Goal: Task Accomplishment & Management: Complete application form

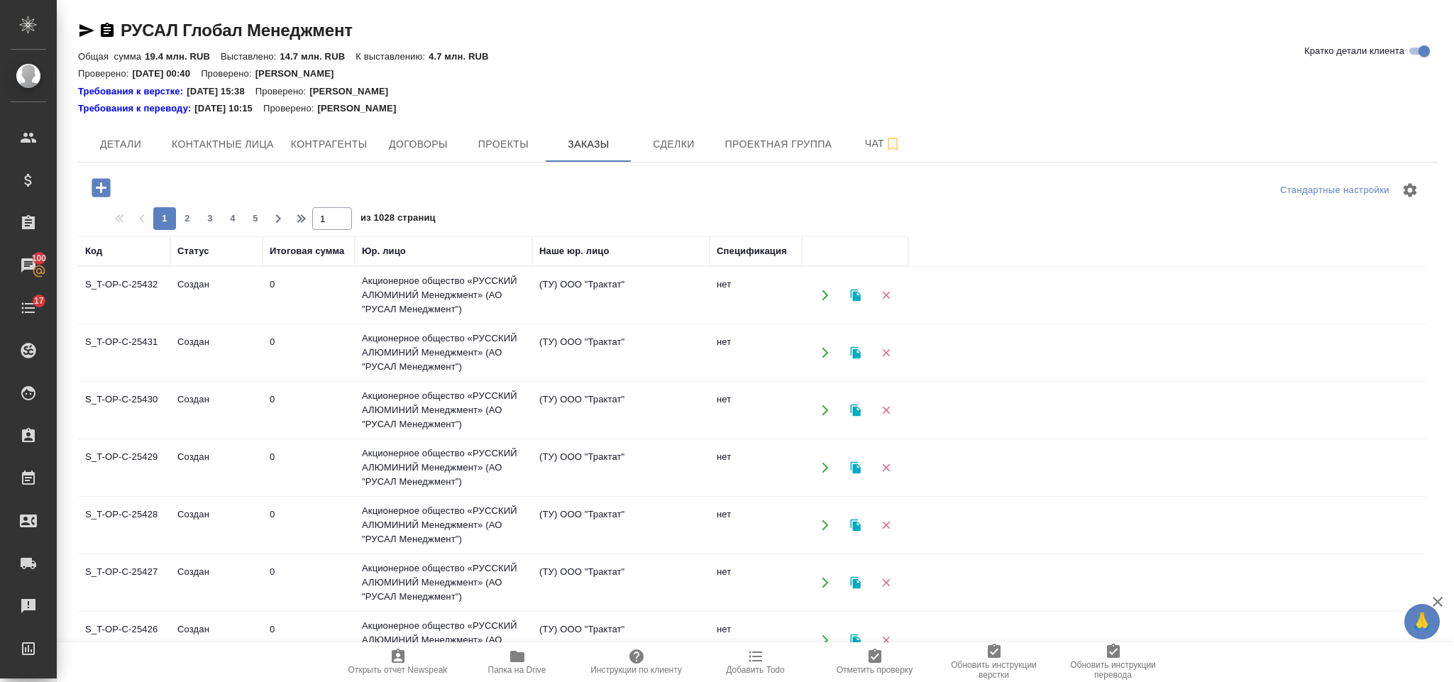
click at [113, 203] on div at bounding box center [305, 190] width 454 height 34
click at [102, 190] on icon "button" at bounding box center [101, 187] width 18 height 18
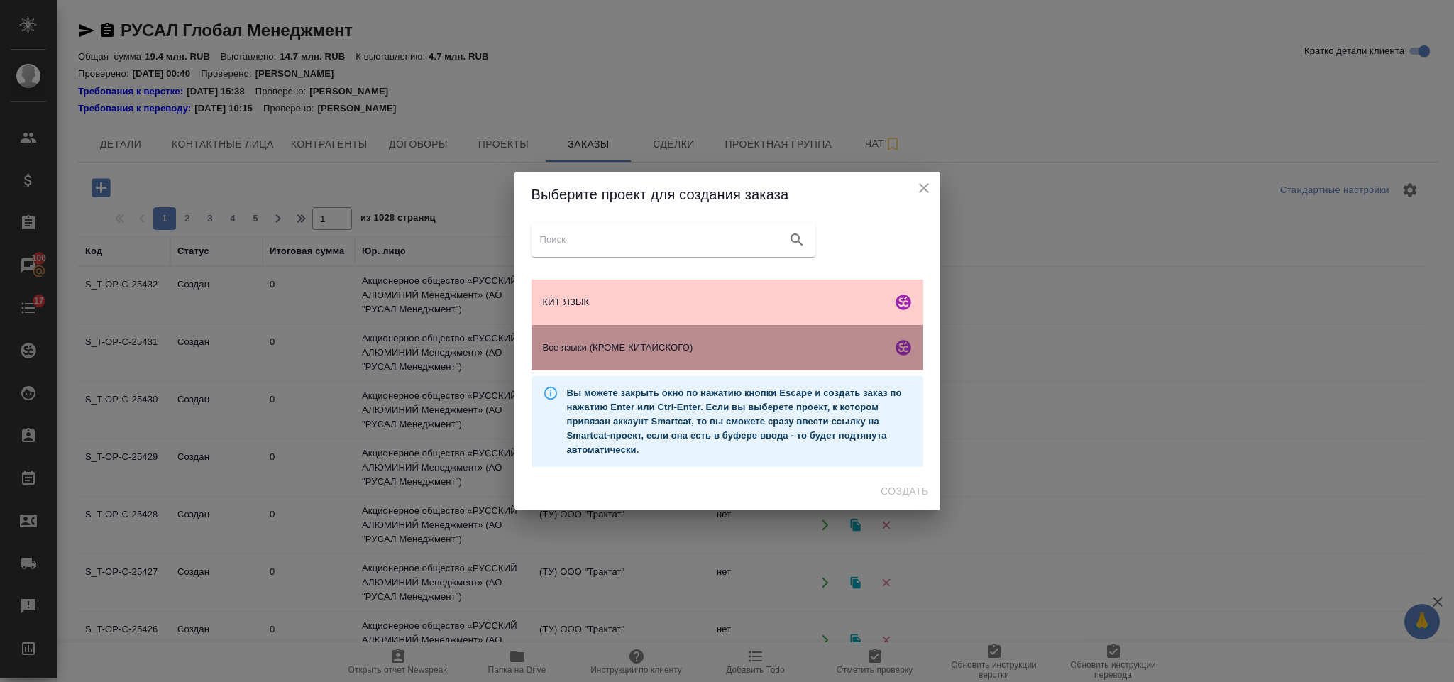
click at [730, 346] on span "Все языки (КРОМЕ КИТАЙСКОГО)" at bounding box center [715, 348] width 344 height 14
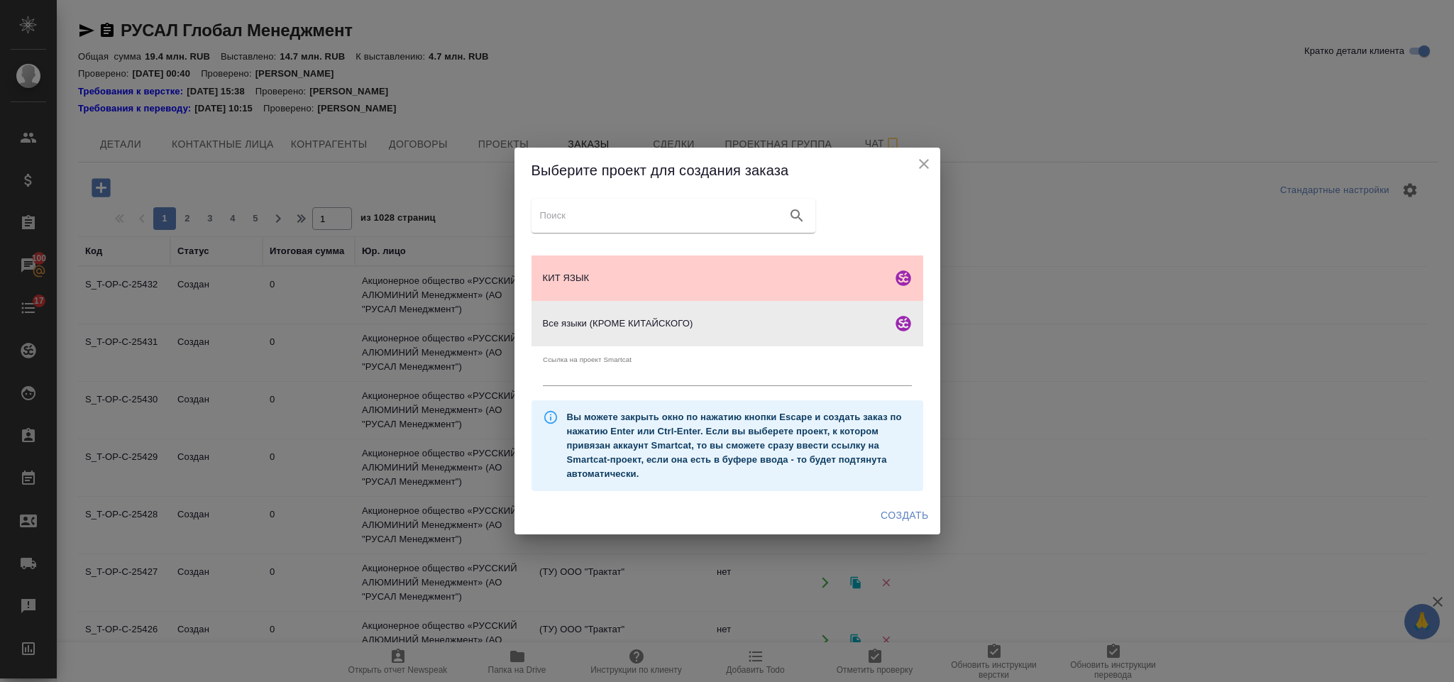
click at [890, 517] on span "Создать" at bounding box center [905, 516] width 48 height 18
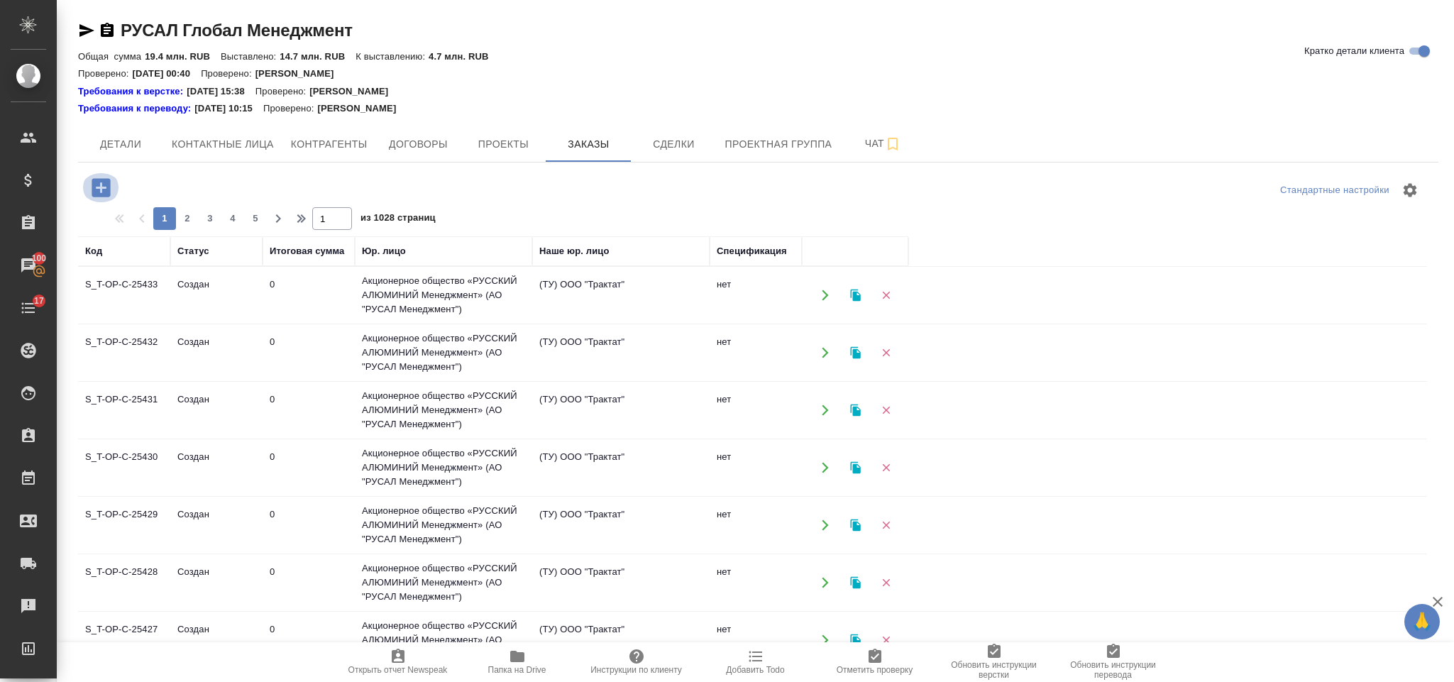
click at [111, 181] on icon "button" at bounding box center [101, 187] width 25 height 25
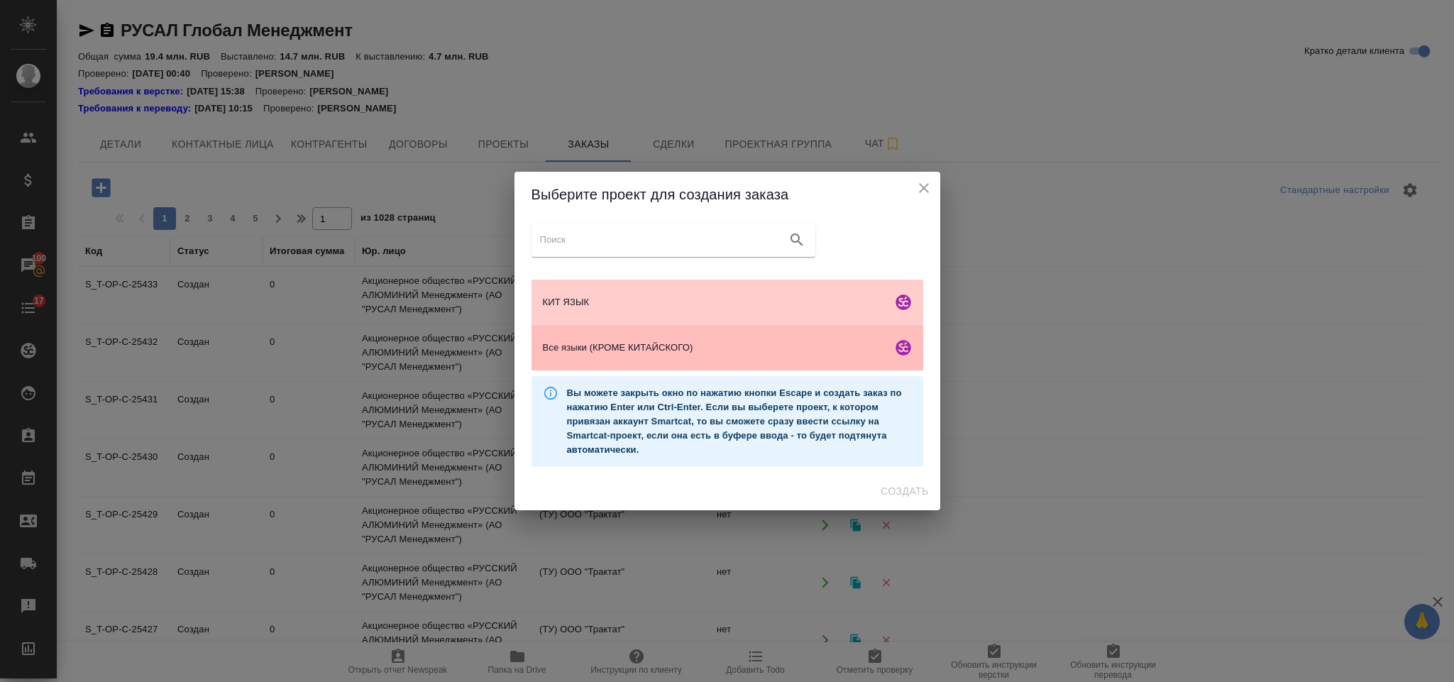
click at [613, 334] on div "Все языки (КРОМЕ КИТАЙСКОГО)" at bounding box center [728, 347] width 392 height 45
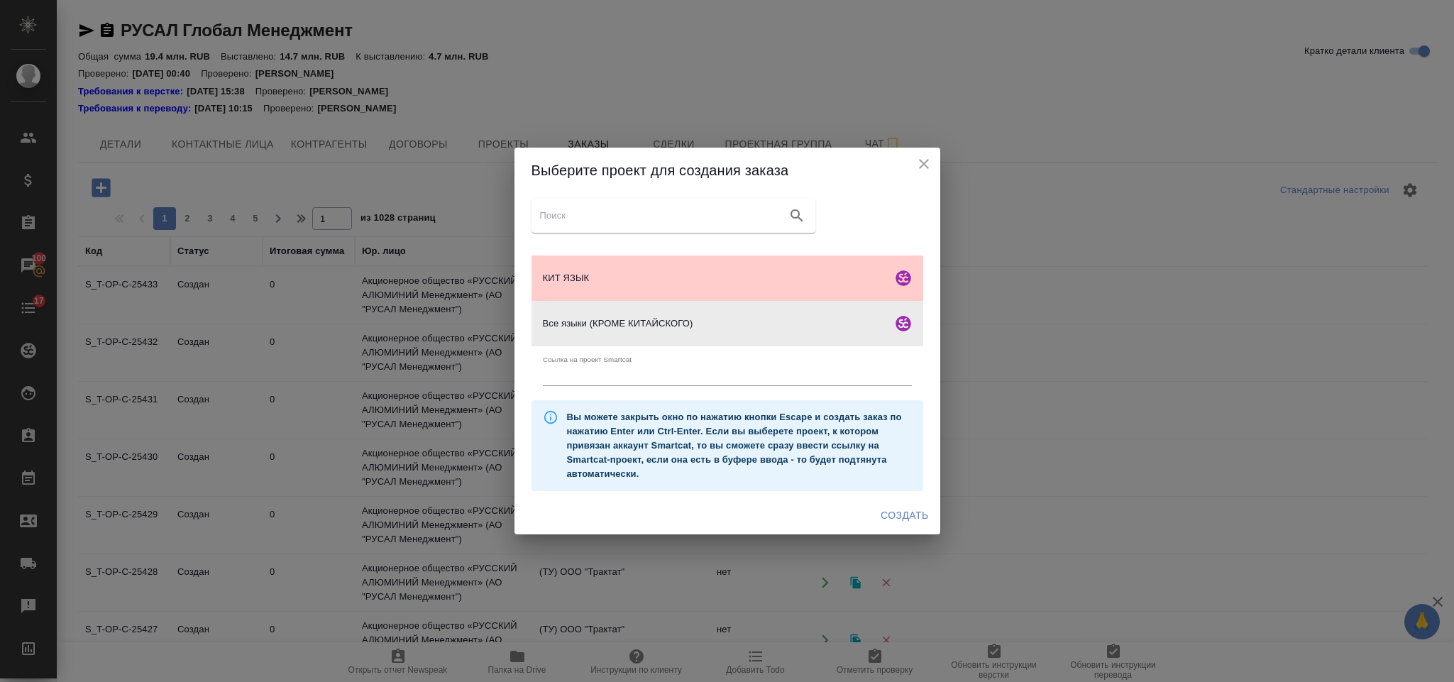
click at [878, 503] on button "Создать" at bounding box center [904, 515] width 59 height 26
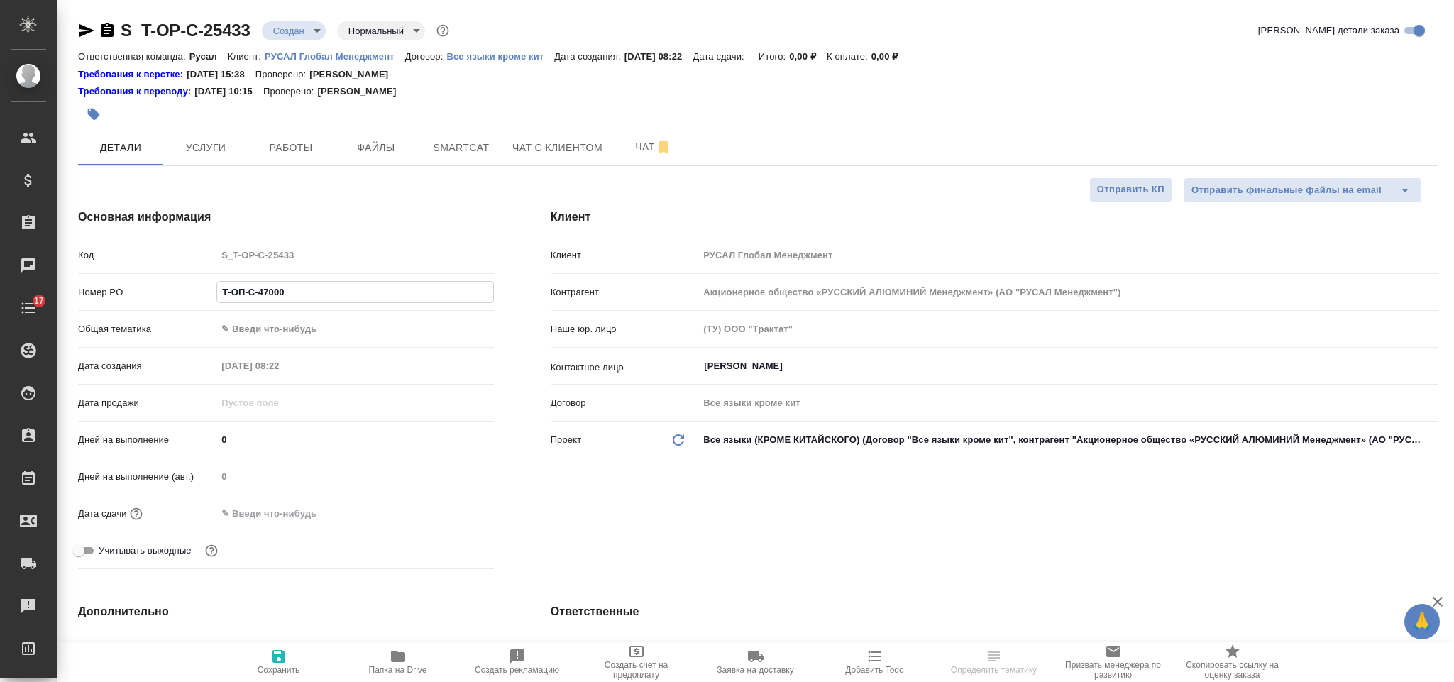
select select "RU"
type input "Т-ОП-С-47000"
click at [295, 324] on body "🙏 .cls-1 fill:#fff; AWATERA Gorlenko Yuliua Клиенты Спецификации Заказы Чаты 17…" at bounding box center [727, 341] width 1454 height 682
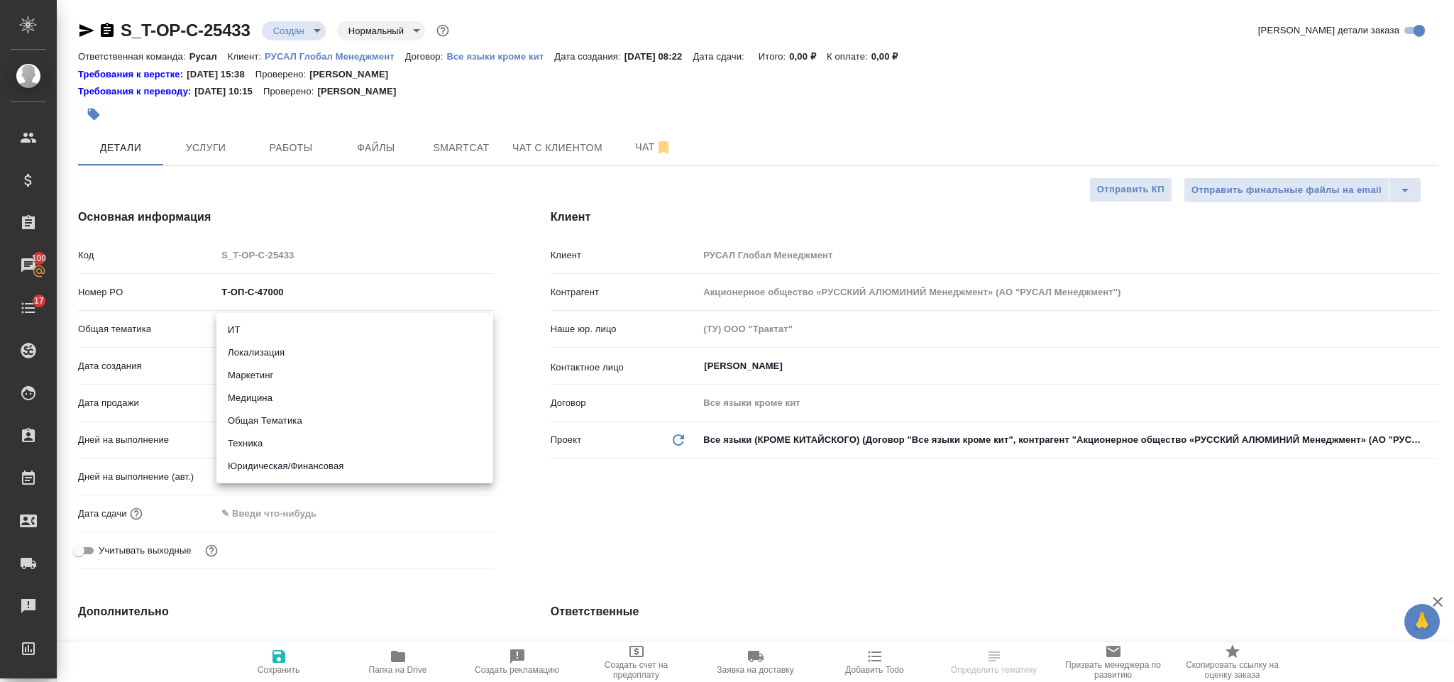
click at [284, 471] on li "Юридическая/Финансовая" at bounding box center [354, 466] width 277 height 23
type input "yr-fn"
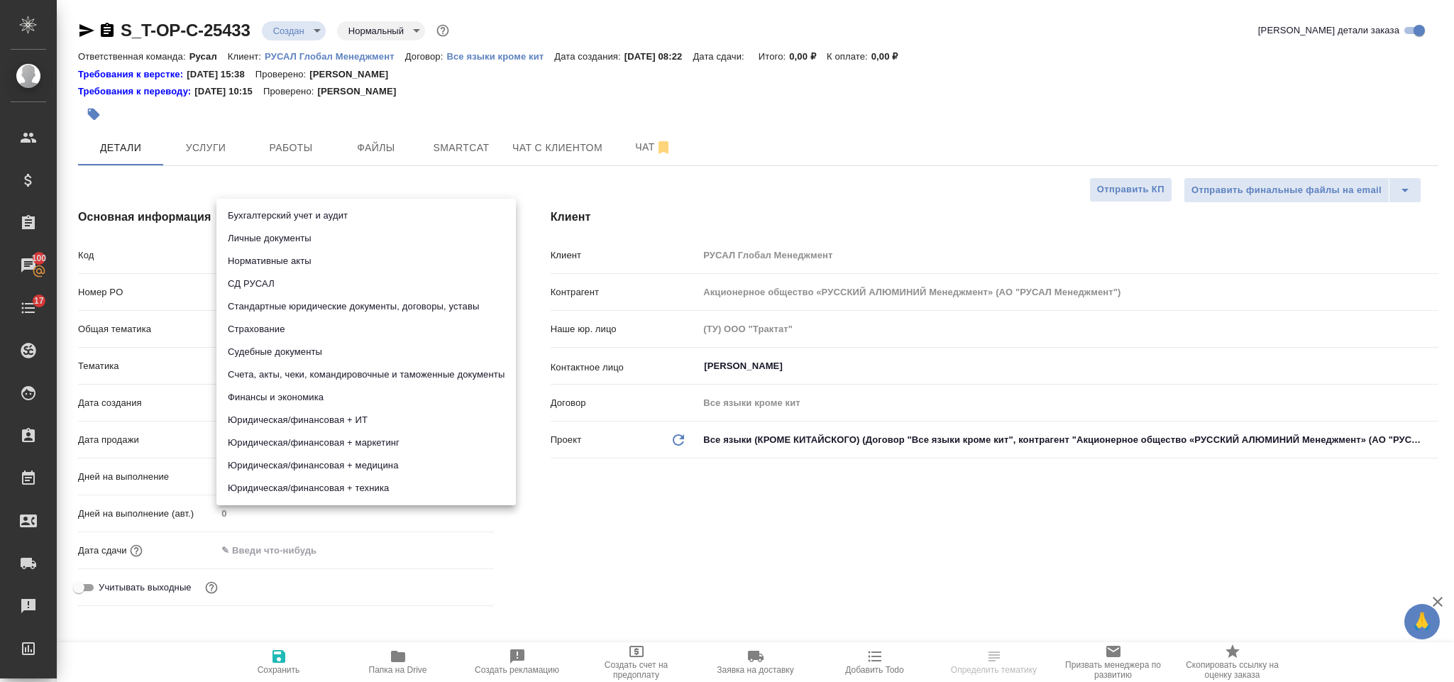
click at [295, 373] on body "🙏 .cls-1 fill:#fff; AWATERA Gorlenko Yuliua Клиенты Спецификации Заказы 100 Чат…" at bounding box center [727, 341] width 1454 height 682
click at [309, 303] on li "Стандартные юридические документы, договоры, уставы" at bounding box center [366, 306] width 300 height 23
type input "5f647205b73bc97568ca66bf"
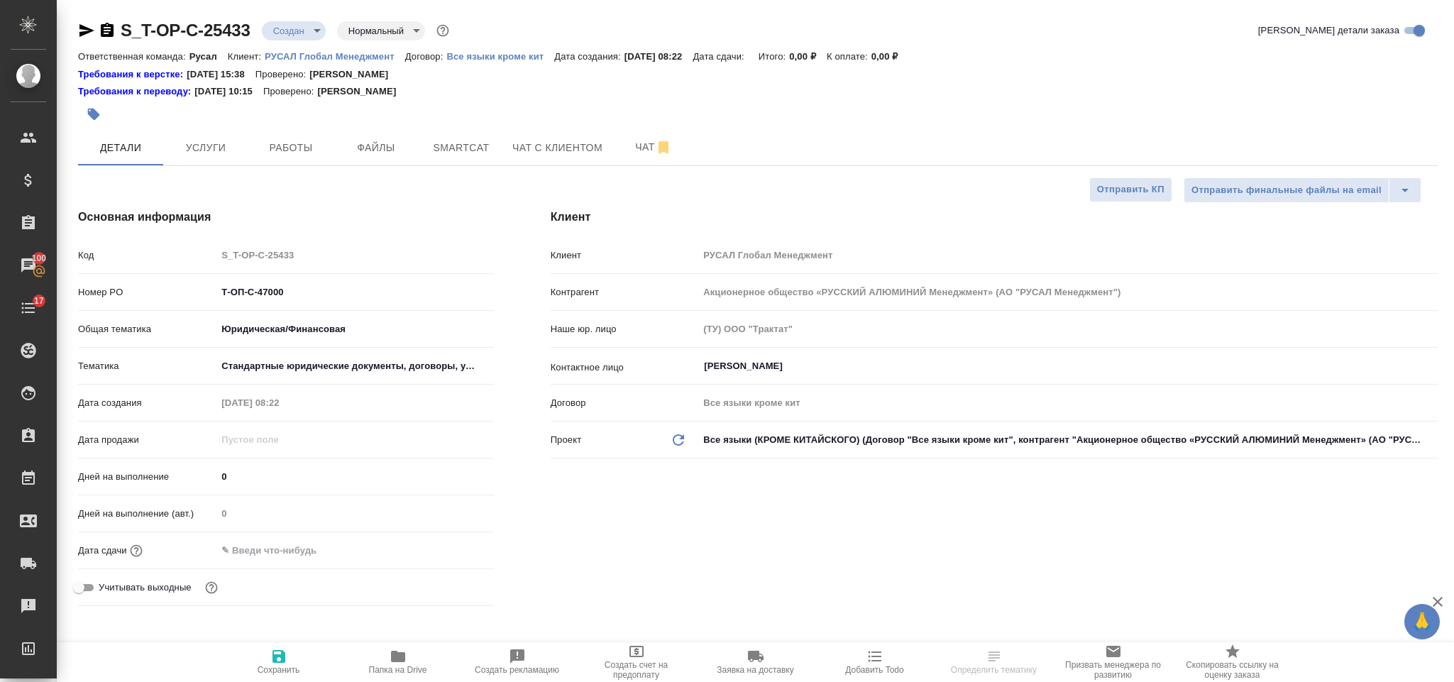
click at [309, 539] on div "Дата сдачи" at bounding box center [286, 550] width 416 height 25
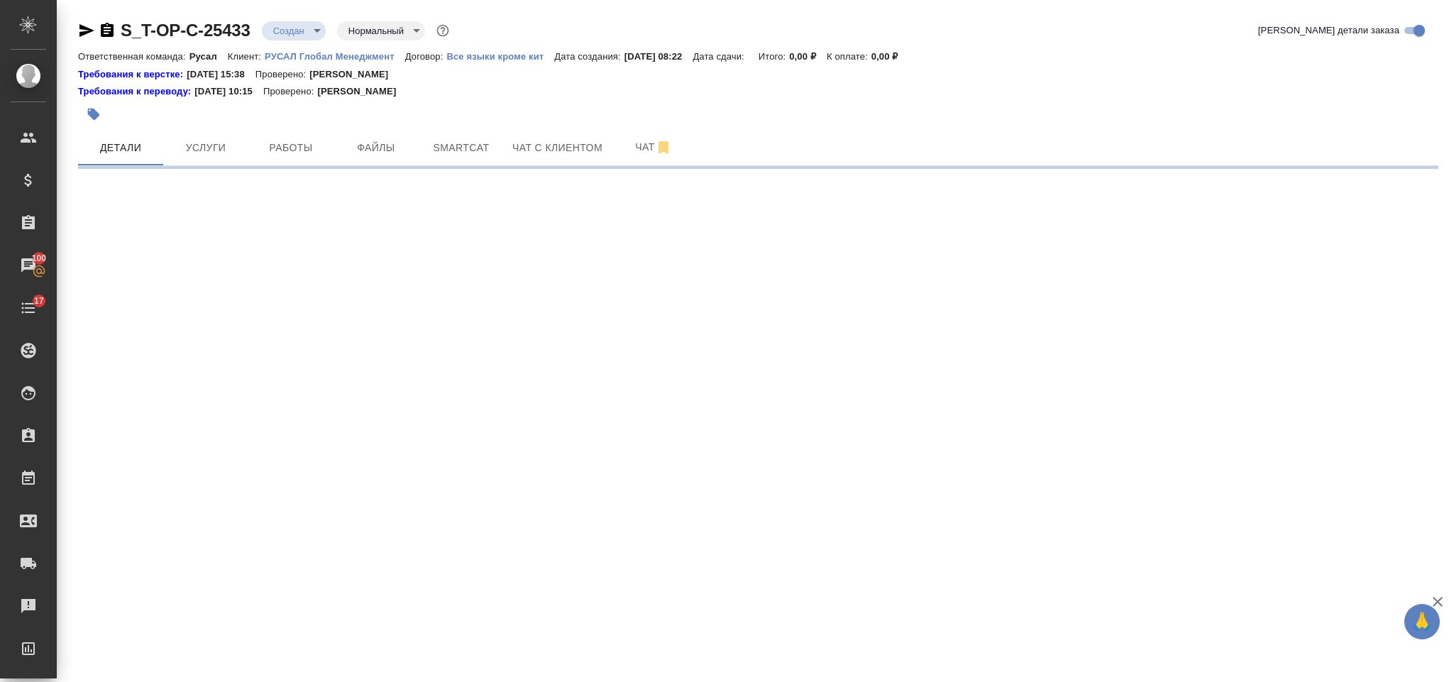
select select "RU"
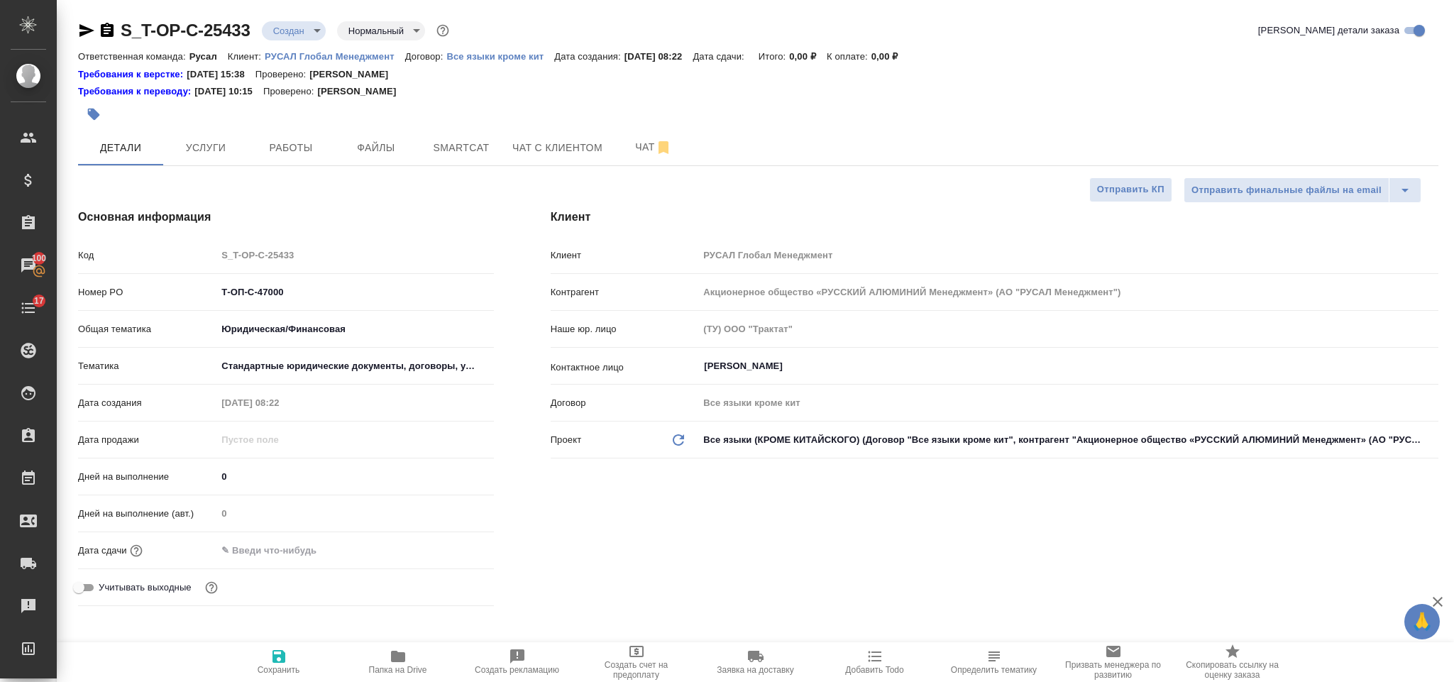
type textarea "x"
click at [302, 554] on input "text" at bounding box center [278, 550] width 124 height 21
click at [445, 551] on icon "button" at bounding box center [452, 549] width 17 height 17
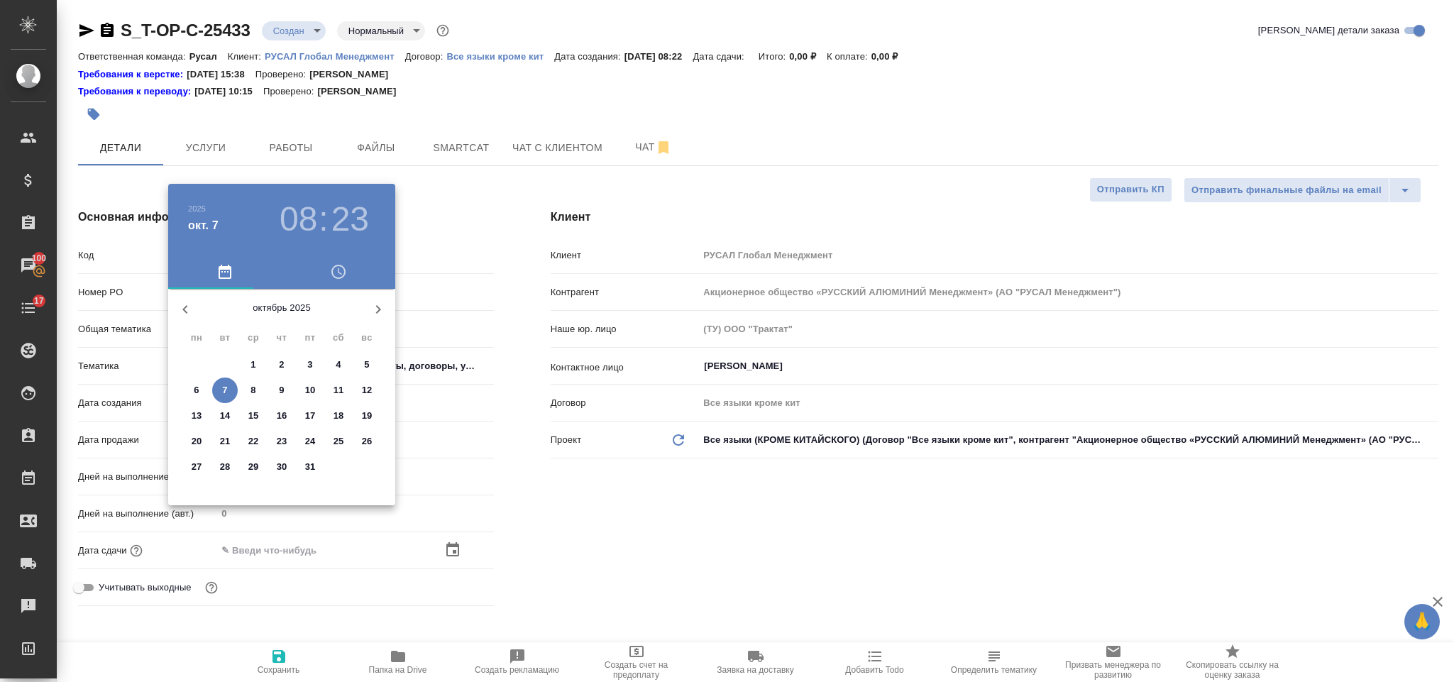
click at [219, 385] on span "7" at bounding box center [225, 390] width 26 height 14
type input "07.10.2025 08:23"
type textarea "x"
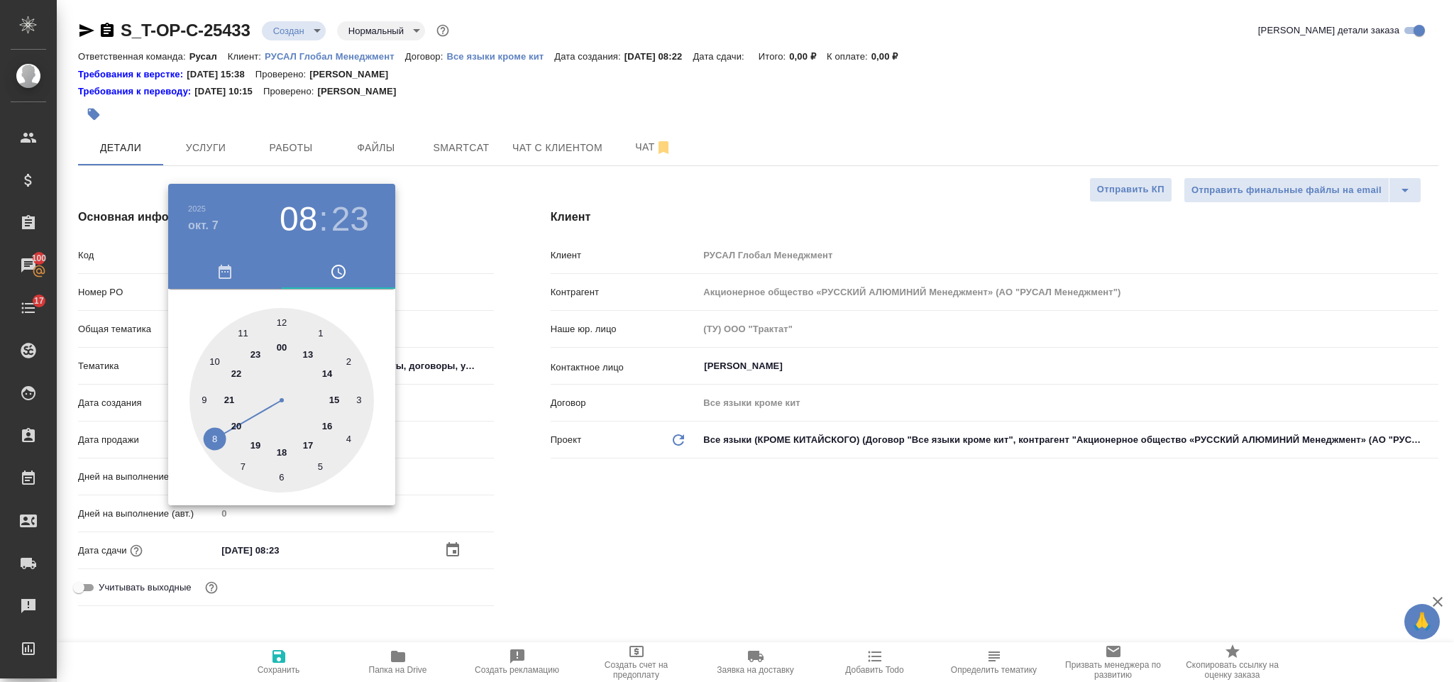
click at [326, 373] on div at bounding box center [281, 400] width 185 height 185
type input "07.10.2025 14:23"
type textarea "x"
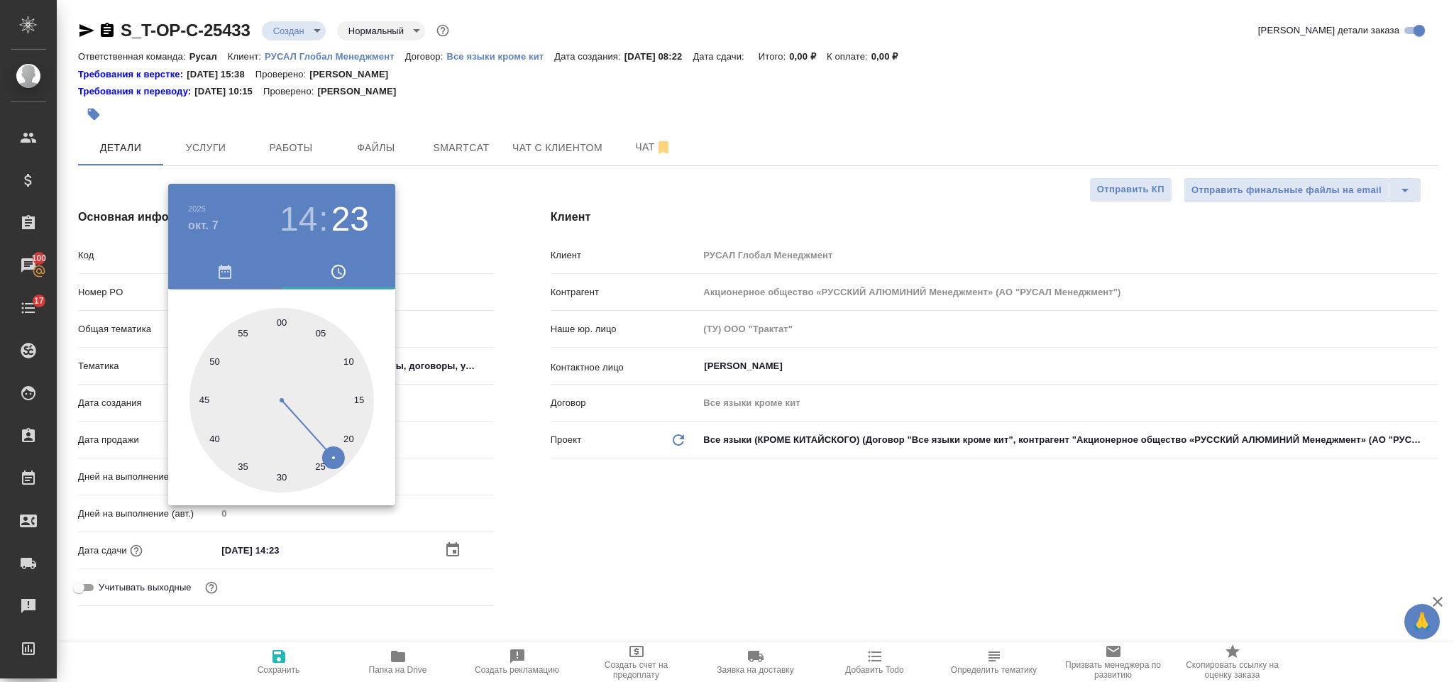
click at [281, 471] on div at bounding box center [281, 400] width 185 height 185
type input "07.10.2025 14:30"
type textarea "x"
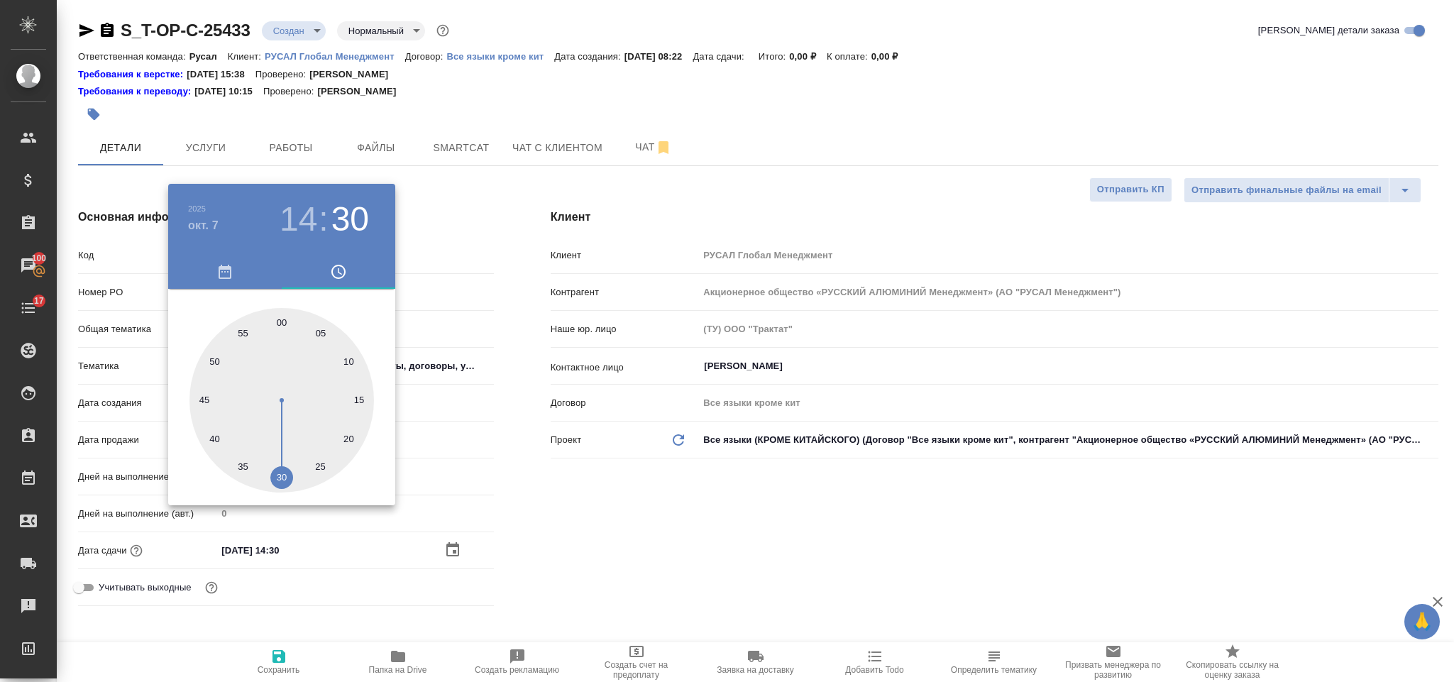
click at [645, 481] on div at bounding box center [727, 341] width 1454 height 682
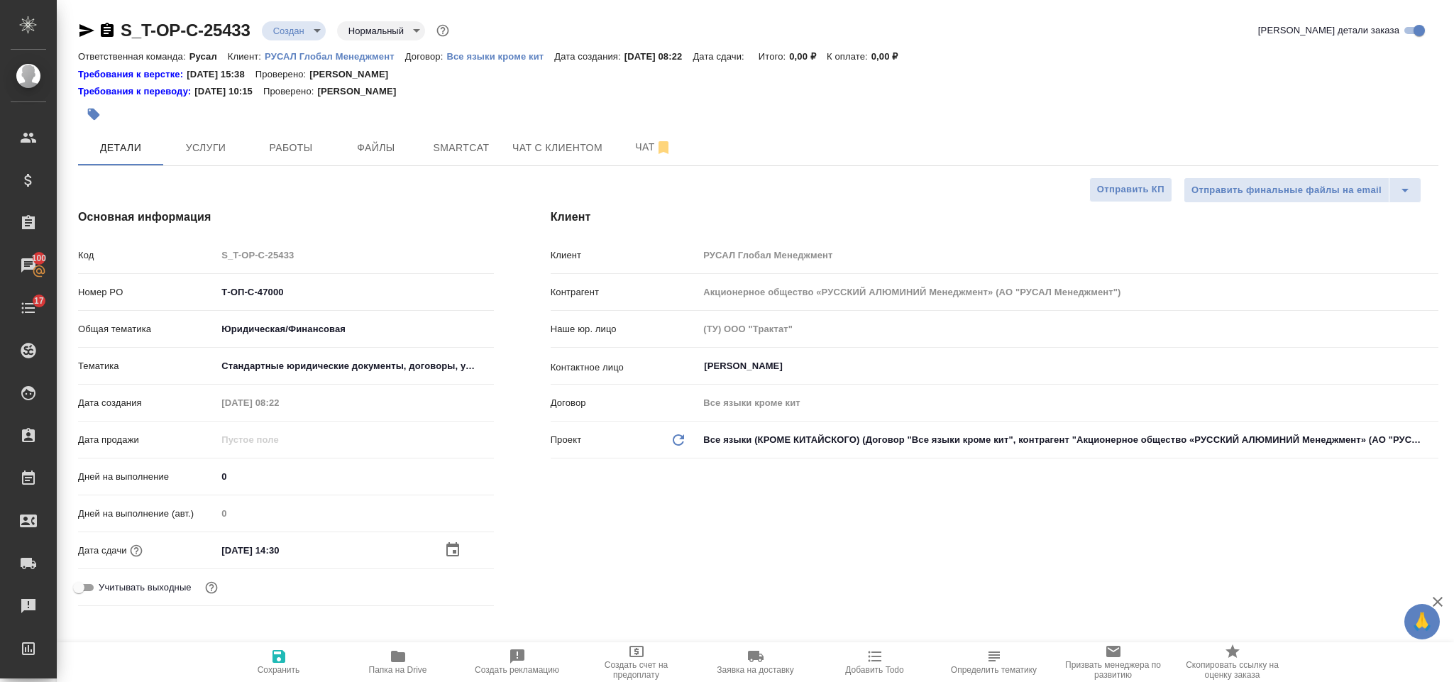
click at [280, 652] on icon "button" at bounding box center [278, 656] width 17 height 17
type textarea "x"
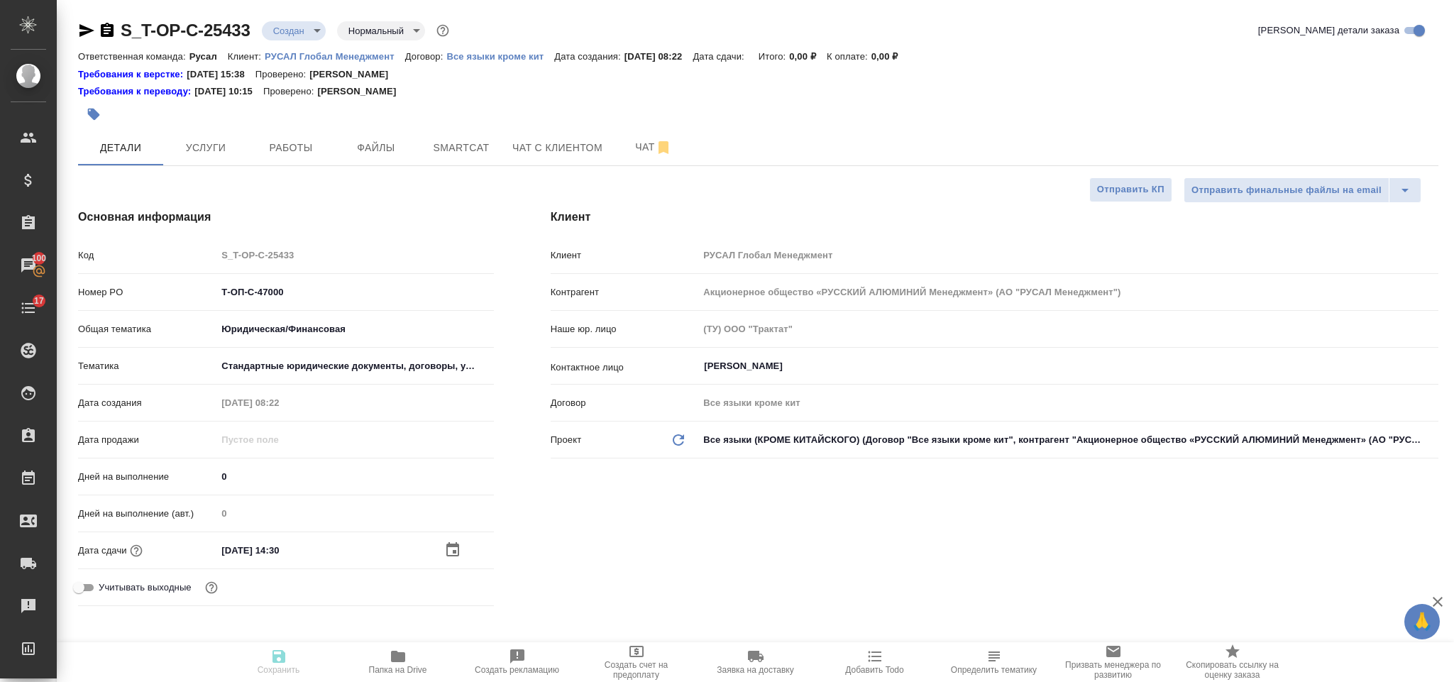
type textarea "x"
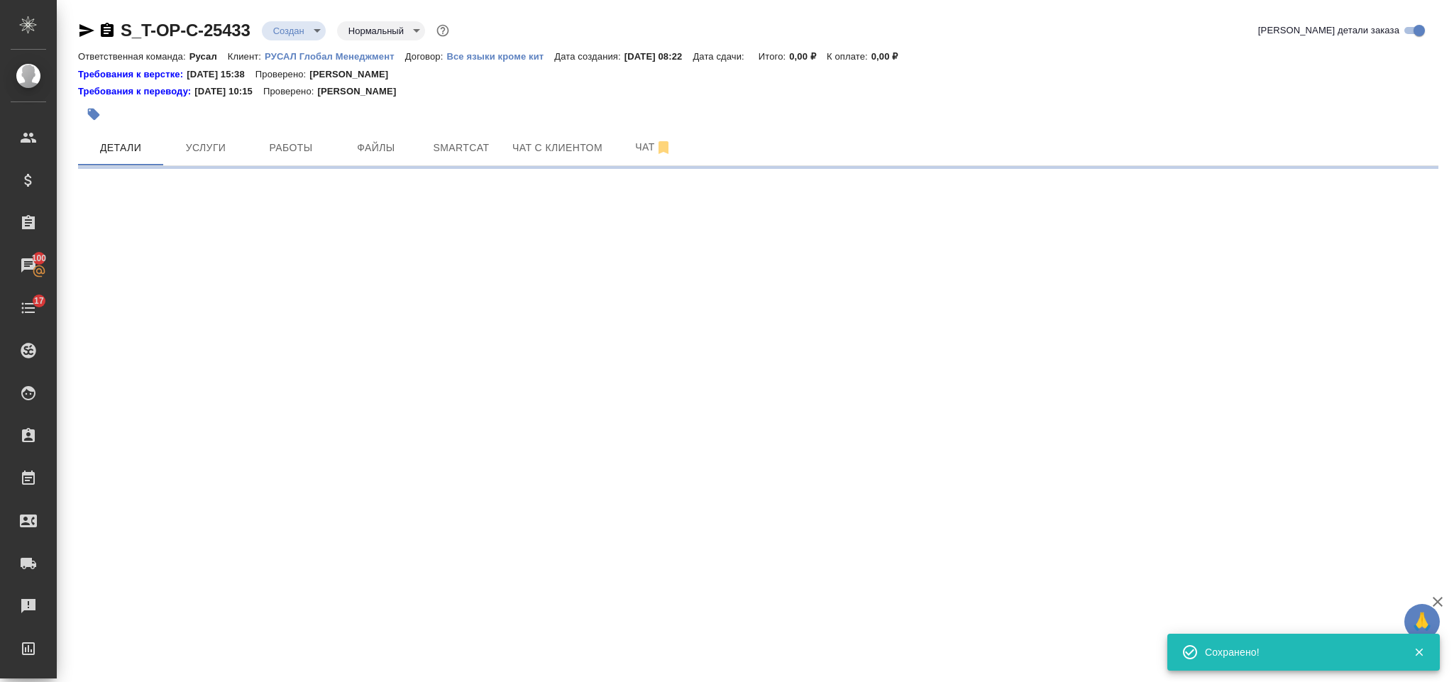
select select "RU"
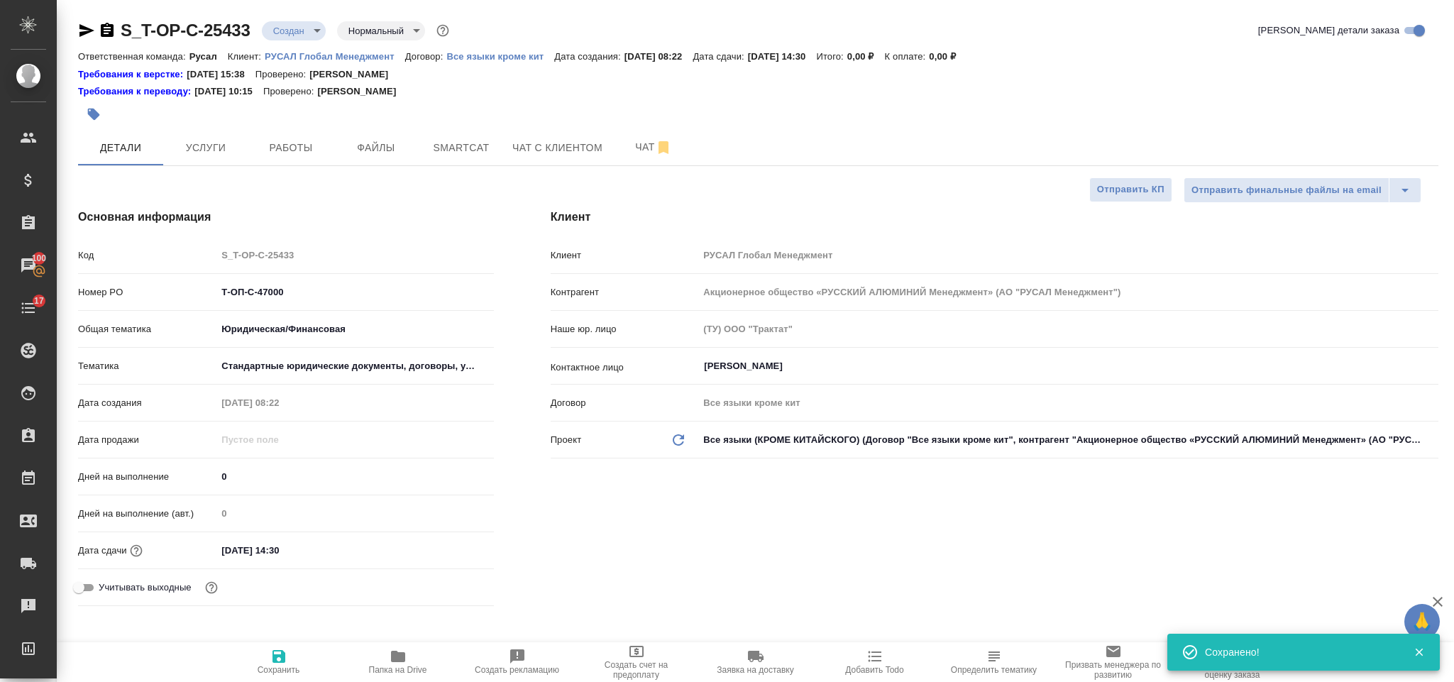
type textarea "x"
click at [382, 163] on button "Файлы" at bounding box center [376, 147] width 85 height 35
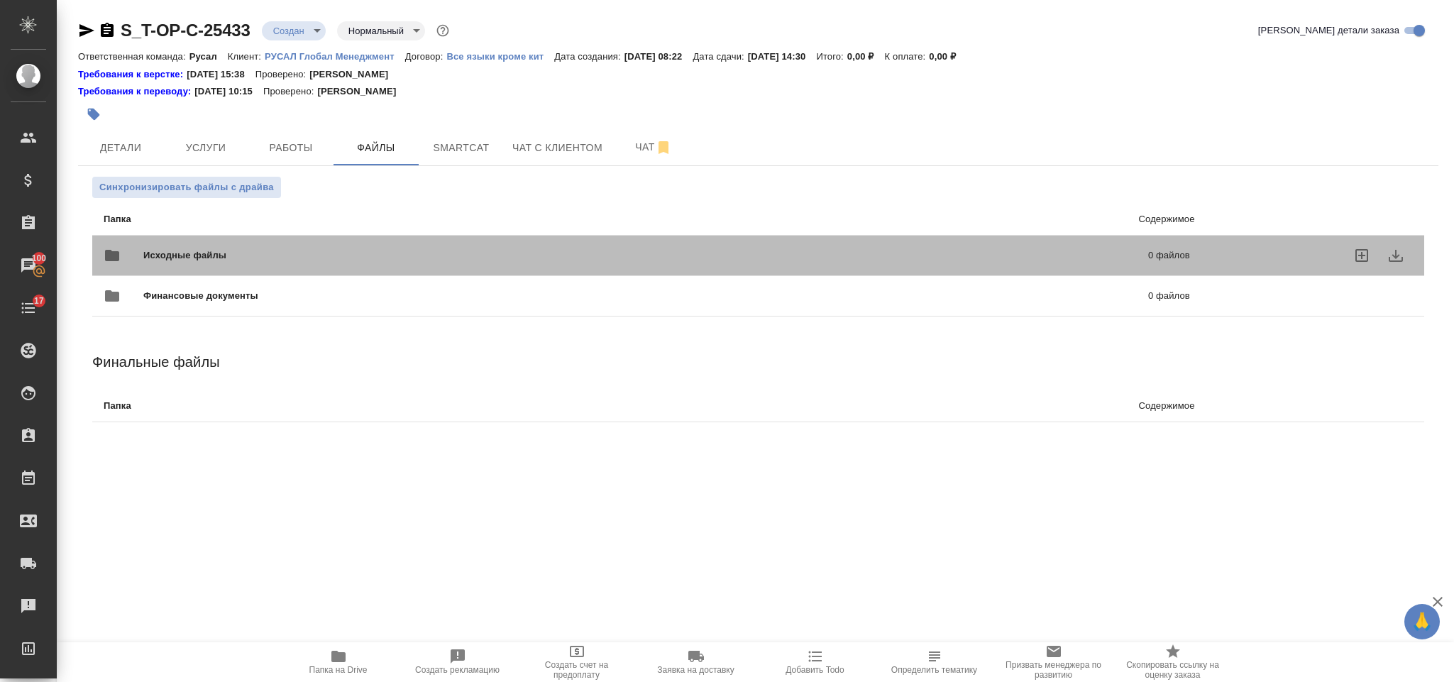
click at [309, 249] on div "Исходные файлы 0 файлов" at bounding box center [647, 255] width 1087 height 34
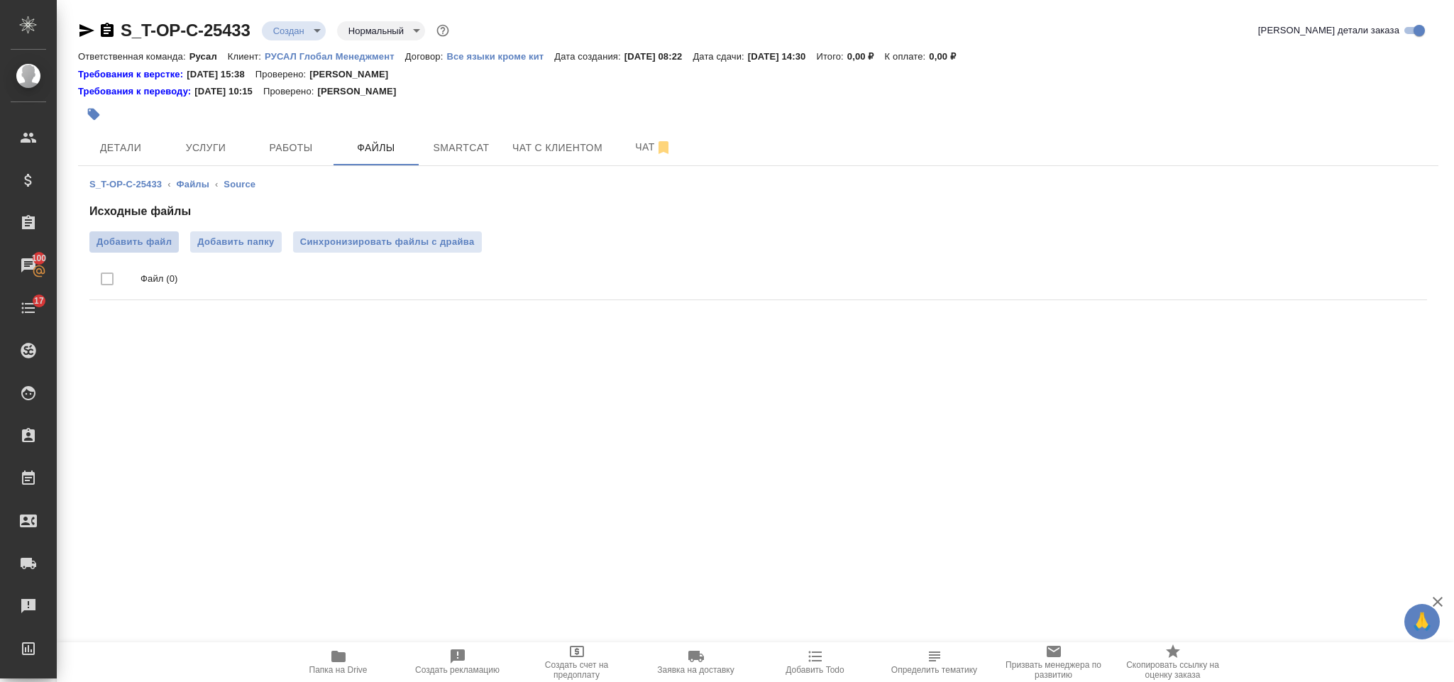
click at [166, 246] on span "Добавить файл" at bounding box center [134, 242] width 75 height 14
click at [0, 0] on input "Добавить файл" at bounding box center [0, 0] width 0 height 0
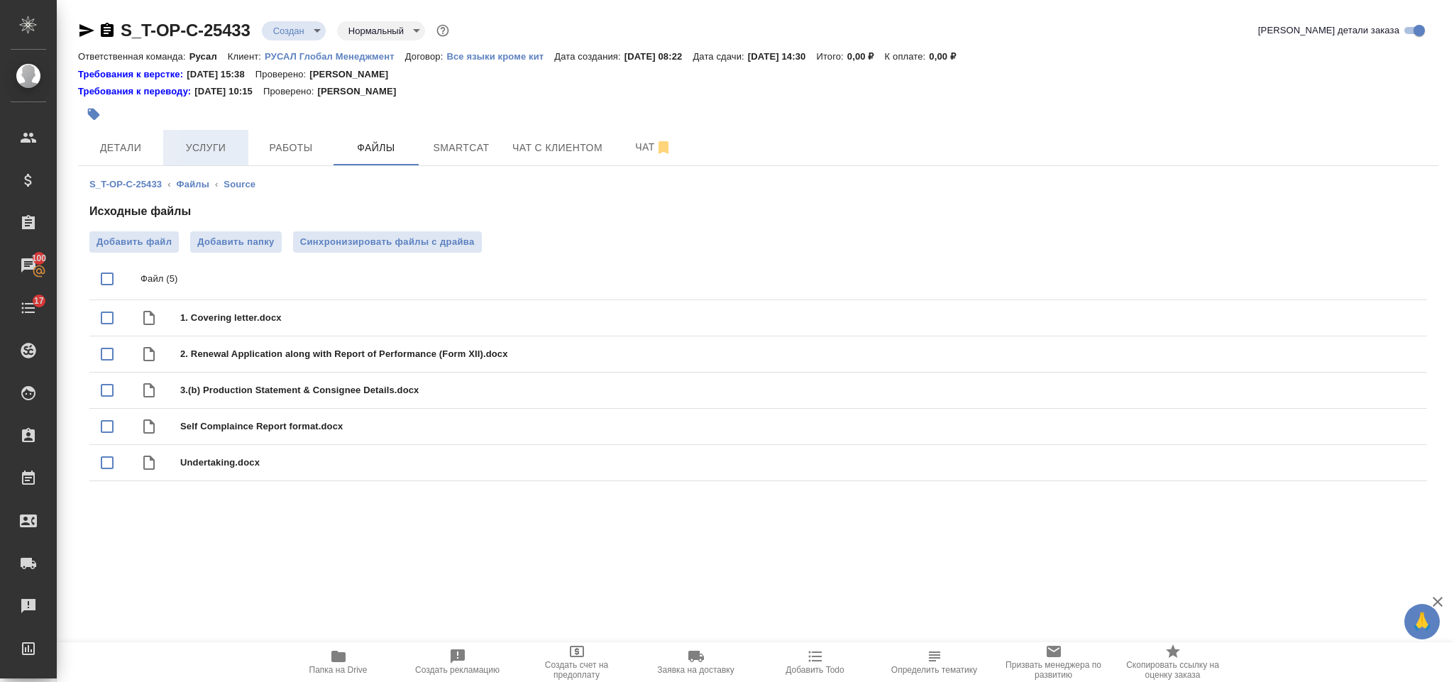
click at [196, 150] on span "Услуги" at bounding box center [206, 148] width 68 height 18
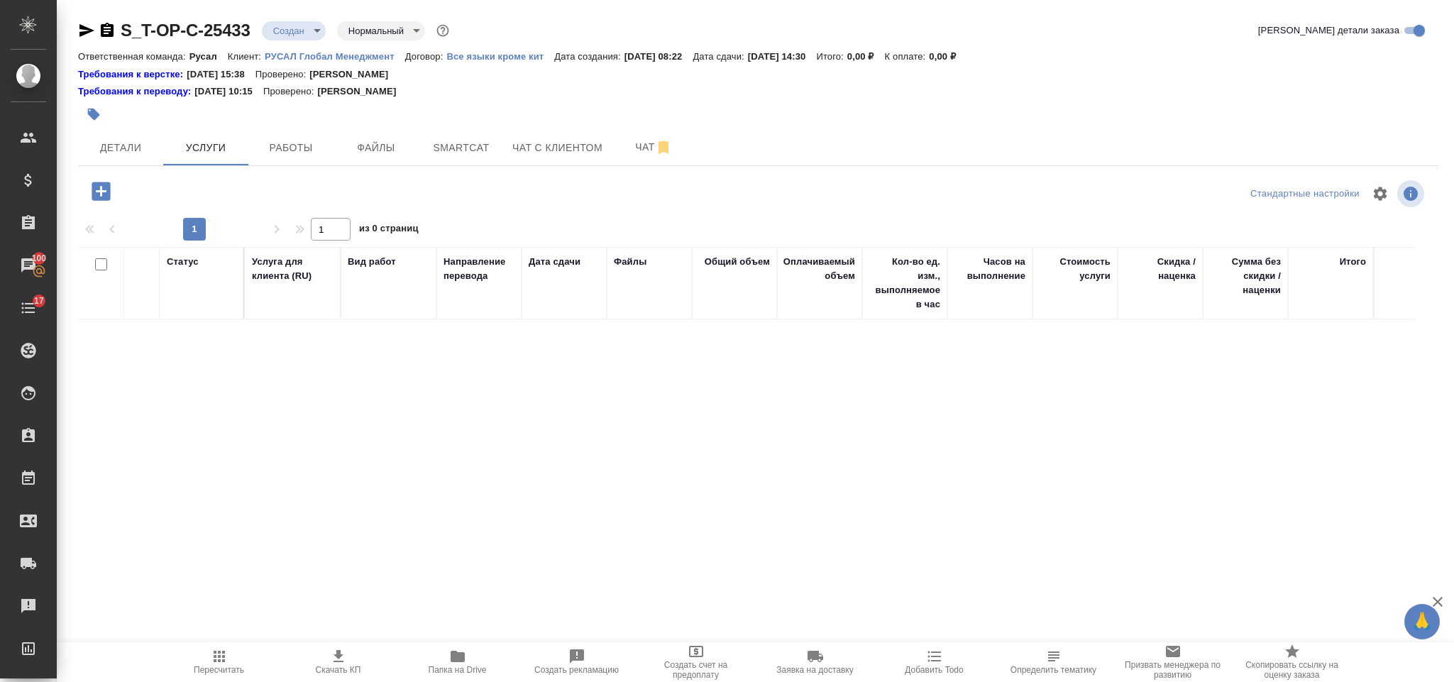
click at [98, 199] on icon "button" at bounding box center [101, 191] width 18 height 18
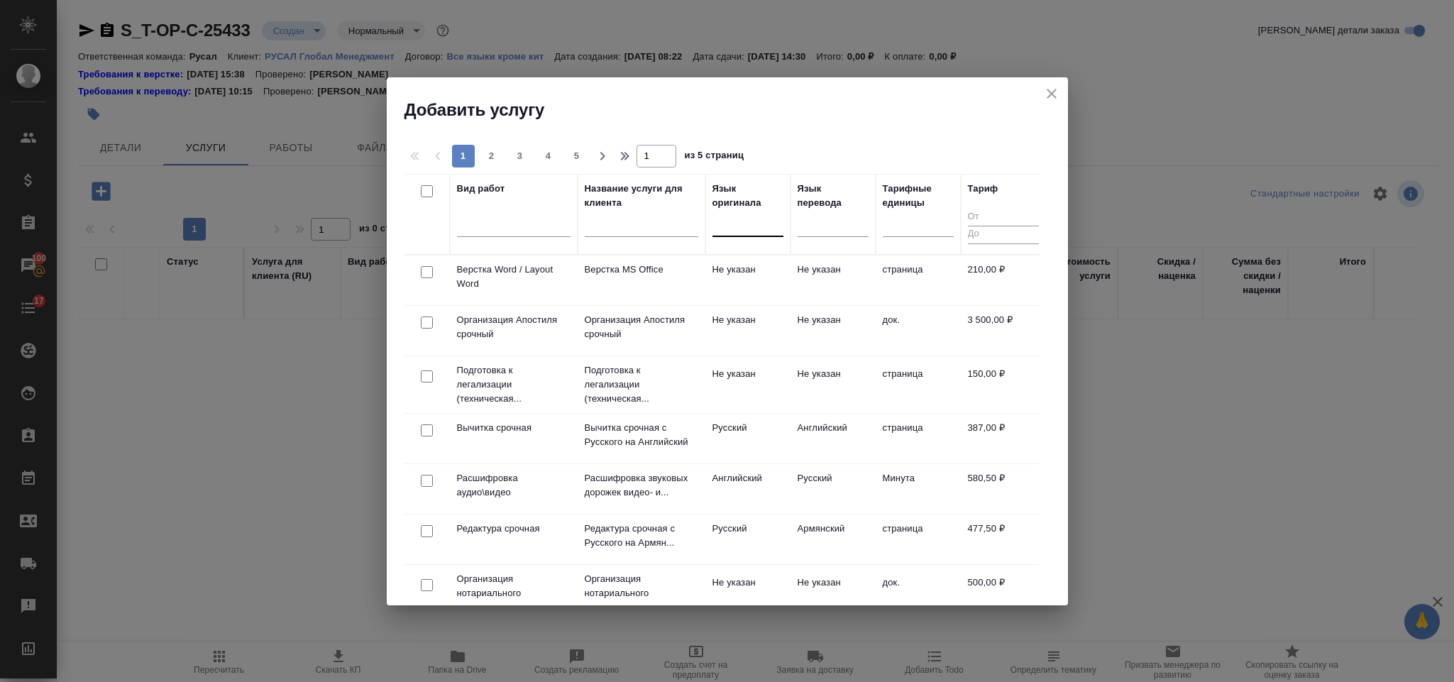
click at [747, 222] on div at bounding box center [748, 222] width 71 height 21
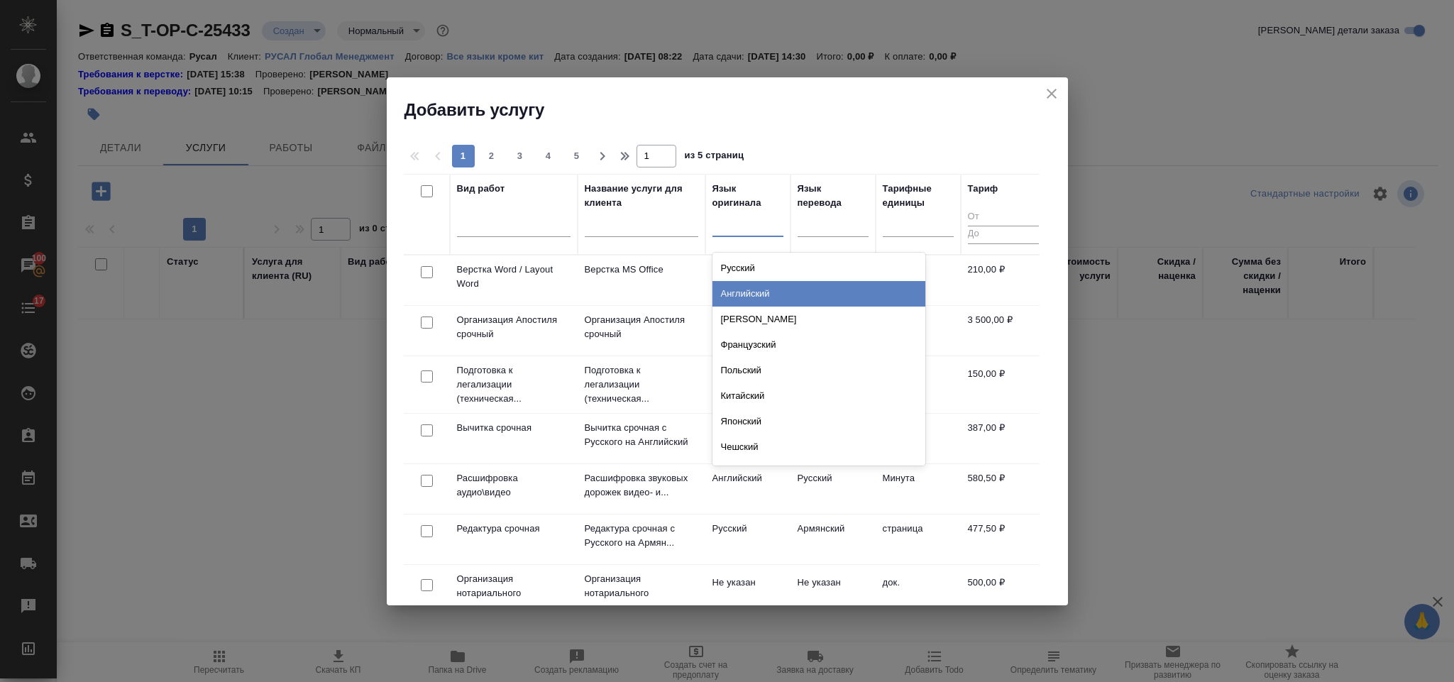
click at [764, 294] on div "Английский" at bounding box center [819, 294] width 213 height 26
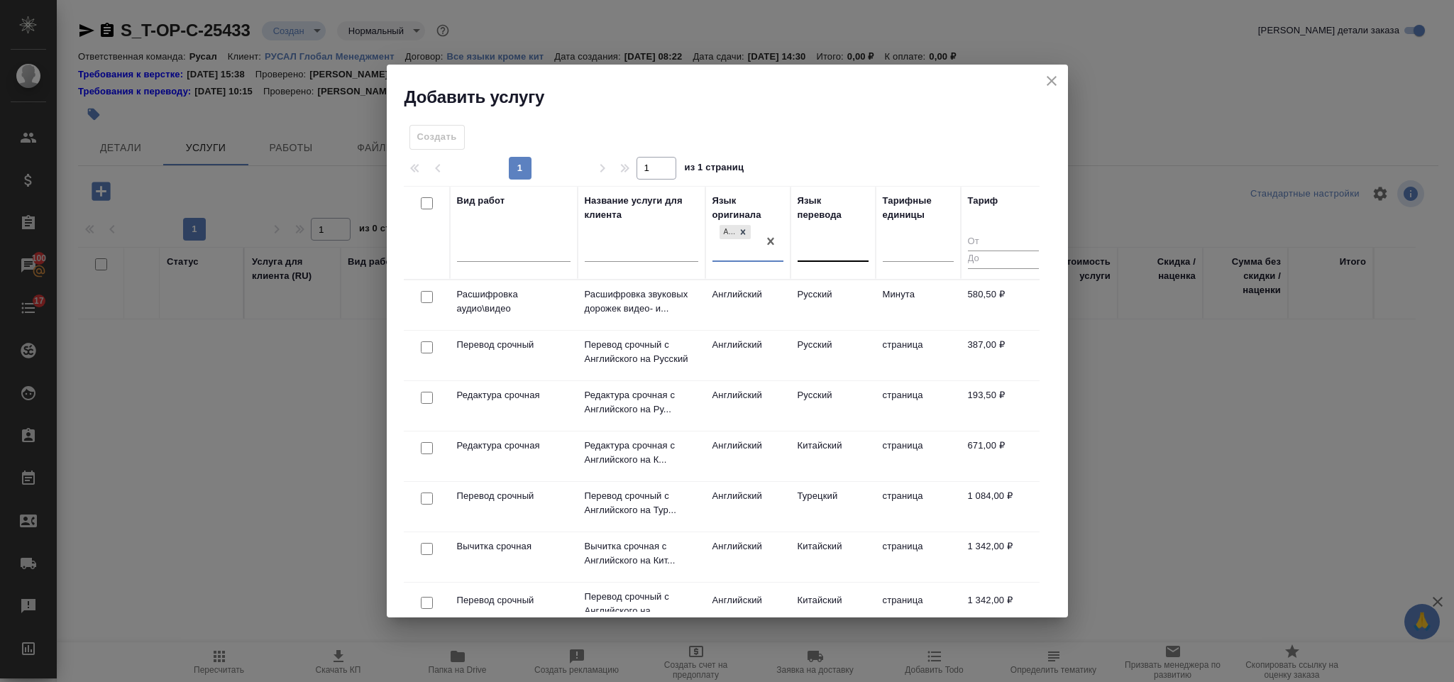
click at [824, 241] on div at bounding box center [833, 247] width 71 height 21
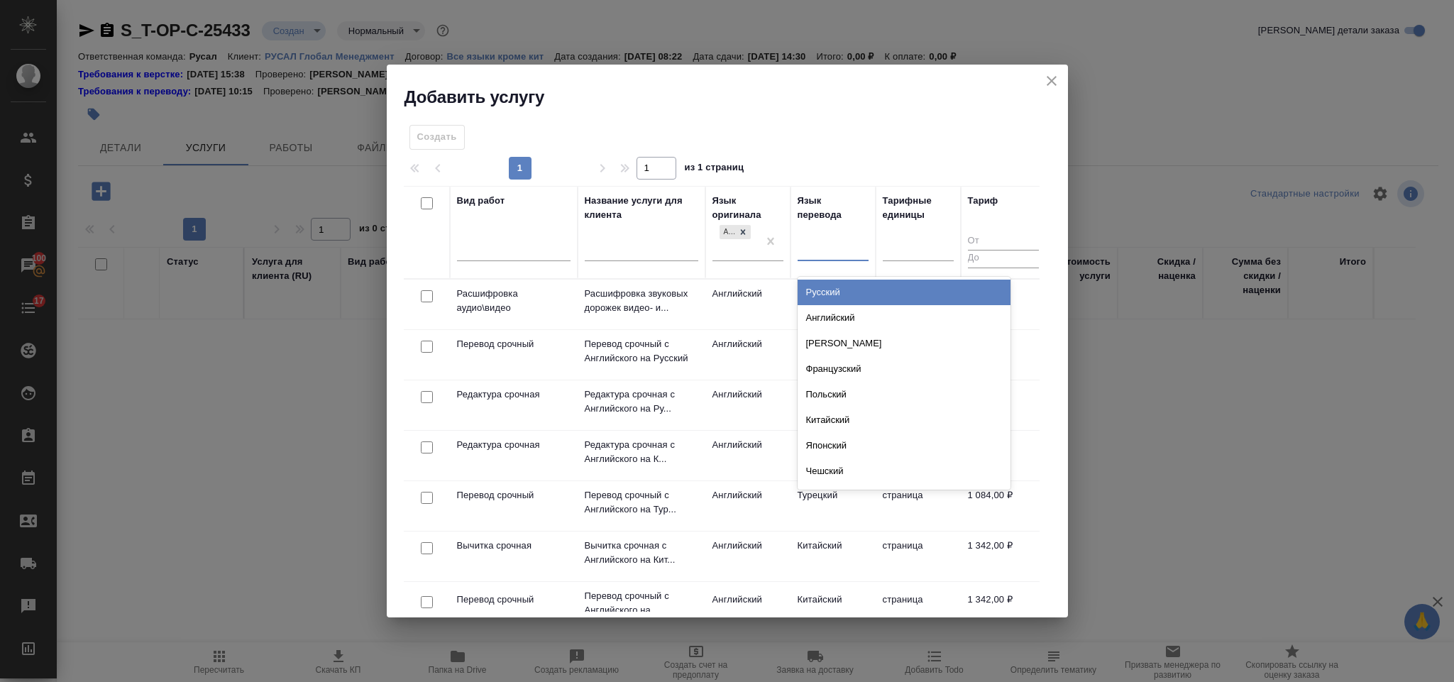
click at [827, 288] on div "Русский" at bounding box center [904, 293] width 213 height 26
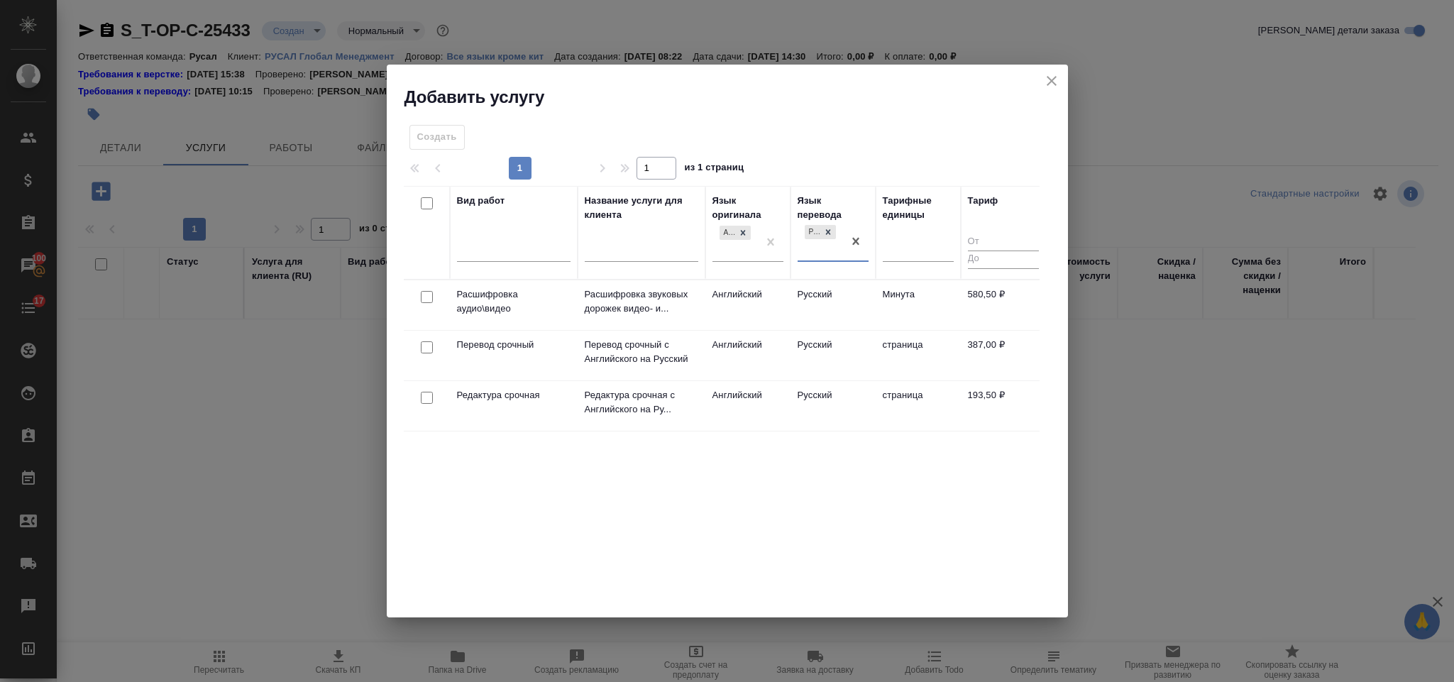
click at [430, 349] on input "checkbox" at bounding box center [427, 347] width 12 height 12
checkbox input "true"
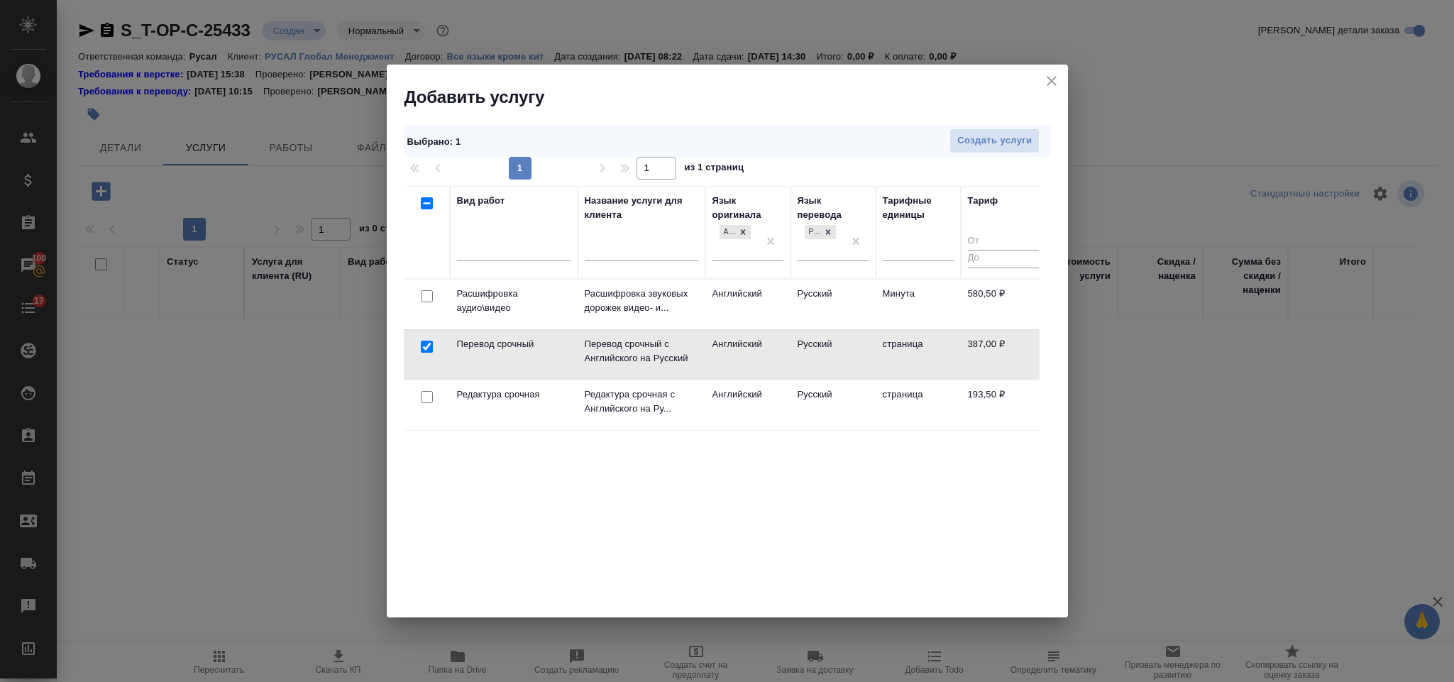
click at [422, 405] on div at bounding box center [427, 398] width 32 height 20
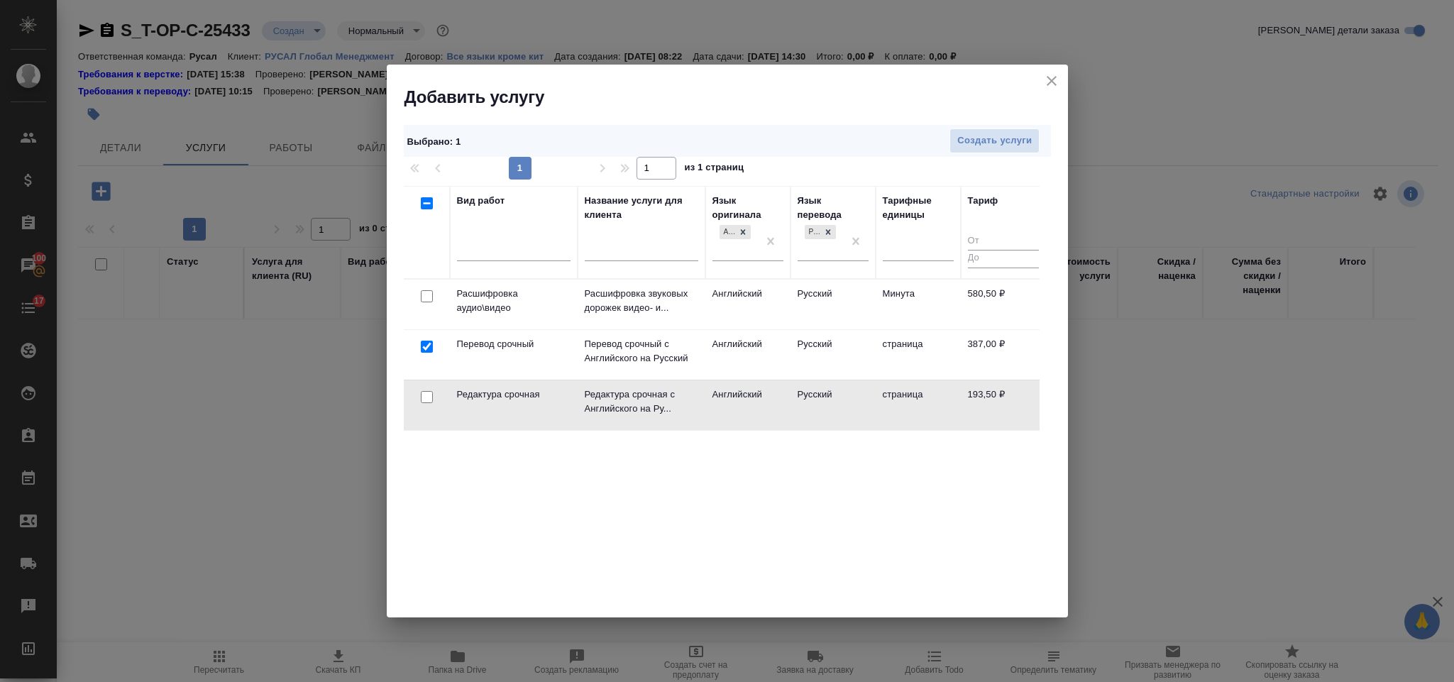
click at [427, 399] on input "checkbox" at bounding box center [427, 397] width 12 height 12
checkbox input "true"
click at [972, 145] on span "Создать услуги" at bounding box center [994, 141] width 75 height 16
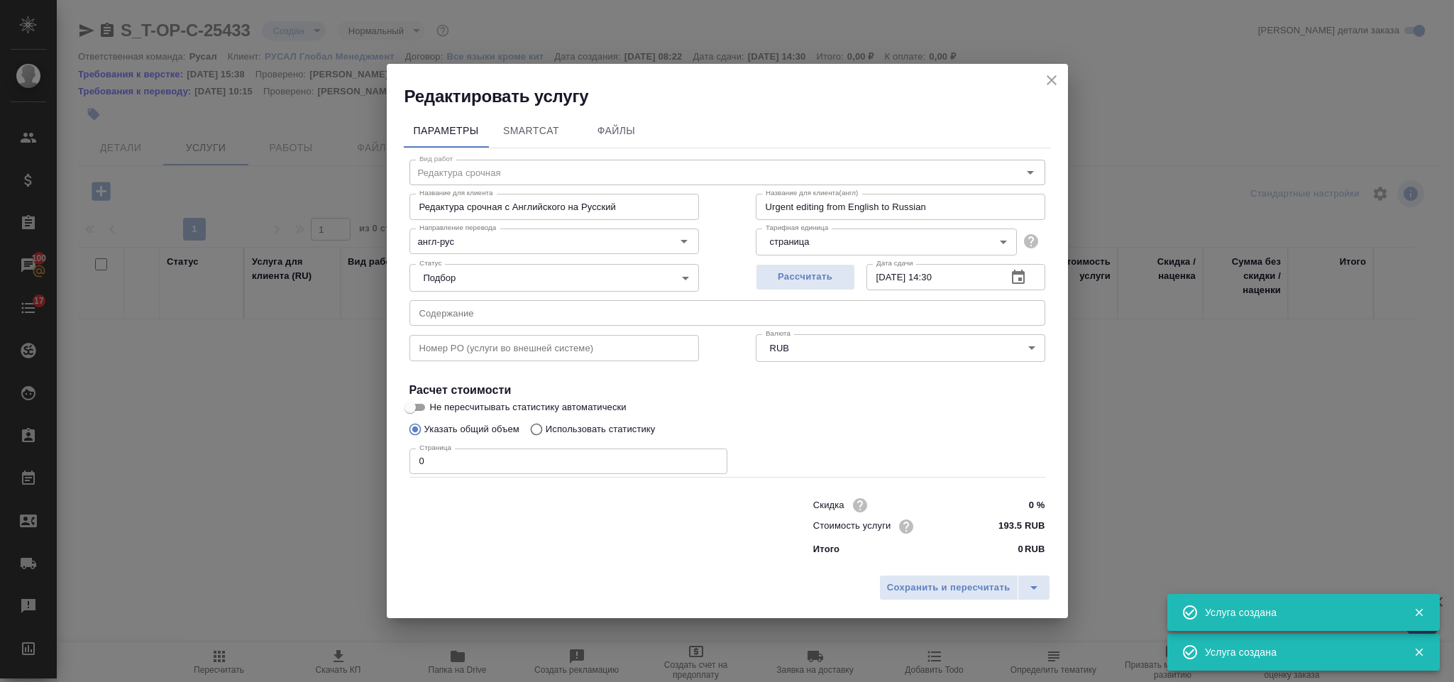
type input "Перевод срочный"
type input "Перевод срочный с Английского на Русский"
type input "Urgent translation from English into Russian"
type input "387 RUB"
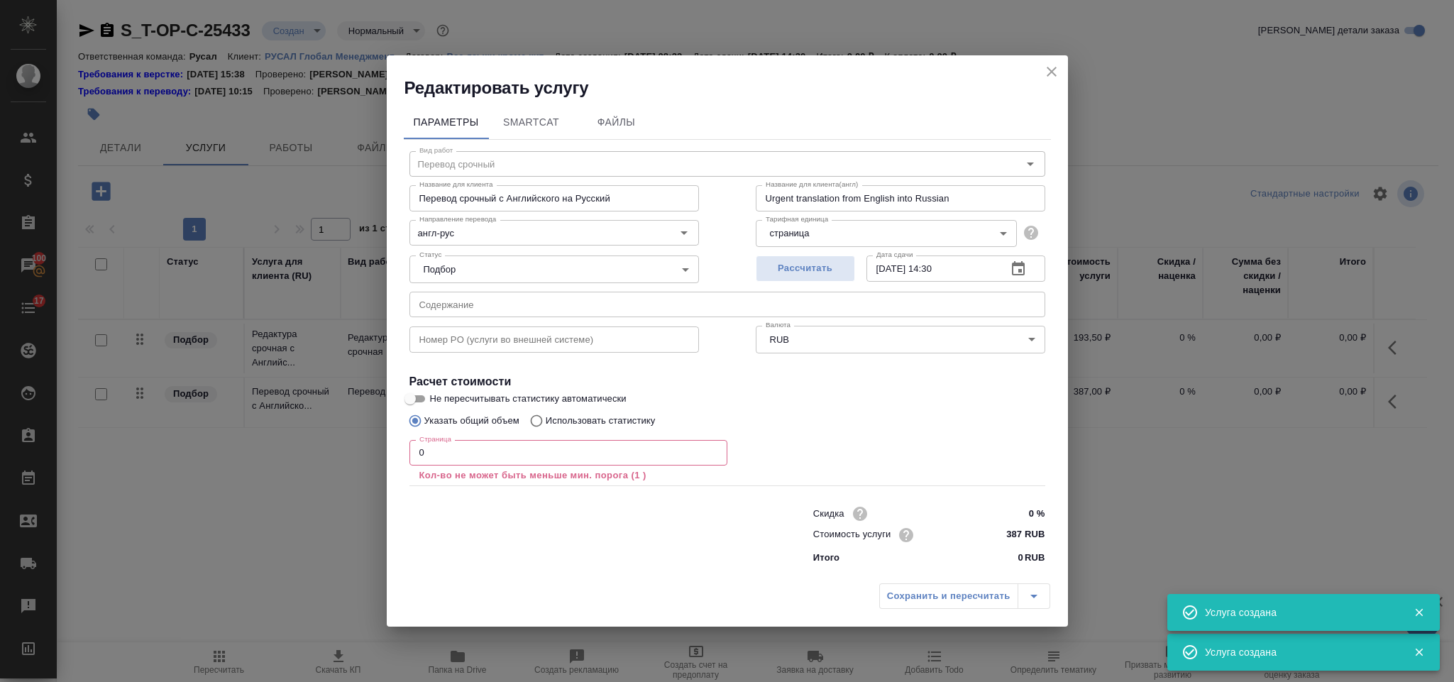
click at [703, 309] on input "text" at bounding box center [728, 305] width 636 height 26
paste input "1. Covering letter"
type input "1. Covering letter"
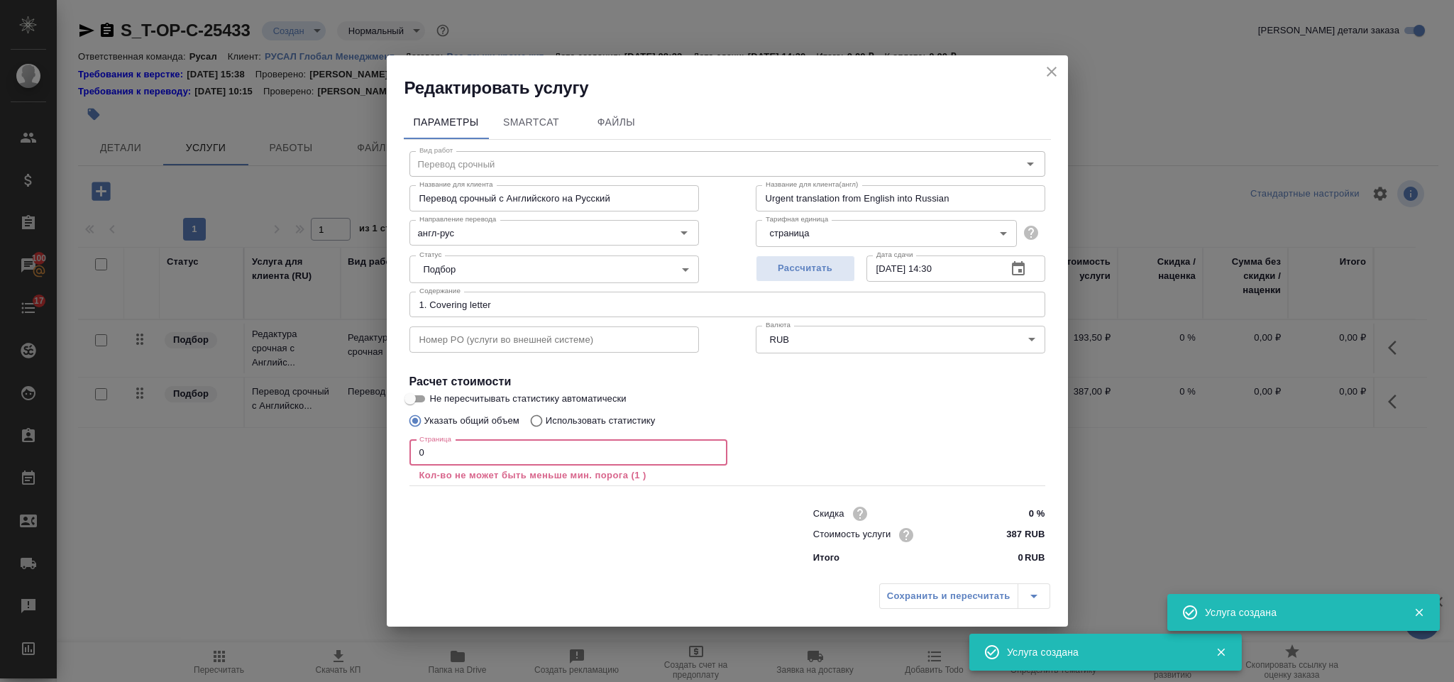
click at [511, 452] on input "0" at bounding box center [569, 453] width 318 height 26
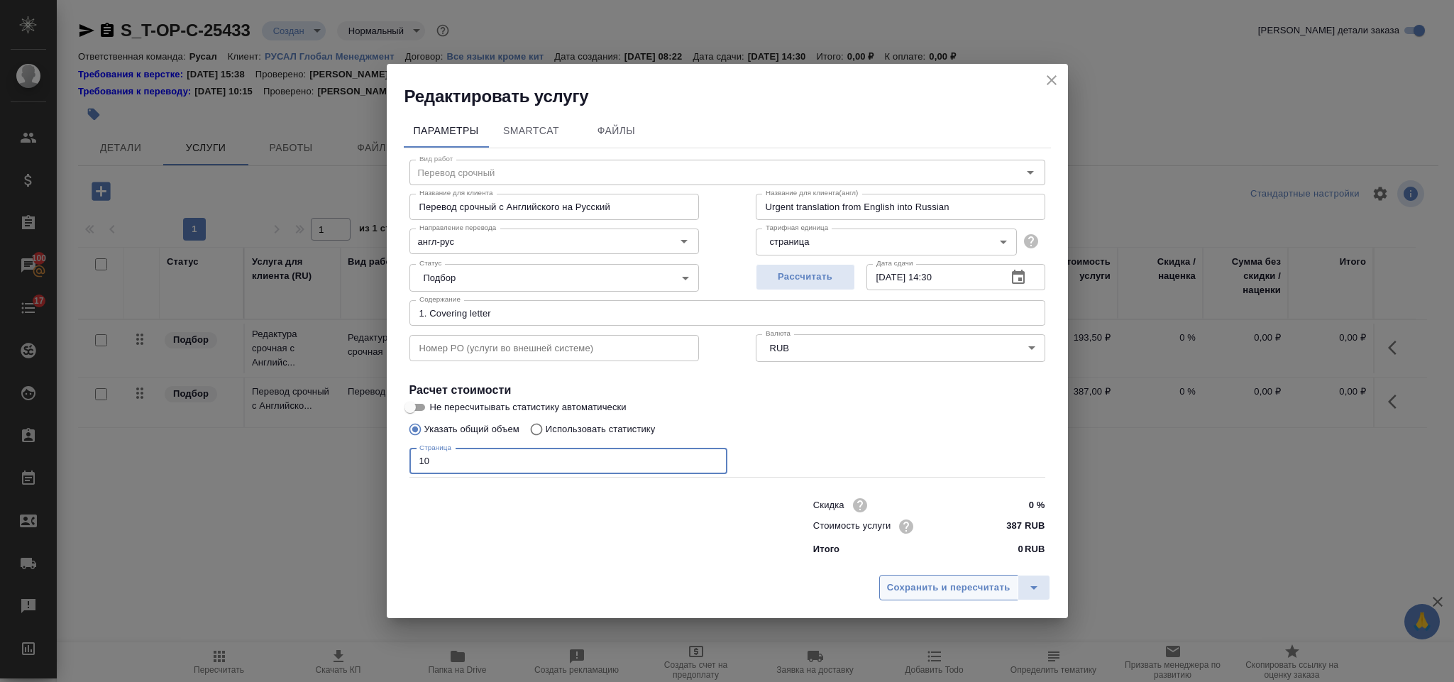
type input "10"
click at [933, 584] on span "Сохранить и пересчитать" at bounding box center [948, 588] width 123 height 16
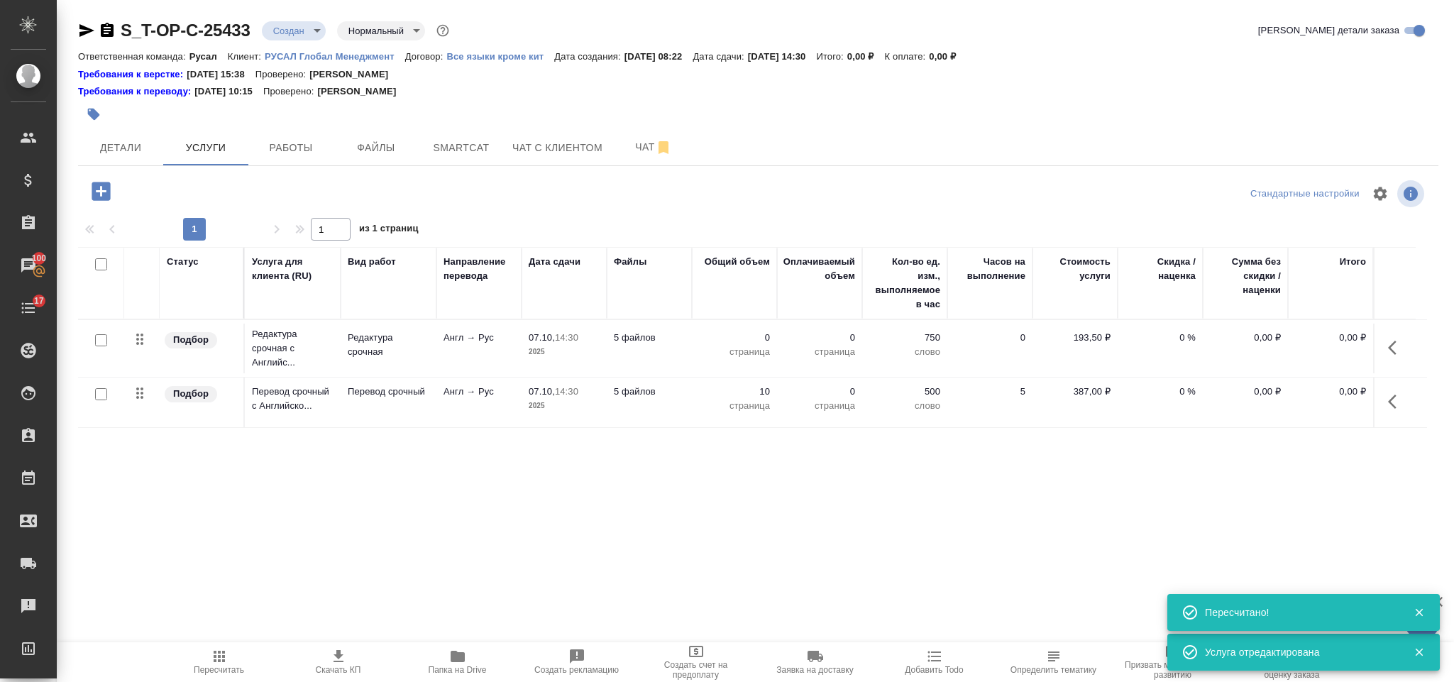
type input "urgent"
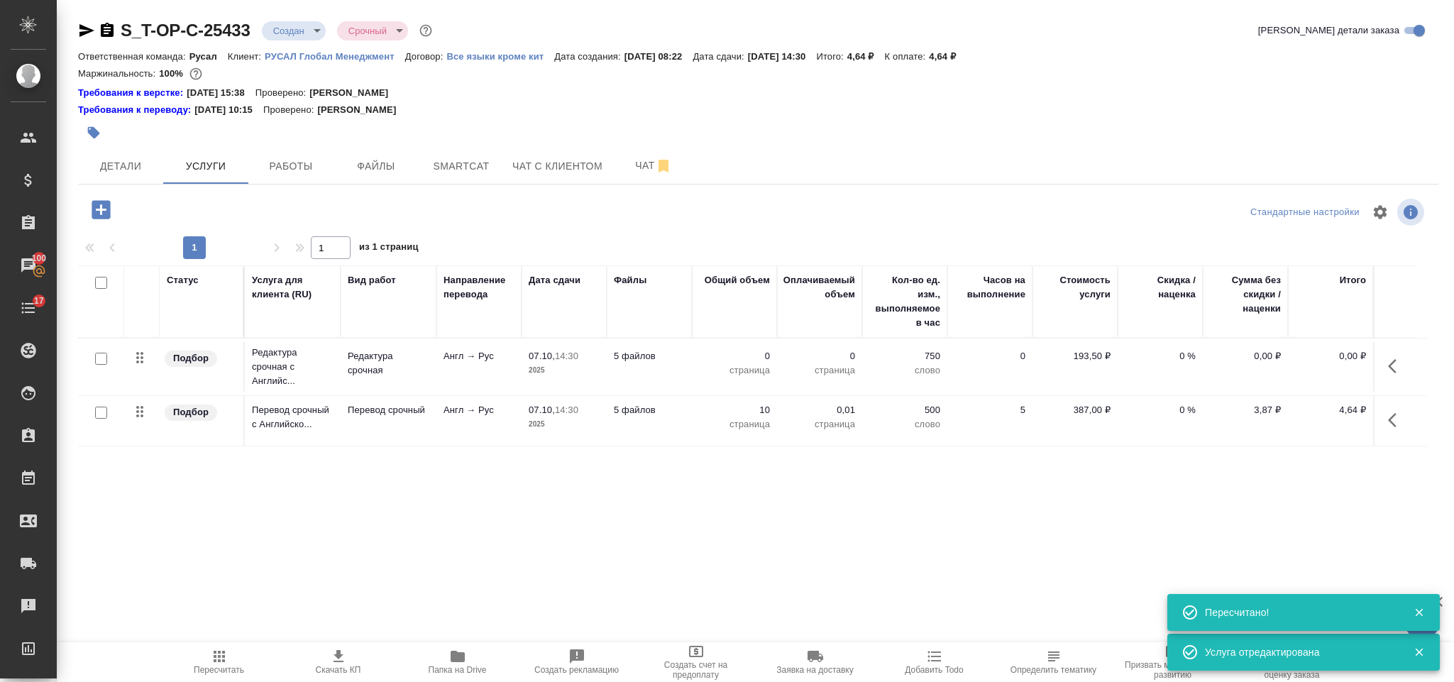
drag, startPoint x: 143, startPoint y: 414, endPoint x: 150, endPoint y: 361, distance: 53.6
click at [150, 361] on tbody "Подбор Редактура срочная с Английс... Редактура срочная Англ → Рус 07.10, 14:30…" at bounding box center [752, 393] width 1349 height 108
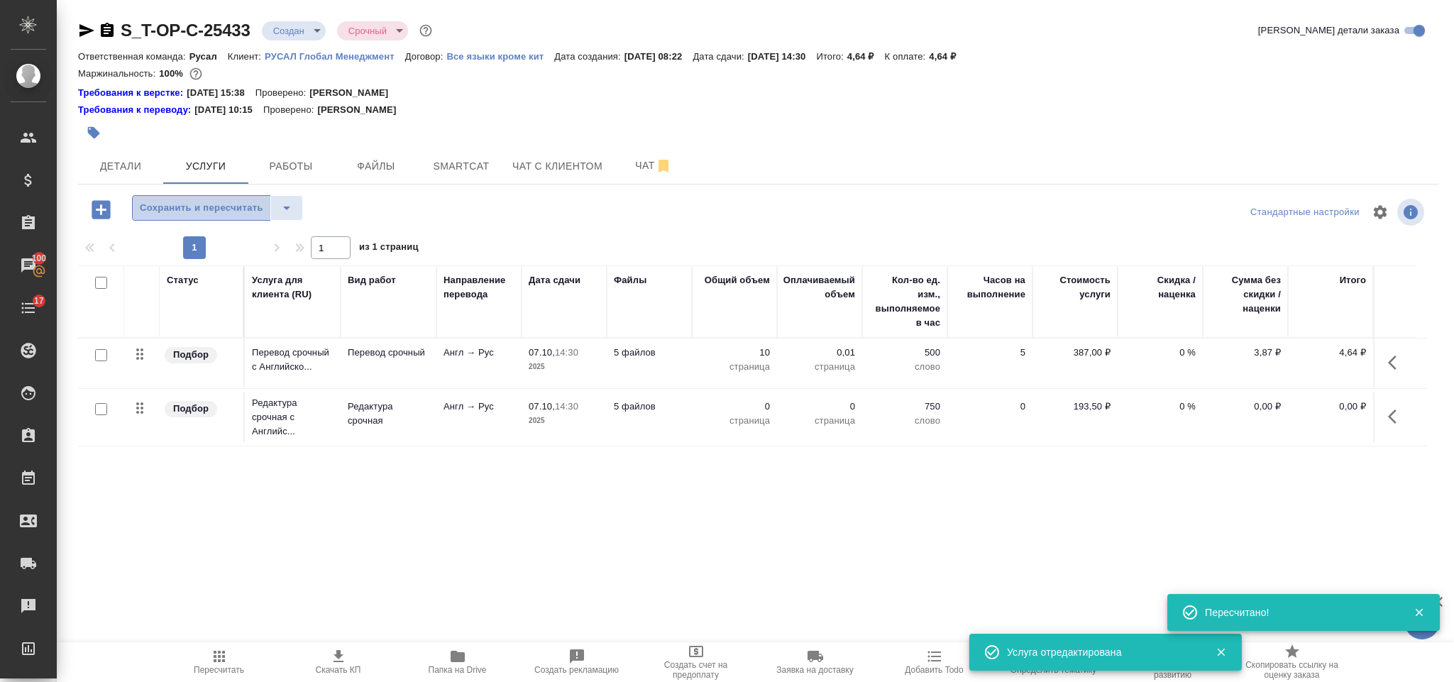
click at [215, 211] on span "Сохранить и пересчитать" at bounding box center [201, 208] width 123 height 16
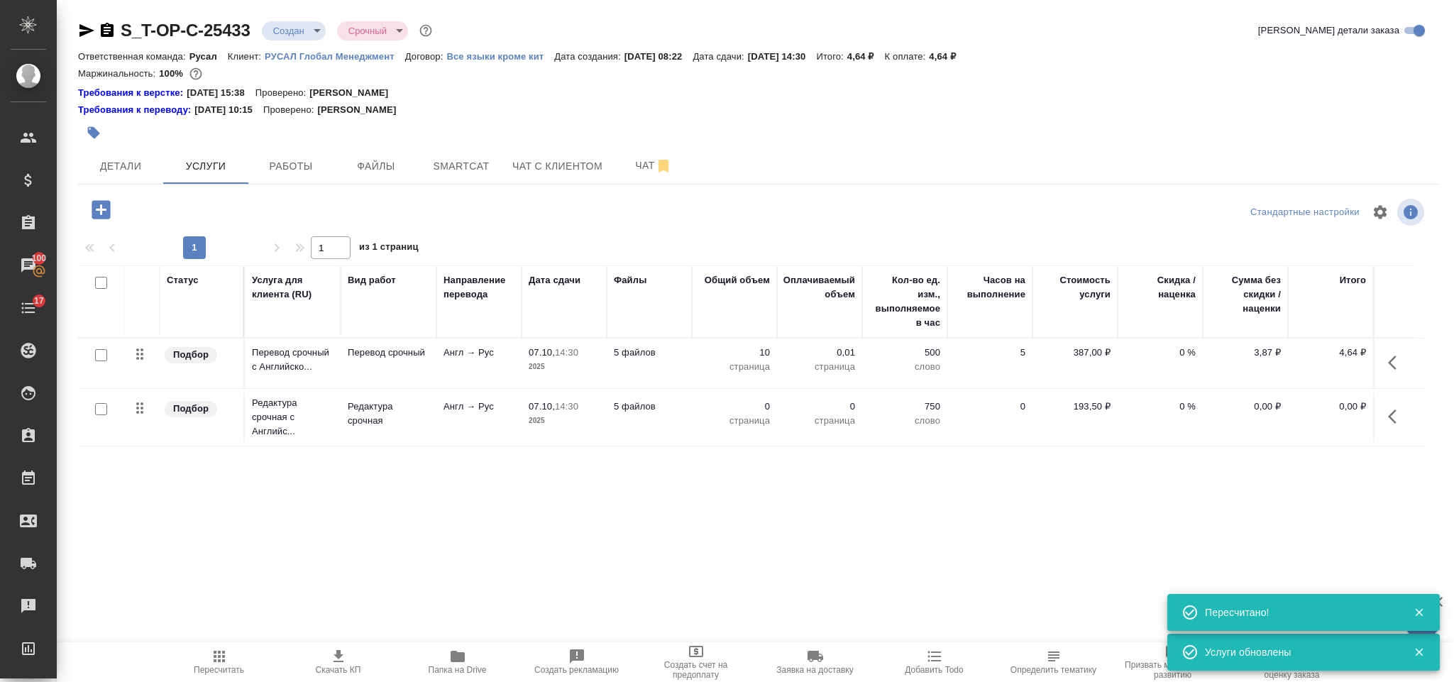
click at [1388, 417] on icon "button" at bounding box center [1396, 416] width 17 height 17
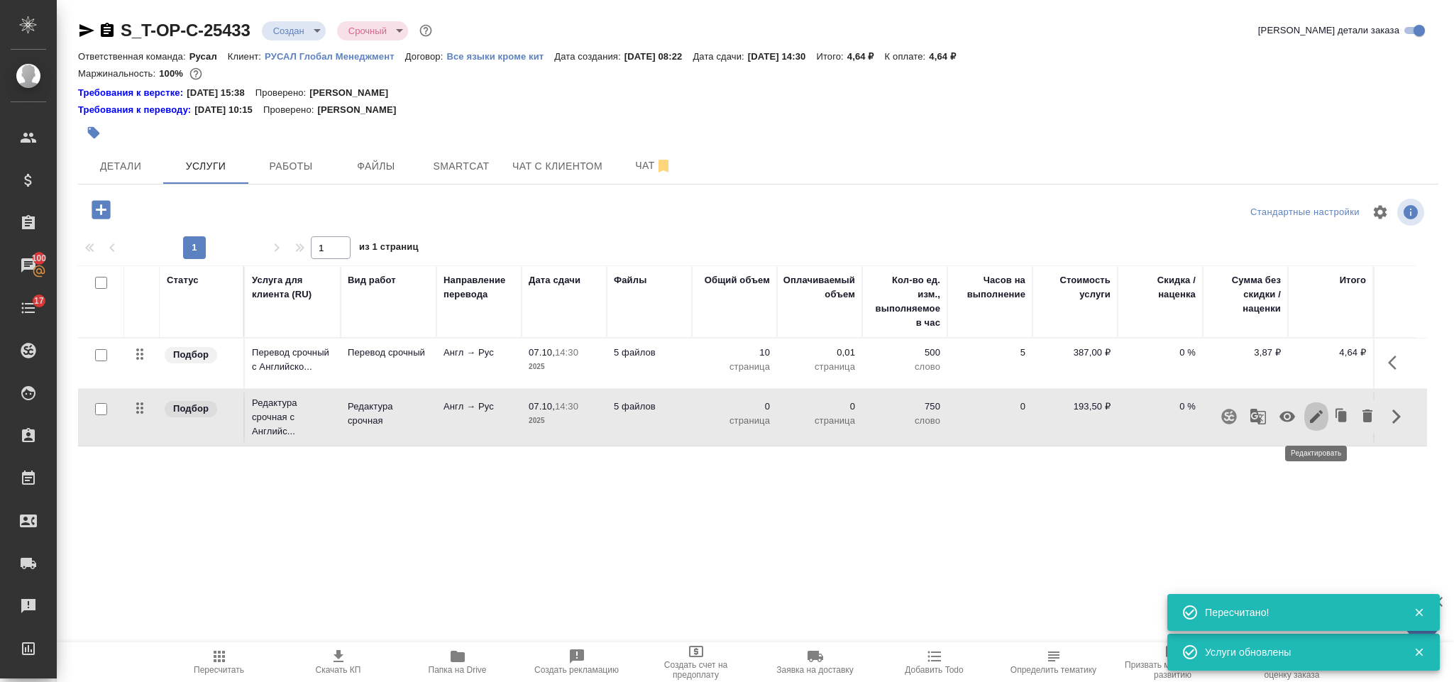
click at [1312, 430] on button "button" at bounding box center [1316, 417] width 24 height 34
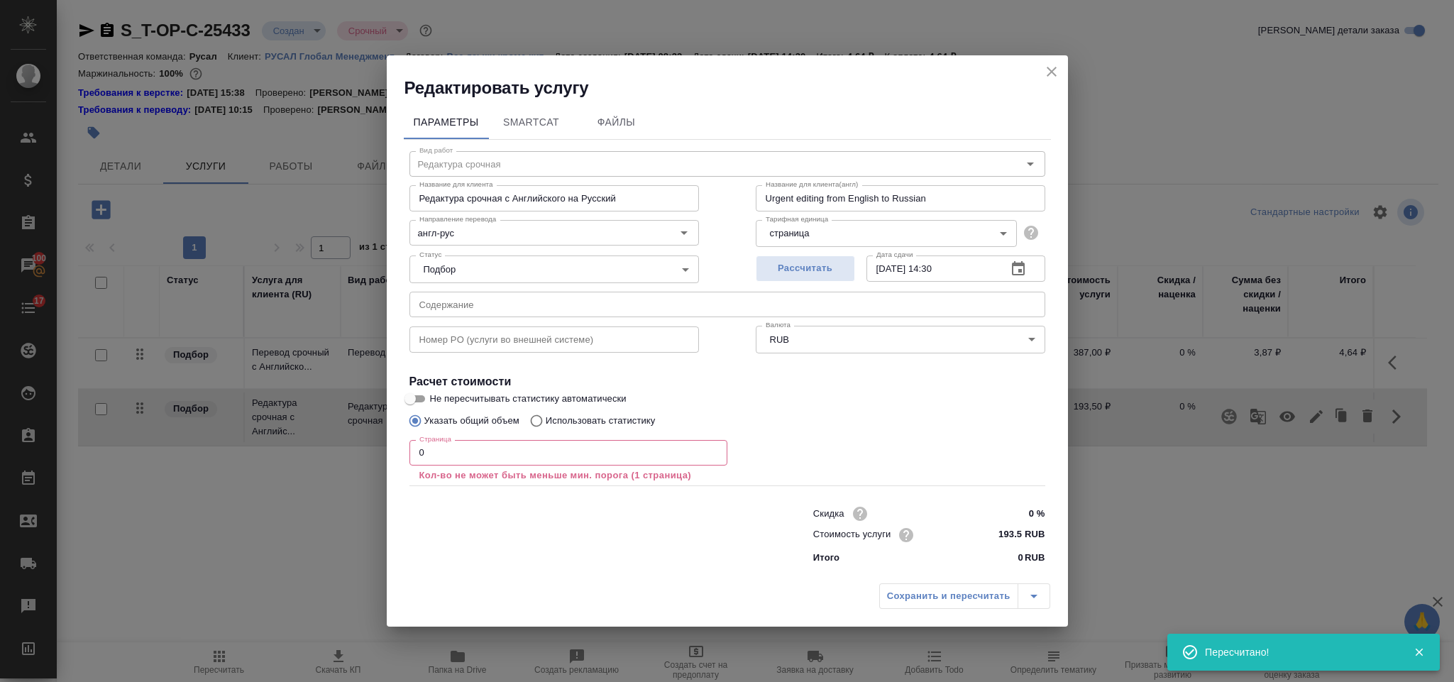
click at [628, 452] on input "0" at bounding box center [569, 453] width 318 height 26
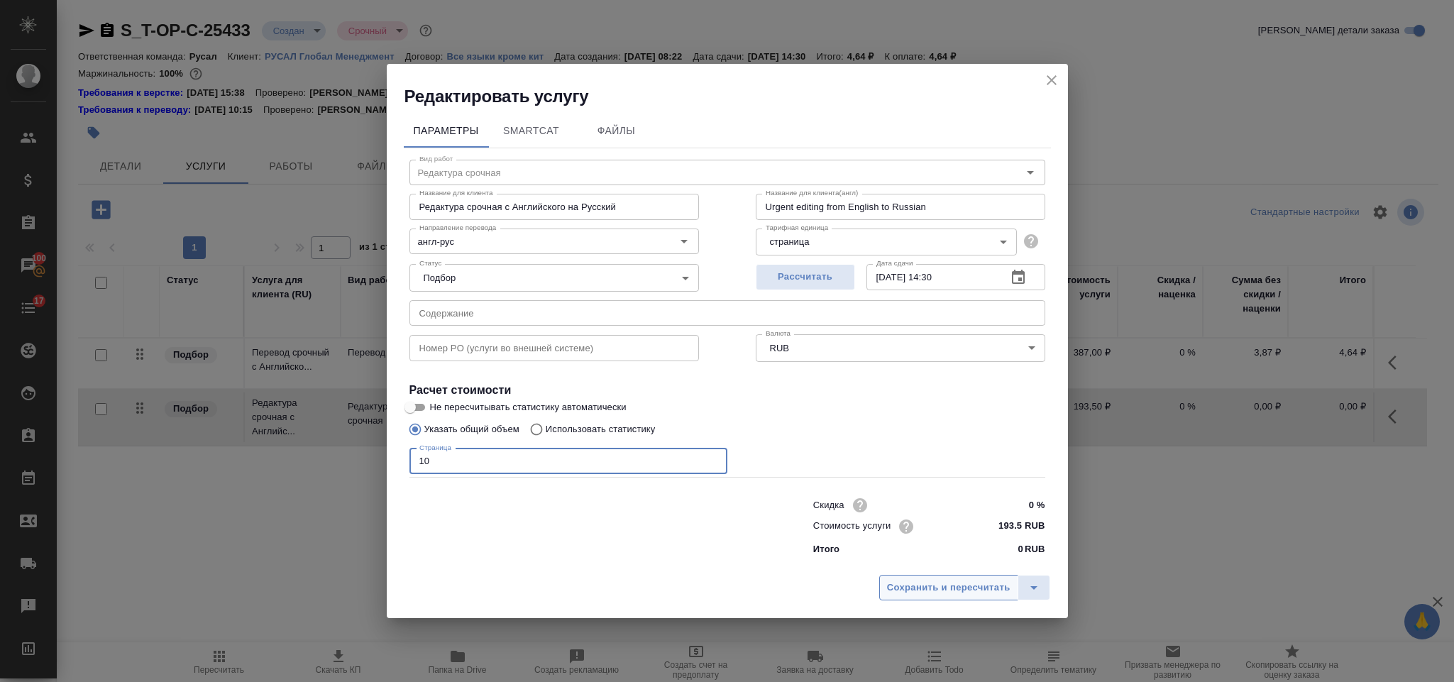
type input "10"
click at [899, 594] on span "Сохранить и пересчитать" at bounding box center [948, 588] width 123 height 16
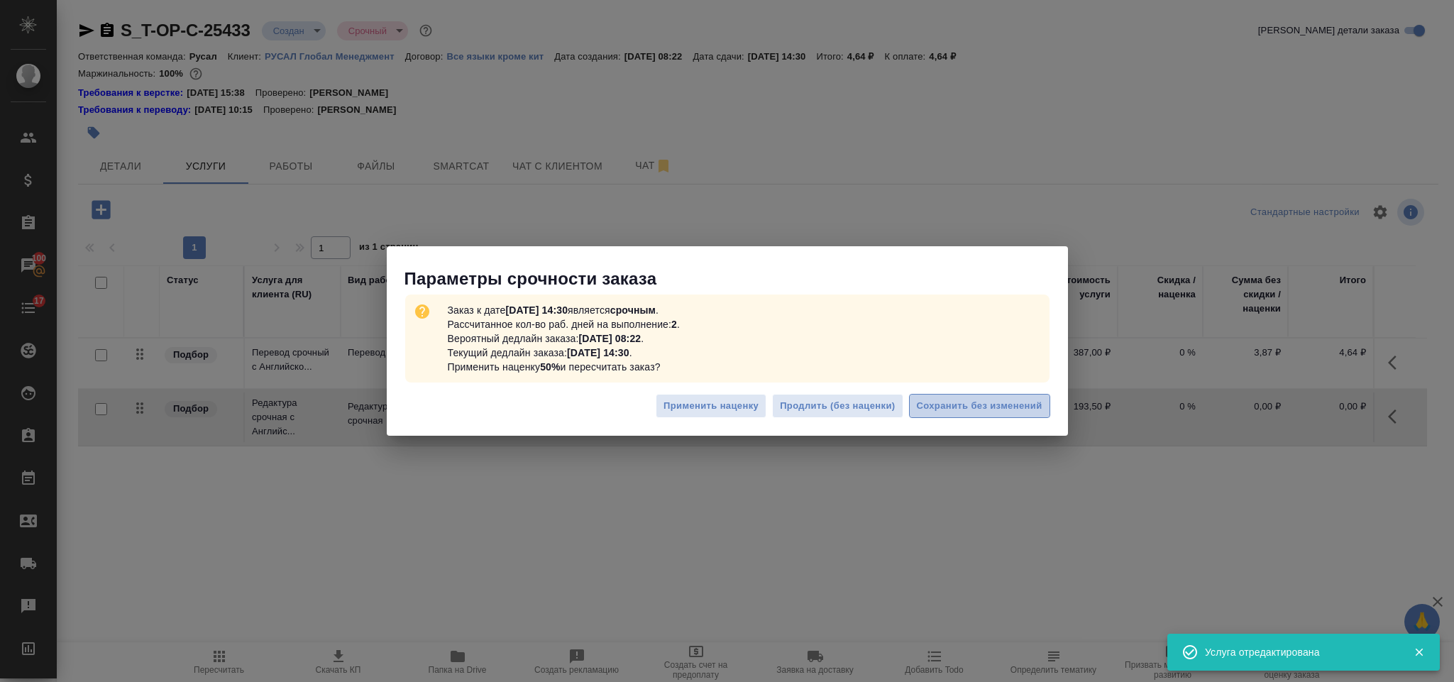
click at [967, 401] on span "Сохранить без изменений" at bounding box center [980, 406] width 126 height 16
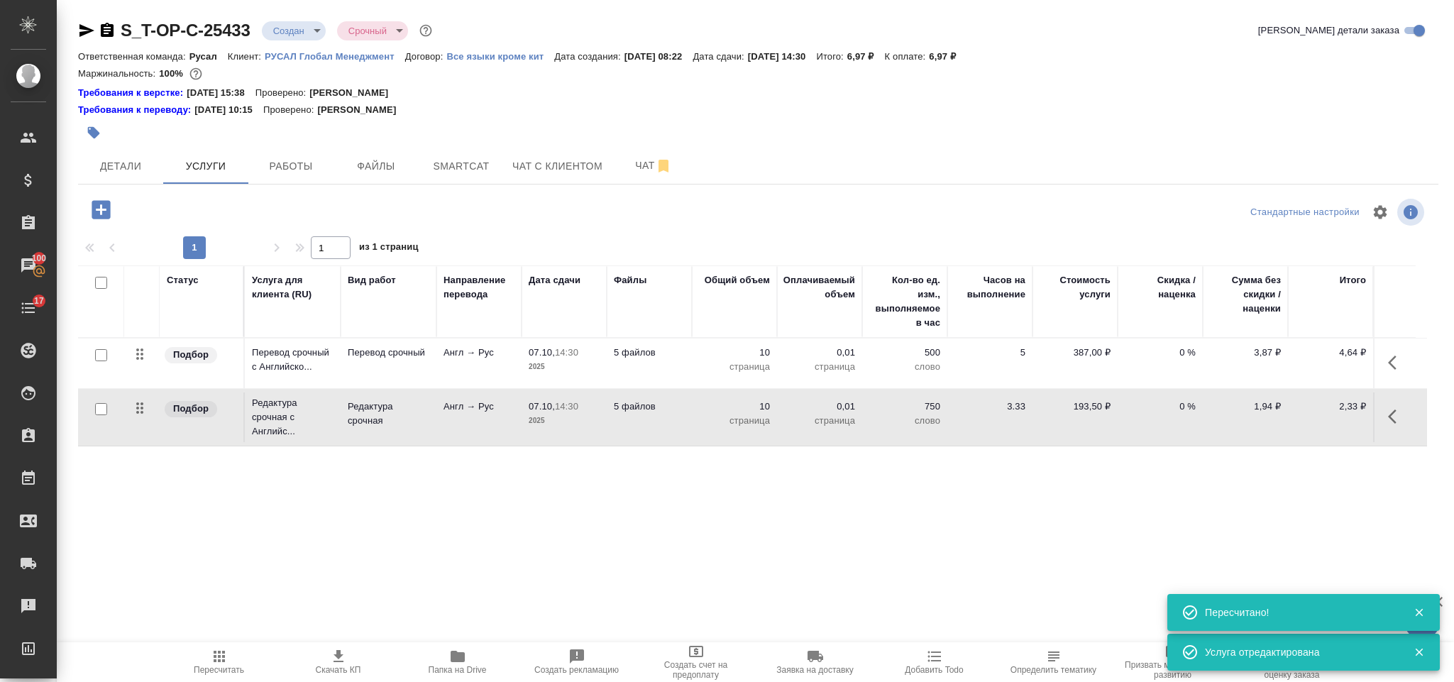
click at [1393, 370] on icon "button" at bounding box center [1396, 362] width 17 height 17
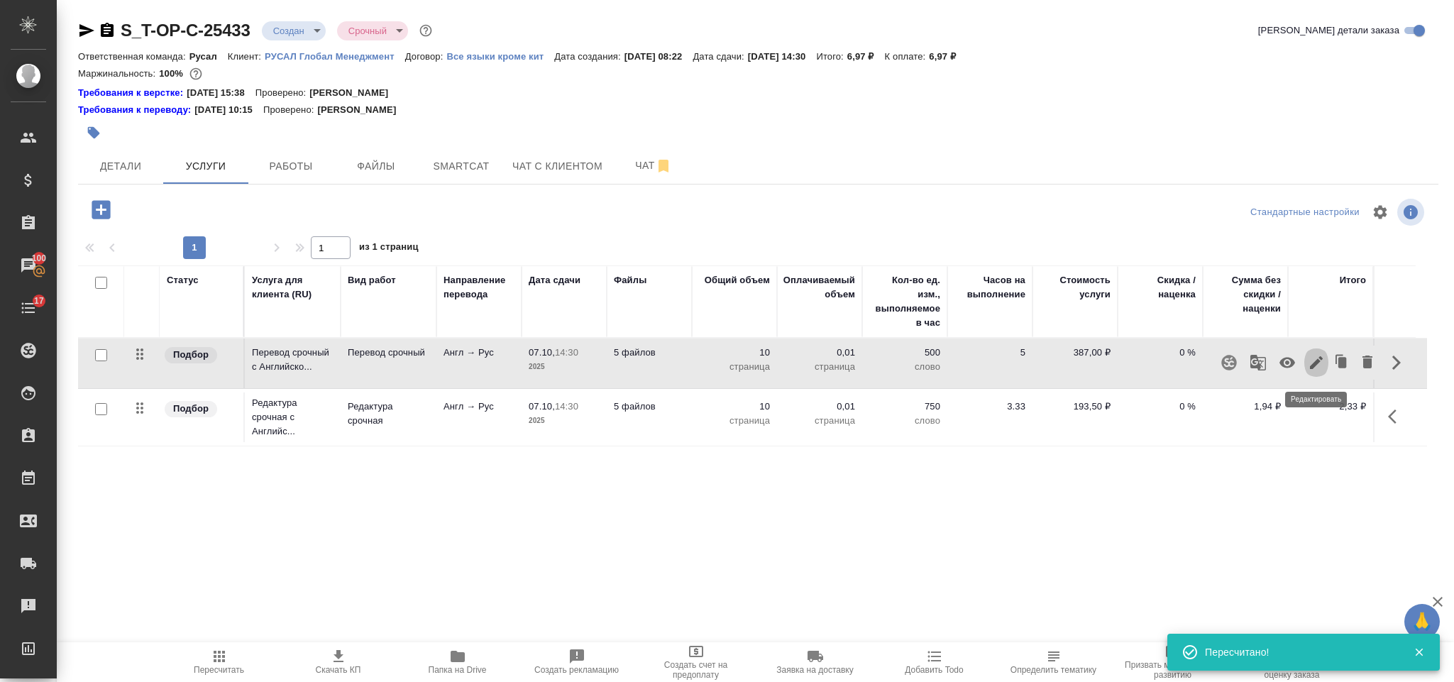
click at [1306, 366] on button "button" at bounding box center [1316, 363] width 24 height 34
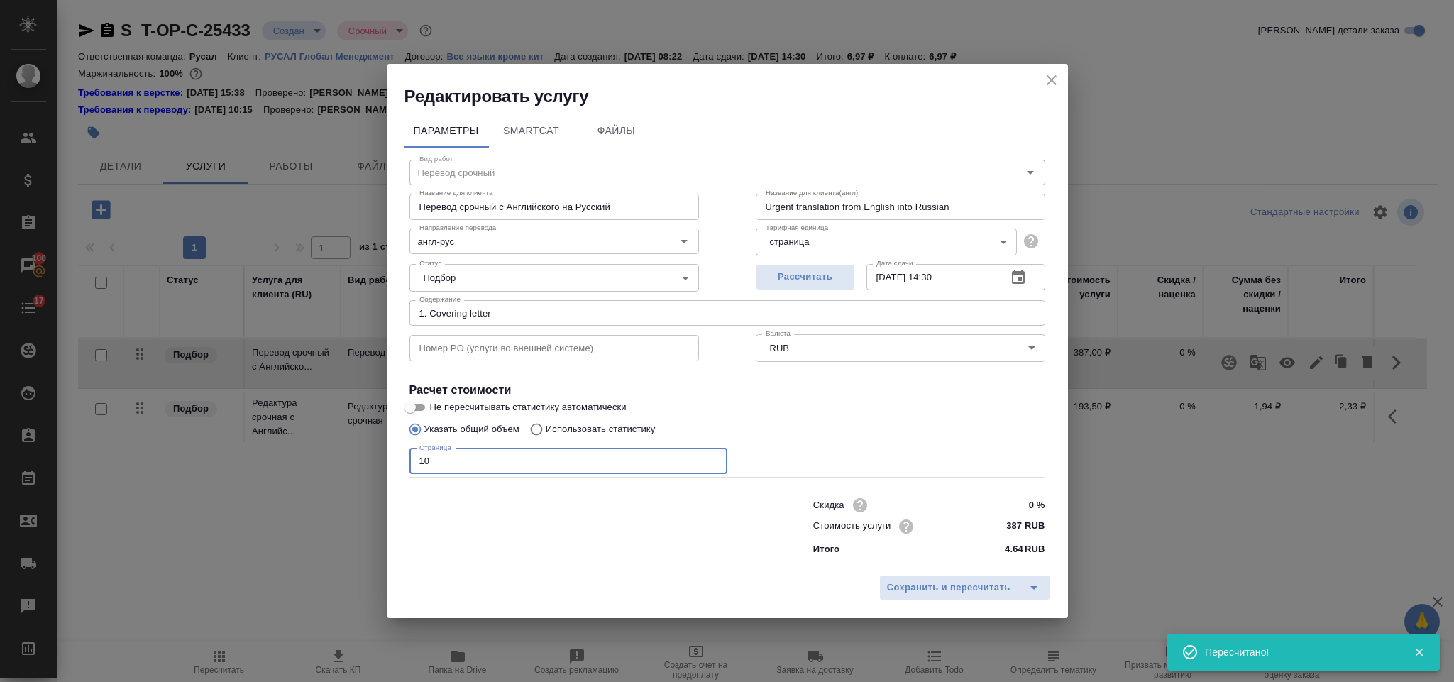
click at [532, 469] on input "10" at bounding box center [569, 462] width 318 height 26
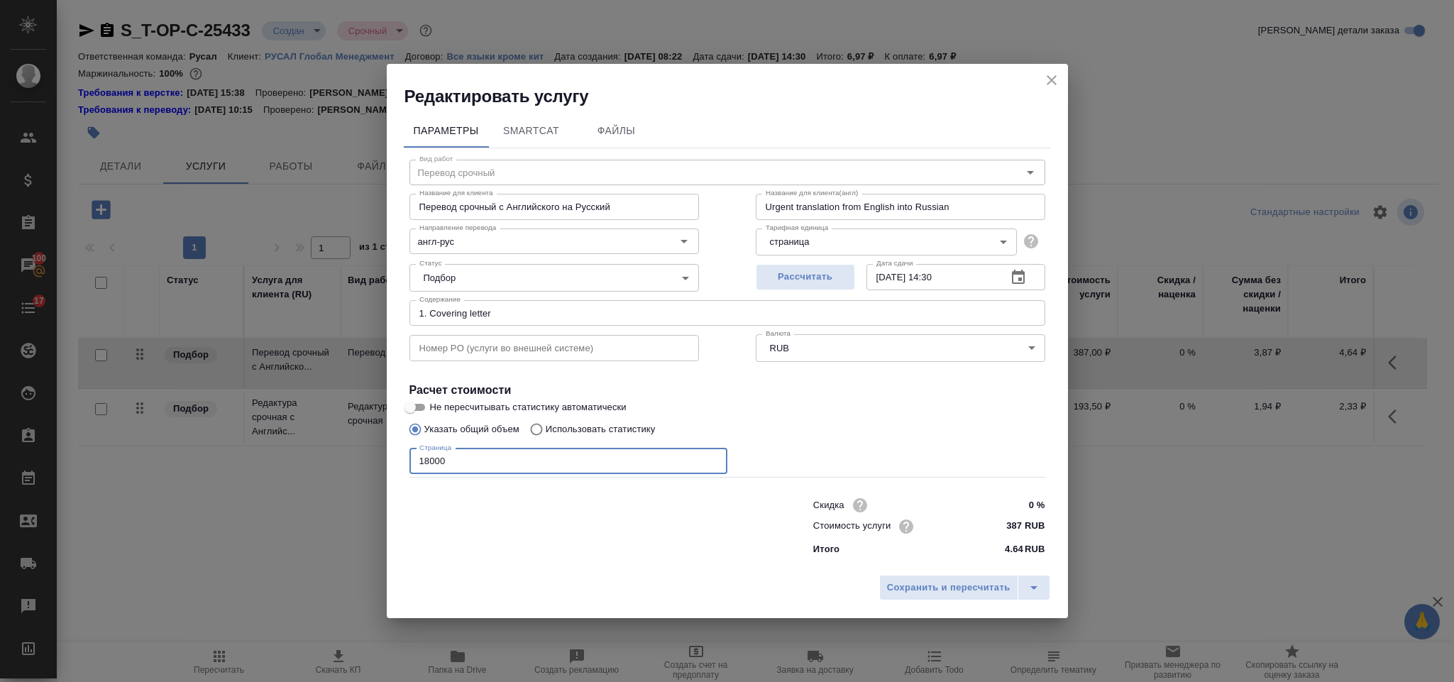
type input "18000"
click at [916, 571] on div "Сохранить и пересчитать" at bounding box center [727, 593] width 681 height 50
click at [914, 588] on span "Сохранить и пересчитать" at bounding box center [948, 588] width 123 height 16
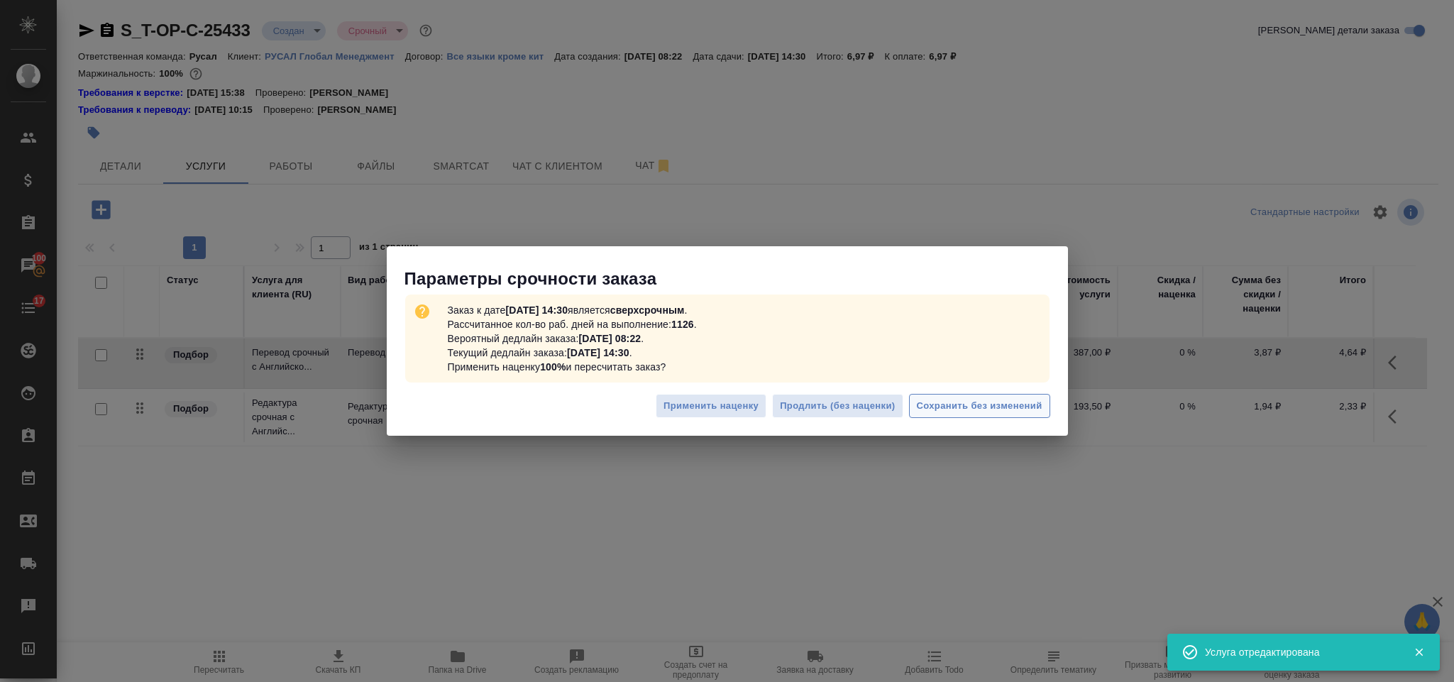
click at [933, 412] on span "Сохранить без изменений" at bounding box center [980, 406] width 126 height 16
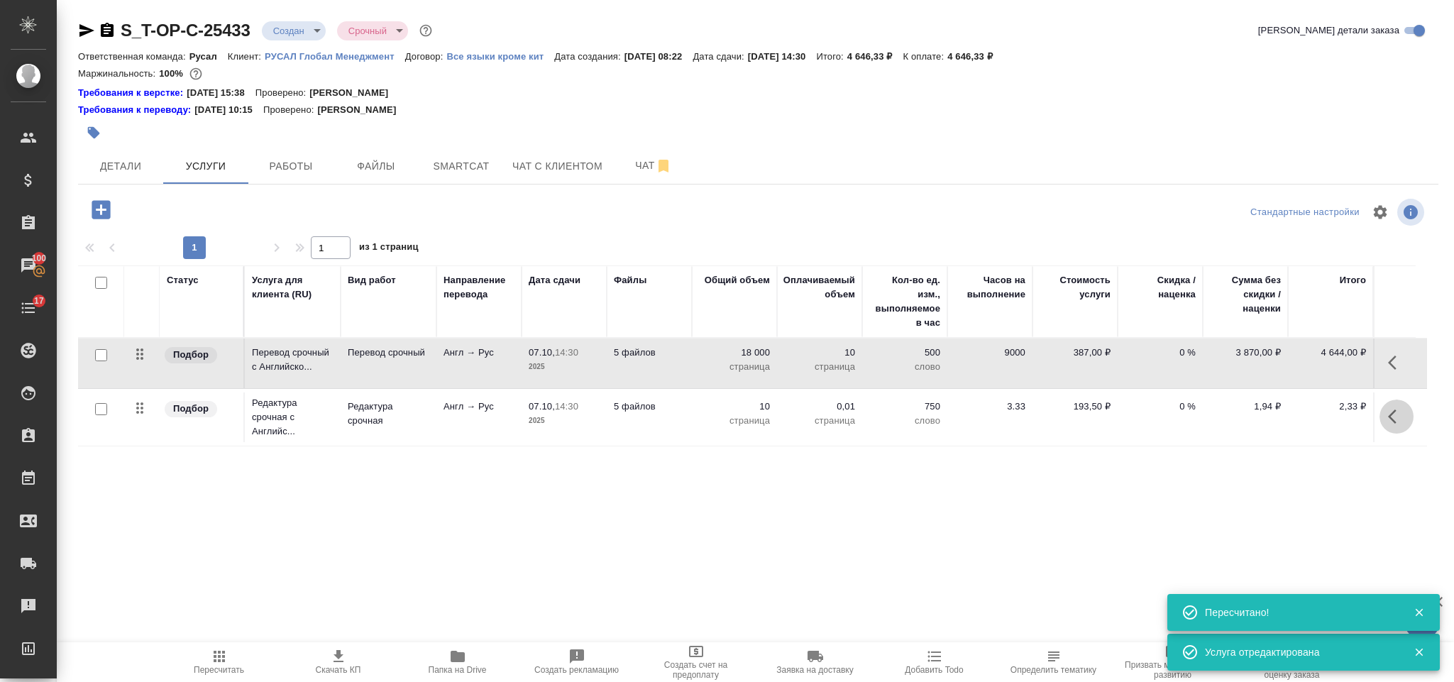
click at [1390, 416] on icon "button" at bounding box center [1396, 416] width 17 height 17
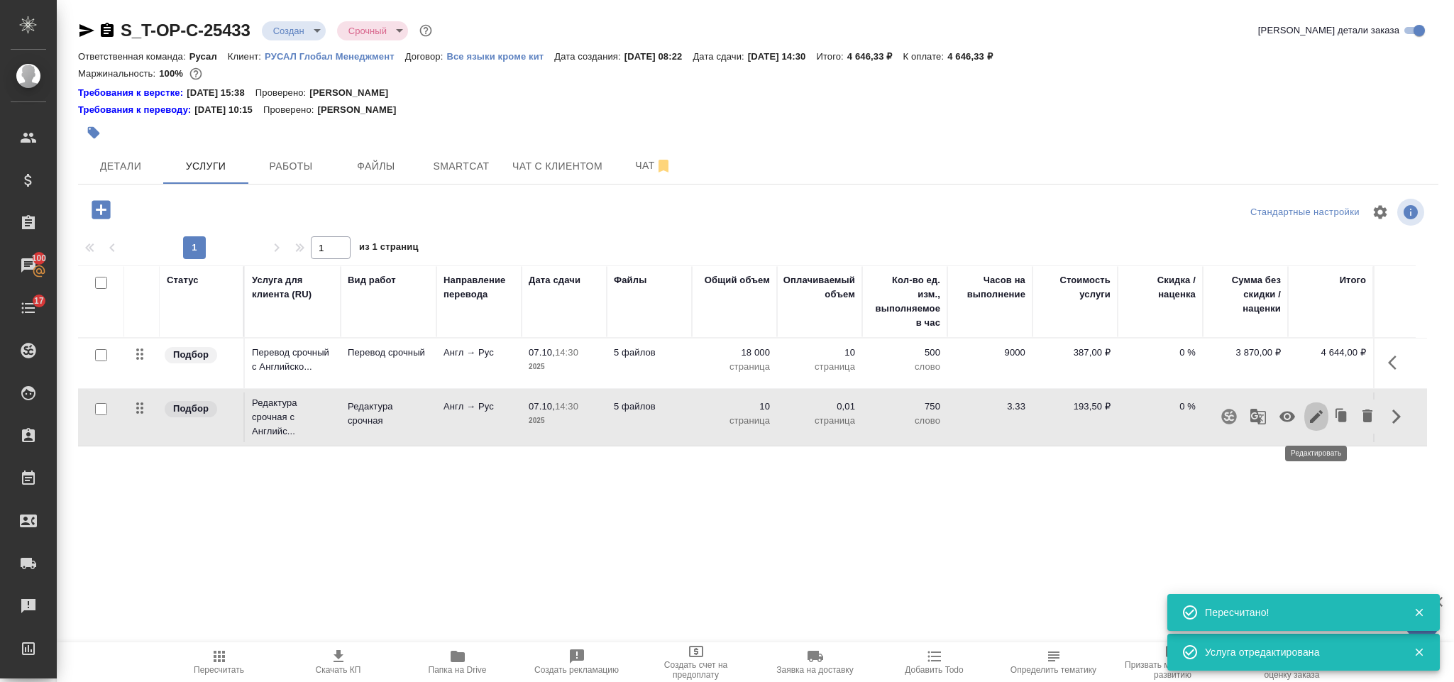
click at [1320, 422] on icon "button" at bounding box center [1316, 416] width 17 height 17
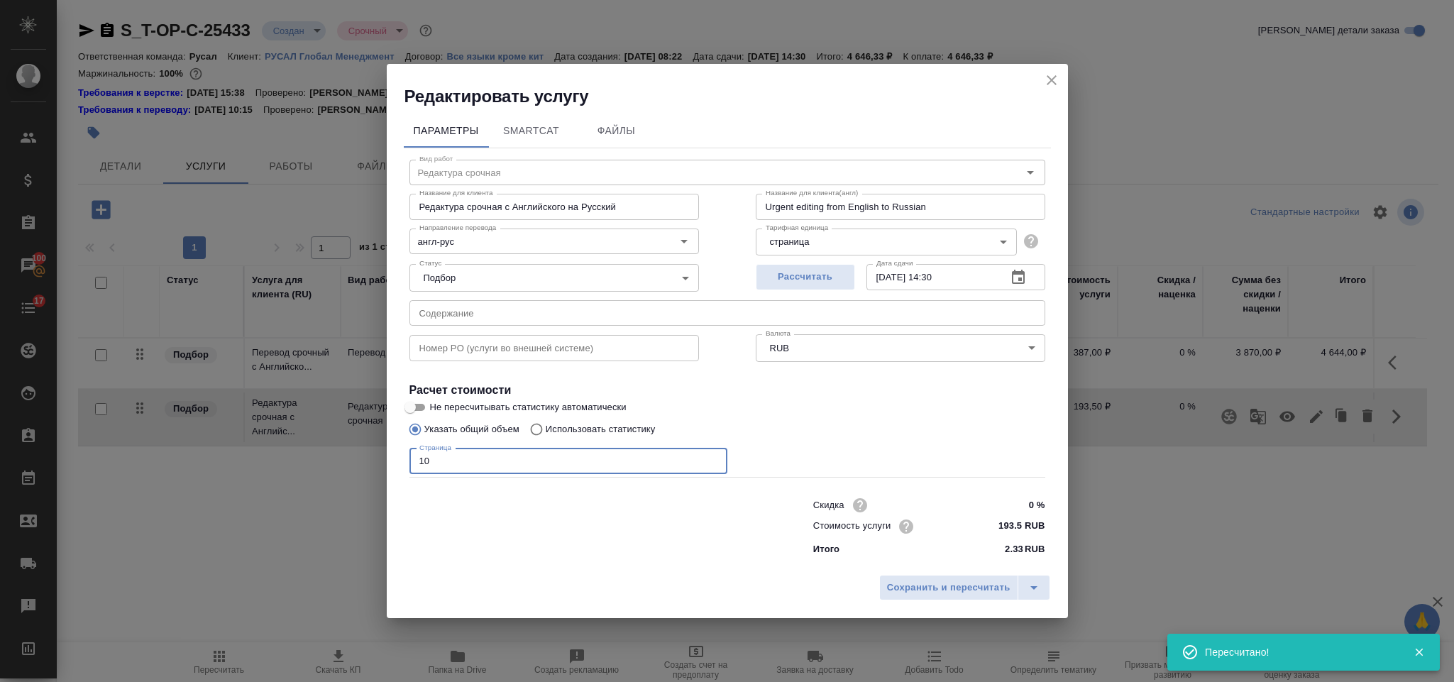
click at [632, 463] on input "10" at bounding box center [569, 462] width 318 height 26
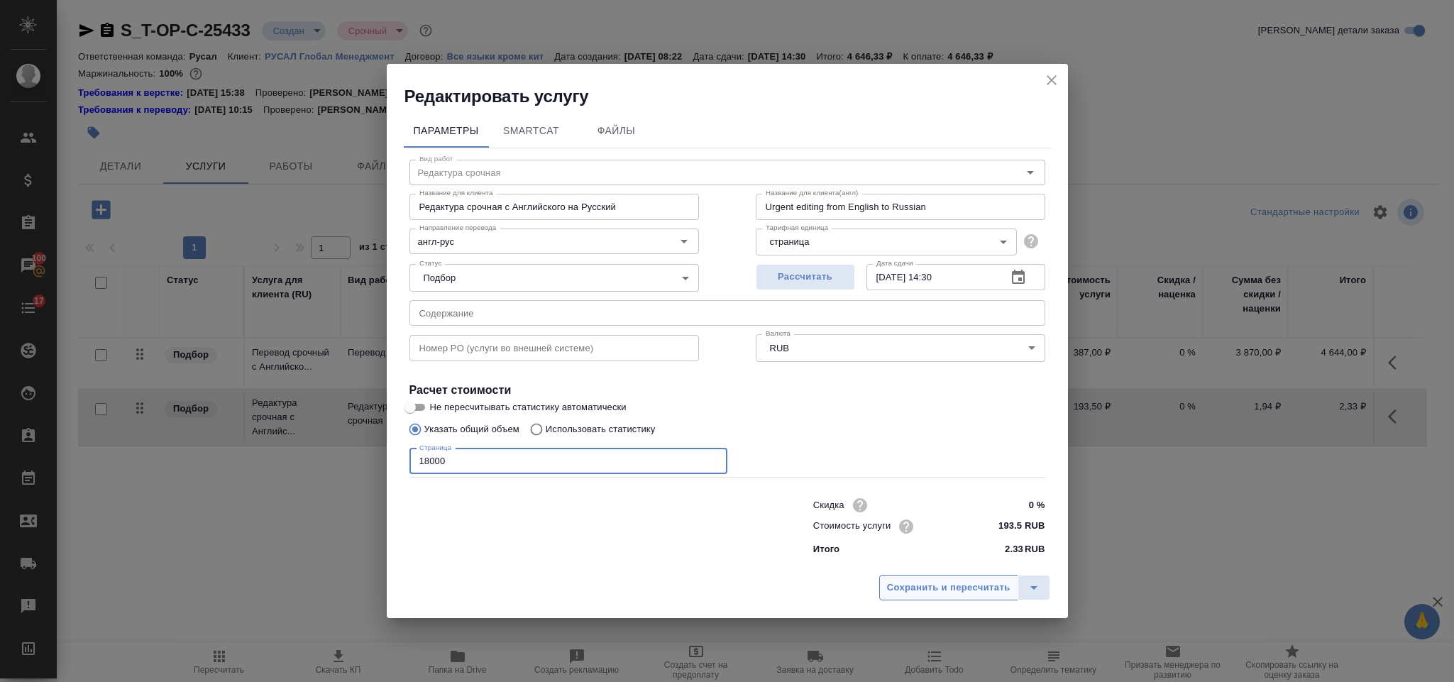
type input "18000"
click at [935, 594] on span "Сохранить и пересчитать" at bounding box center [948, 588] width 123 height 16
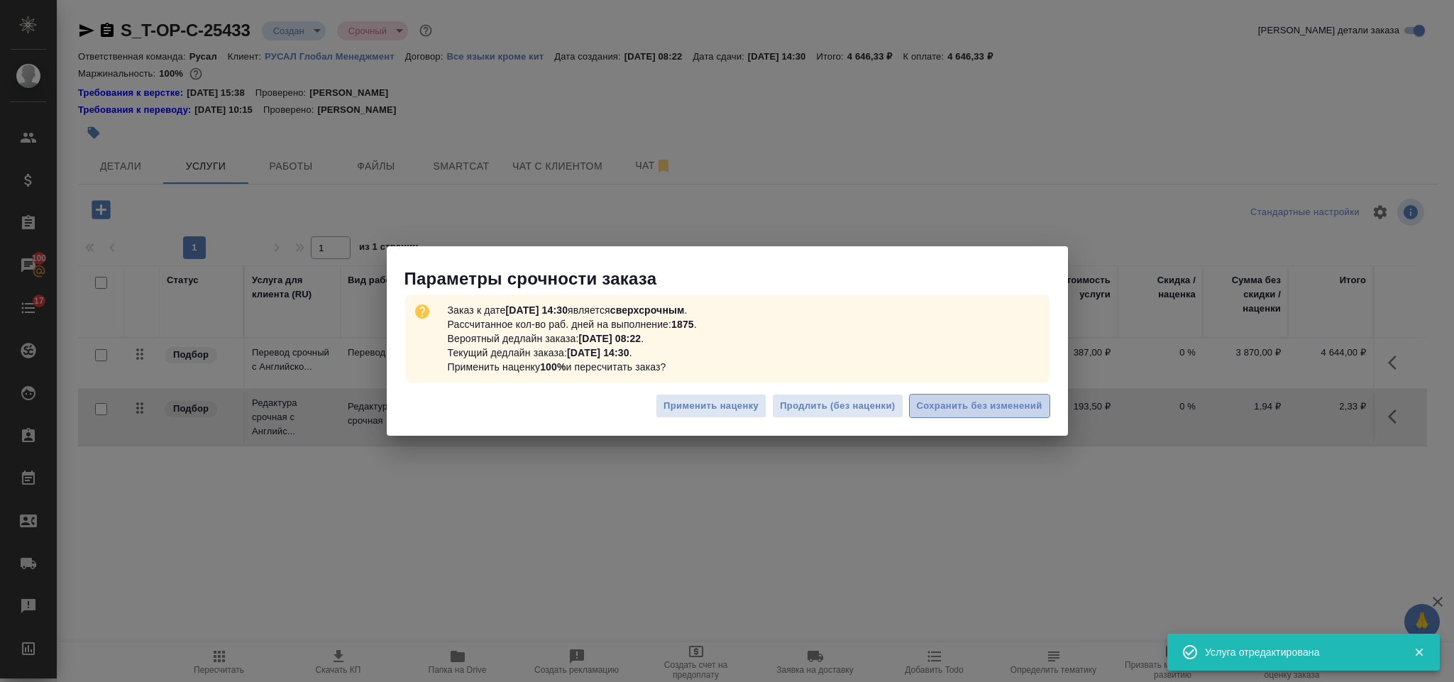
click at [984, 411] on span "Сохранить без изменений" at bounding box center [980, 406] width 126 height 16
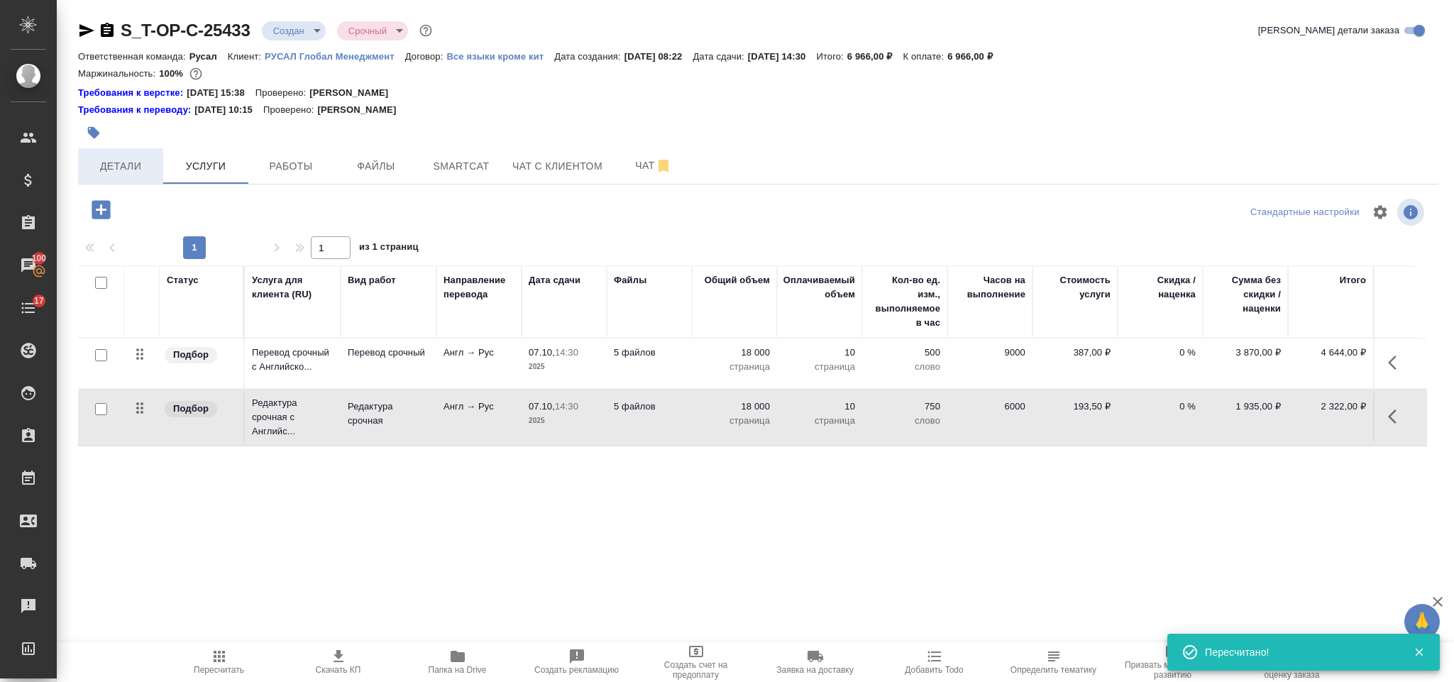
click at [139, 163] on span "Детали" at bounding box center [121, 167] width 68 height 18
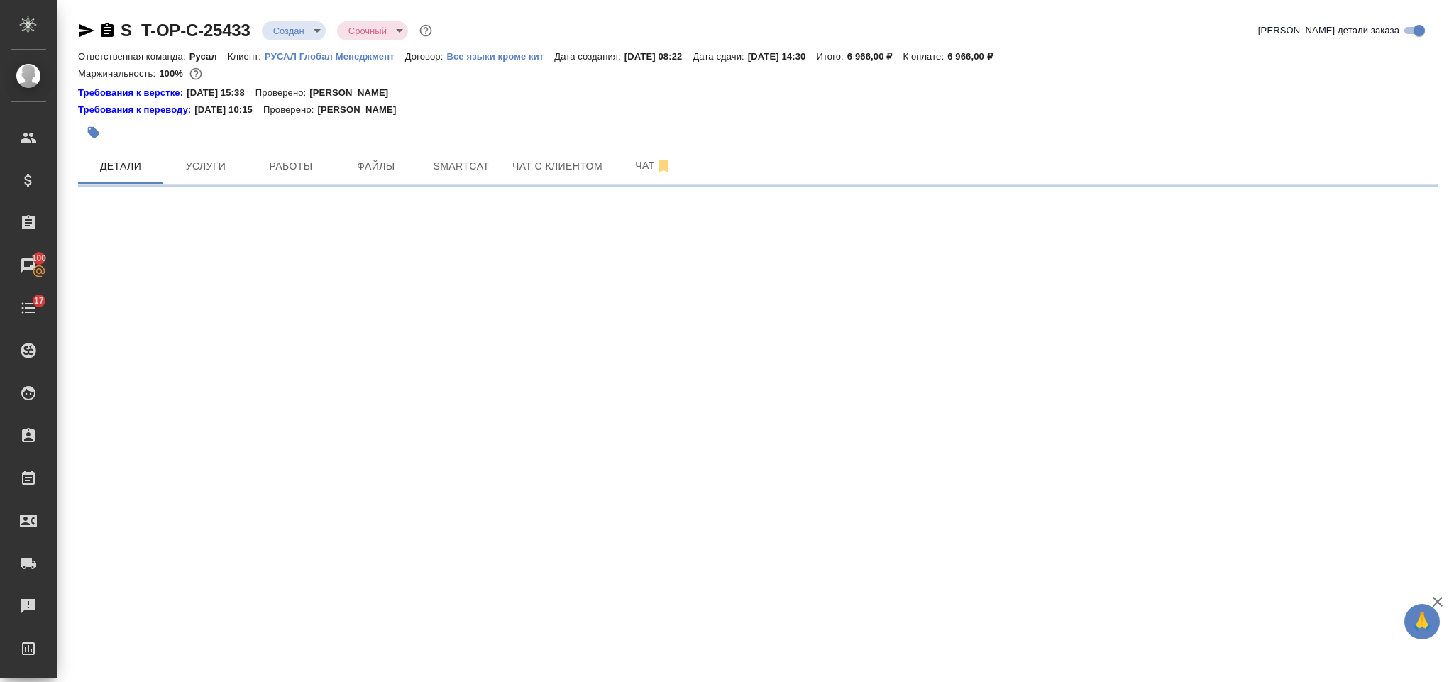
select select "RU"
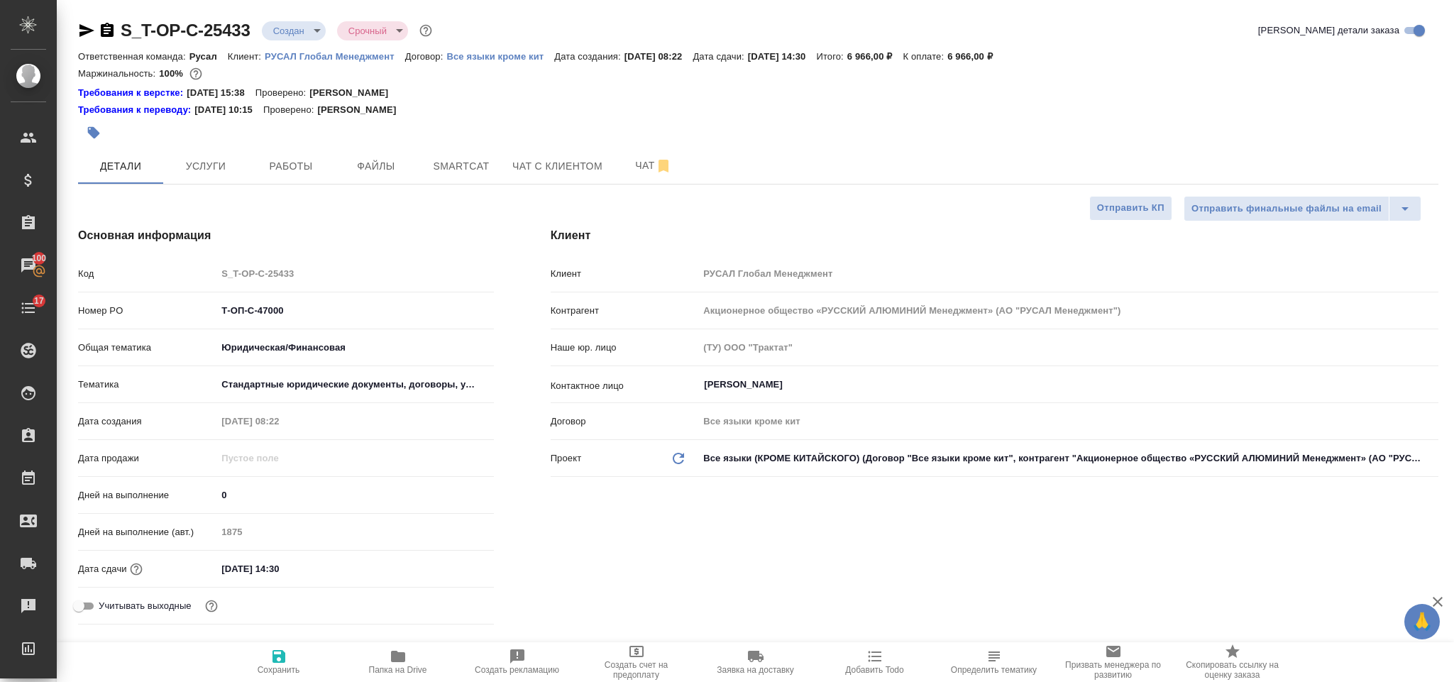
type textarea "x"
click at [104, 35] on icon "button" at bounding box center [107, 30] width 13 height 14
click at [81, 32] on icon "button" at bounding box center [86, 30] width 15 height 13
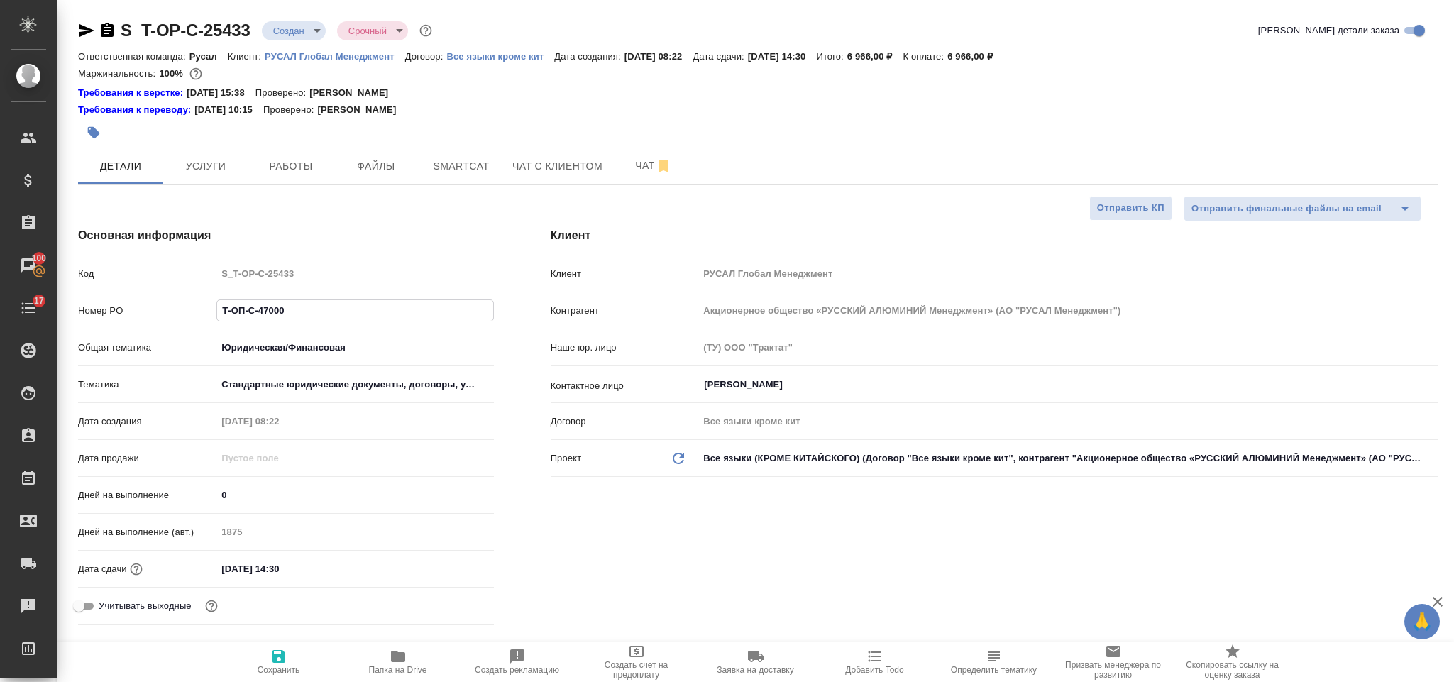
drag, startPoint x: 239, startPoint y: 298, endPoint x: 183, endPoint y: 292, distance: 56.4
click at [182, 292] on div "Код S_T-OP-C-25433 Номер PO Т-ОП-С-47000 Общая тематика Юридическая/Финансовая …" at bounding box center [286, 445] width 416 height 369
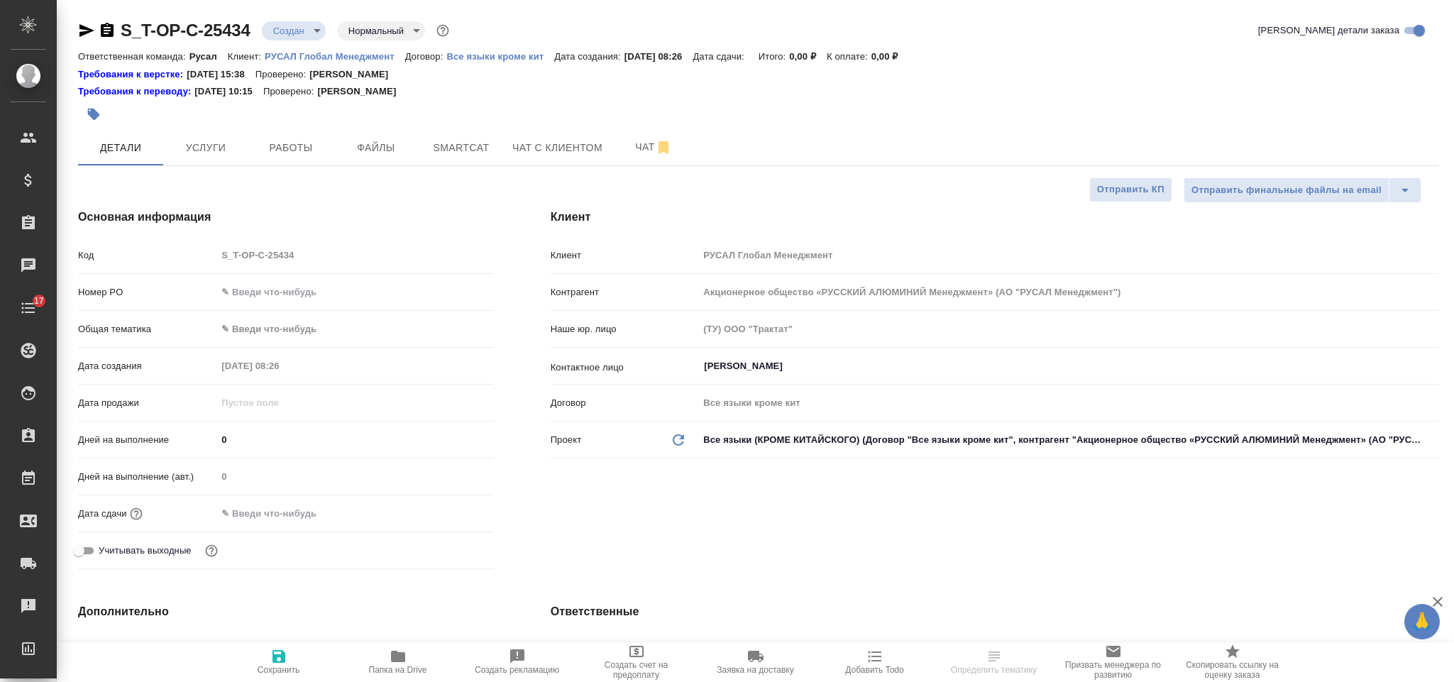
select select "RU"
click at [296, 286] on input "text" at bounding box center [354, 292] width 277 height 21
paste input "Т-ОП-С-47001"
type input "Т-ОП-С-47001"
click at [263, 331] on body "🙏 .cls-1 fill:#fff; AWATERA Gorlenko Yuliua Клиенты Спецификации Заказы 100 Чат…" at bounding box center [727, 341] width 1454 height 682
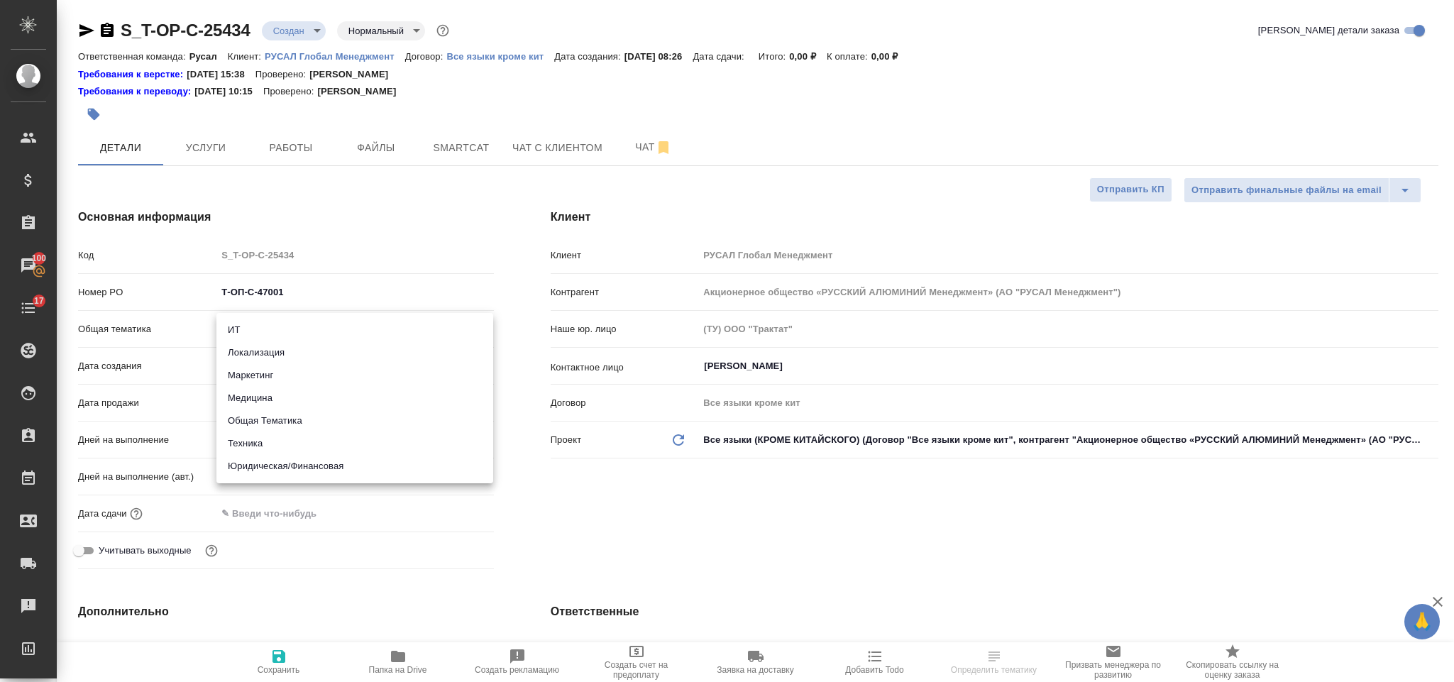
click at [290, 462] on li "Юридическая/Финансовая" at bounding box center [354, 466] width 277 height 23
type input "yr-fn"
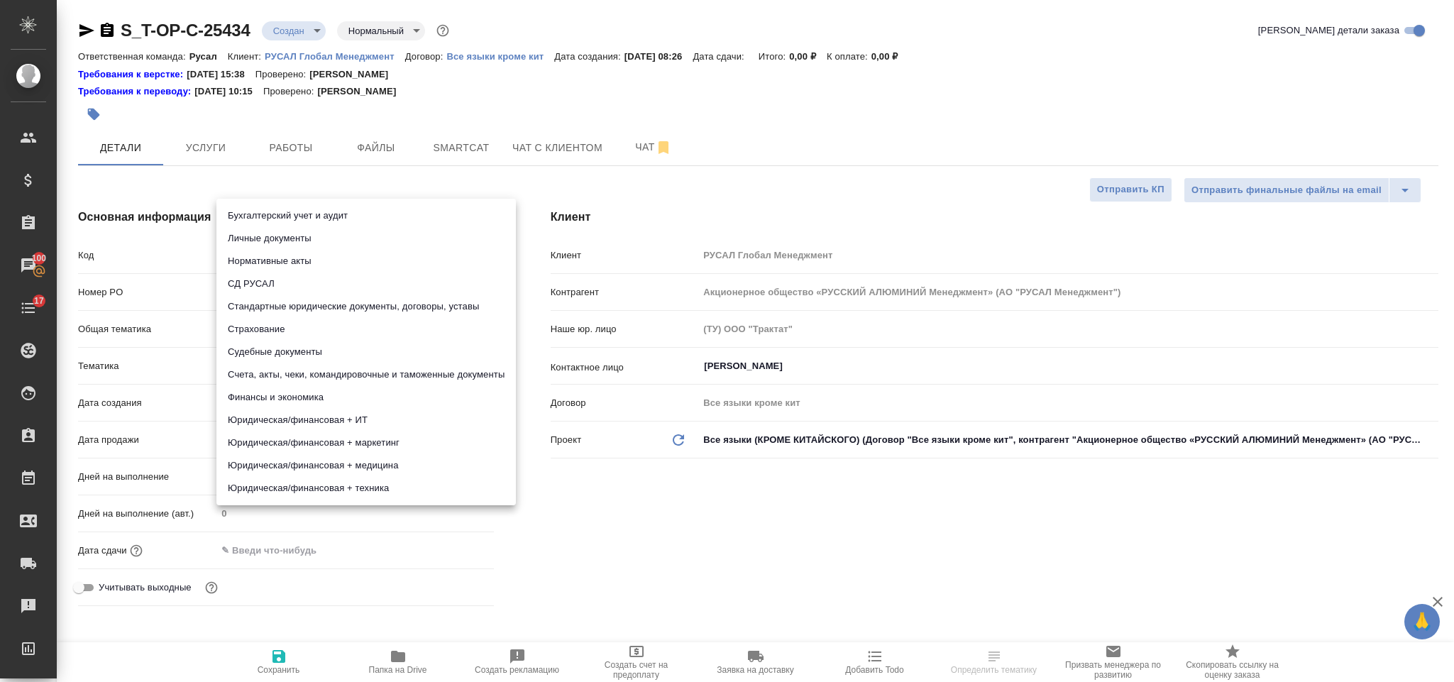
click at [281, 360] on body "🙏 .cls-1 fill:#fff; AWATERA Gorlenko Yuliua Клиенты Спецификации Заказы 100 Чат…" at bounding box center [727, 341] width 1454 height 682
click at [315, 298] on li "Стандартные юридические документы, договоры, уставы" at bounding box center [366, 306] width 300 height 23
type input "5f647205b73bc97568ca66bf"
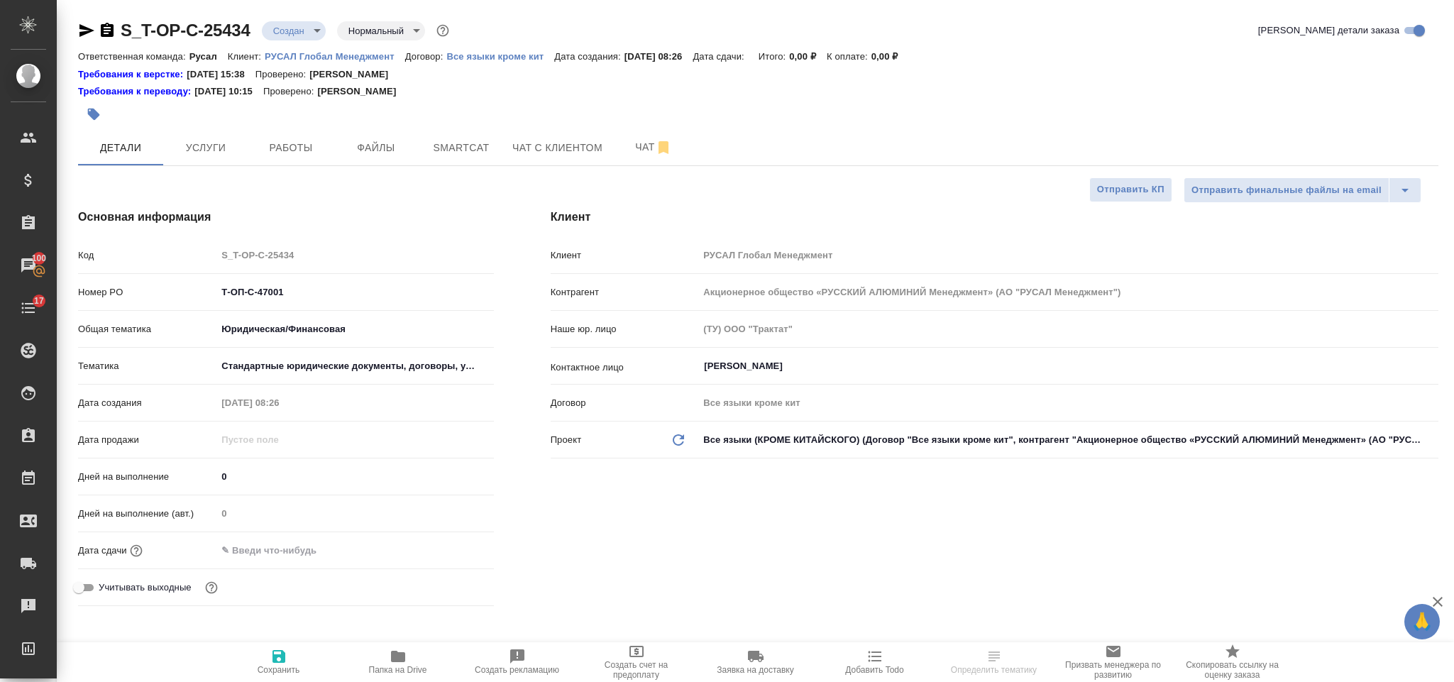
click at [301, 551] on input "text" at bounding box center [278, 550] width 124 height 21
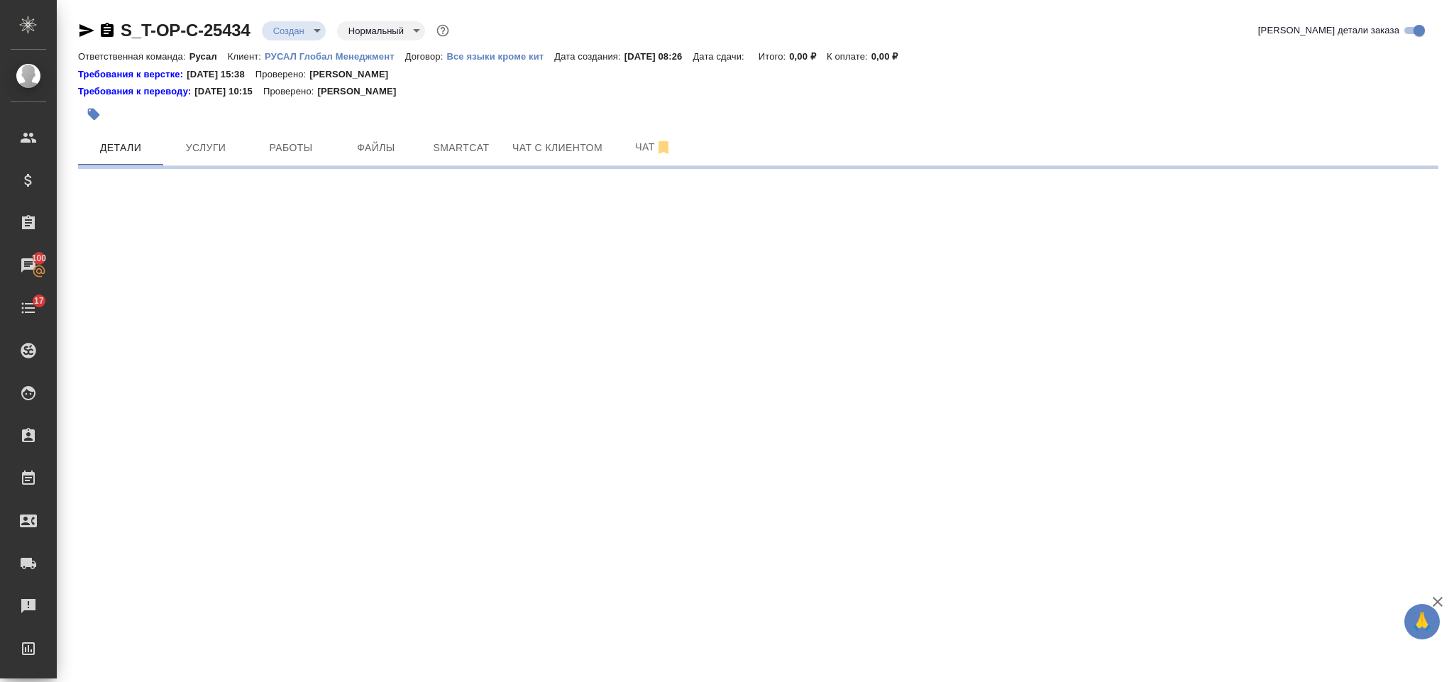
click at [443, 554] on div ".cls-1 fill:#fff; AWATERA Gorlenko Yuliua Клиенты Спецификации Заказы 100 Чаты …" at bounding box center [727, 341] width 1454 height 682
select select "RU"
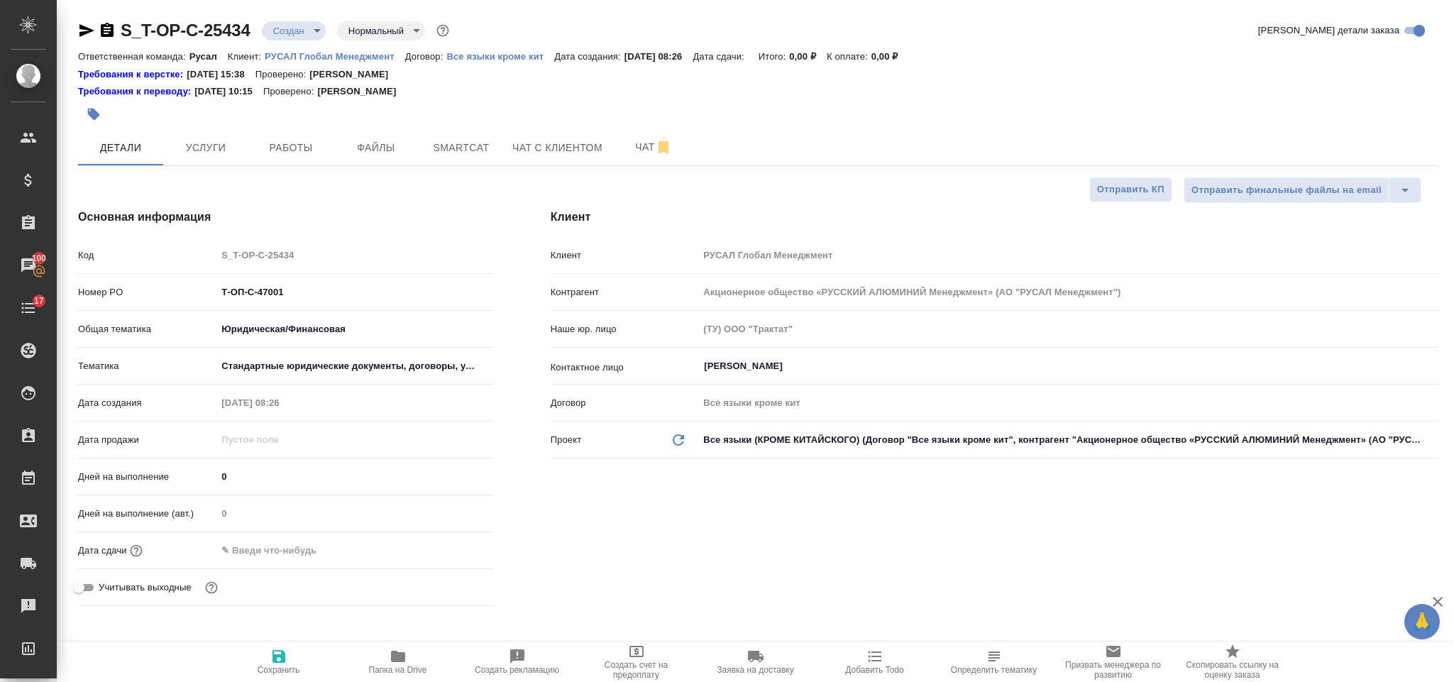
type textarea "x"
click at [300, 552] on input "text" at bounding box center [279, 550] width 124 height 21
click at [462, 549] on div at bounding box center [469, 549] width 50 height 17
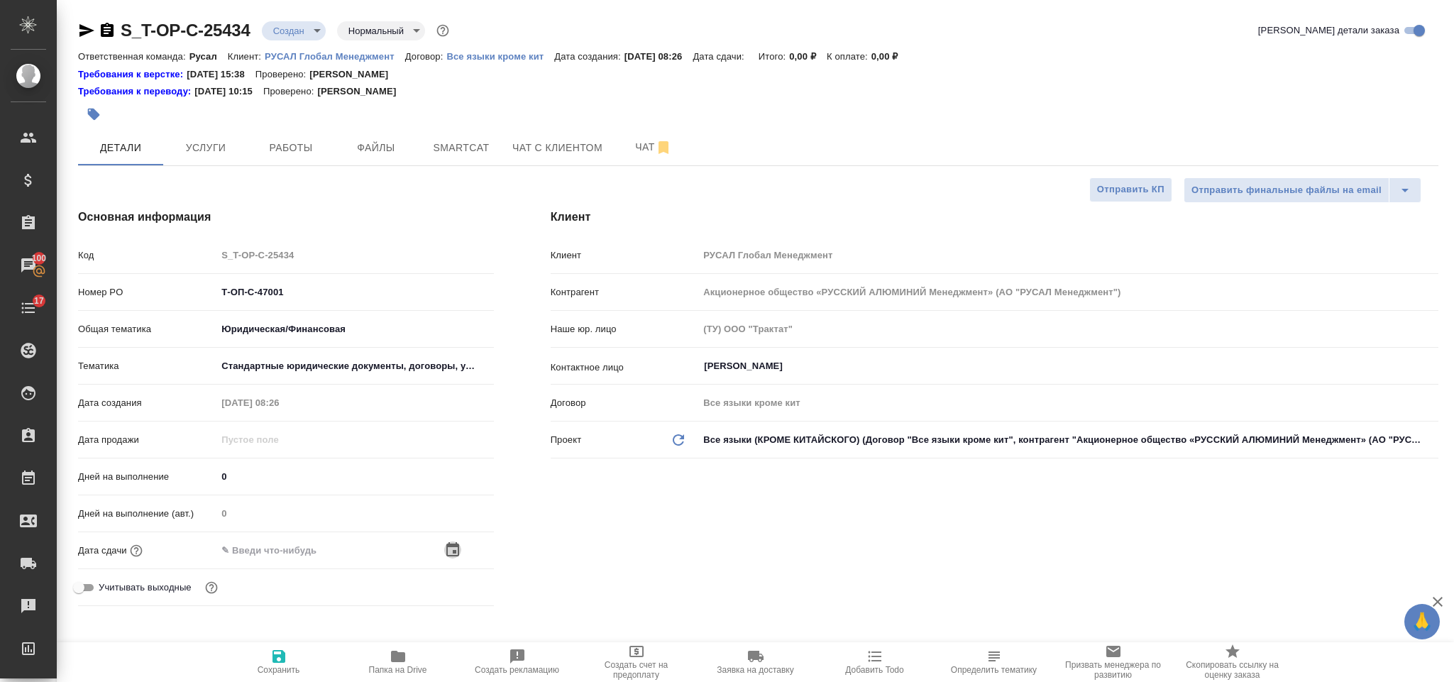
click at [451, 546] on icon "button" at bounding box center [452, 549] width 13 height 14
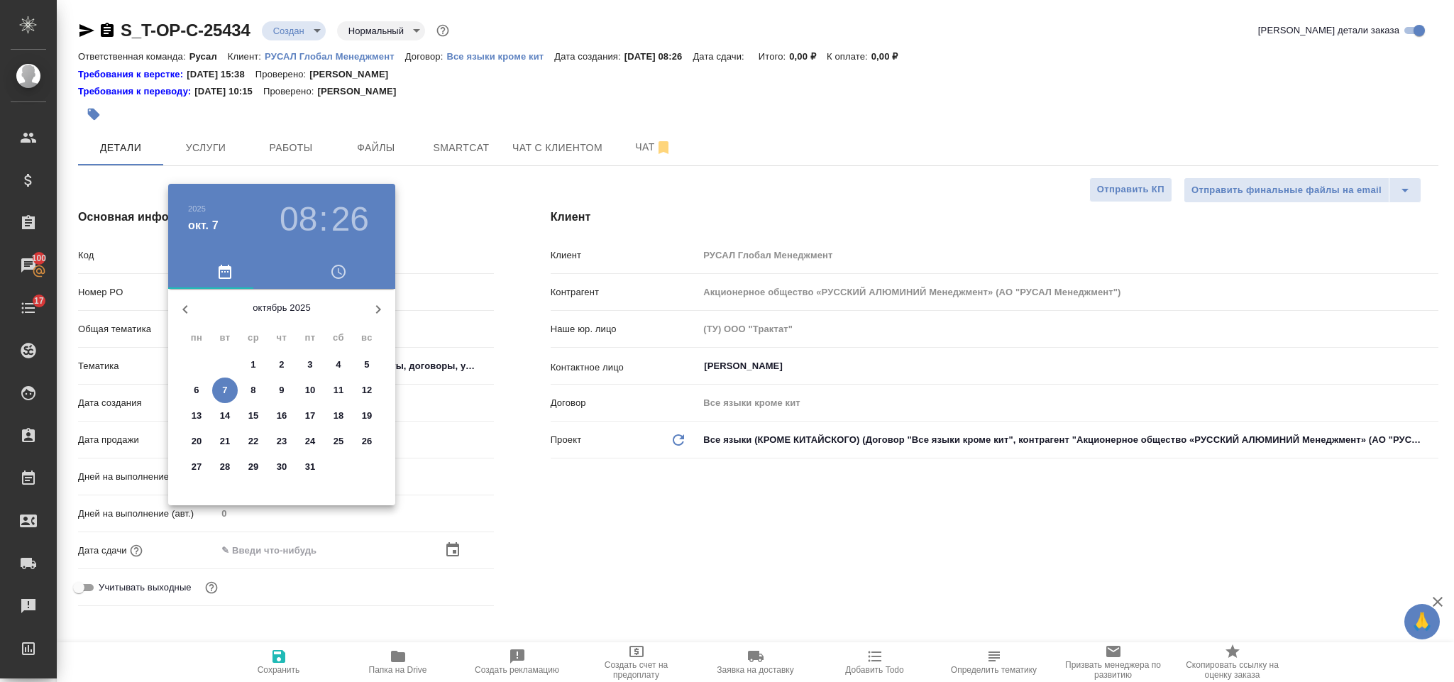
click at [228, 390] on span "7" at bounding box center [225, 390] width 26 height 14
type input "07.10.2025 08:26"
type textarea "x"
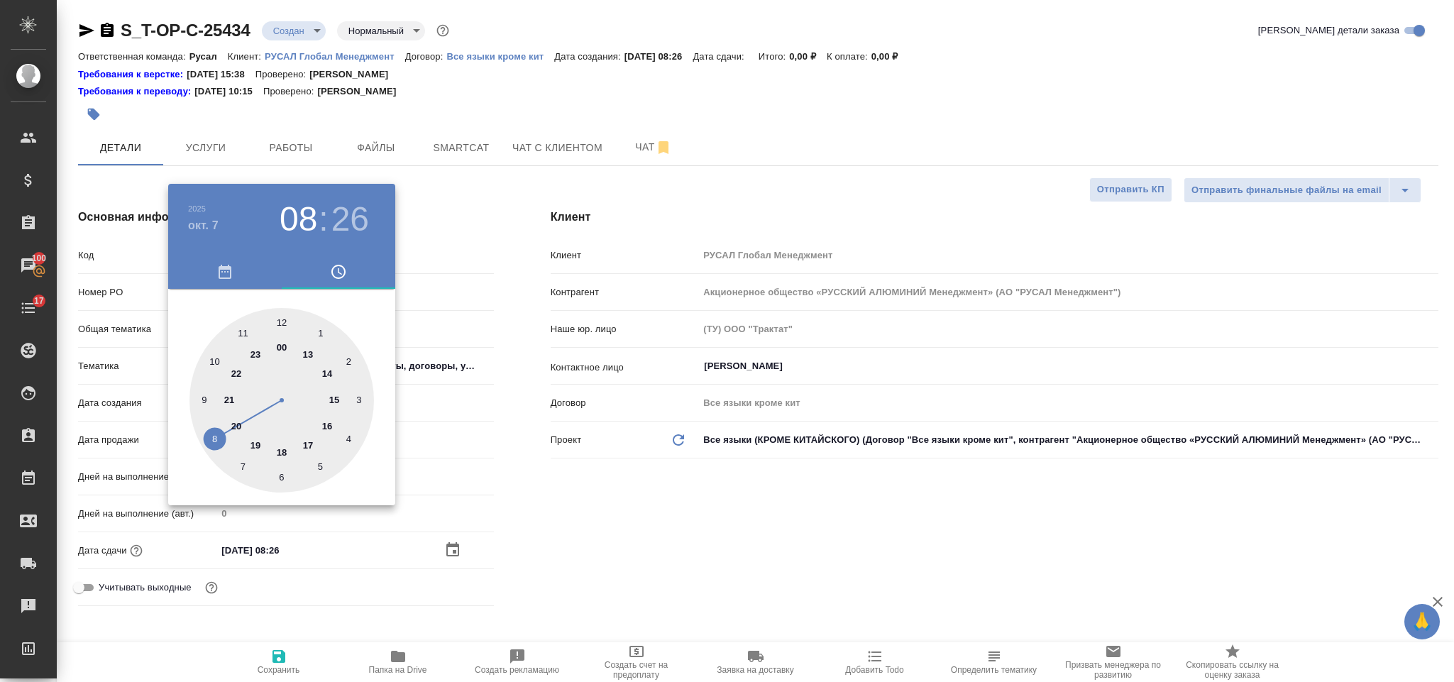
click at [284, 317] on div at bounding box center [281, 400] width 185 height 185
type input "07.10.2025 12:26"
type textarea "x"
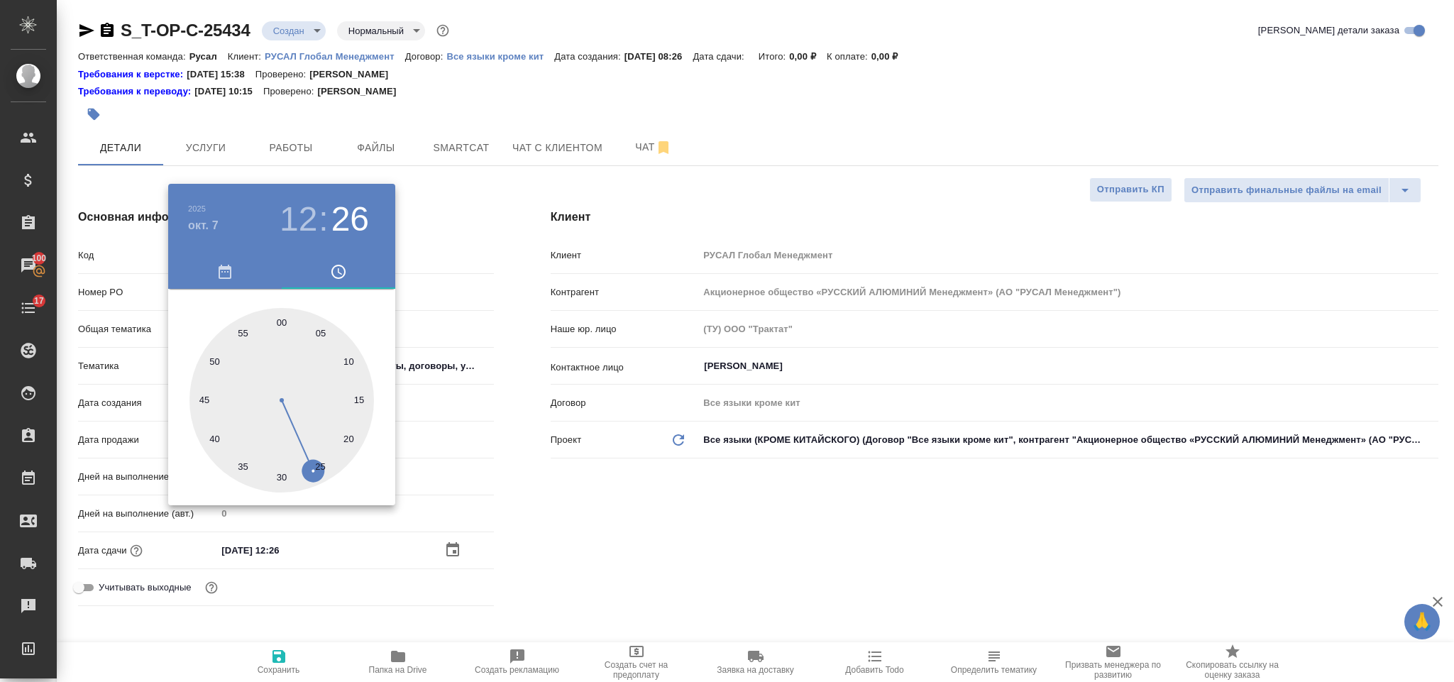
click at [284, 317] on div at bounding box center [281, 400] width 185 height 185
type input "07.10.2025 12:00"
type textarea "x"
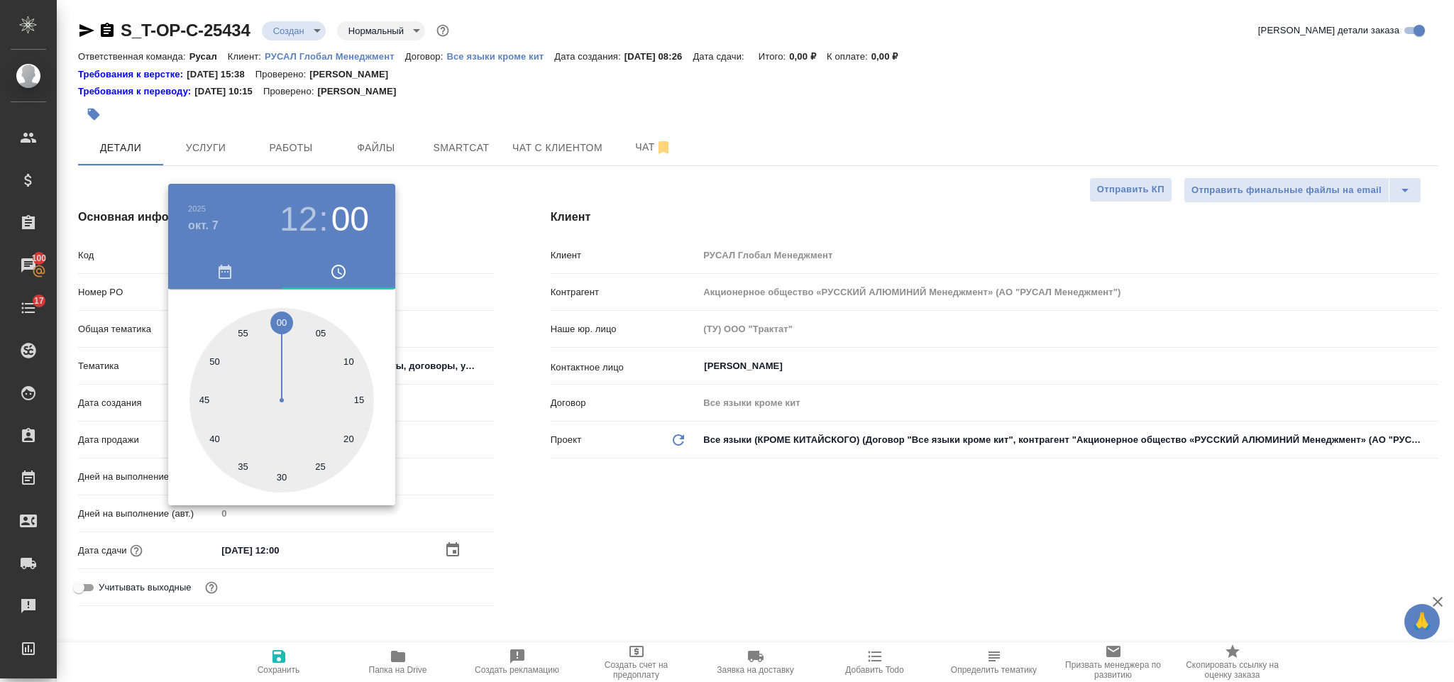
click at [652, 581] on div at bounding box center [727, 341] width 1454 height 682
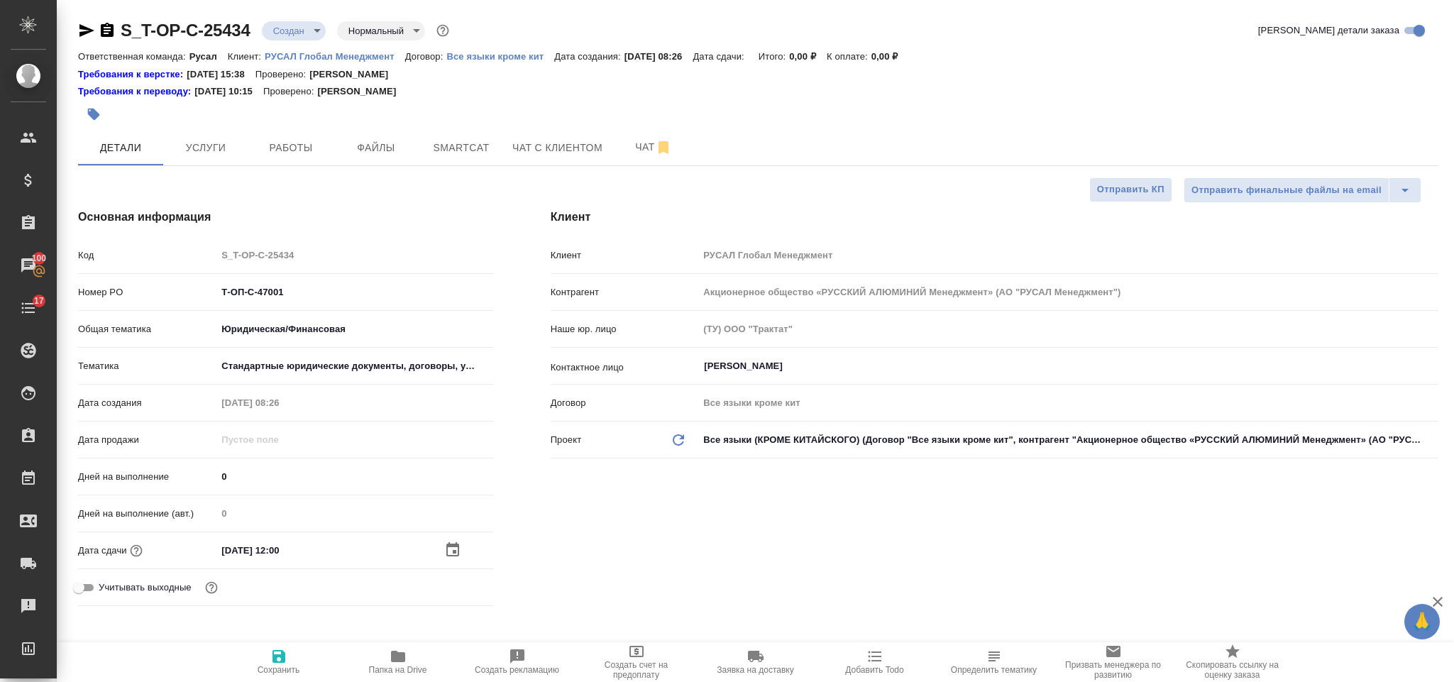
click at [277, 650] on icon "button" at bounding box center [278, 656] width 17 height 17
type textarea "x"
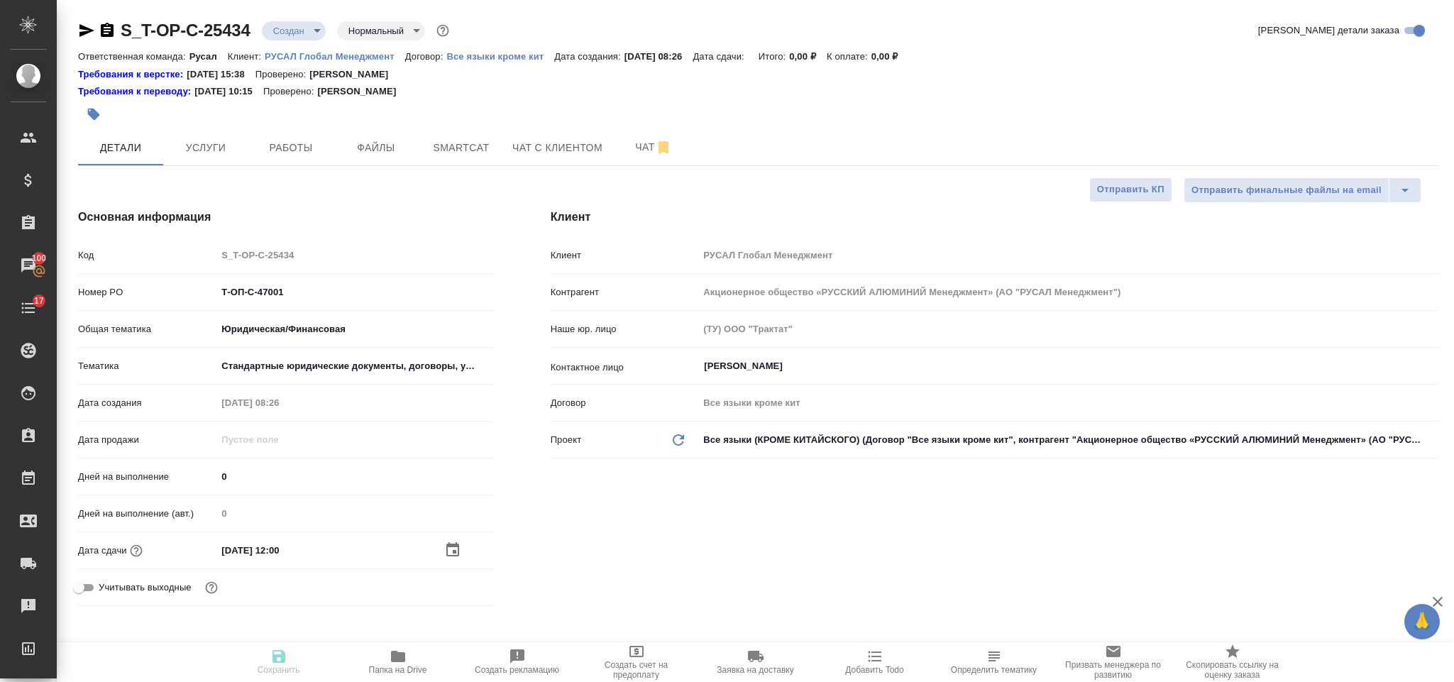
type textarea "x"
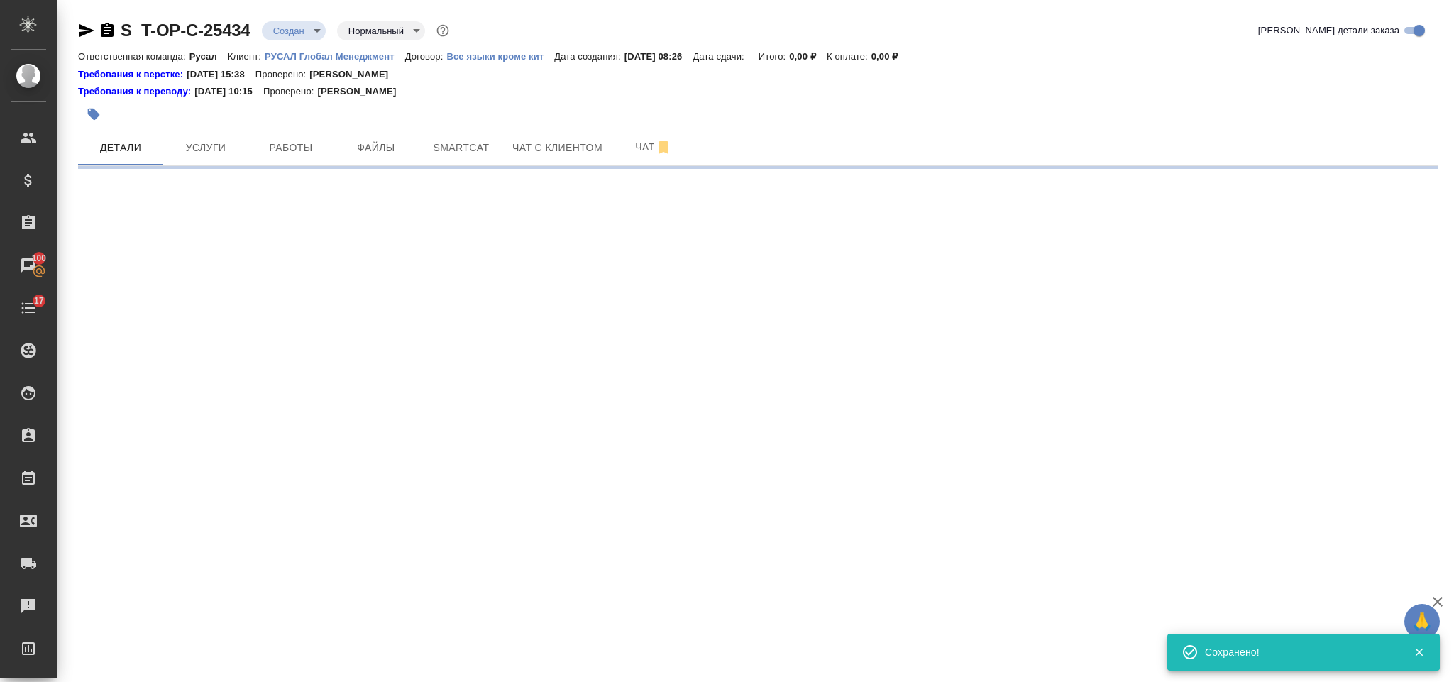
select select "RU"
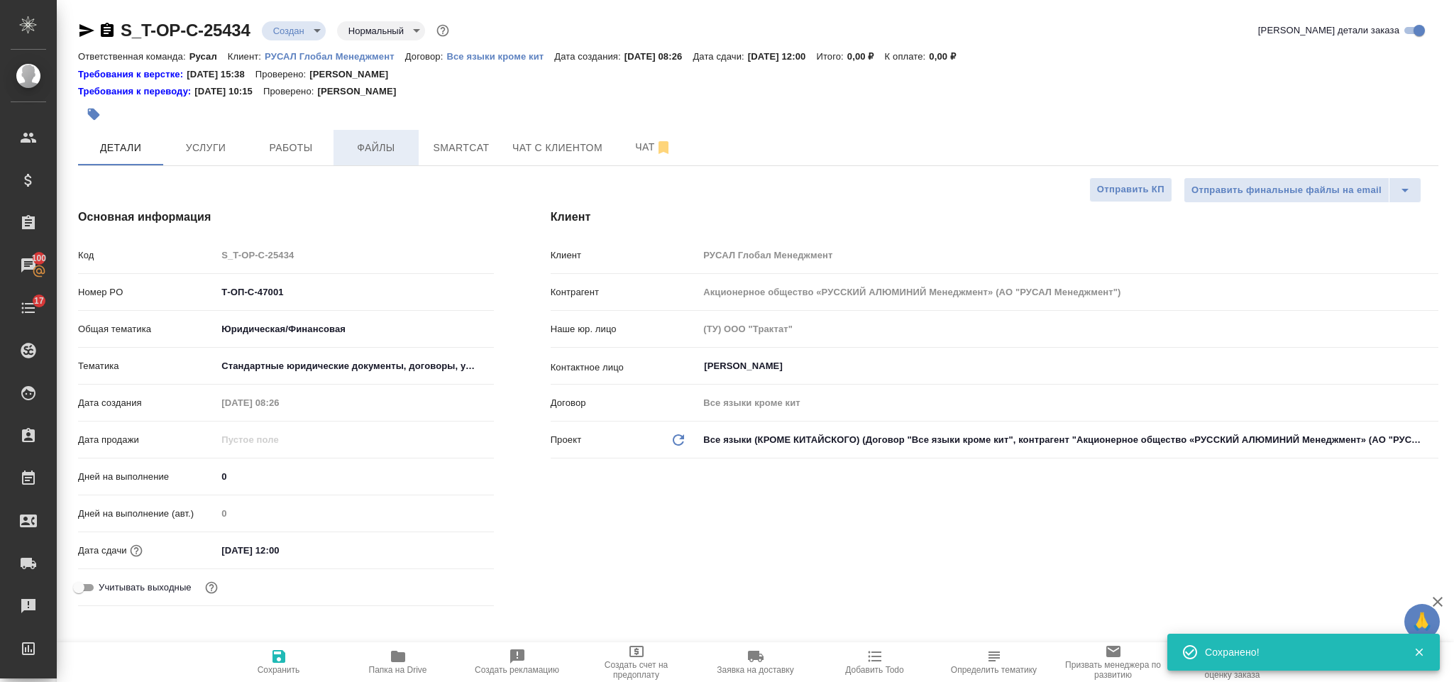
type textarea "x"
click at [371, 137] on button "Файлы" at bounding box center [376, 147] width 85 height 35
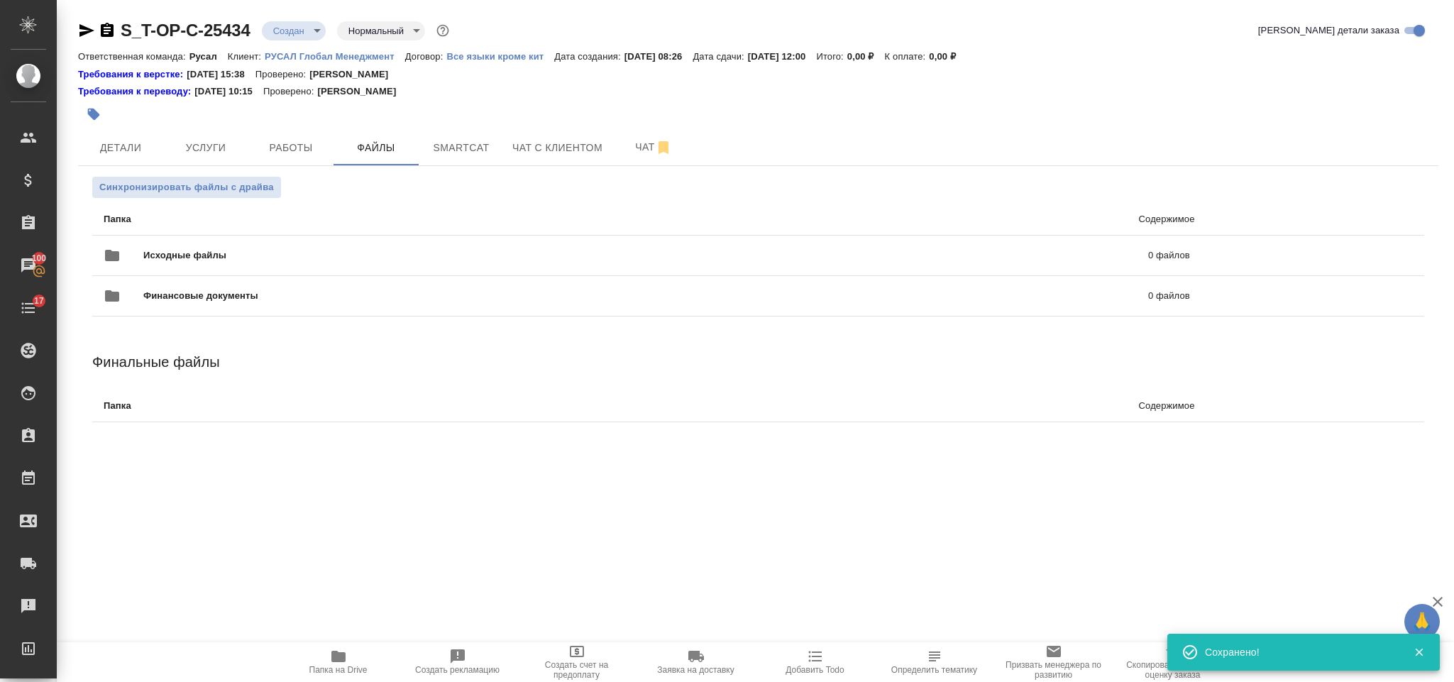
click at [188, 253] on span "Исходные файлы" at bounding box center [415, 255] width 544 height 14
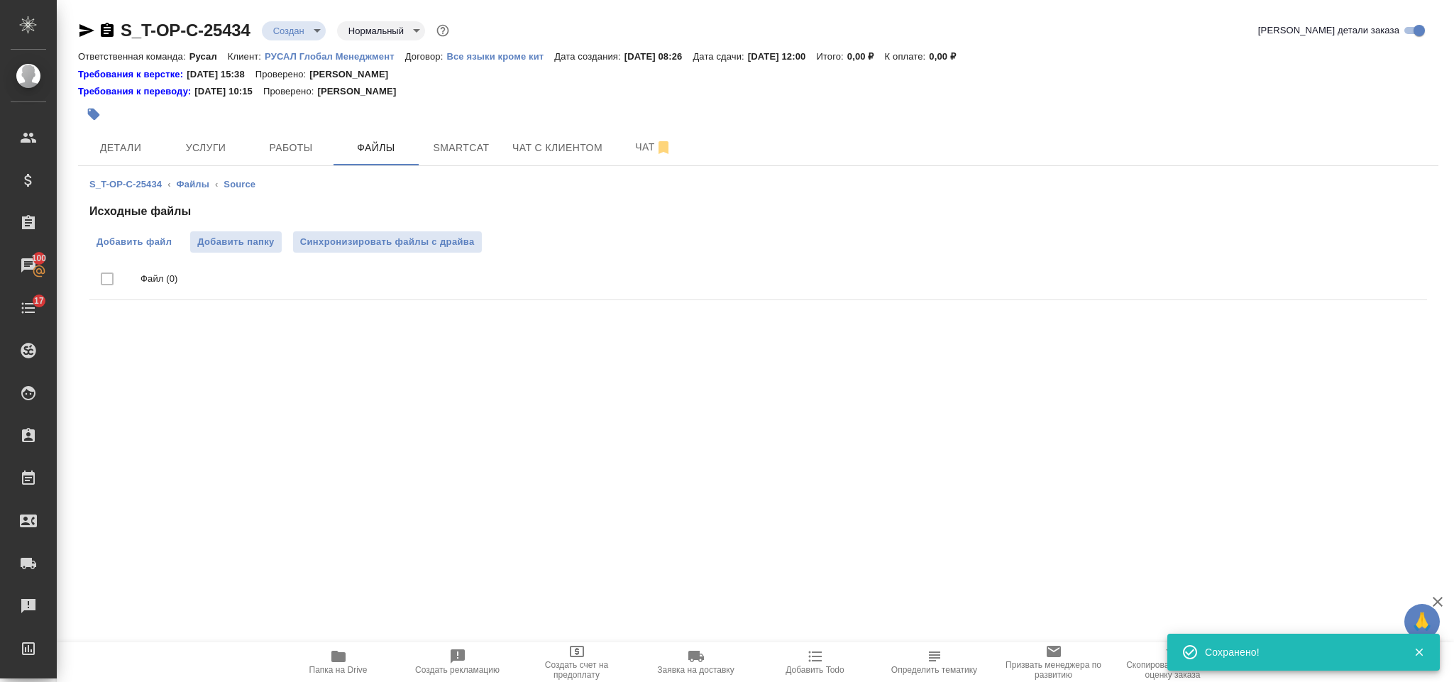
click at [137, 232] on label "Добавить файл" at bounding box center [133, 241] width 89 height 21
click at [0, 0] on input "Добавить файл" at bounding box center [0, 0] width 0 height 0
click at [198, 169] on div "S_T-OP-C-25434 ‹ Файлы ‹ Source Исходные файлы Добавить файл Добавить папку Син…" at bounding box center [758, 259] width 1361 height 187
click at [196, 155] on span "Услуги" at bounding box center [206, 148] width 68 height 18
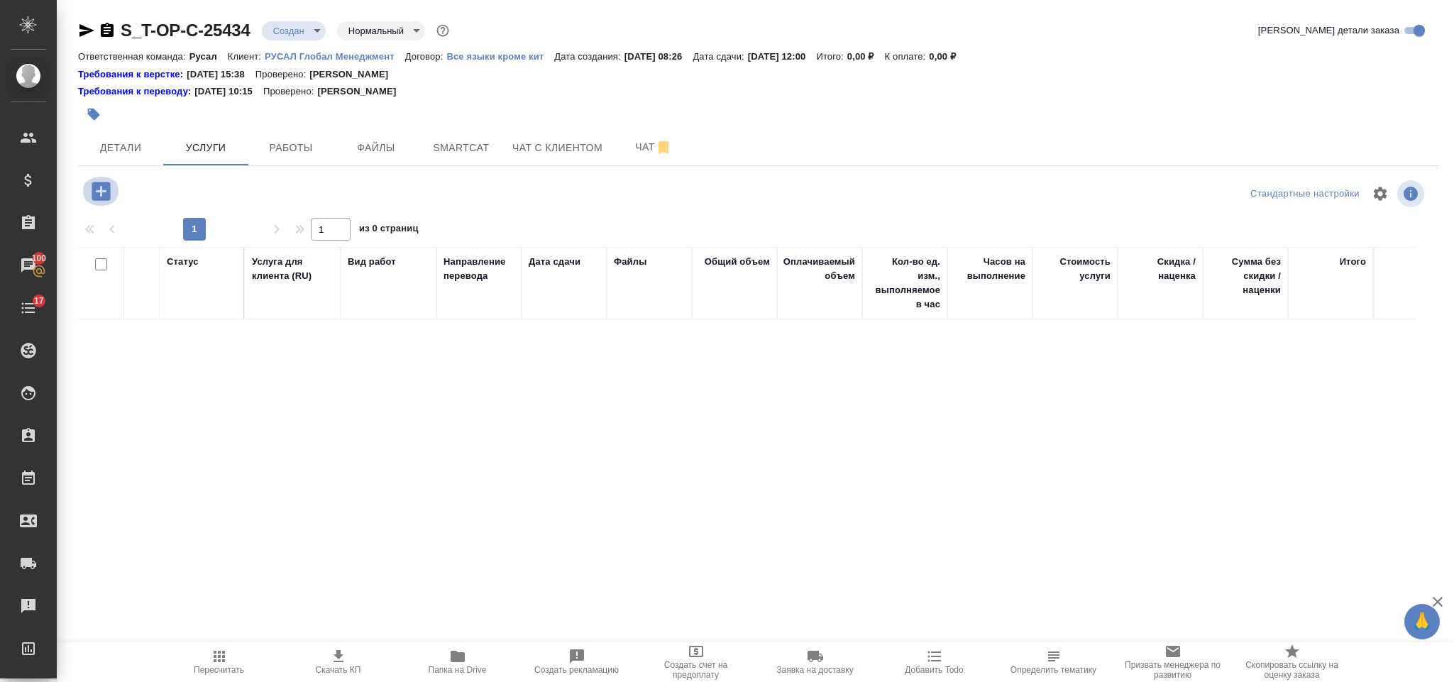
click at [104, 187] on icon "button" at bounding box center [101, 191] width 18 height 18
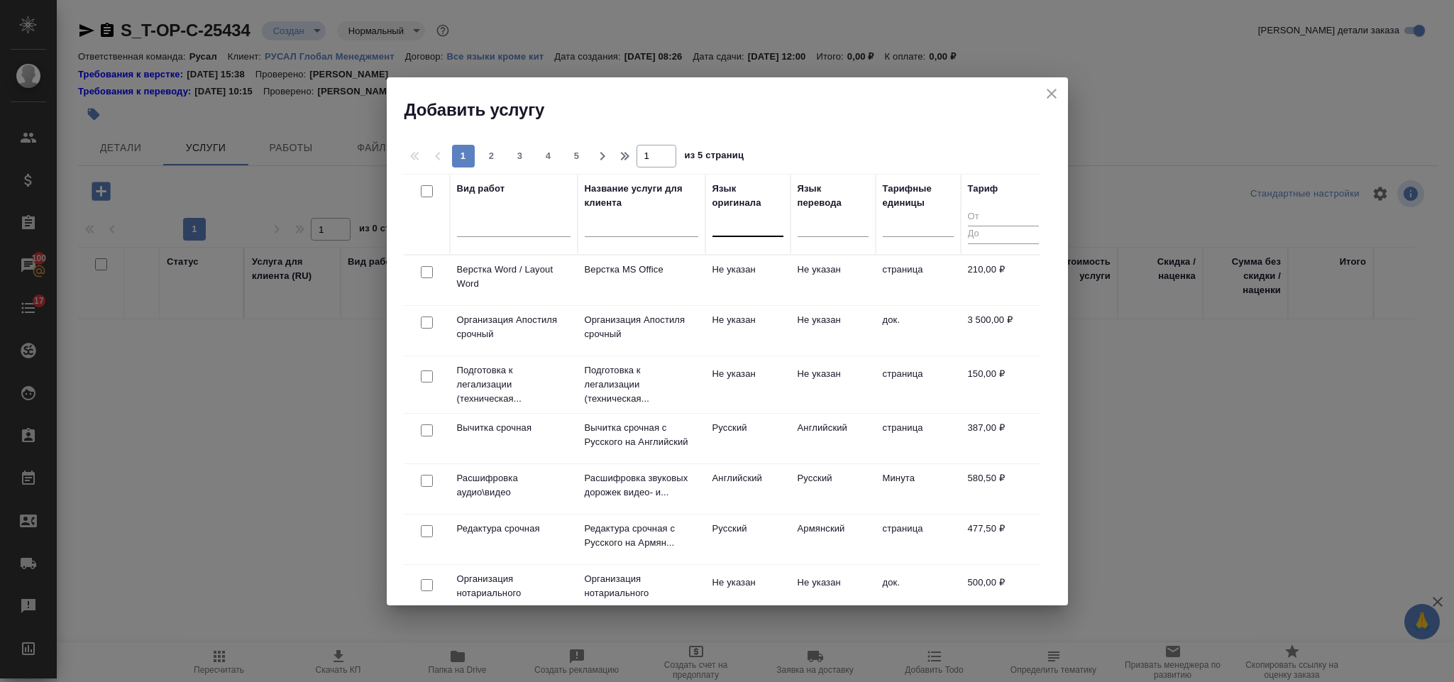
click at [760, 236] on div at bounding box center [748, 223] width 71 height 27
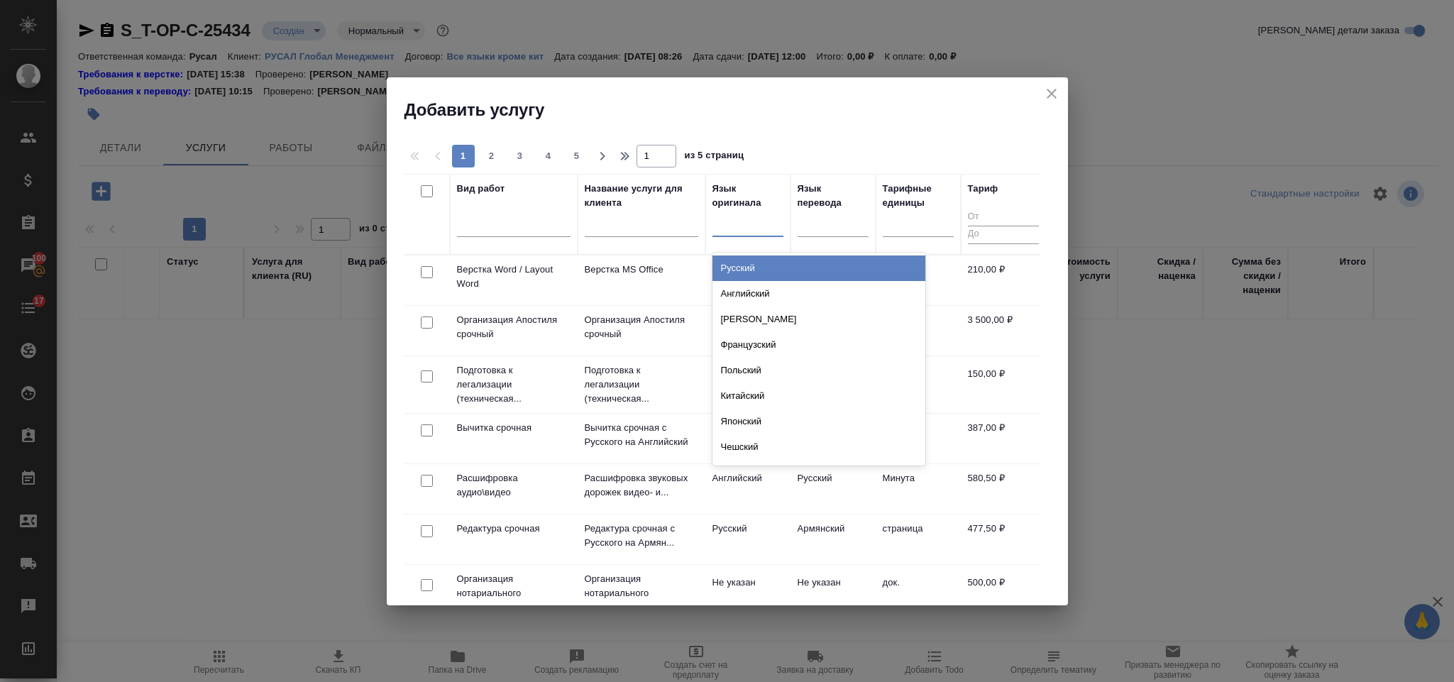
click at [771, 264] on div "Русский" at bounding box center [819, 268] width 213 height 26
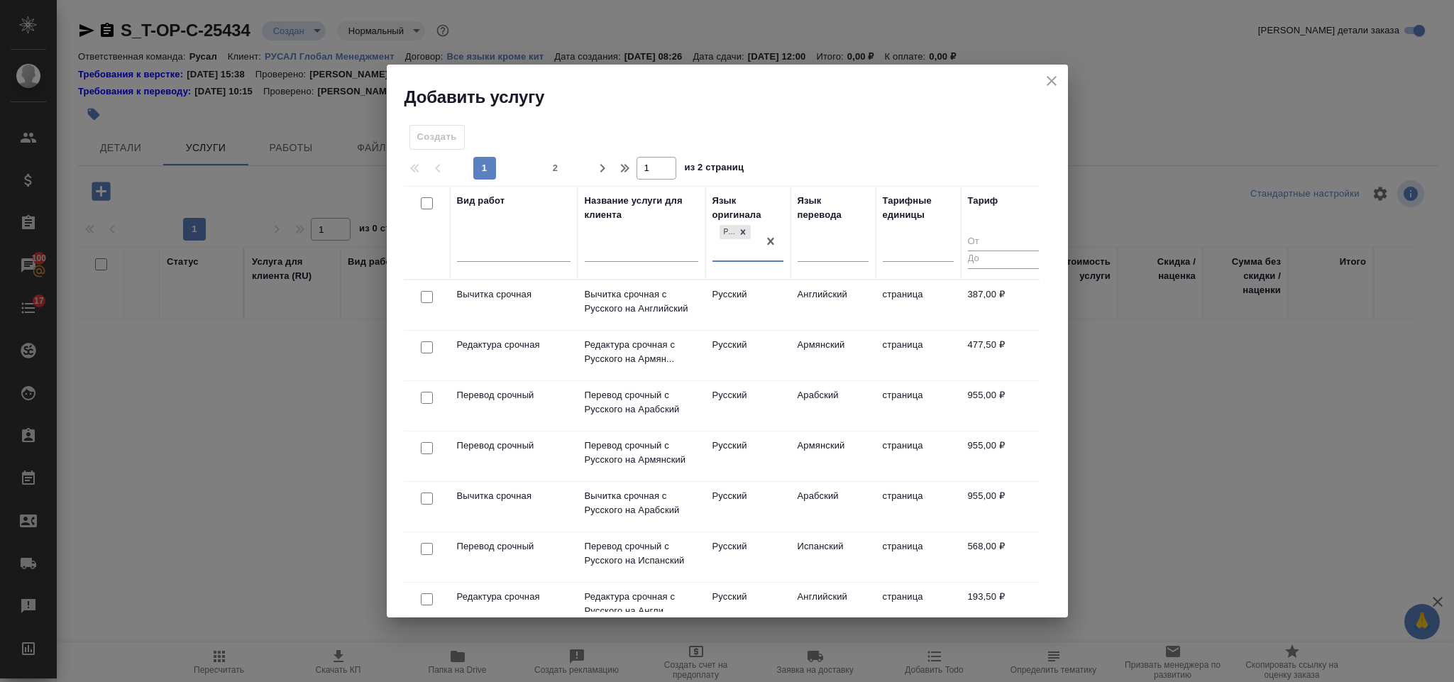
click at [745, 231] on icon at bounding box center [743, 232] width 10 height 10
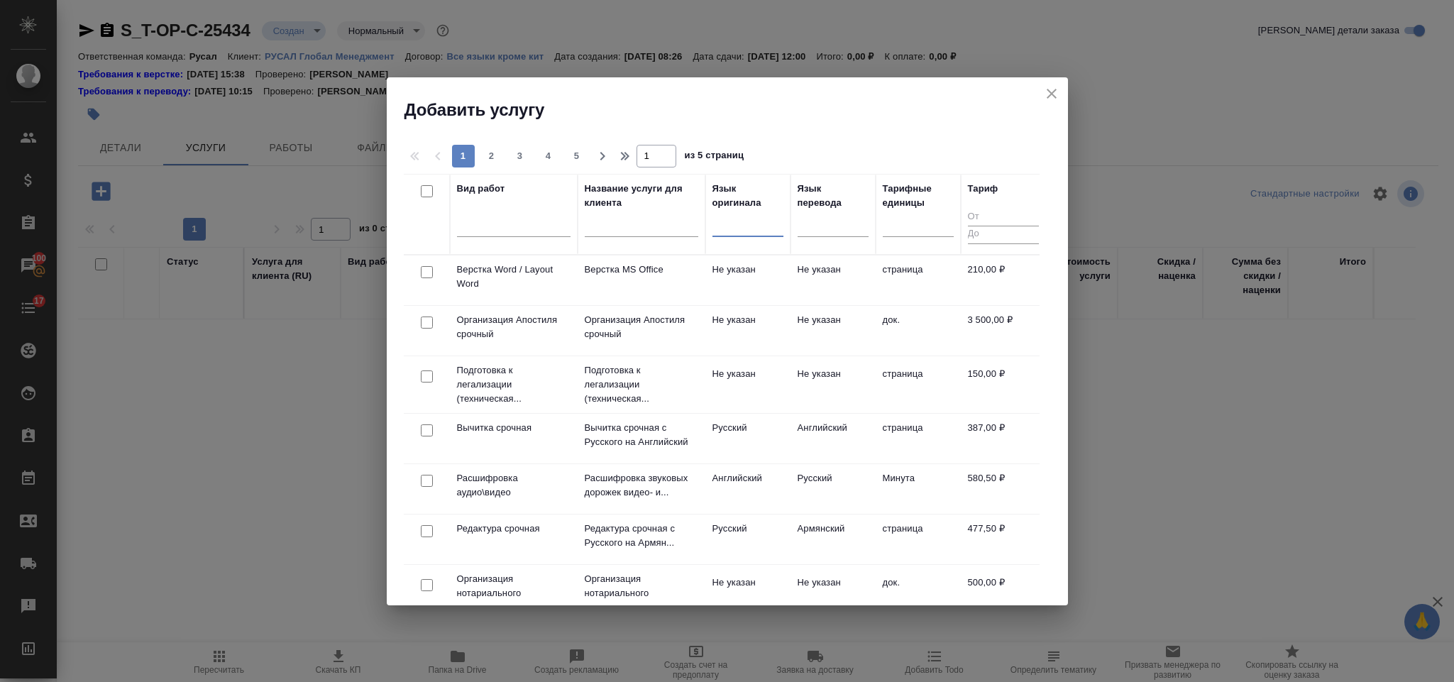
click at [735, 221] on div at bounding box center [748, 222] width 71 height 21
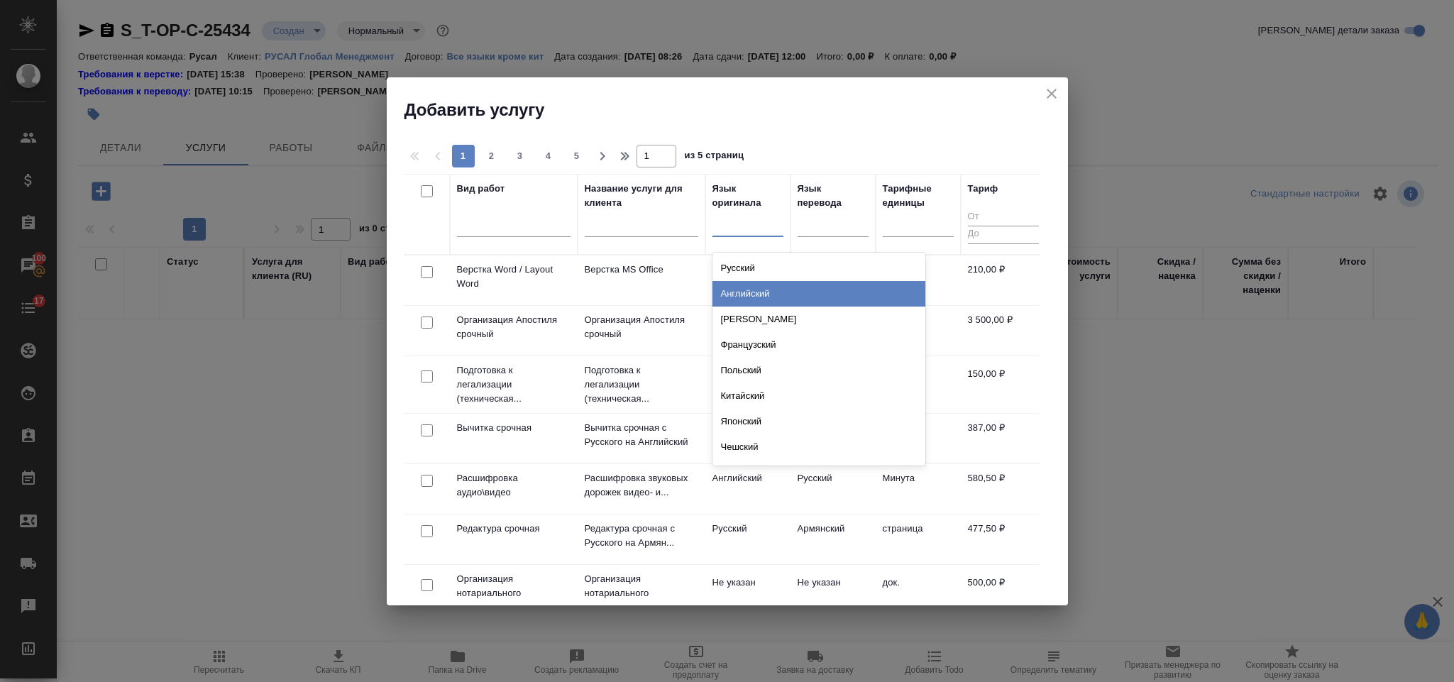
click at [765, 290] on div "Английский" at bounding box center [819, 294] width 213 height 26
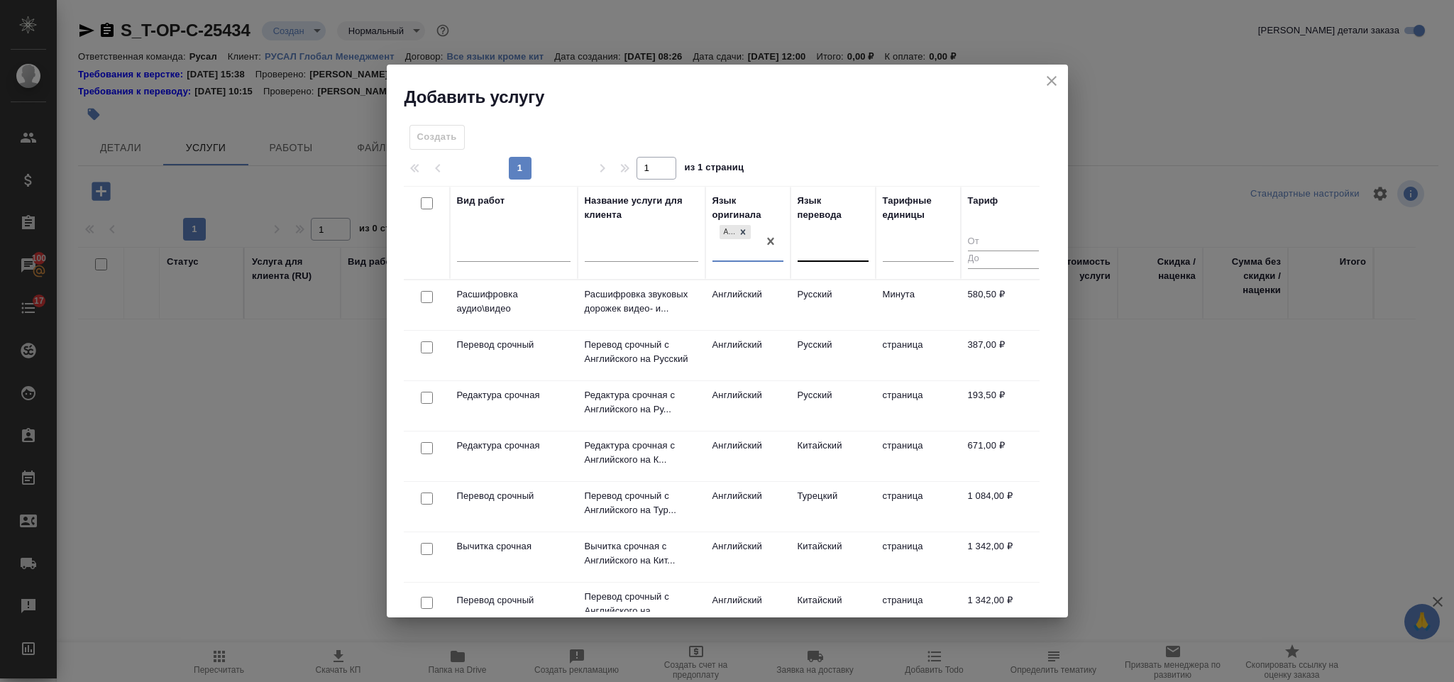
click at [818, 253] on div at bounding box center [833, 247] width 71 height 21
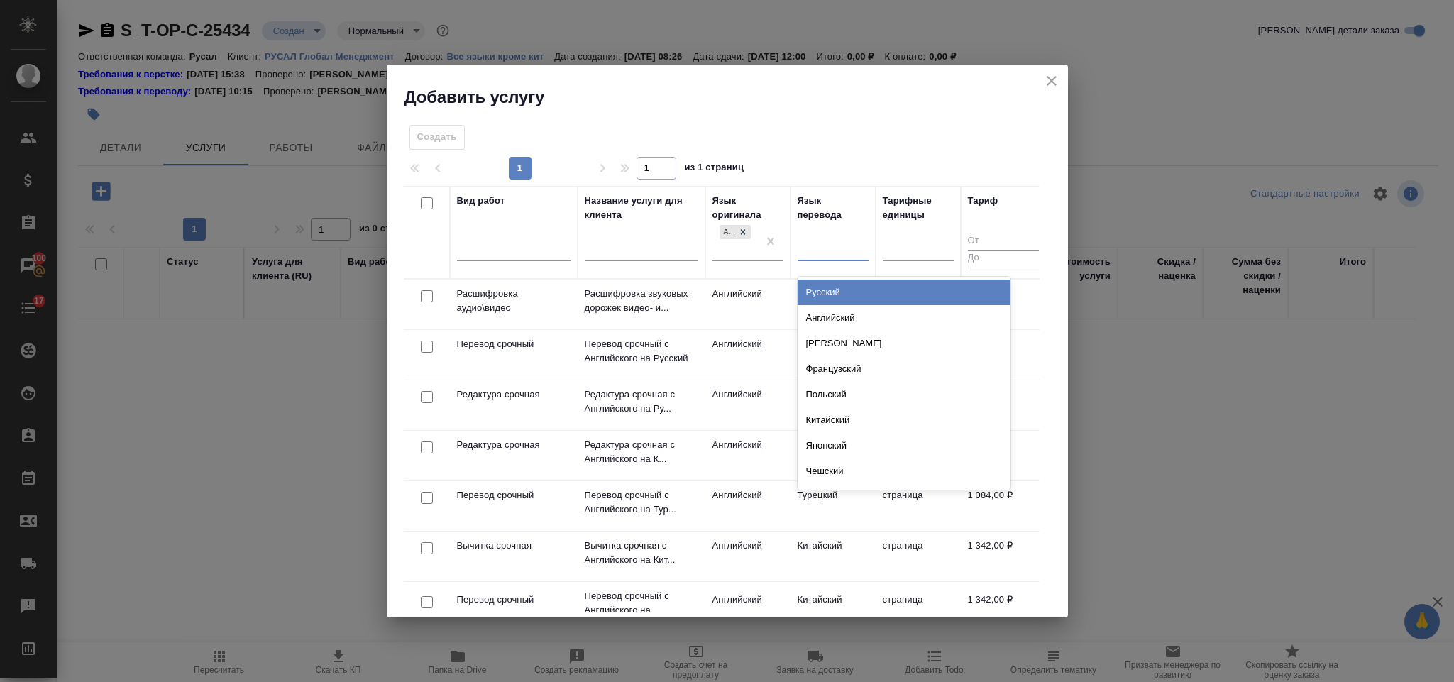
drag, startPoint x: 839, startPoint y: 280, endPoint x: 603, endPoint y: 303, distance: 236.8
click at [837, 280] on div "Русский" at bounding box center [904, 293] width 213 height 26
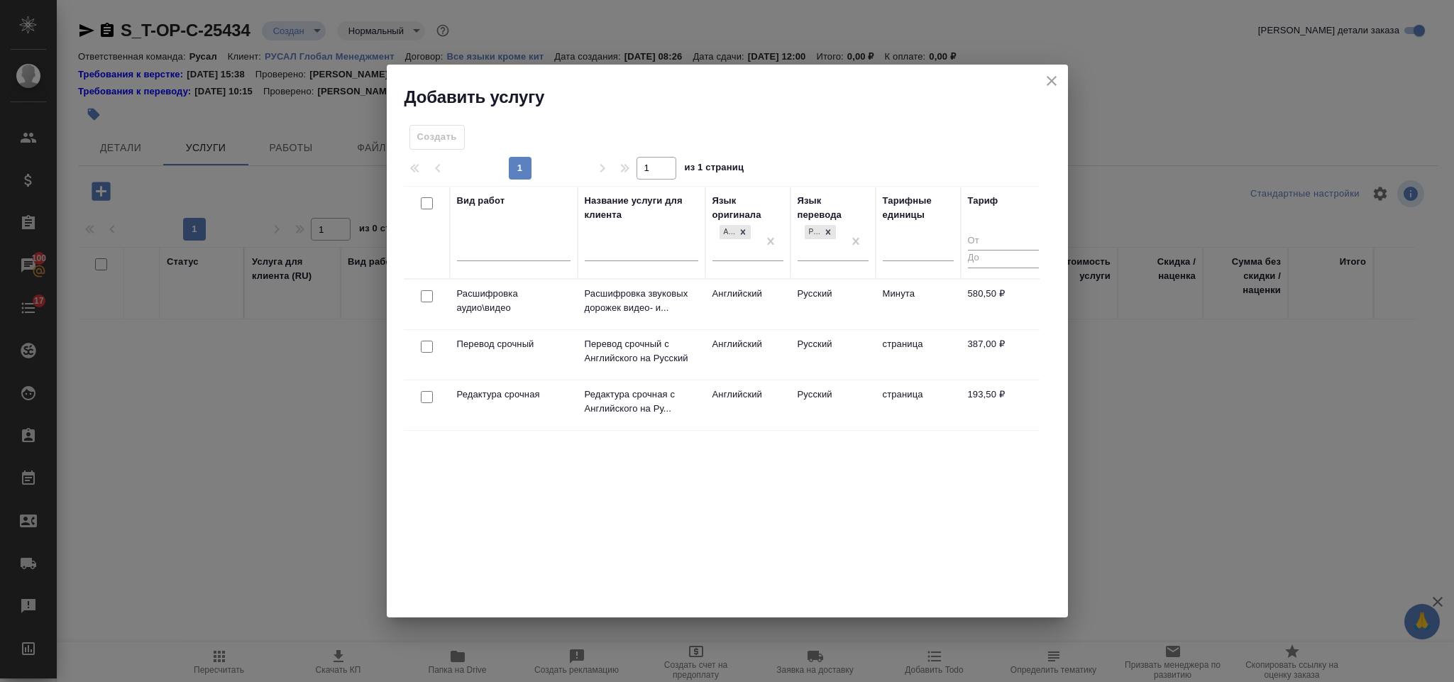
drag, startPoint x: 429, startPoint y: 360, endPoint x: 428, endPoint y: 371, distance: 11.4
click at [429, 369] on td at bounding box center [427, 355] width 46 height 50
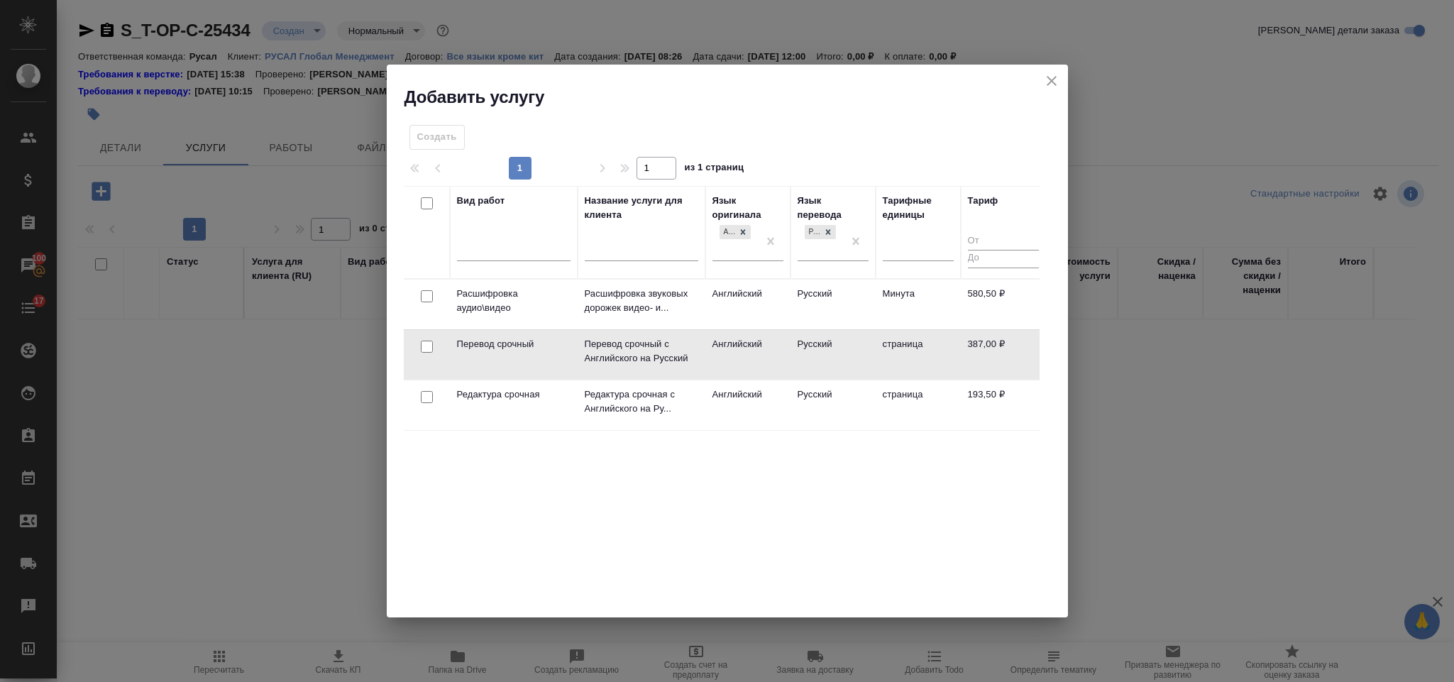
click at [427, 349] on input "checkbox" at bounding box center [427, 347] width 12 height 12
checkbox input "true"
click at [429, 396] on input "checkbox" at bounding box center [427, 397] width 12 height 12
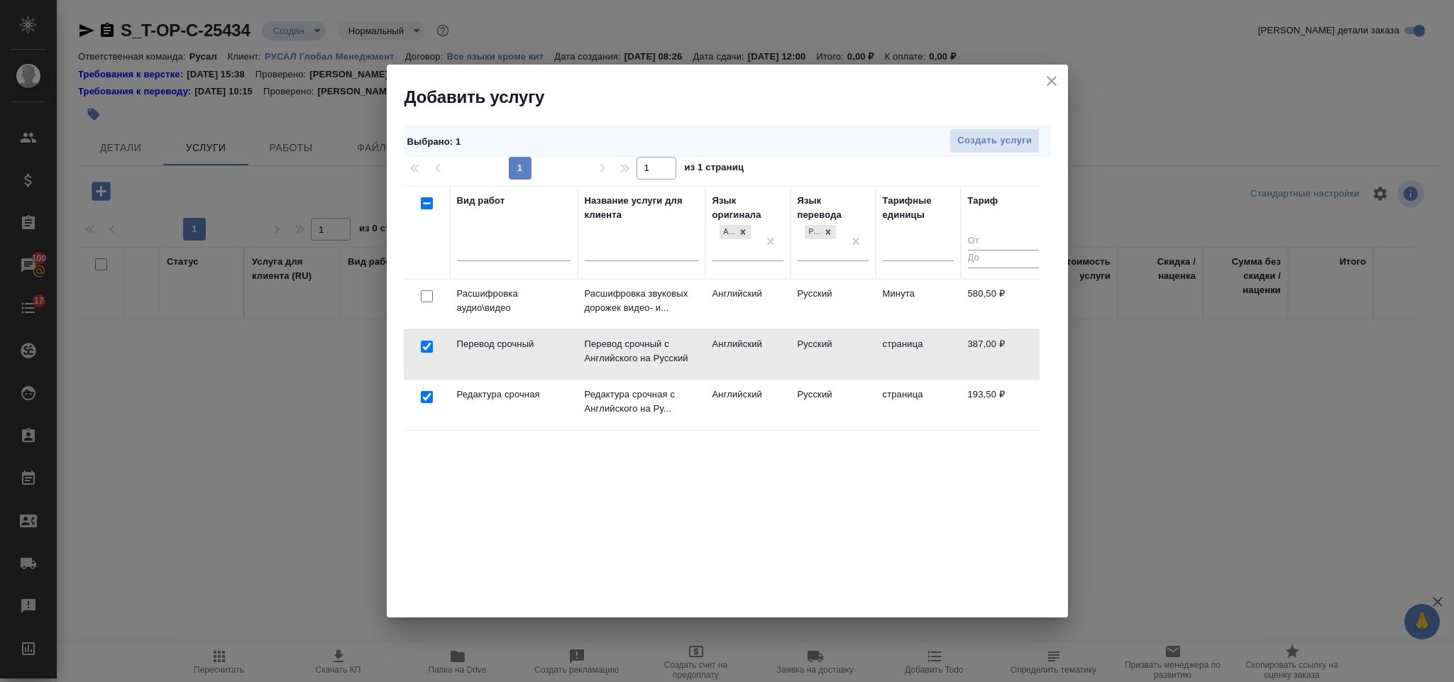
checkbox input "true"
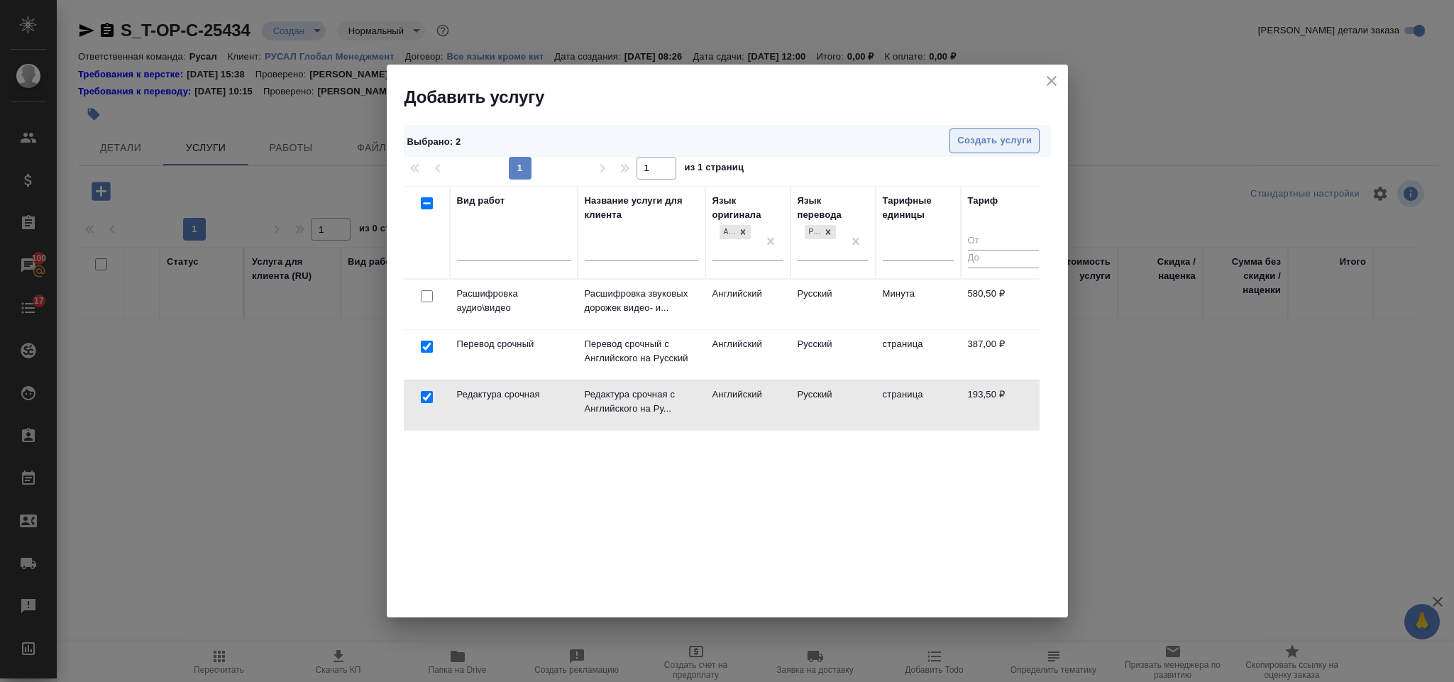
drag, startPoint x: 980, startPoint y: 145, endPoint x: 973, endPoint y: 149, distance: 7.9
click at [973, 149] on span "Создать услуги" at bounding box center [994, 141] width 75 height 16
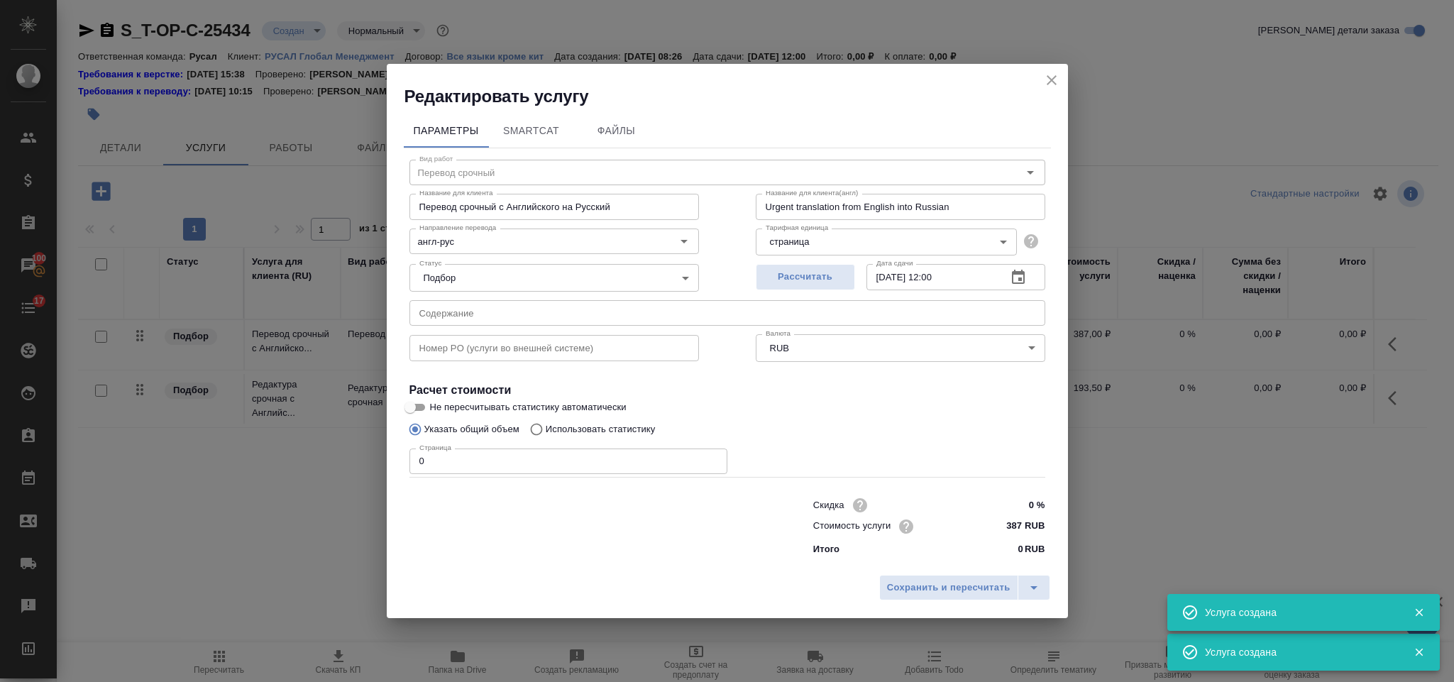
type input "Перевод срочный"
type input "Перевод срочный с Английского на Русский"
type input "Urgent translation from English into Russian"
type input "387 RUB"
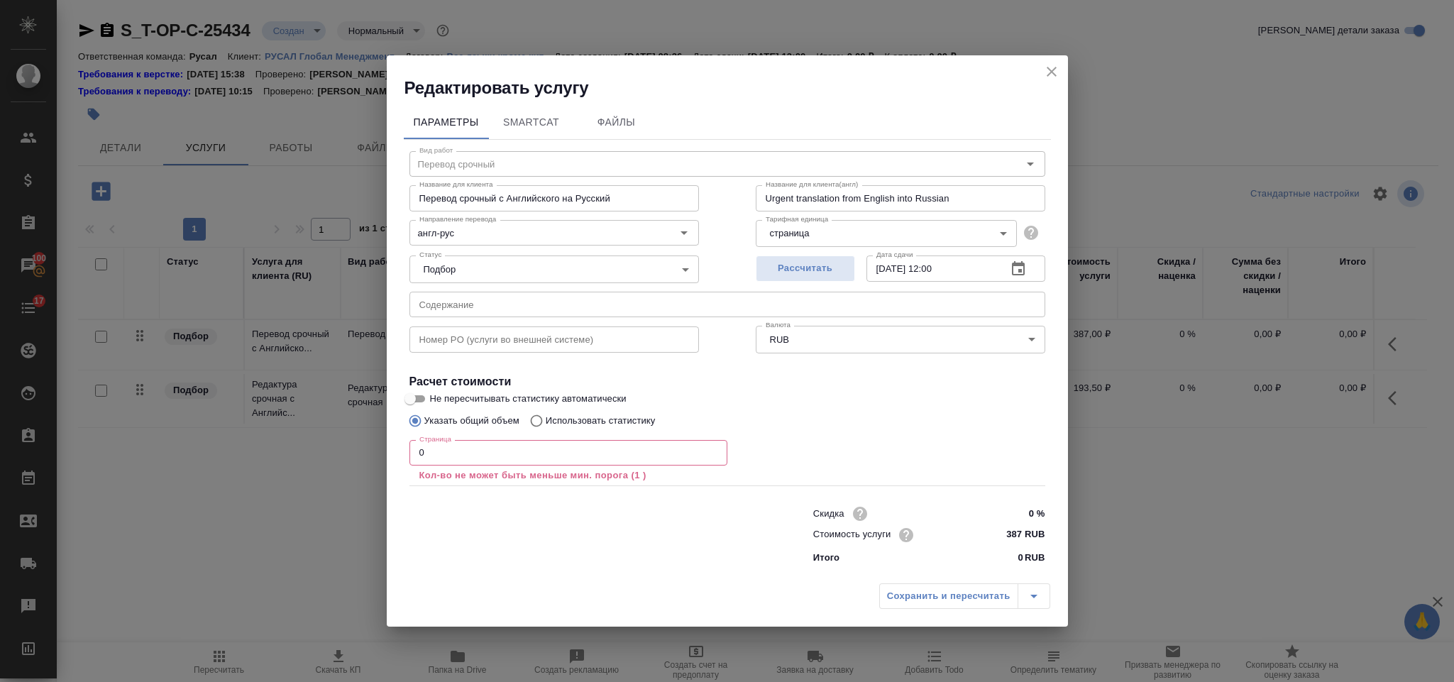
click at [671, 305] on input "text" at bounding box center [728, 305] width 636 height 26
paste input "Merge CamScanner 29-09-2025 17.55"
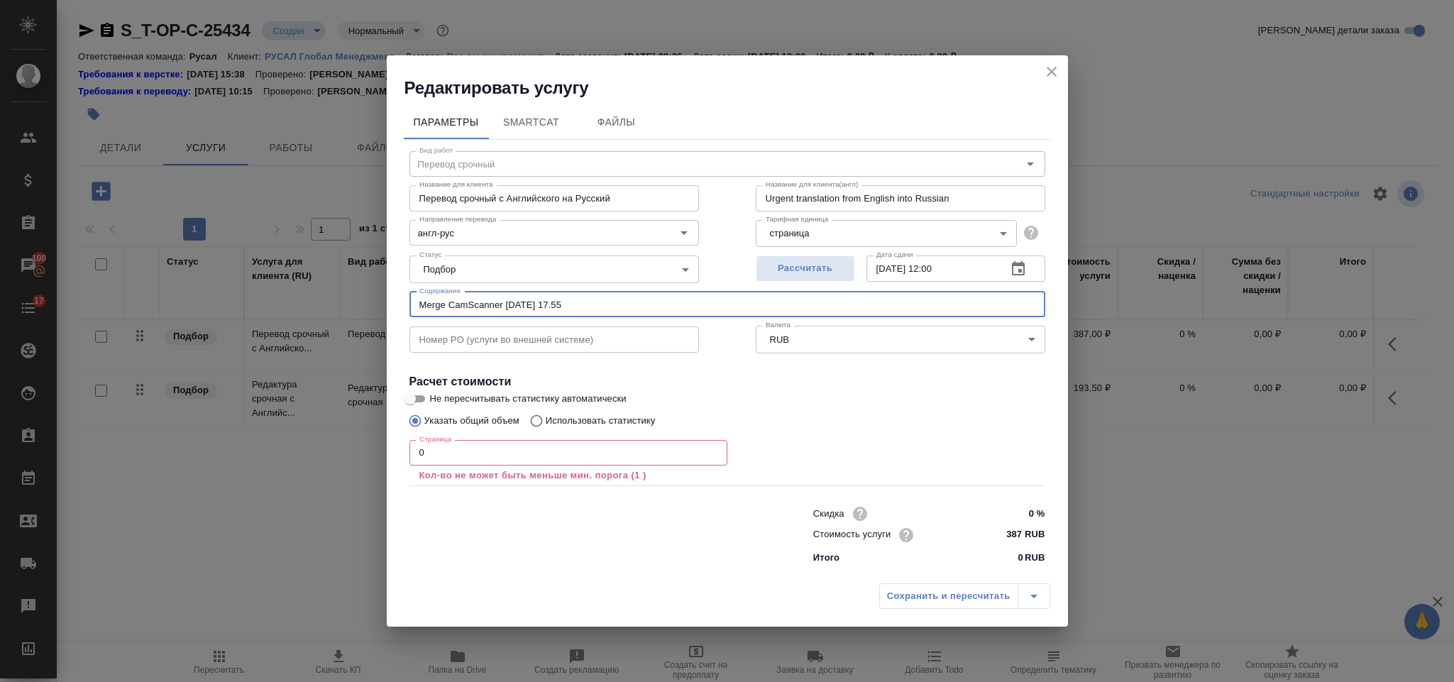
type input "Merge CamScanner 29-09-2025 17.55"
click at [548, 435] on div "Страница 0 Страница Кол-во не может быть меньше мин. порога (1 )" at bounding box center [569, 459] width 318 height 51
click at [545, 458] on input "0" at bounding box center [569, 453] width 318 height 26
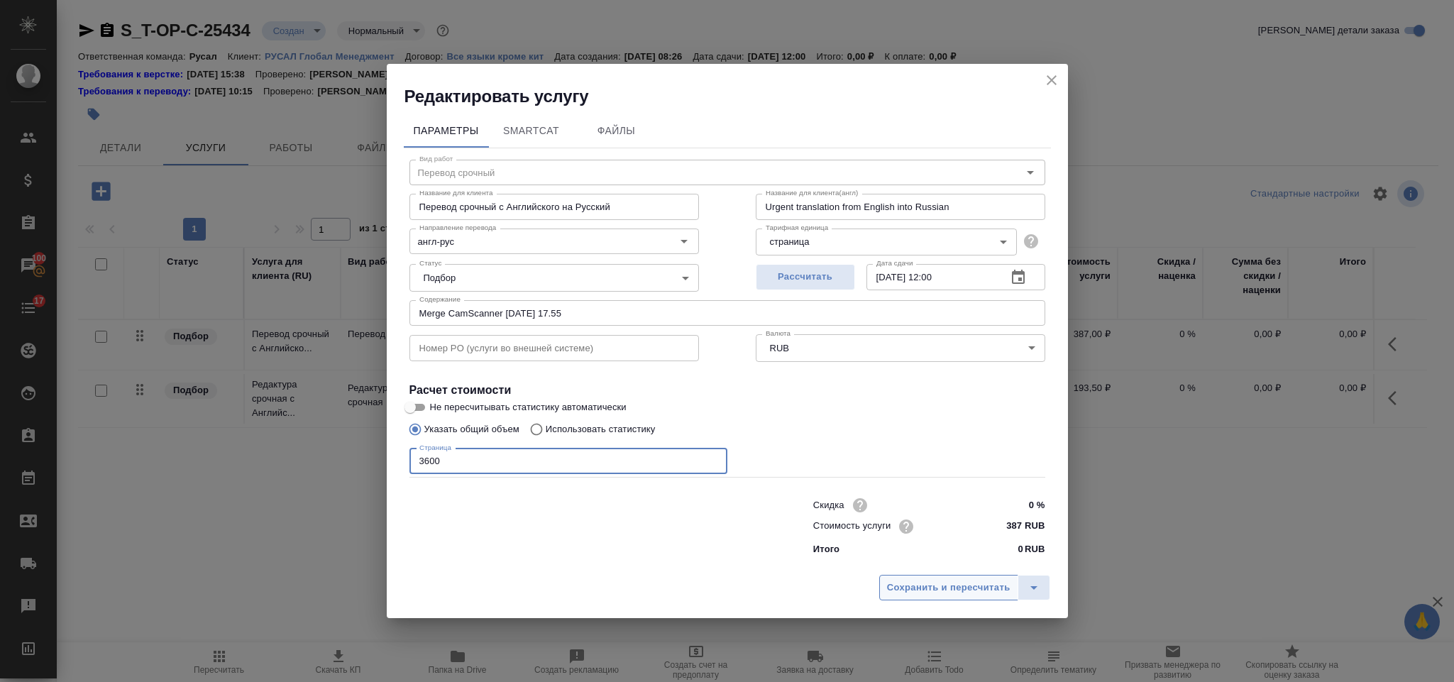
type input "3600"
click at [933, 584] on span "Сохранить и пересчитать" at bounding box center [948, 588] width 123 height 16
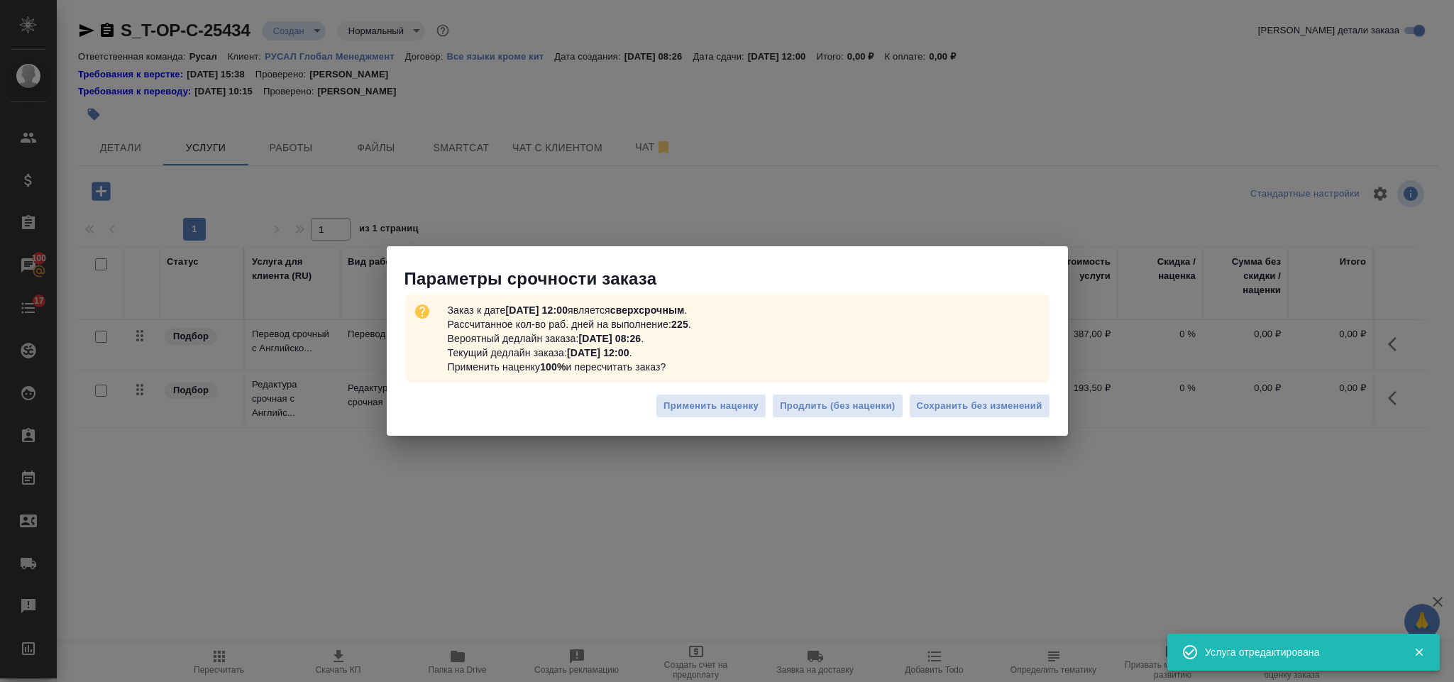
click at [954, 422] on div "Применить наценку Продлить (без наценки) Сохранить без изменений" at bounding box center [727, 412] width 681 height 50
click at [946, 413] on span "Сохранить без изменений" at bounding box center [980, 406] width 126 height 16
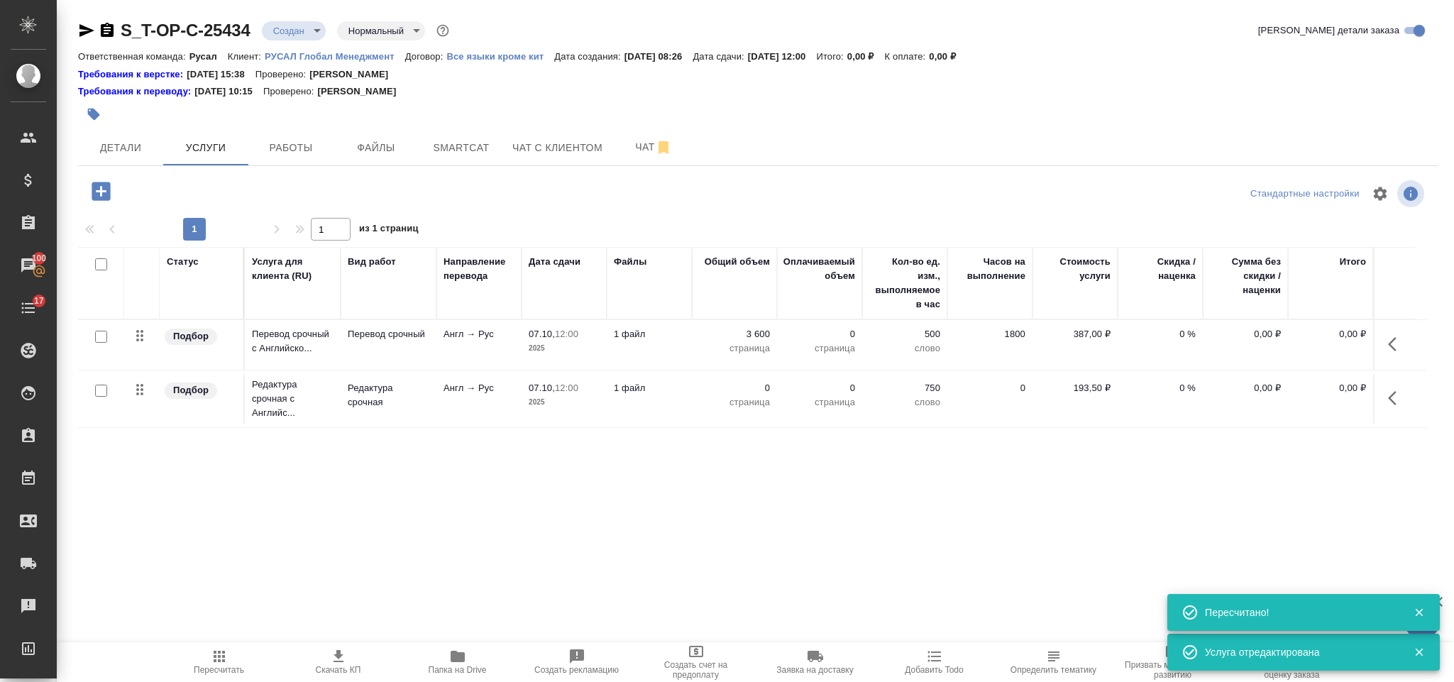
type input "urgent"
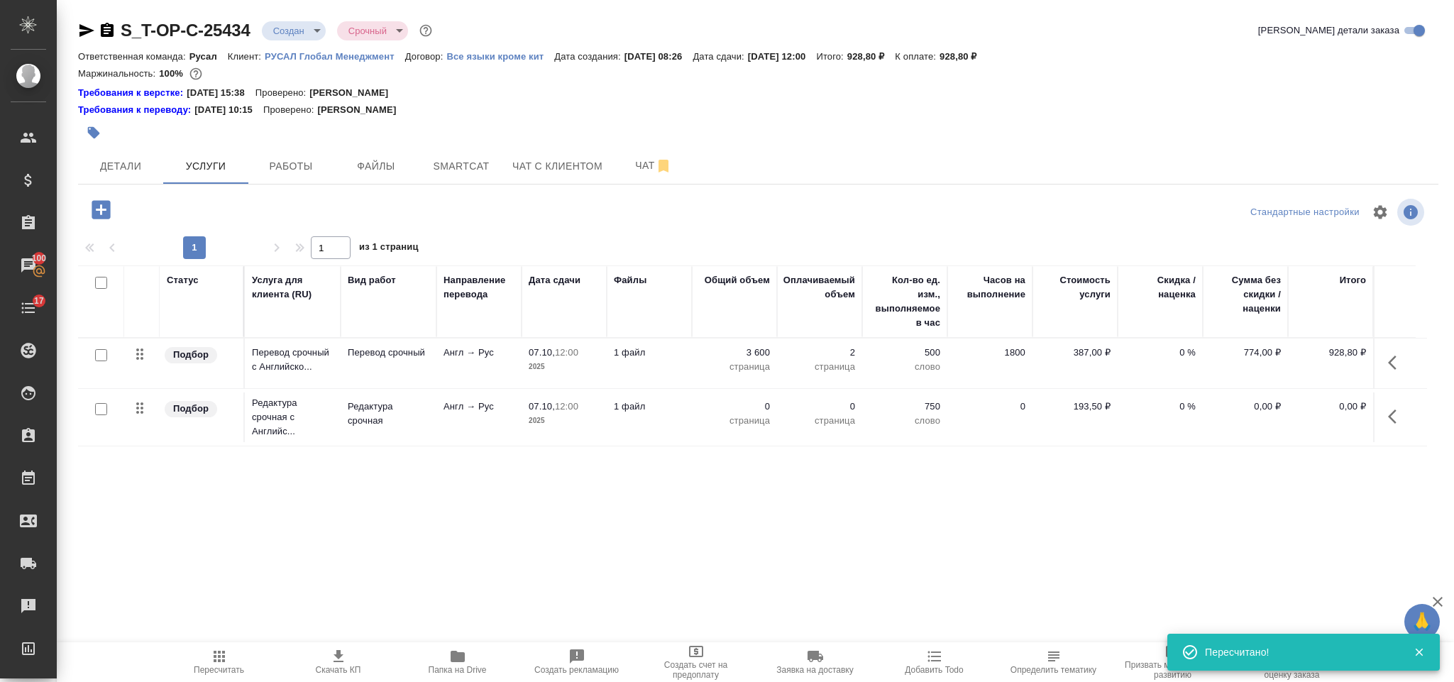
click at [1387, 407] on button "button" at bounding box center [1397, 417] width 34 height 34
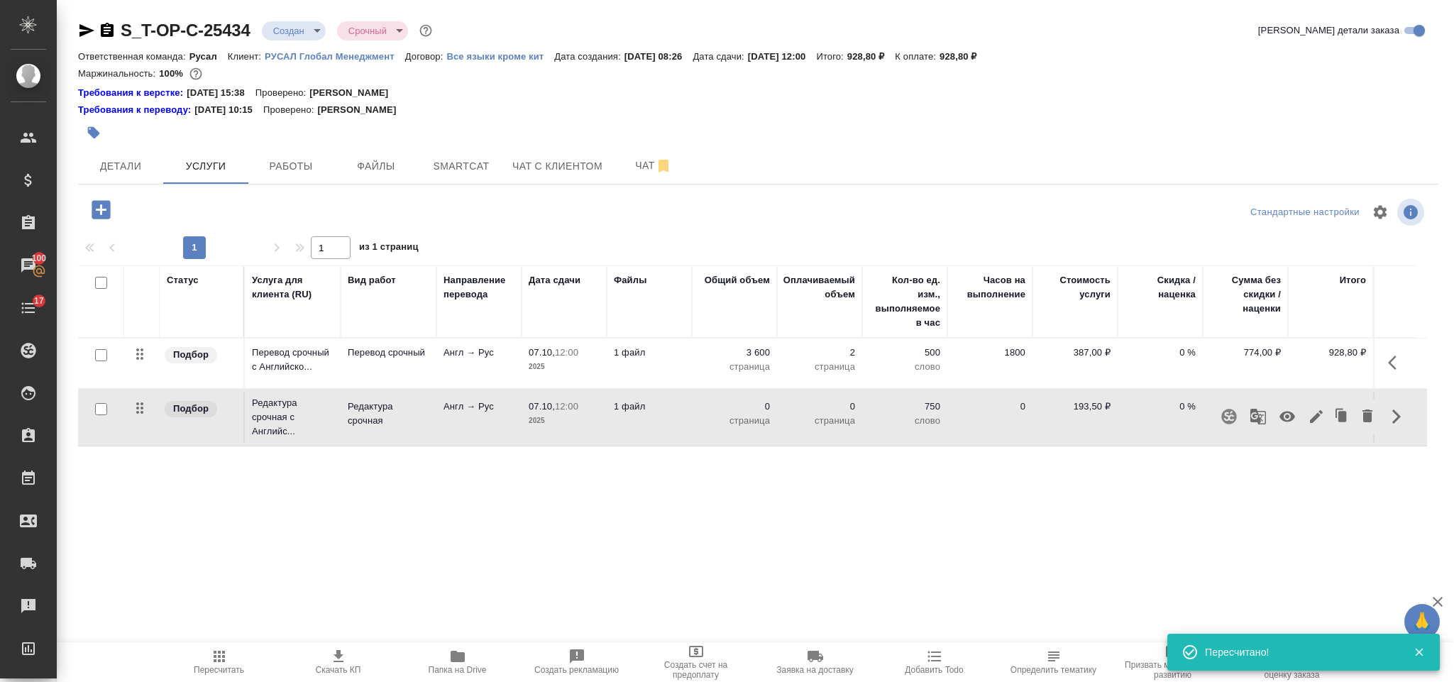
click at [1314, 416] on icon "button" at bounding box center [1316, 416] width 17 height 17
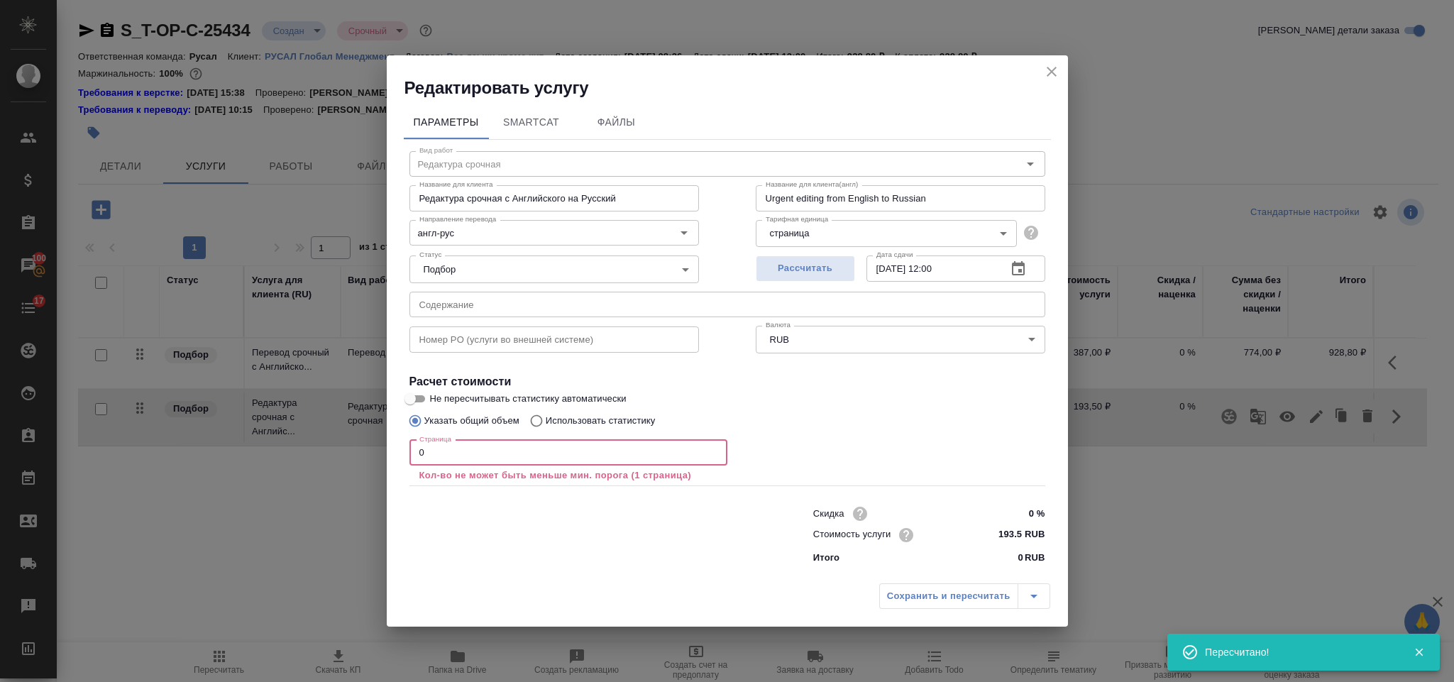
click at [549, 456] on input "0" at bounding box center [569, 453] width 318 height 26
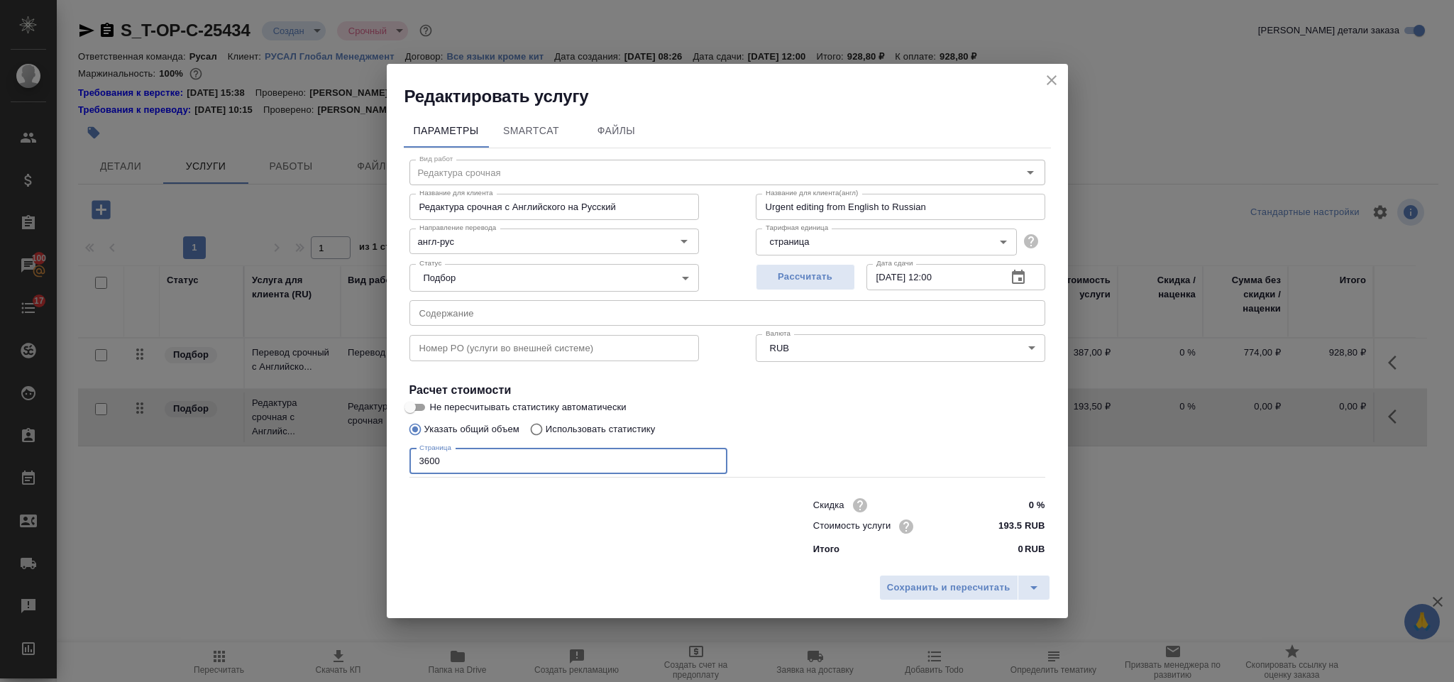
type input "3600"
click at [910, 573] on div "Сохранить и пересчитать" at bounding box center [727, 593] width 681 height 50
click at [909, 588] on span "Сохранить и пересчитать" at bounding box center [948, 588] width 123 height 16
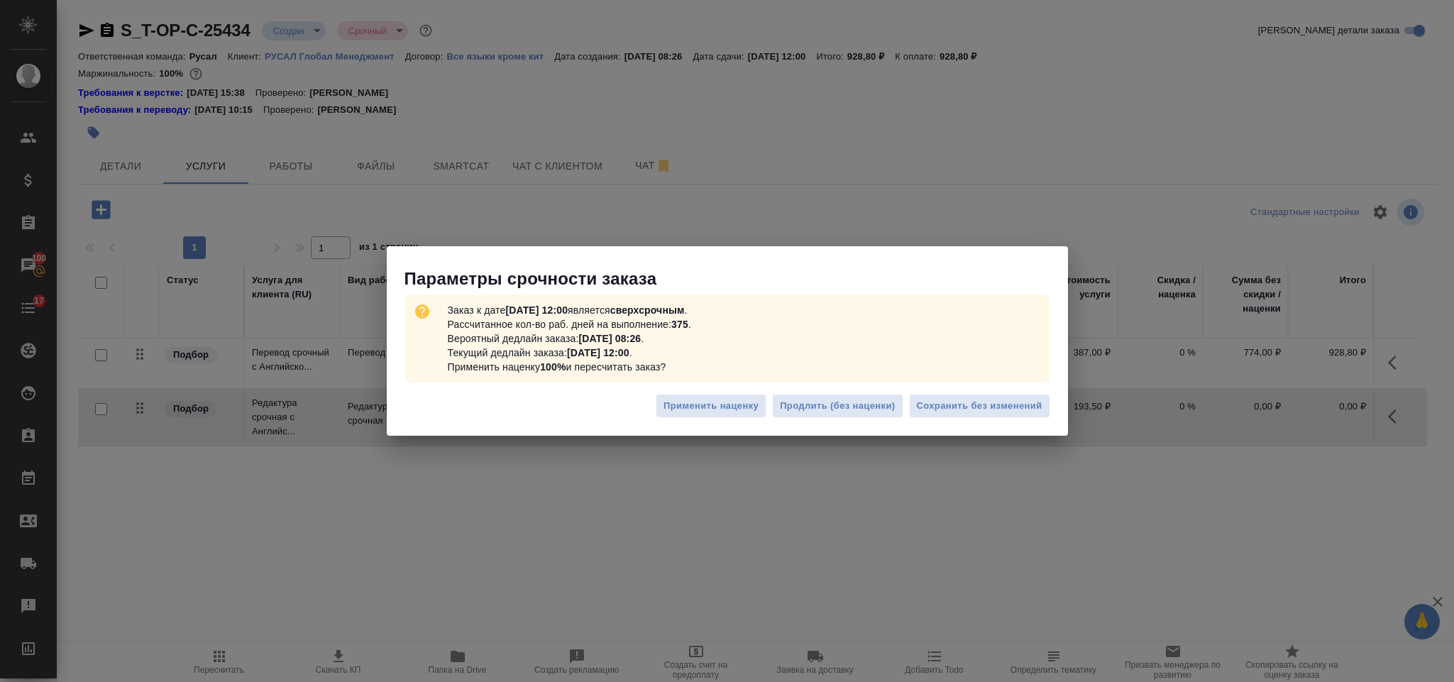
click at [1014, 390] on div "Применить наценку Продлить (без наценки) Сохранить без изменений" at bounding box center [727, 412] width 681 height 50
click at [1010, 407] on span "Сохранить без изменений" at bounding box center [980, 406] width 126 height 16
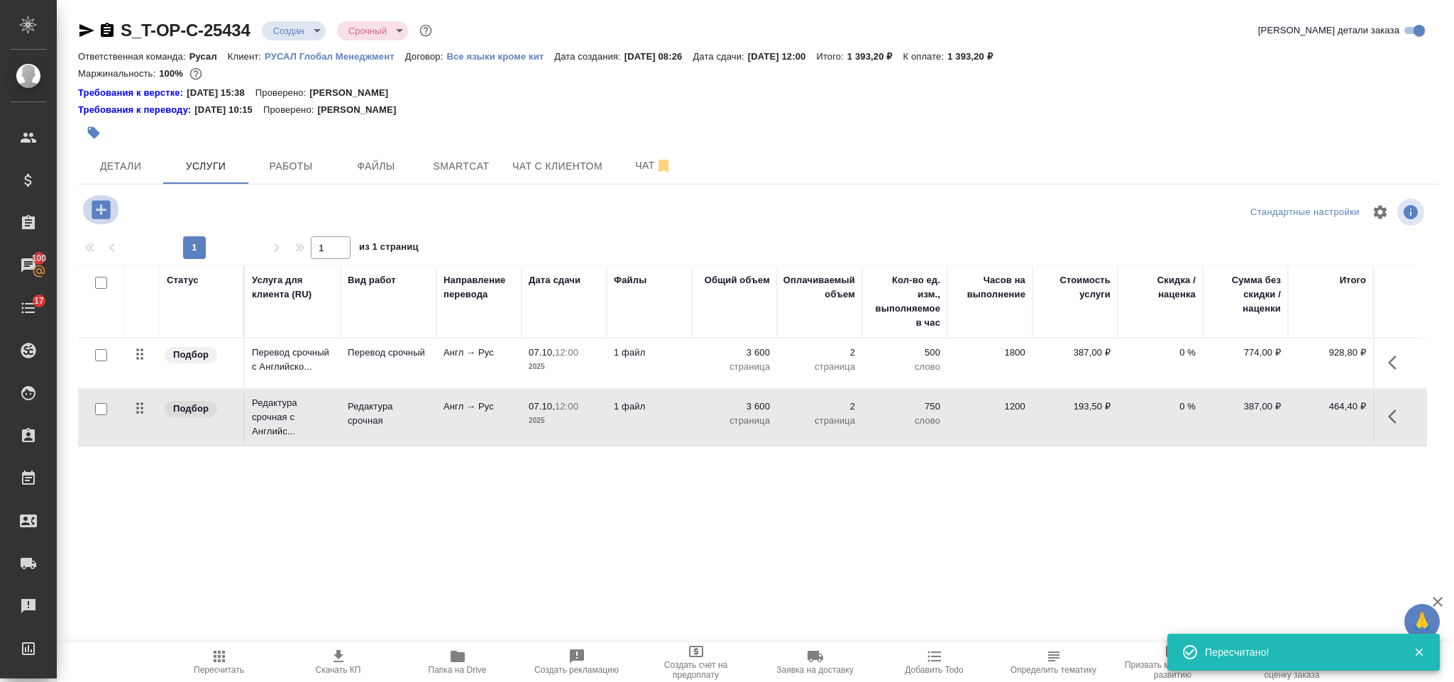
click at [109, 215] on icon "button" at bounding box center [101, 209] width 18 height 18
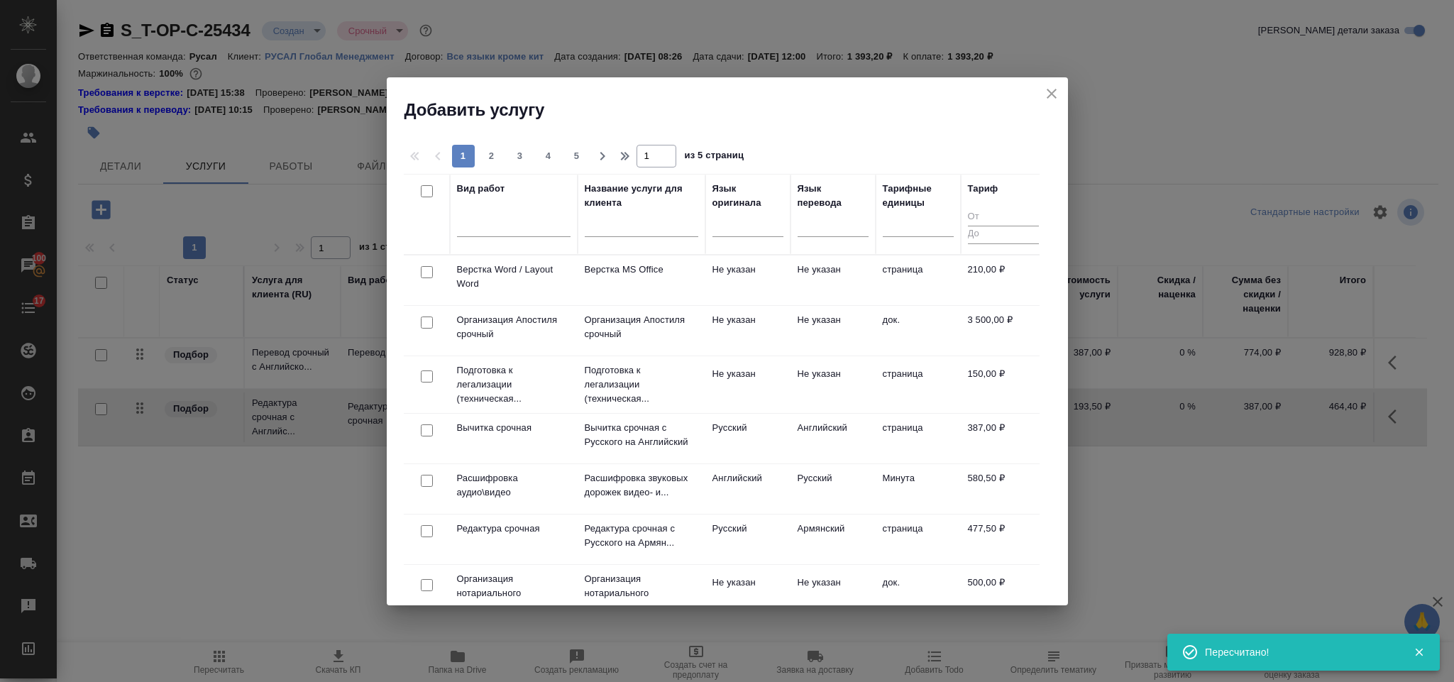
click at [424, 269] on input "checkbox" at bounding box center [427, 272] width 12 height 12
checkbox input "true"
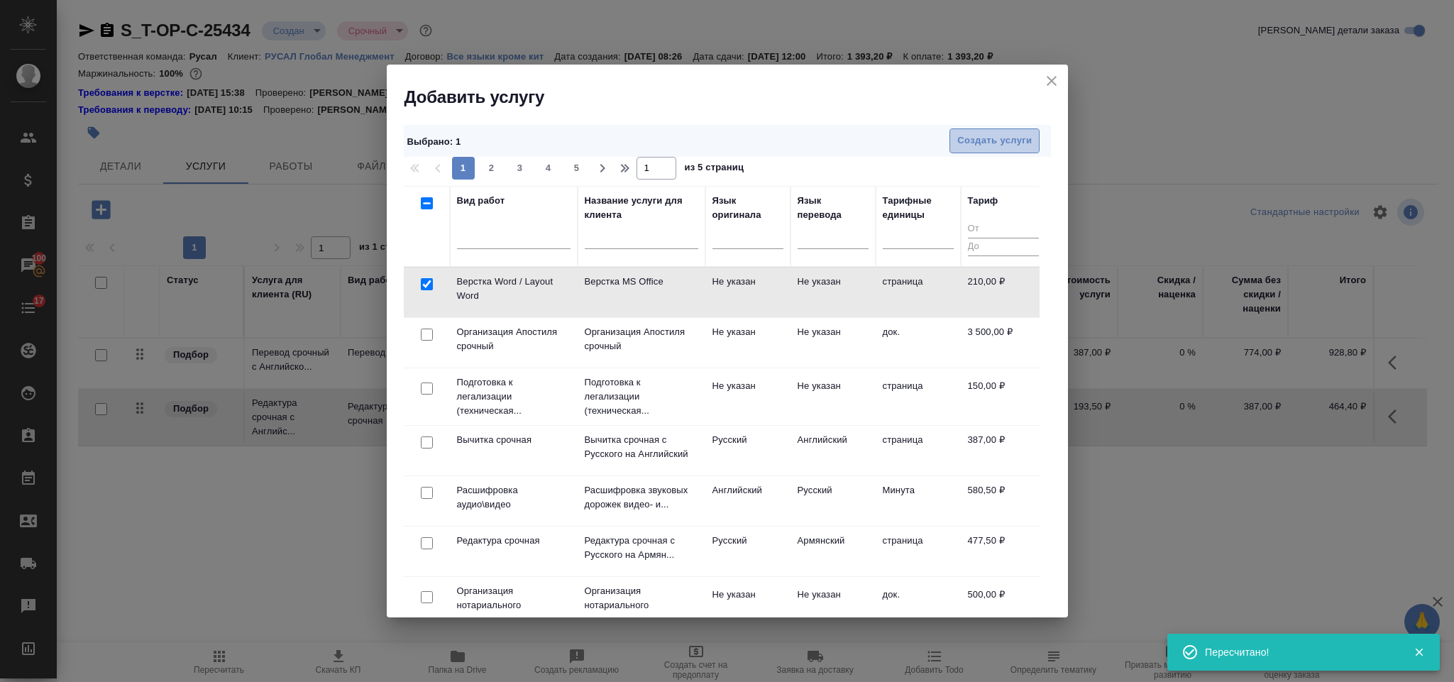
click at [967, 151] on button "Создать услуги" at bounding box center [995, 140] width 90 height 25
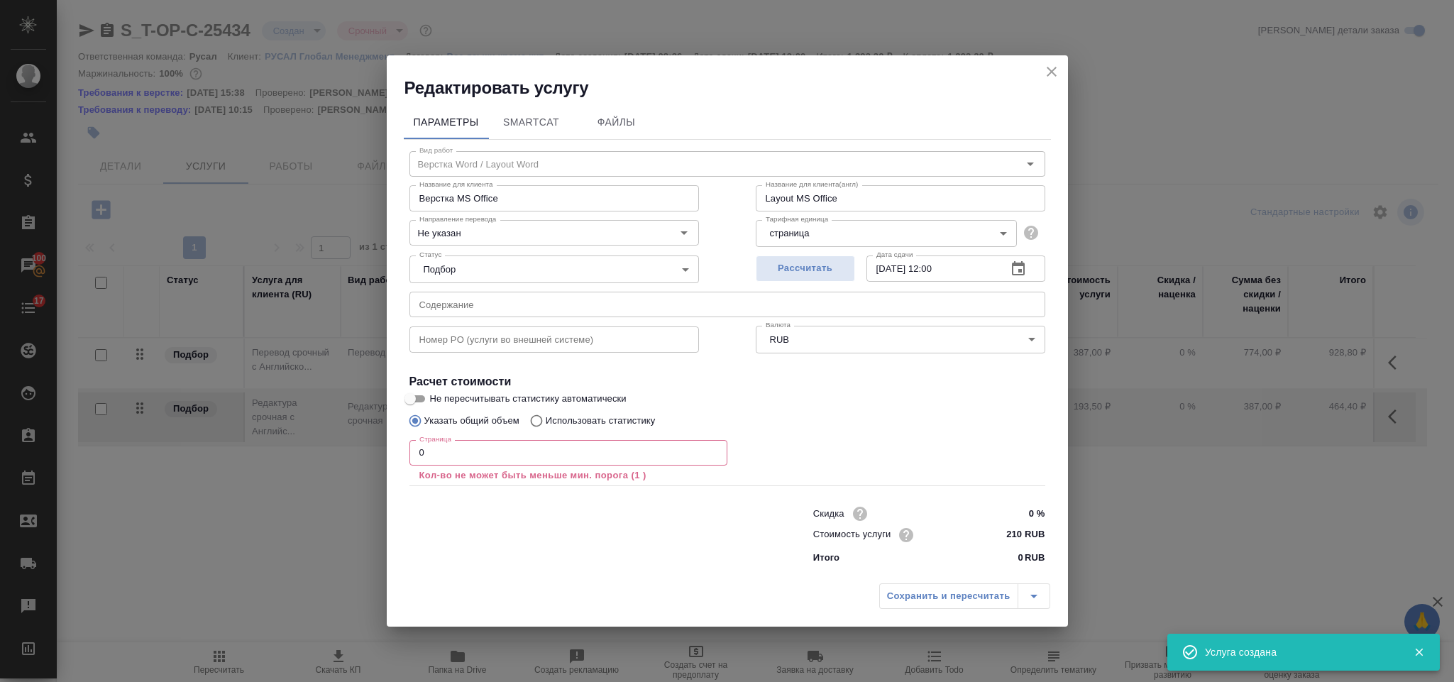
click at [447, 449] on input "0" at bounding box center [569, 453] width 318 height 26
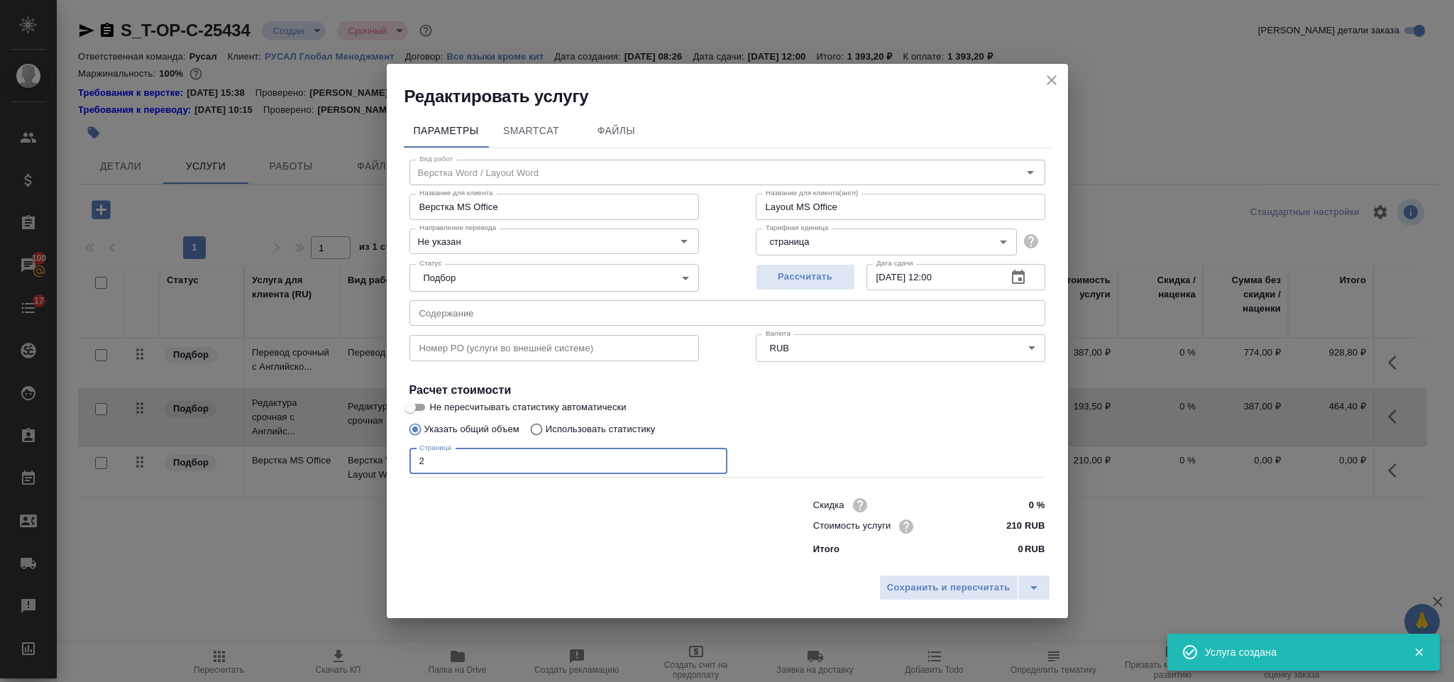
type input "2"
click at [965, 568] on div "Сохранить и пересчитать" at bounding box center [727, 593] width 681 height 50
click at [965, 575] on button "Сохранить и пересчитать" at bounding box center [948, 588] width 139 height 26
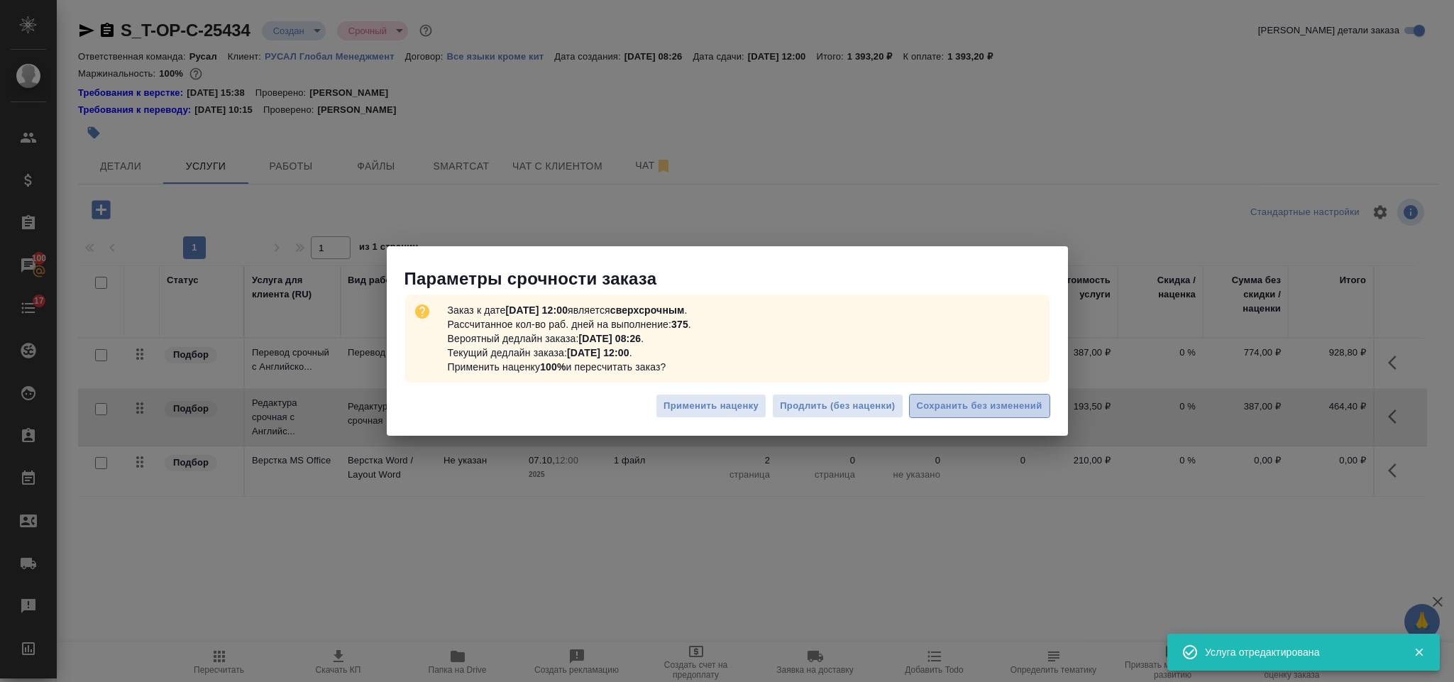
click at [956, 394] on button "Сохранить без изменений" at bounding box center [979, 406] width 141 height 25
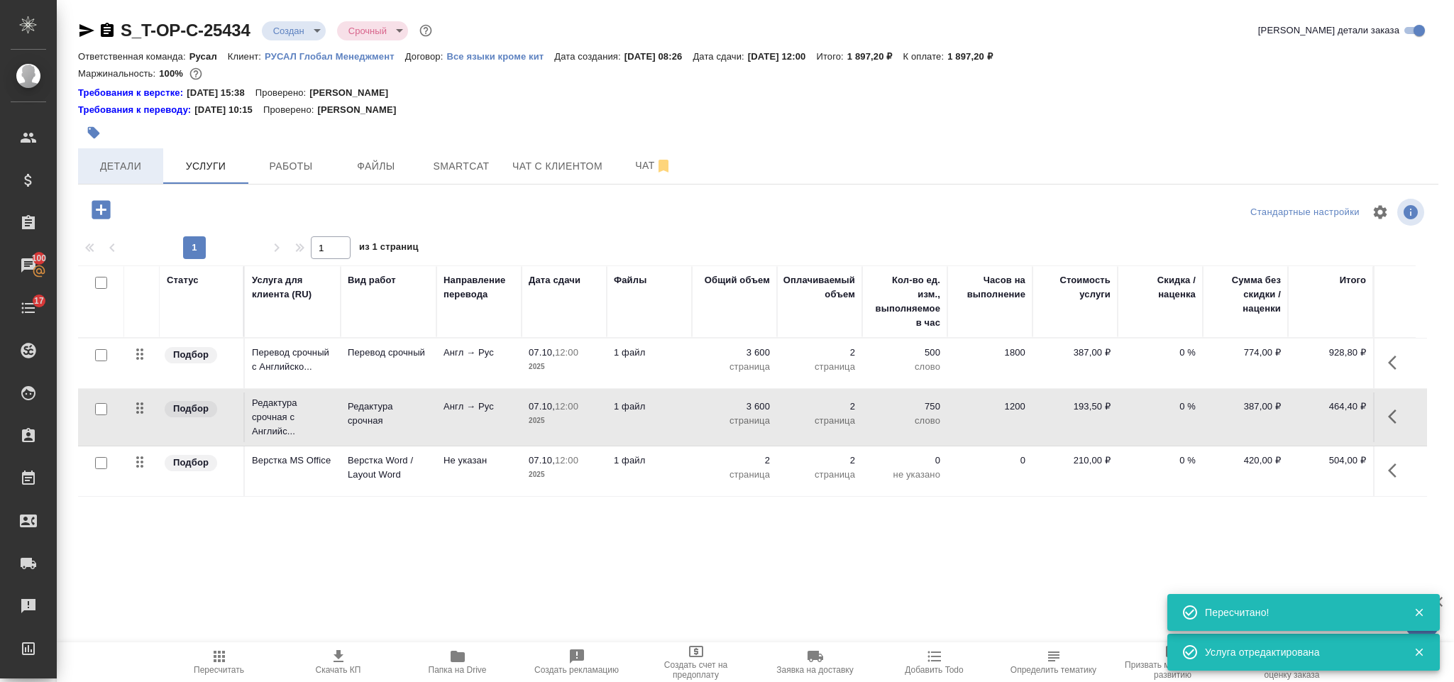
click at [120, 175] on span "Детали" at bounding box center [121, 167] width 68 height 18
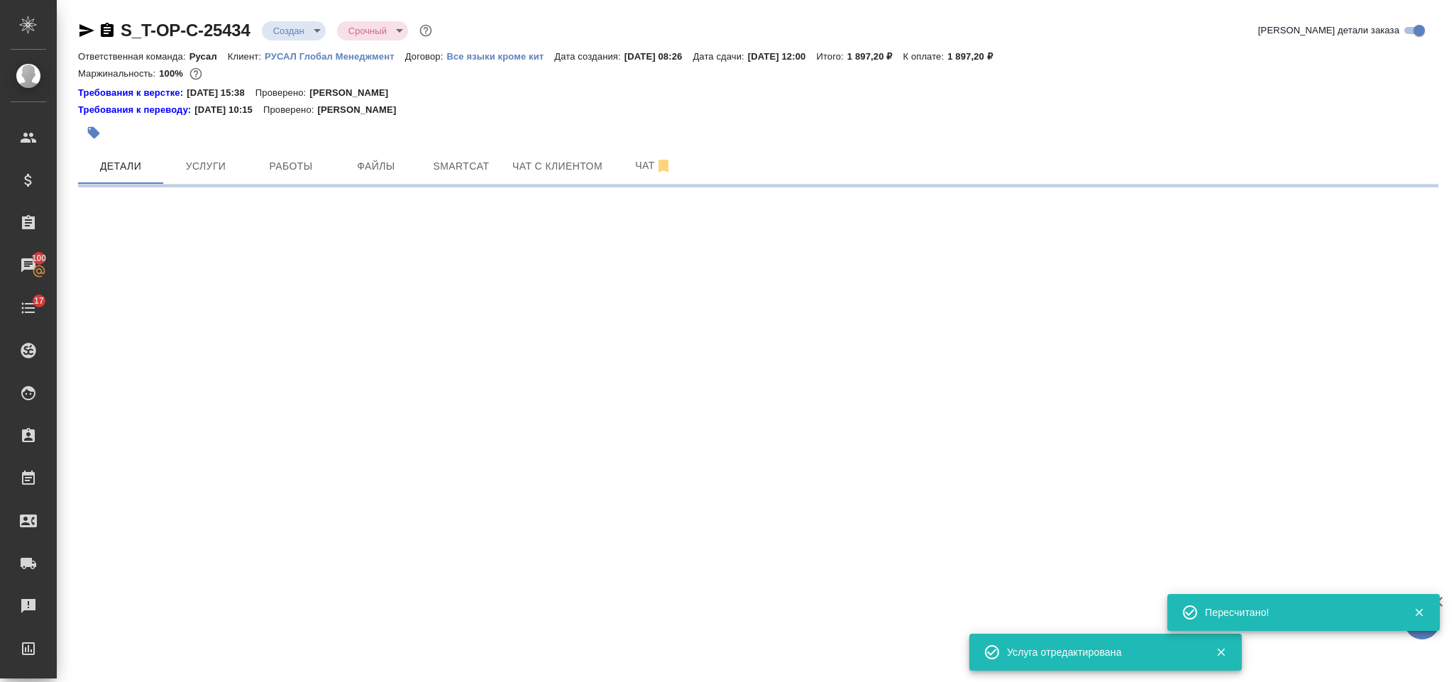
select select "RU"
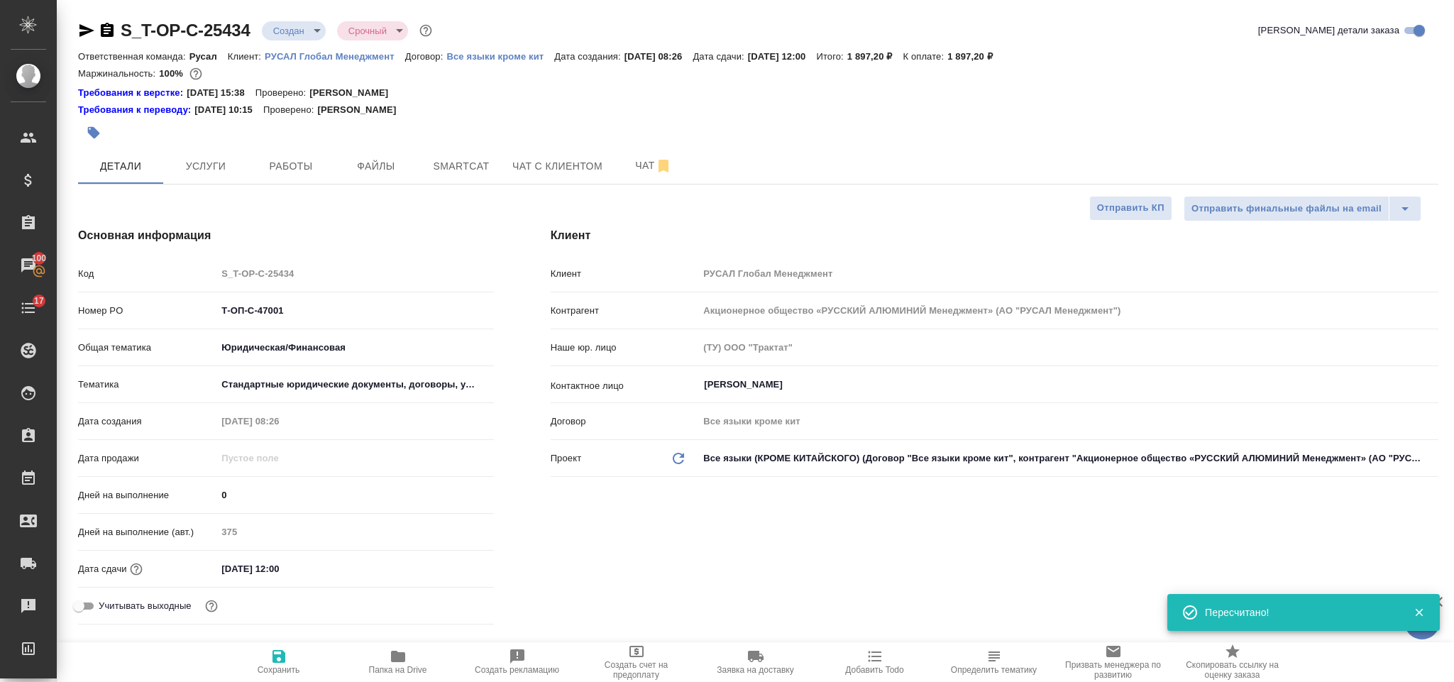
type textarea "x"
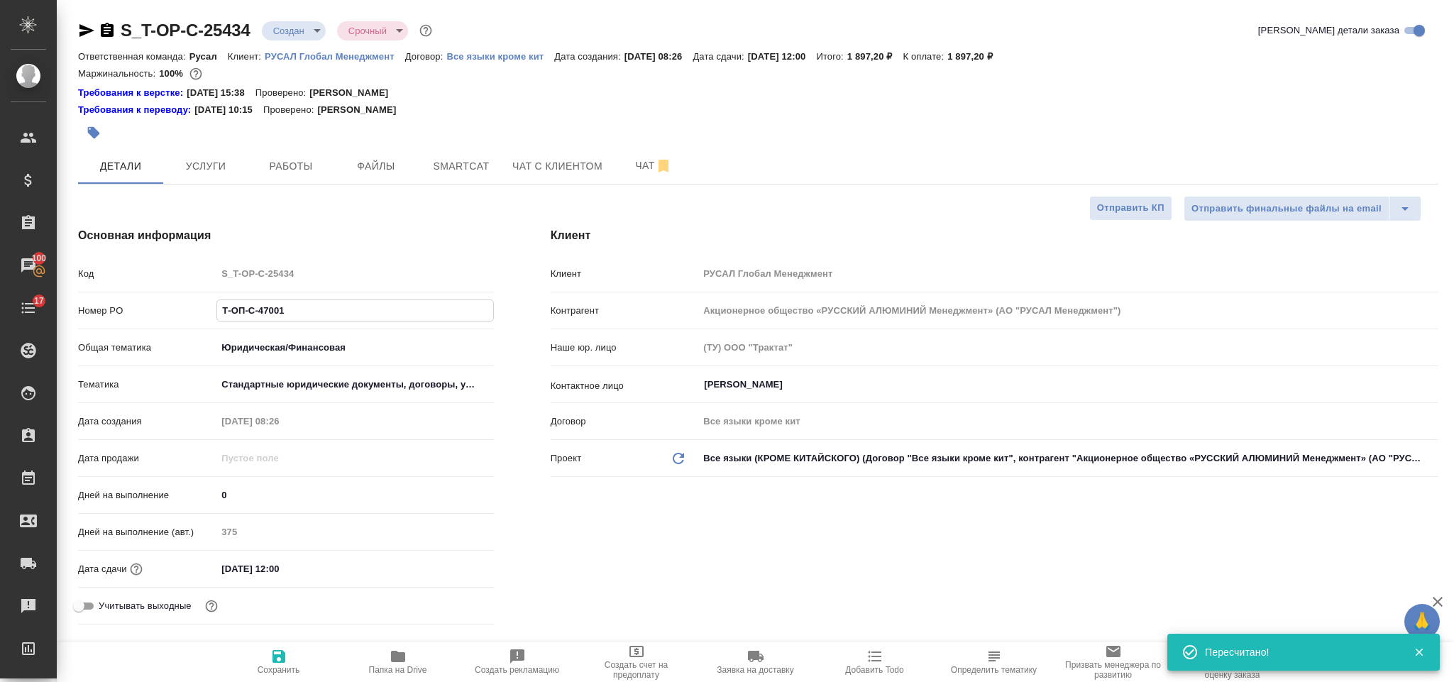
drag, startPoint x: 309, startPoint y: 311, endPoint x: 213, endPoint y: 297, distance: 97.6
click at [213, 297] on div "Код S_T-OP-C-25434 Номер PO Т-ОП-С-47001 Общая тематика Юридическая/Финансовая …" at bounding box center [286, 445] width 416 height 369
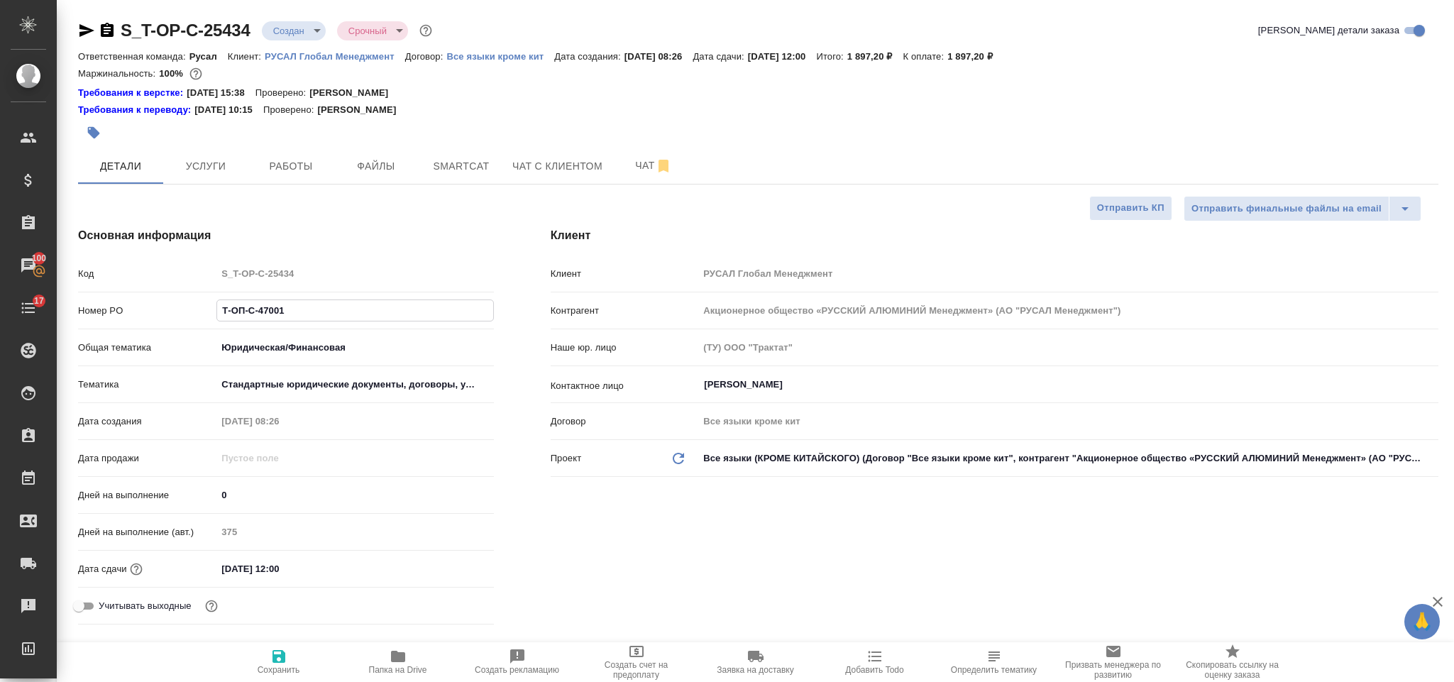
click at [113, 28] on icon "button" at bounding box center [107, 30] width 13 height 14
click at [83, 24] on icon "button" at bounding box center [86, 30] width 17 height 17
drag, startPoint x: 288, startPoint y: 303, endPoint x: 221, endPoint y: 309, distance: 67.0
click at [221, 309] on input "Т-ОП-С-47001" at bounding box center [354, 310] width 275 height 21
select select "RU"
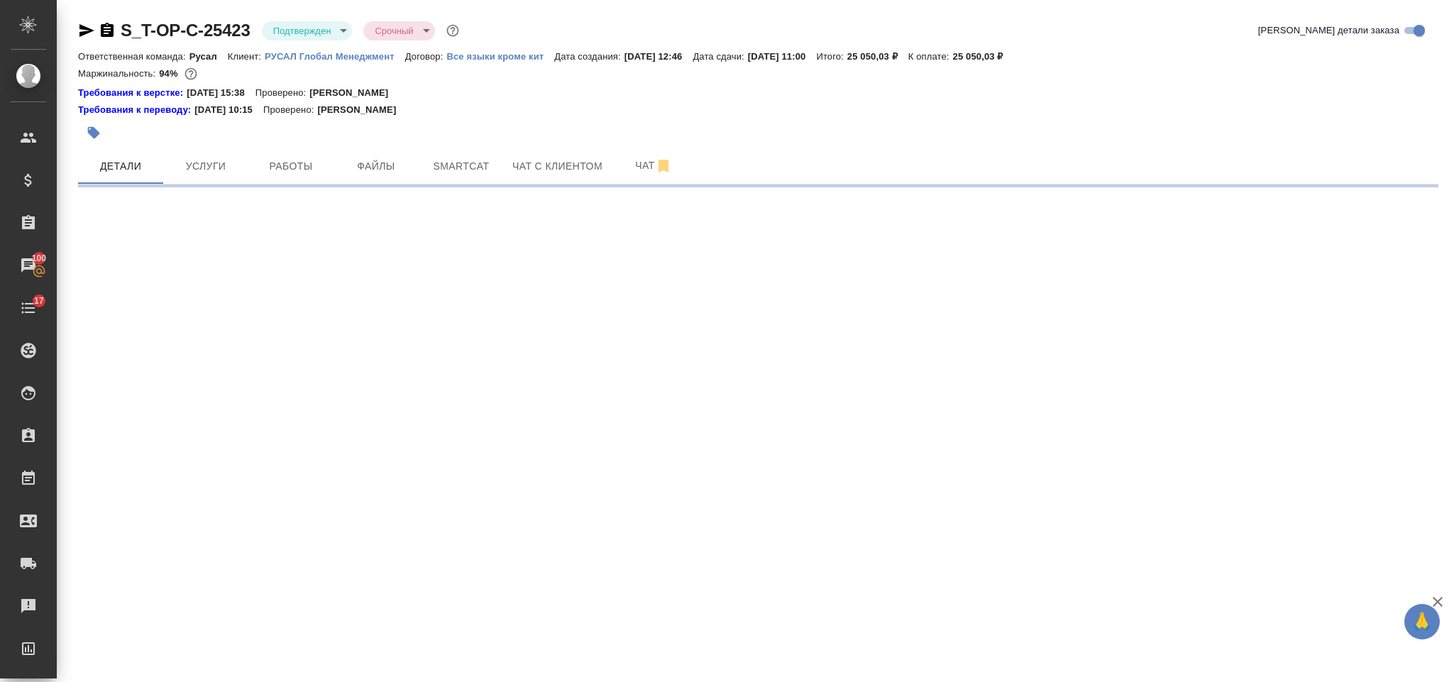
select select "RU"
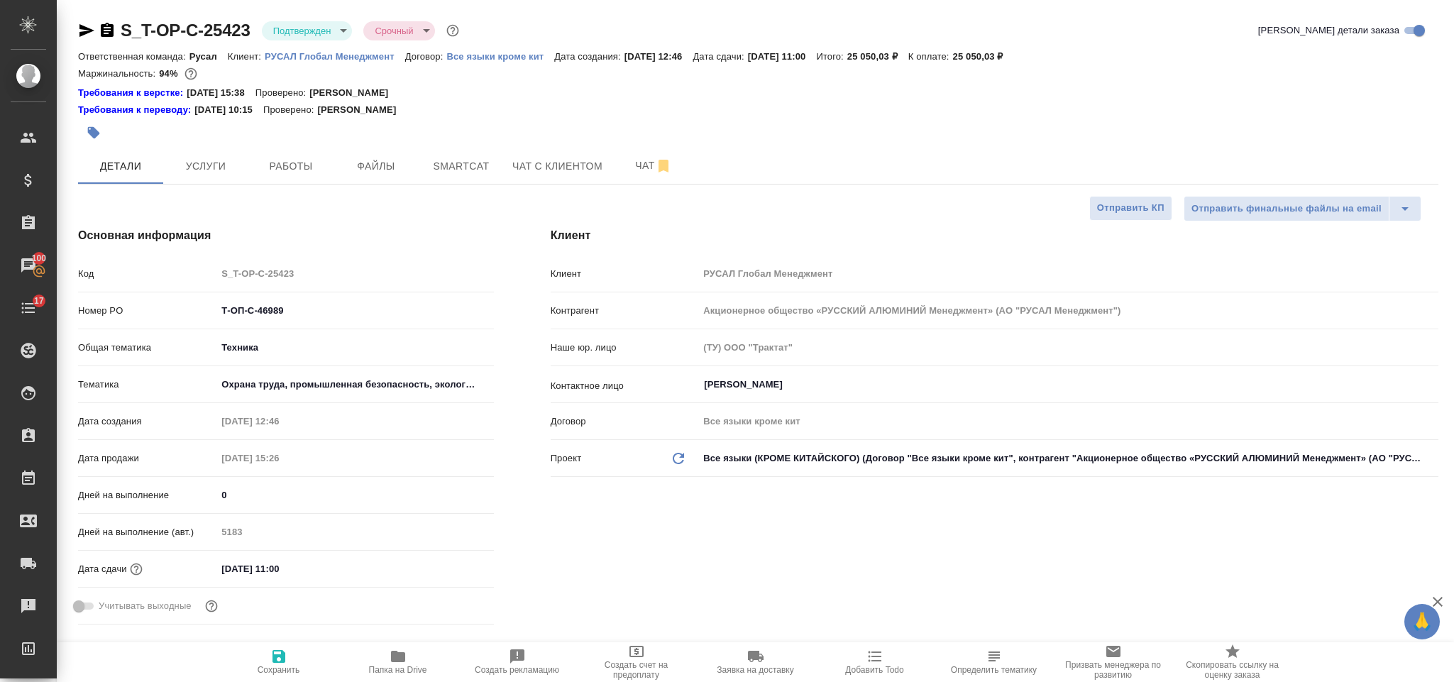
type textarea "x"
click at [322, 561] on input "[DATE] 11:00" at bounding box center [278, 569] width 124 height 21
click at [456, 571] on icon "button" at bounding box center [452, 567] width 17 height 17
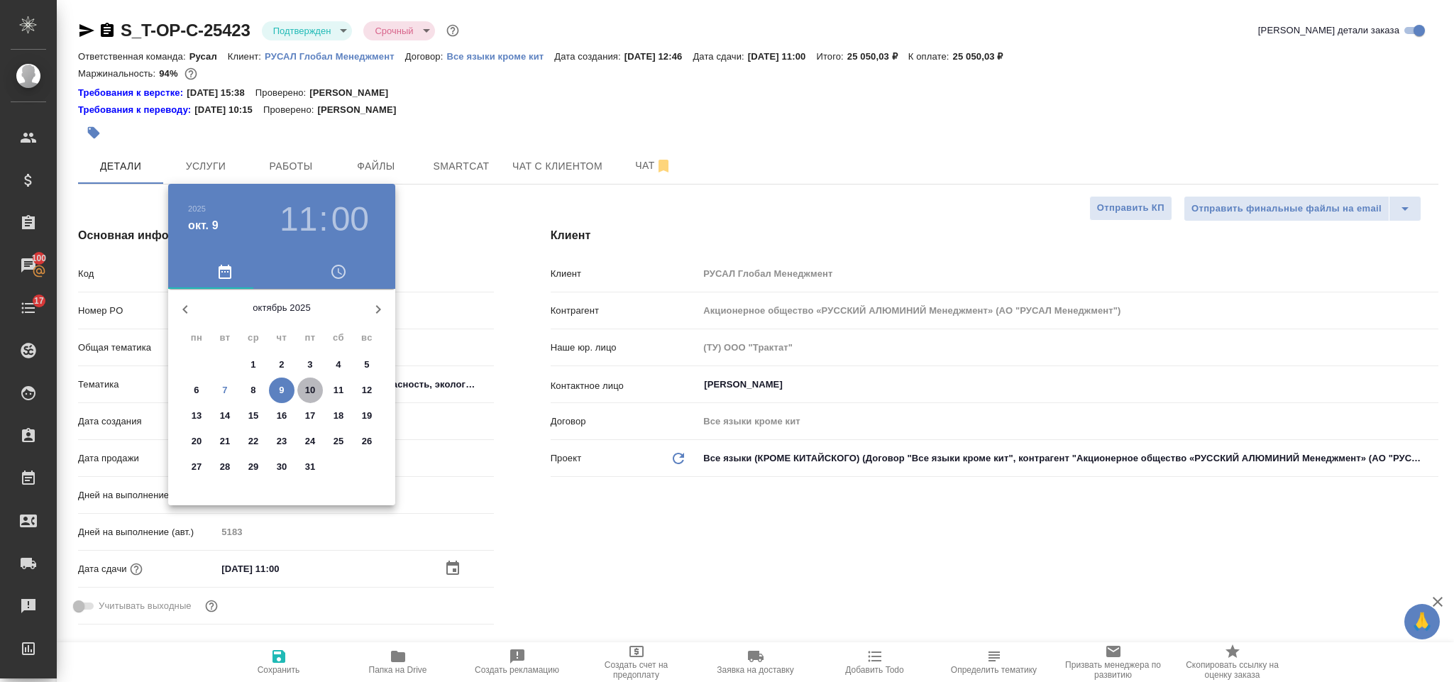
click at [311, 378] on button "10" at bounding box center [310, 391] width 26 height 26
type input "[DATE] 11:00"
type textarea "x"
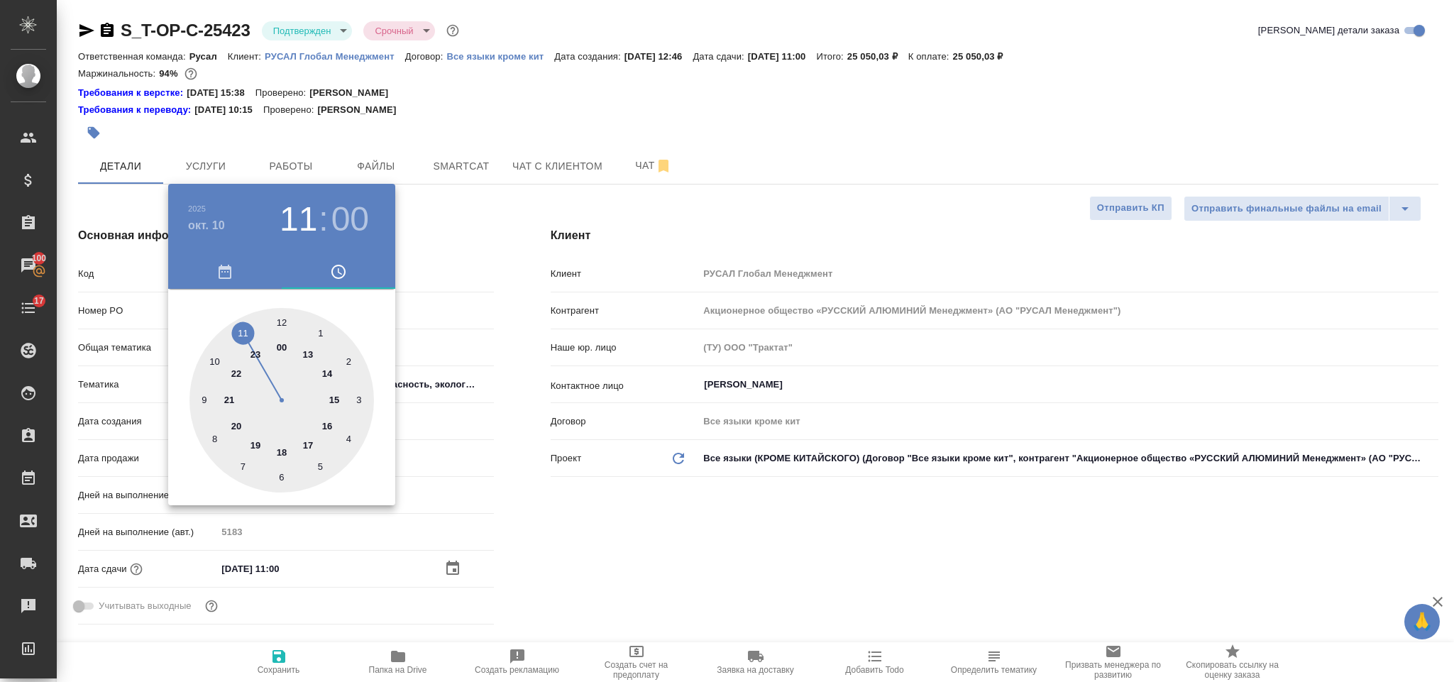
click at [652, 497] on div at bounding box center [727, 341] width 1454 height 682
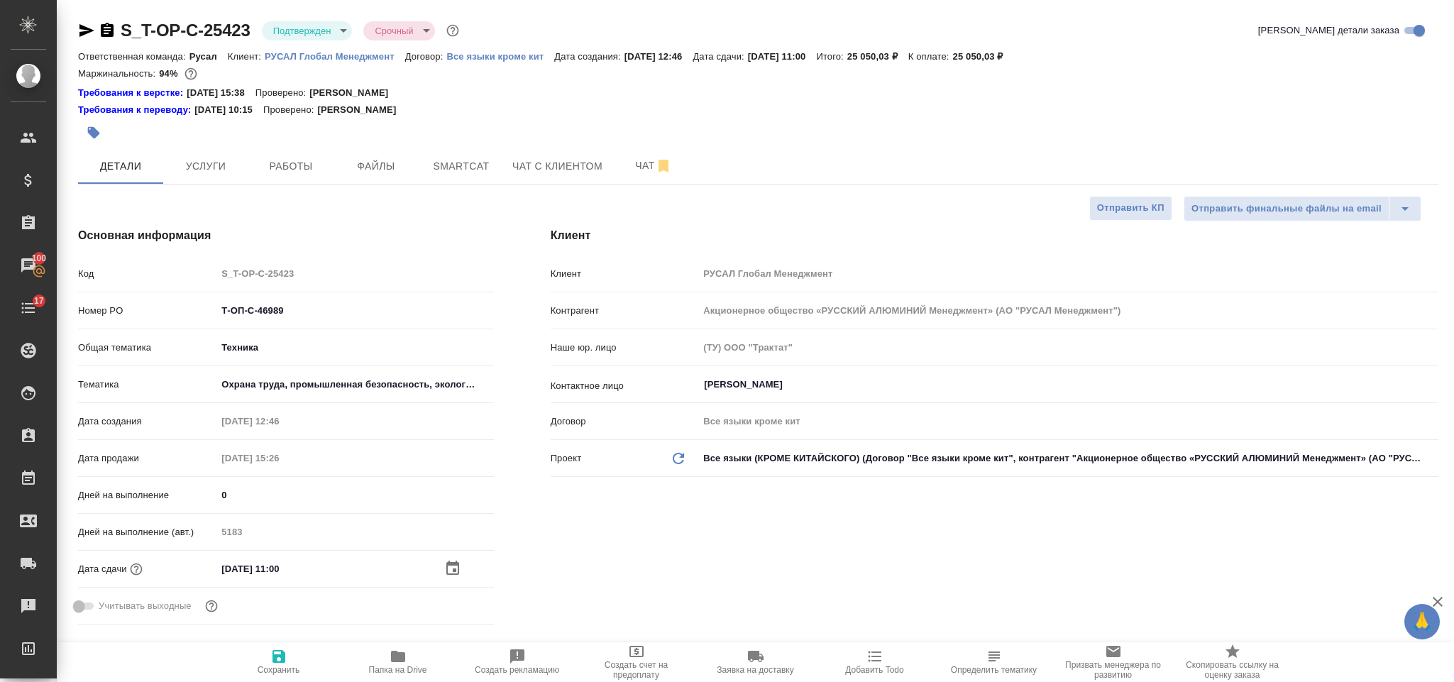
click at [285, 646] on button "Сохранить" at bounding box center [278, 662] width 119 height 40
type textarea "x"
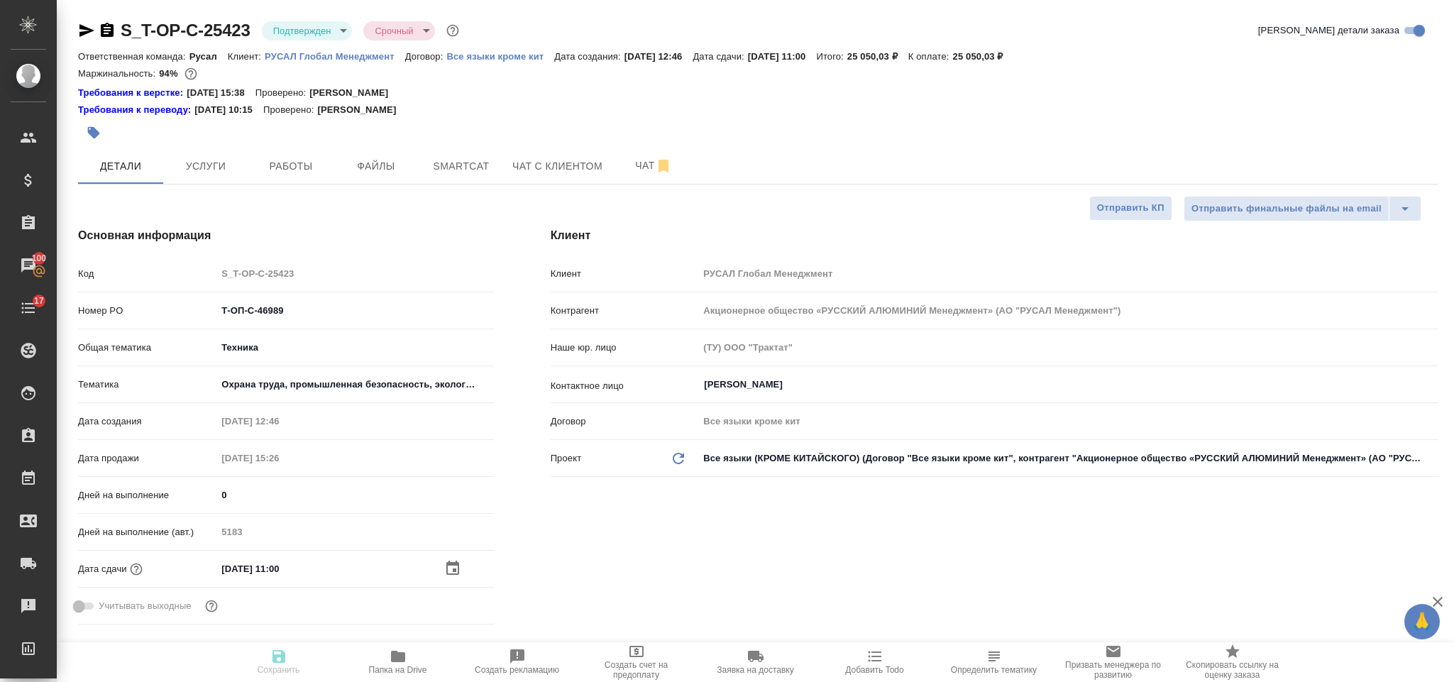
type textarea "x"
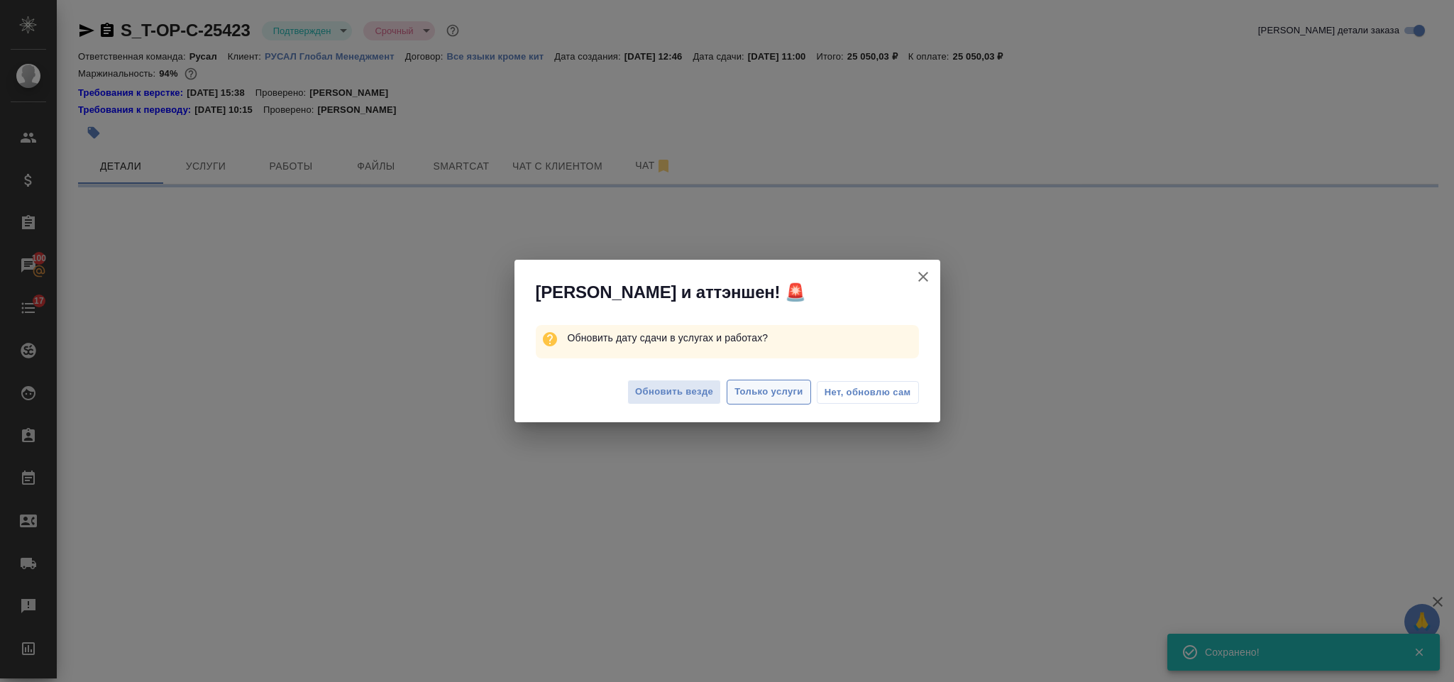
click at [758, 392] on span "Только услуги" at bounding box center [769, 392] width 69 height 16
select select "RU"
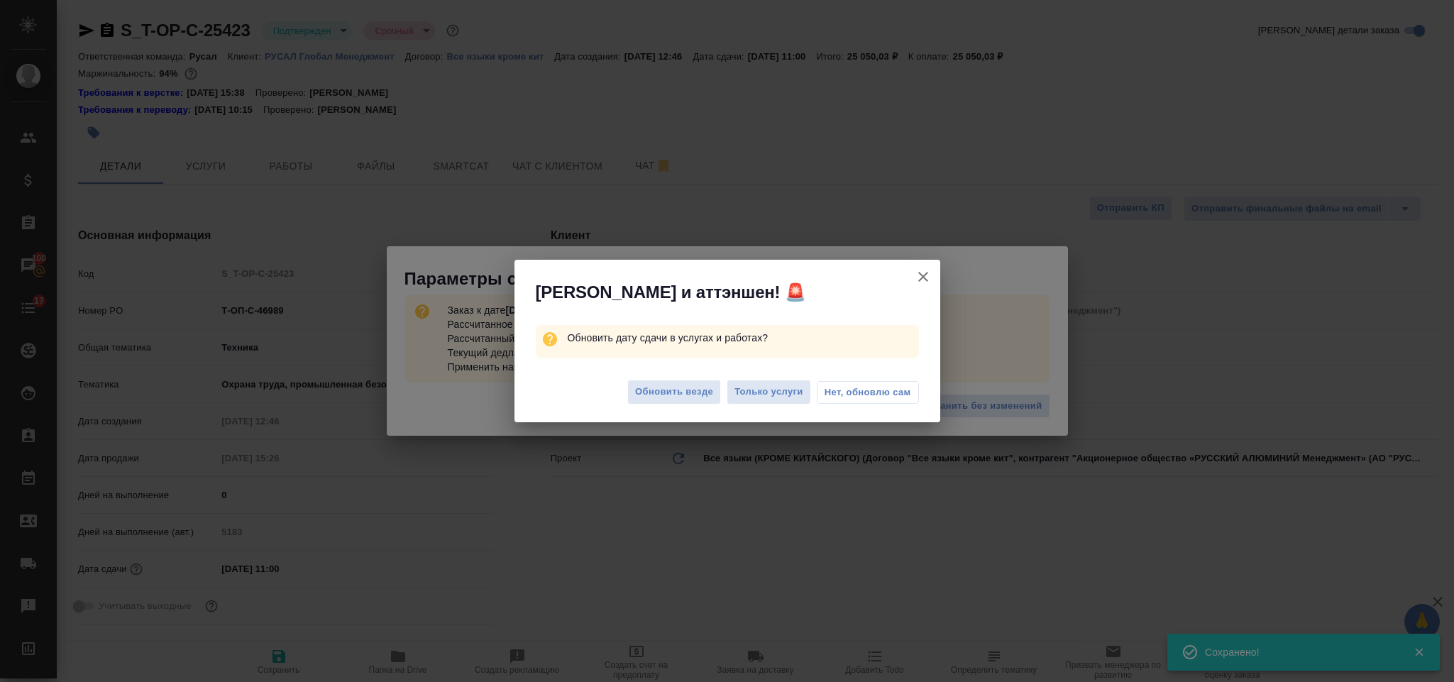
type textarea "x"
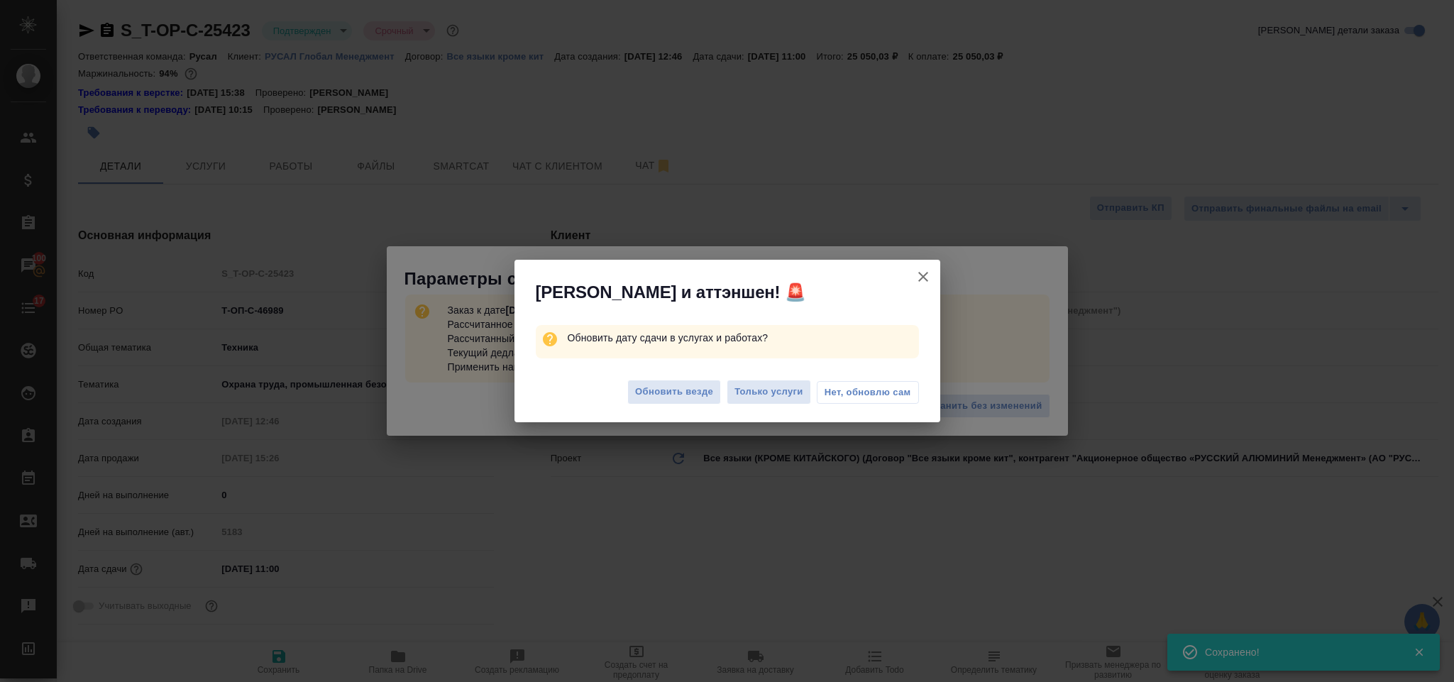
type textarea "x"
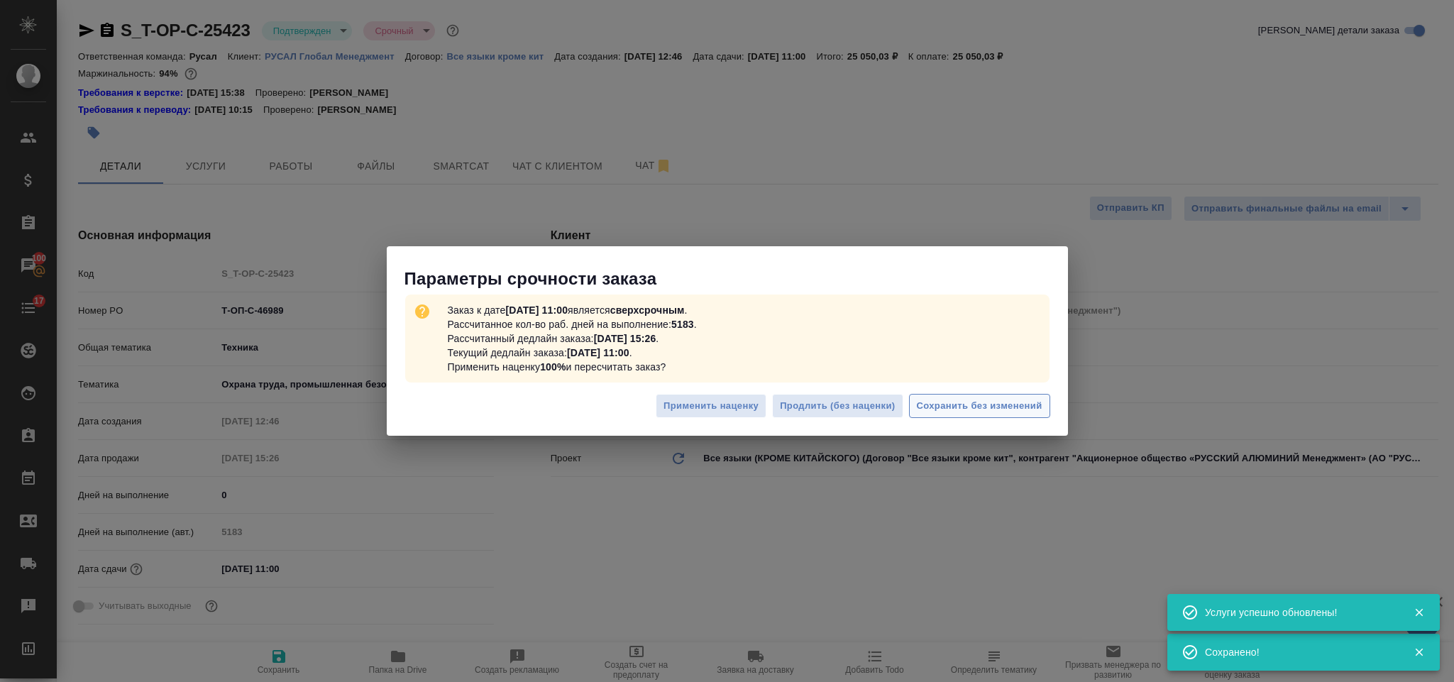
click at [973, 400] on span "Сохранить без изменений" at bounding box center [980, 406] width 126 height 16
type textarea "x"
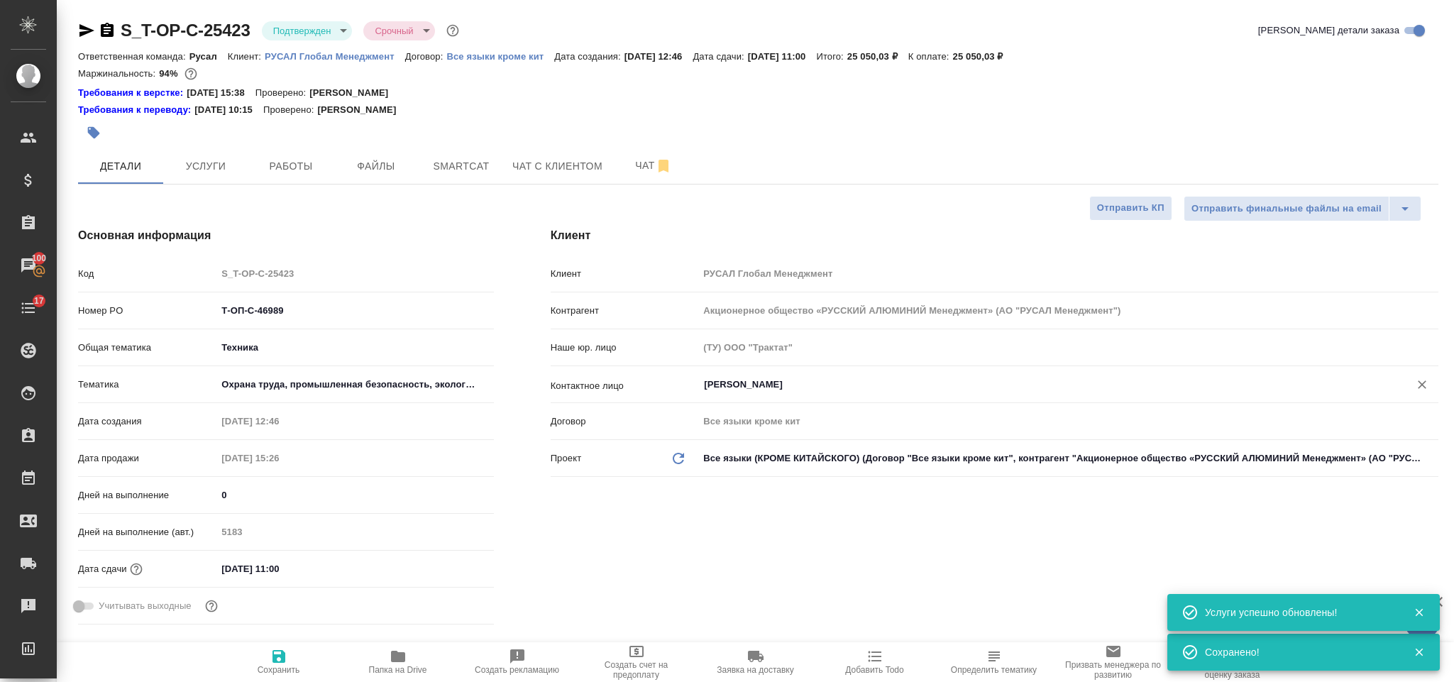
type textarea "x"
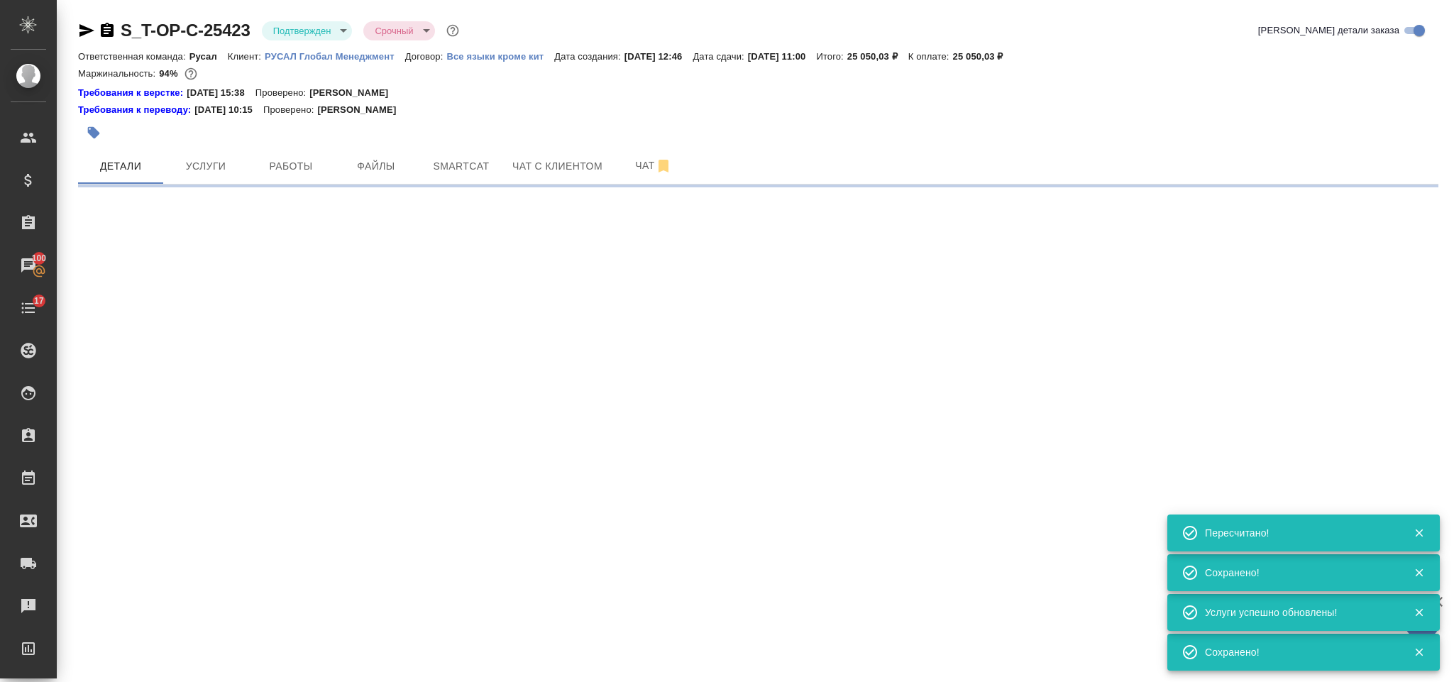
select select "RU"
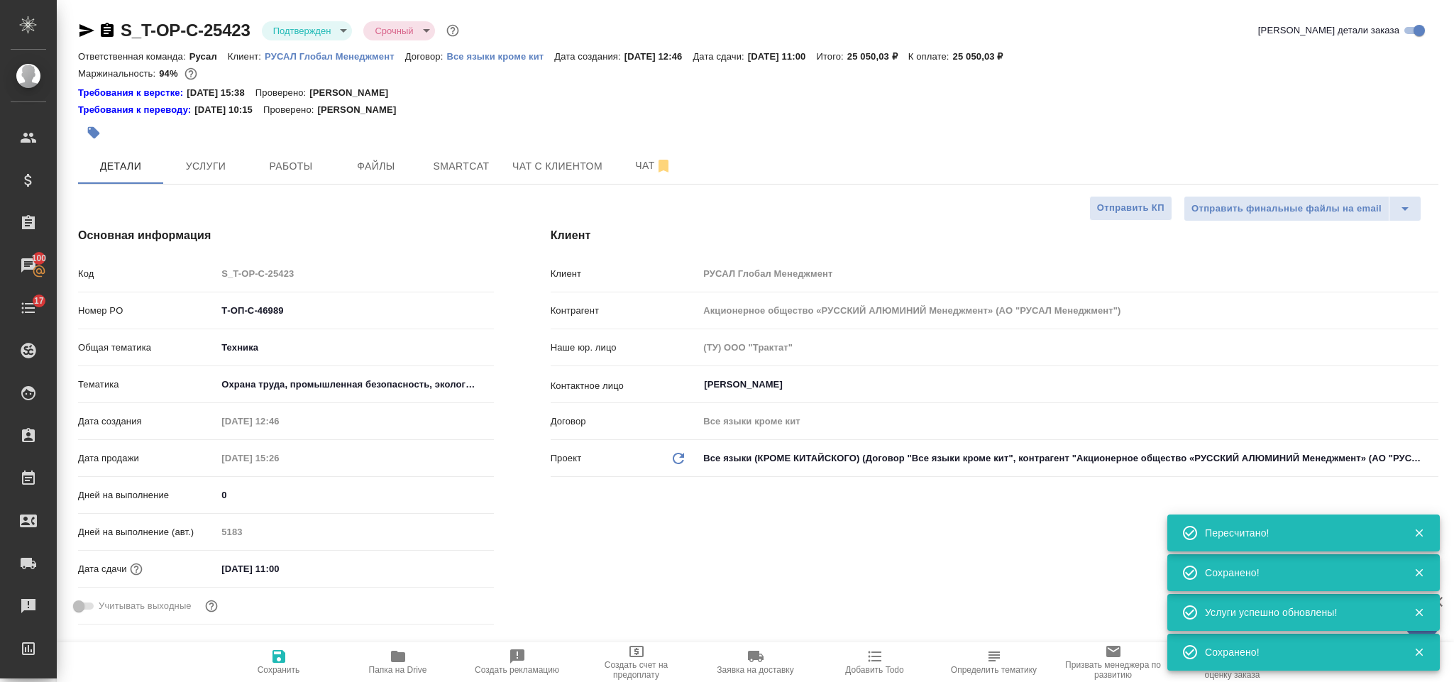
type textarea "x"
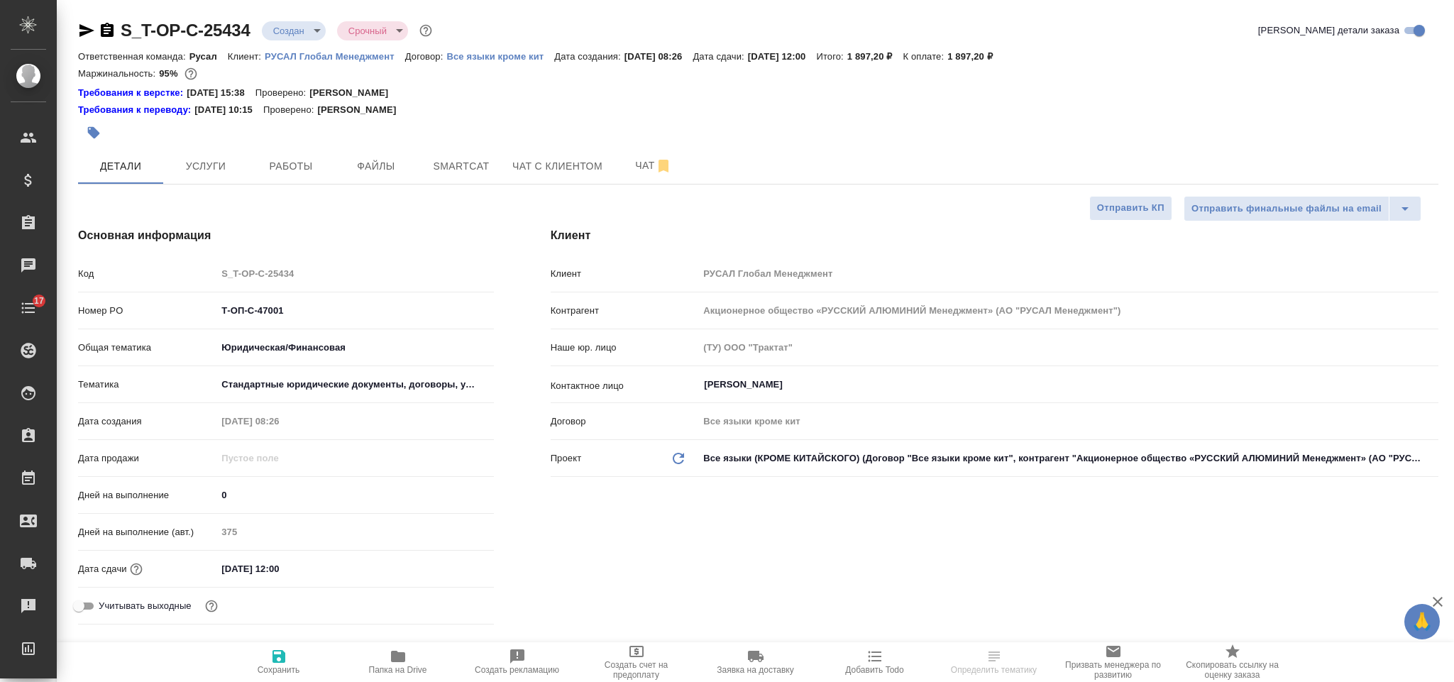
select select "RU"
click at [436, 169] on span "Smartcat" at bounding box center [461, 167] width 68 height 18
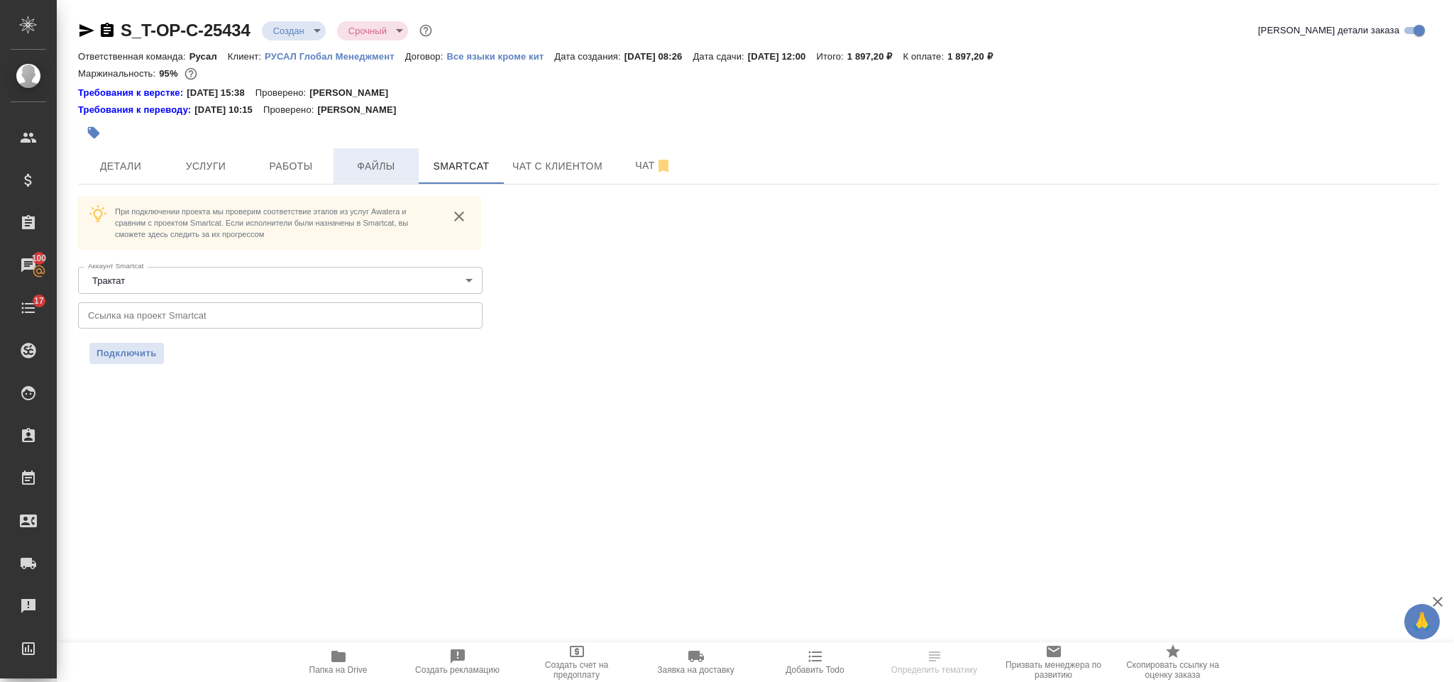
click at [353, 169] on span "Файлы" at bounding box center [376, 167] width 68 height 18
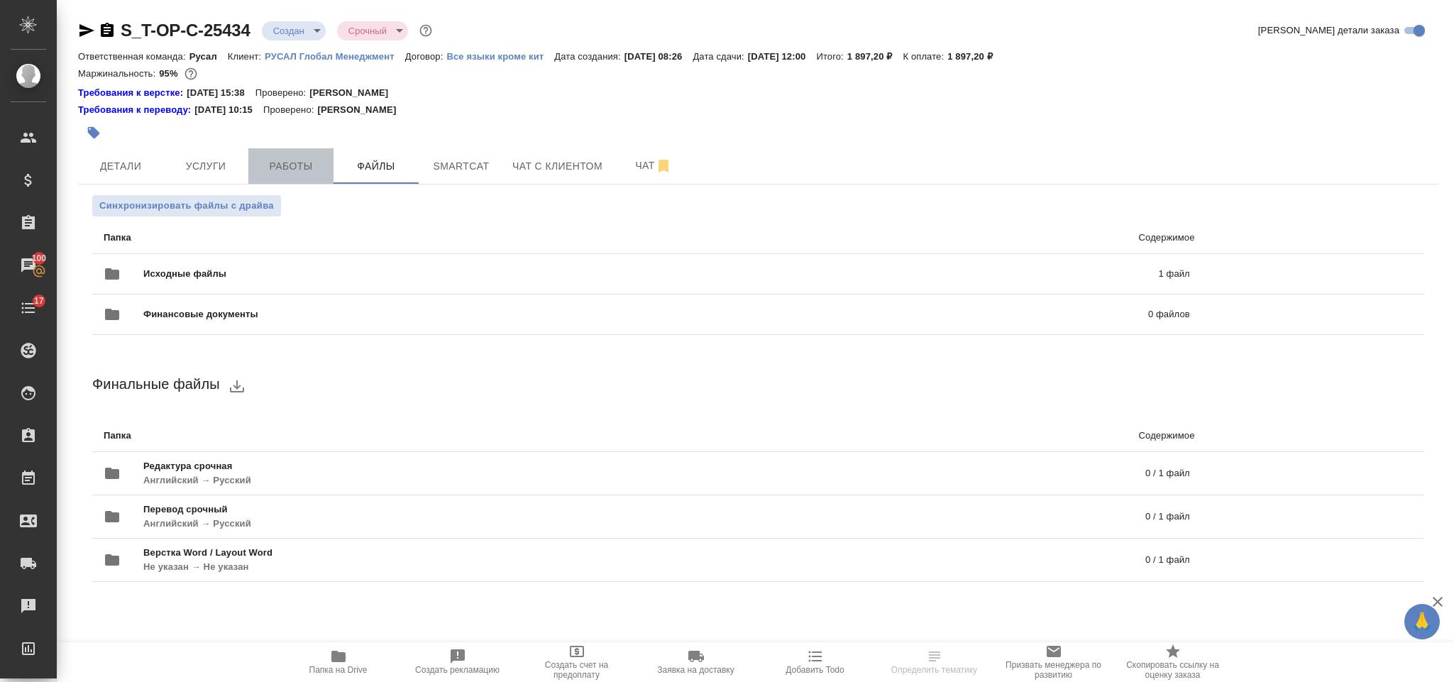
click at [311, 168] on span "Работы" at bounding box center [291, 167] width 68 height 18
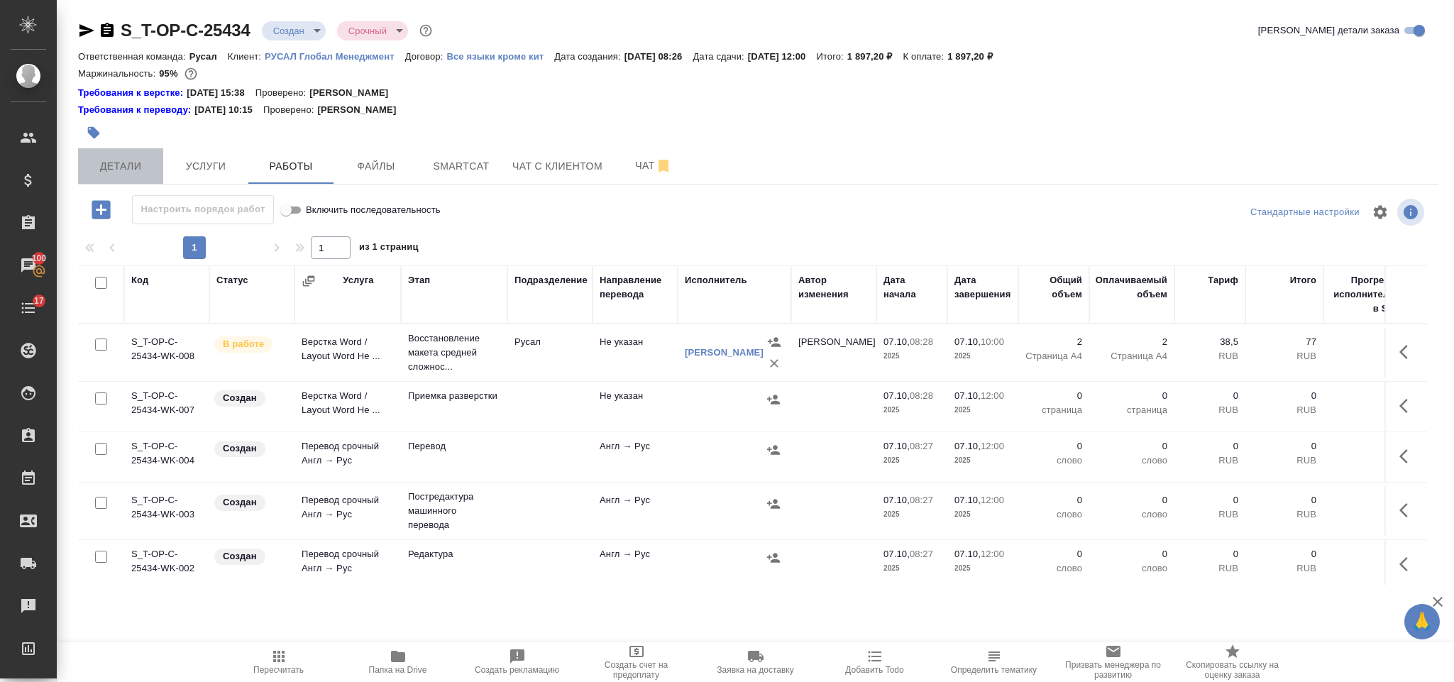
click at [124, 165] on span "Детали" at bounding box center [121, 167] width 68 height 18
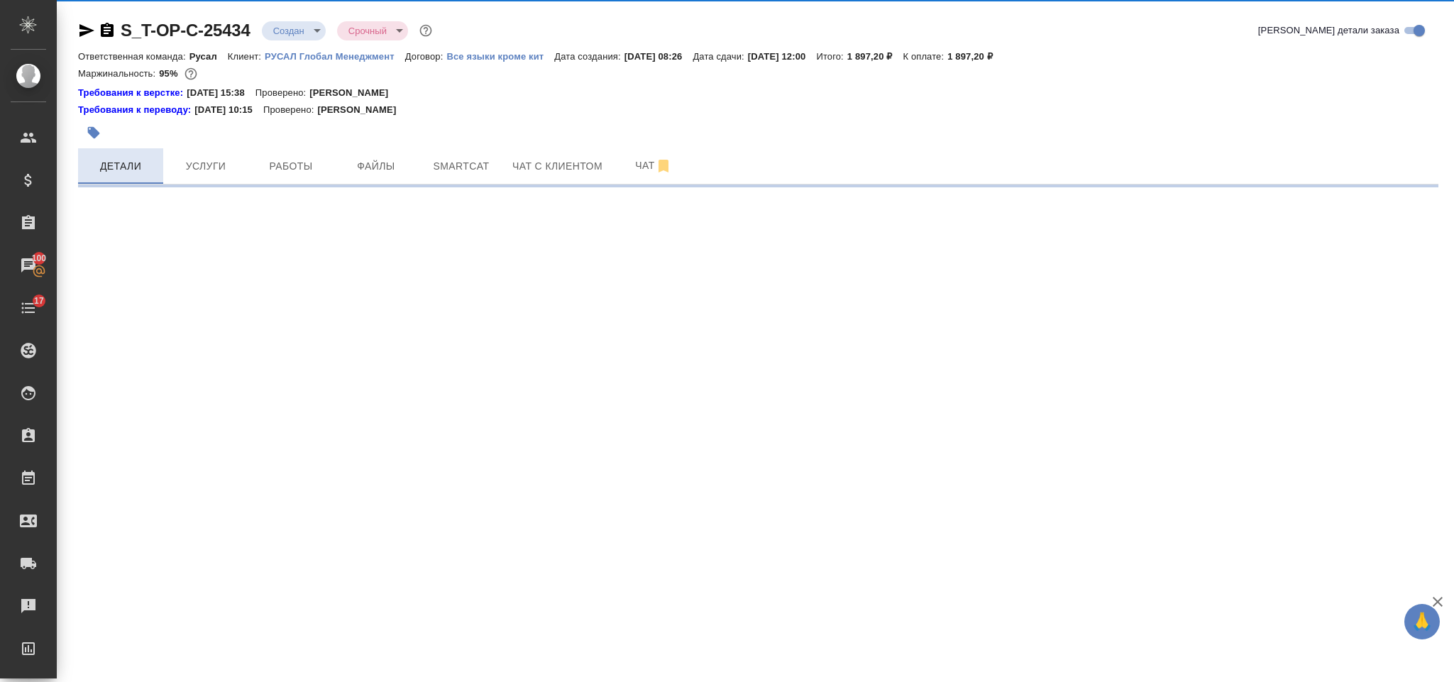
select select "RU"
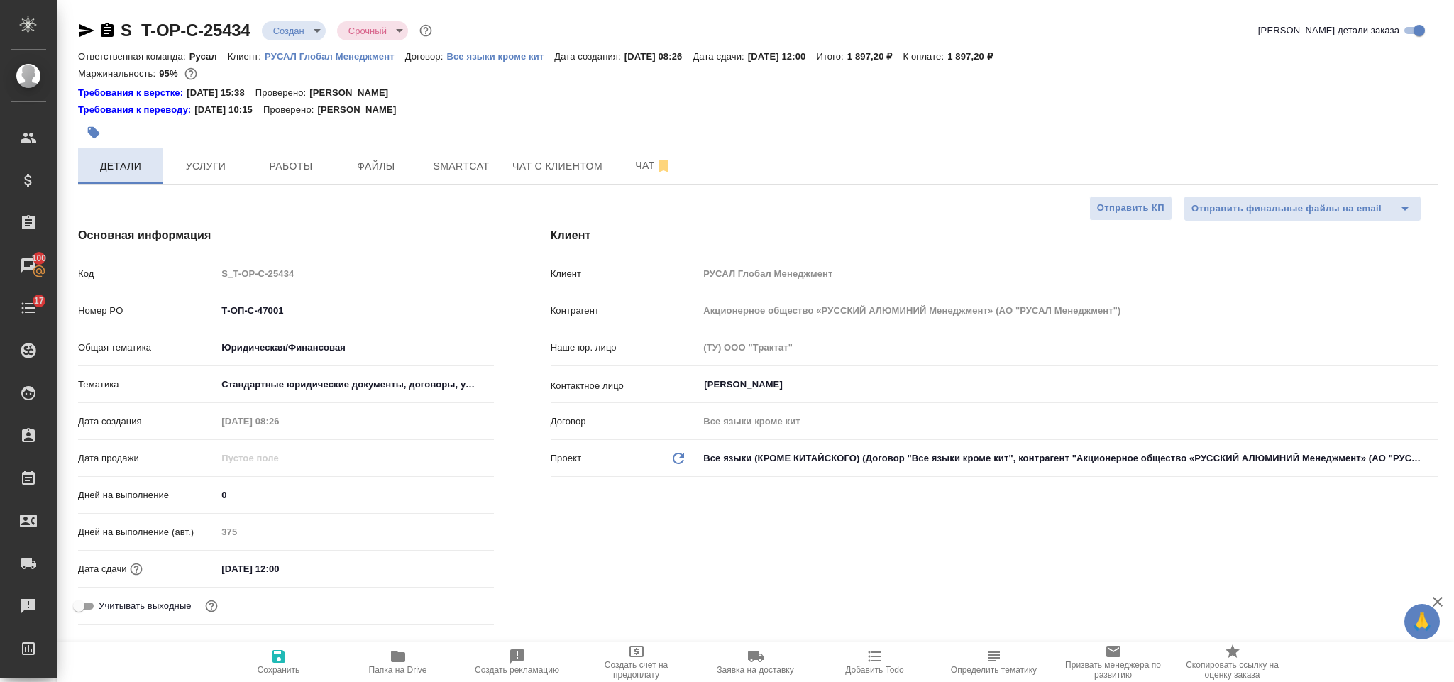
type textarea "x"
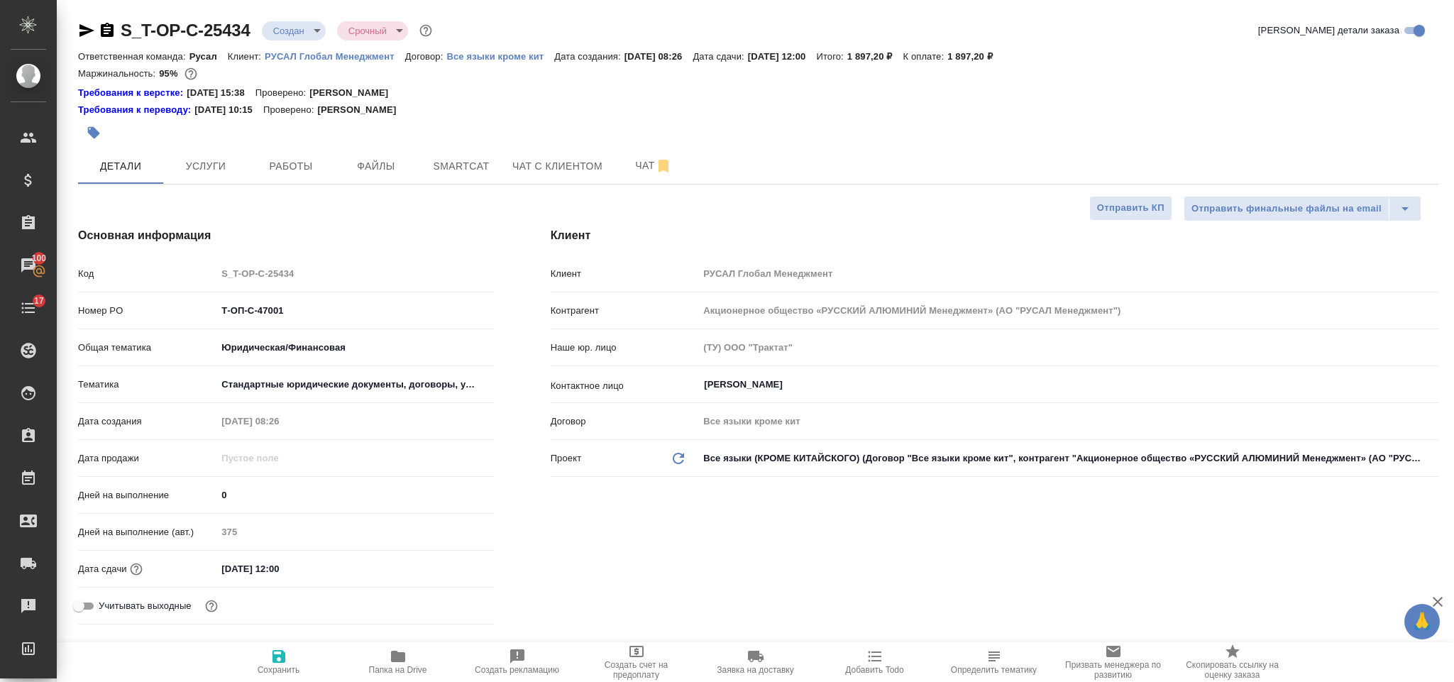
type textarea "x"
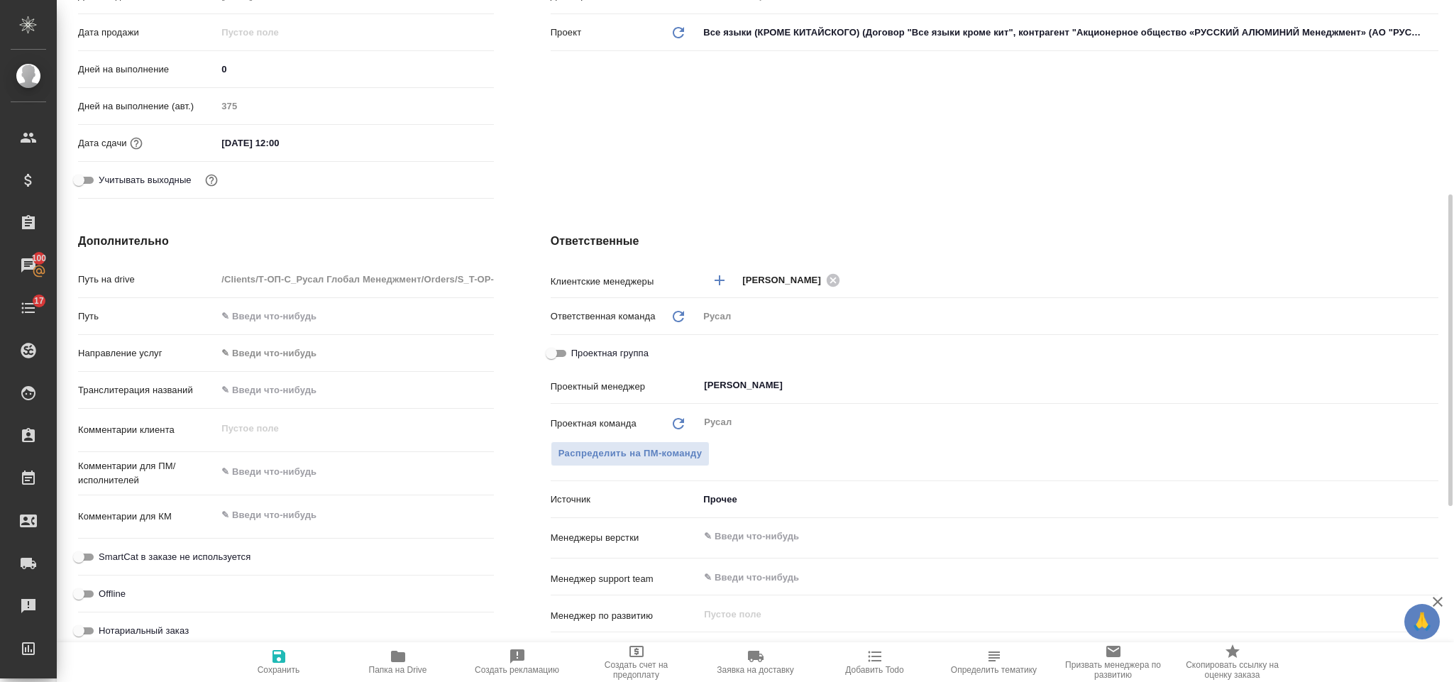
scroll to position [213, 0]
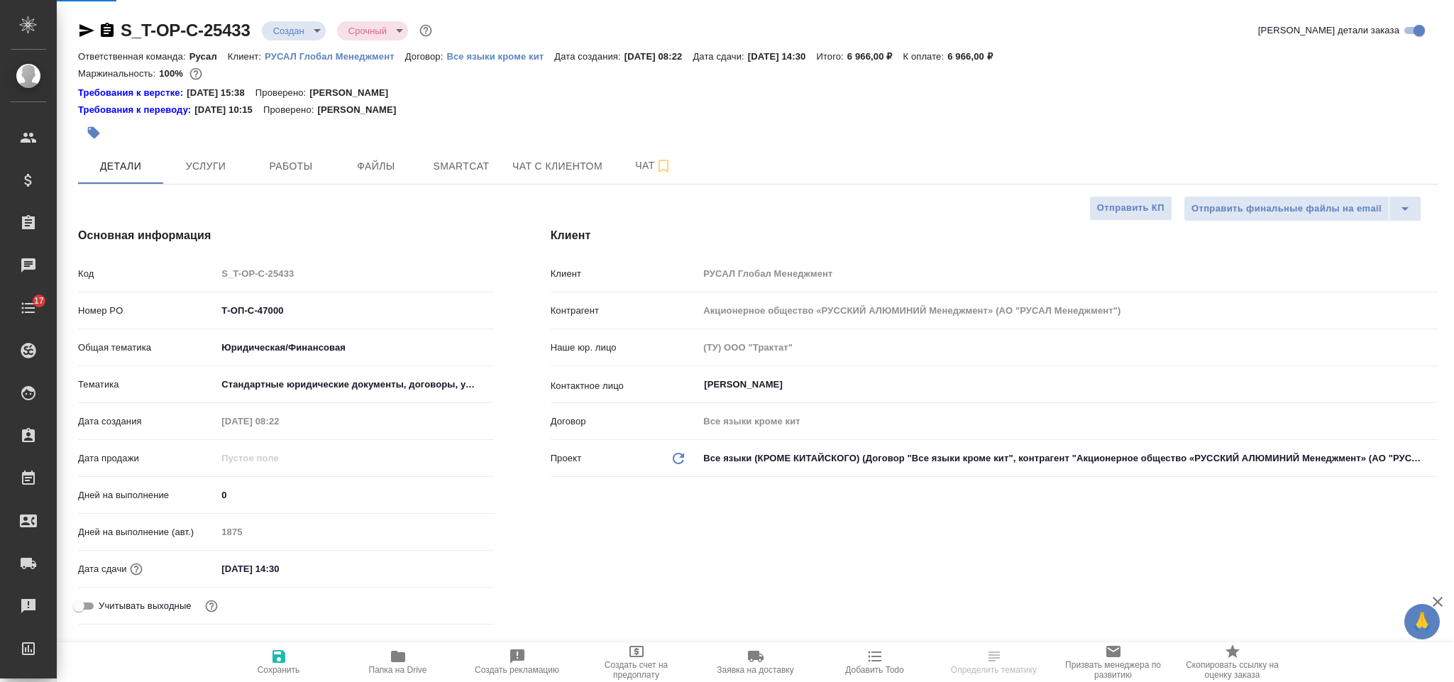
select select "RU"
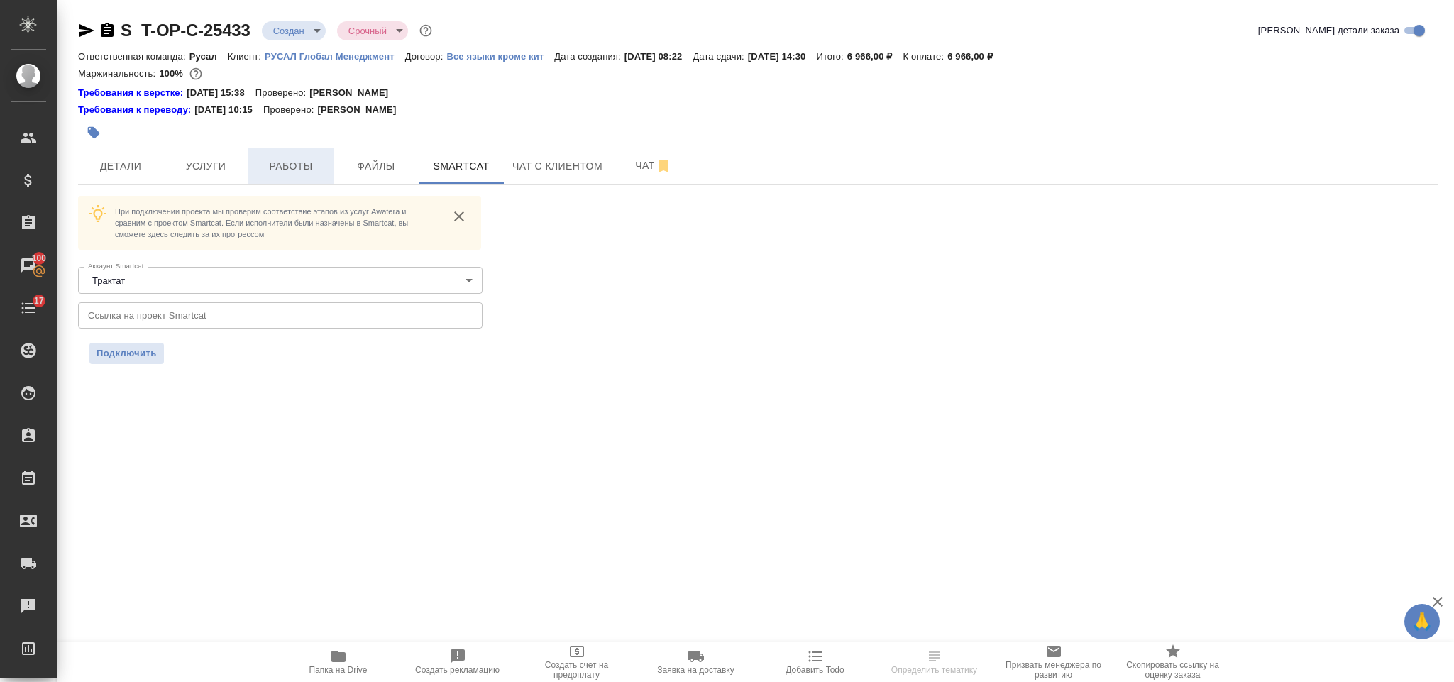
click at [307, 156] on button "Работы" at bounding box center [290, 165] width 85 height 35
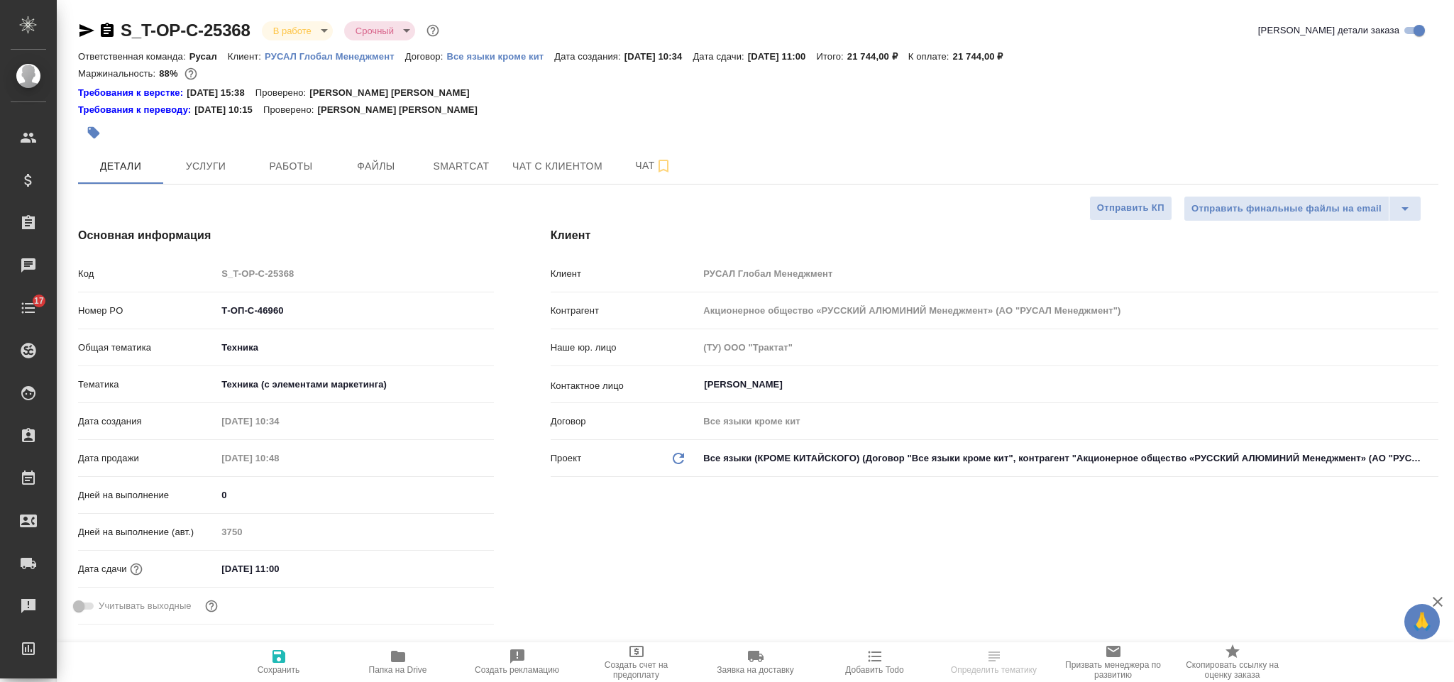
select select "RU"
click at [441, 160] on span "Smartcat" at bounding box center [461, 167] width 68 height 18
select select "RU"
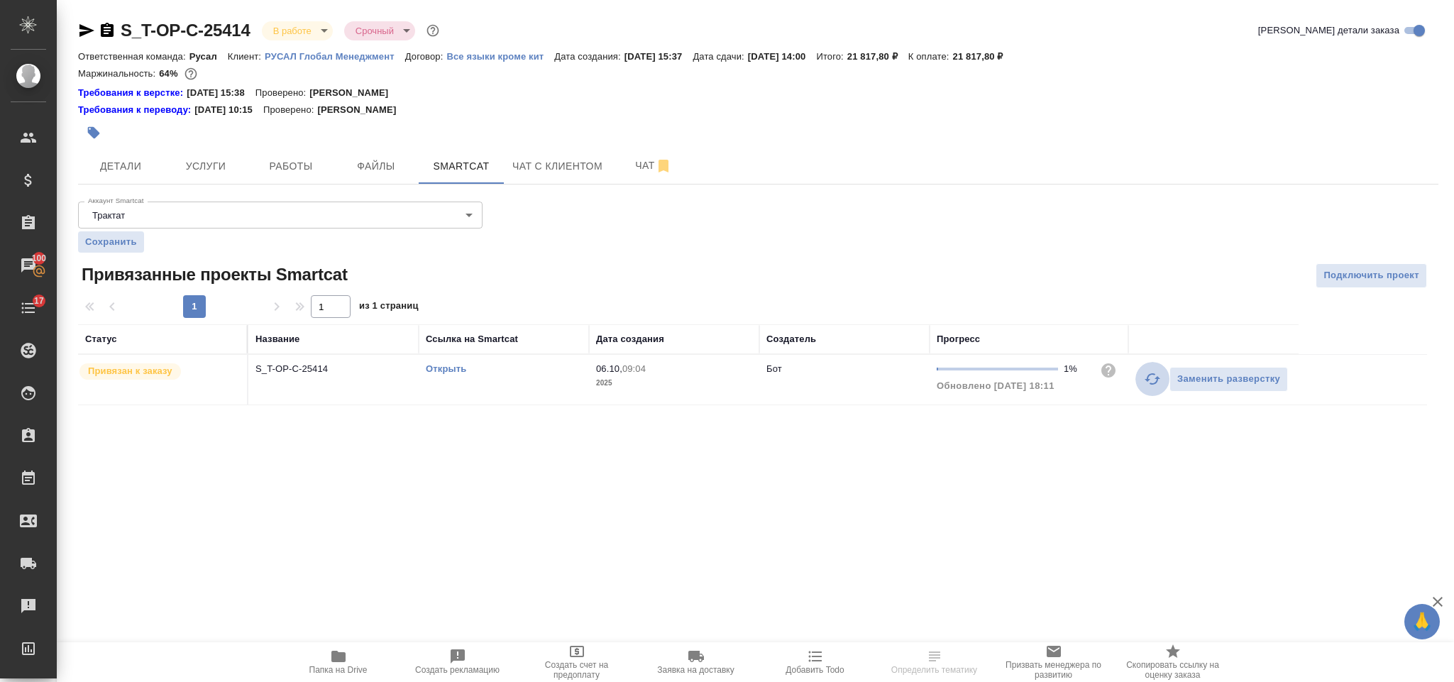
click at [1148, 377] on icon "button" at bounding box center [1152, 378] width 17 height 17
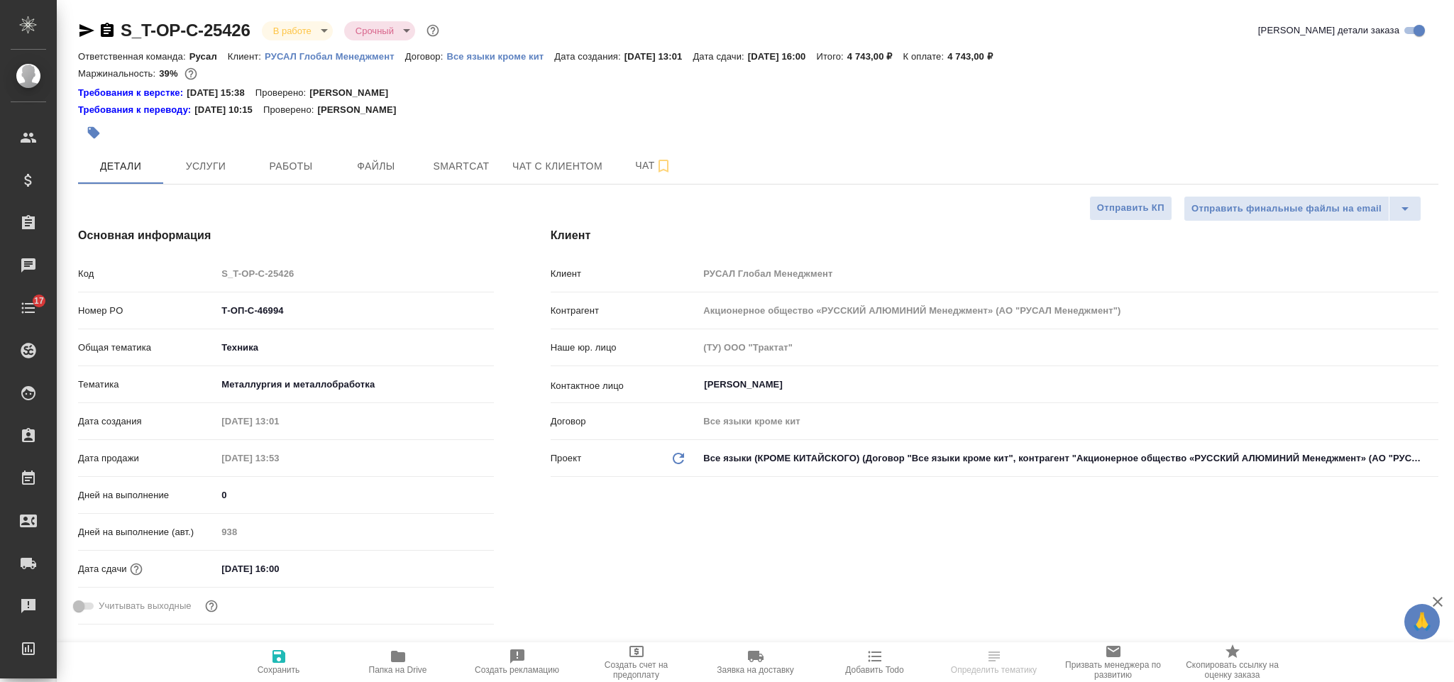
select select "RU"
click at [466, 160] on span "Smartcat" at bounding box center [461, 167] width 68 height 18
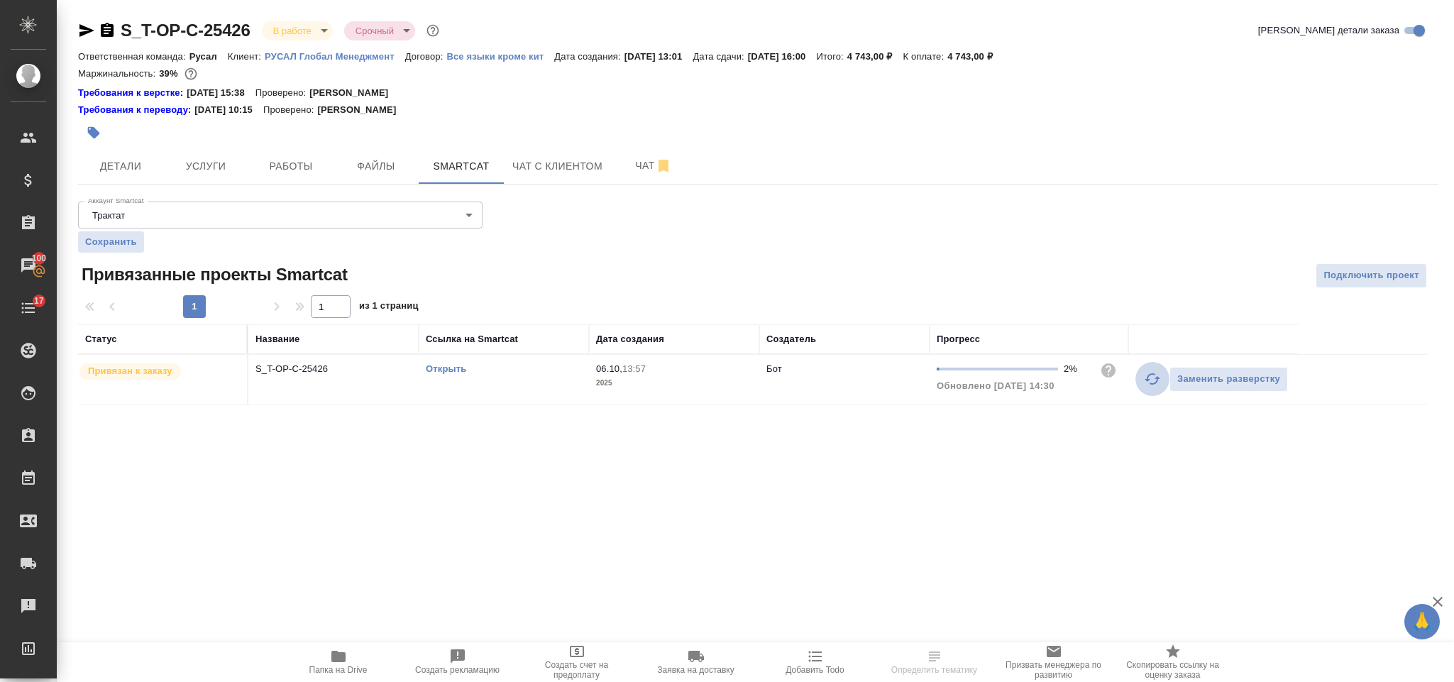
click at [1148, 385] on icon "button" at bounding box center [1152, 378] width 17 height 17
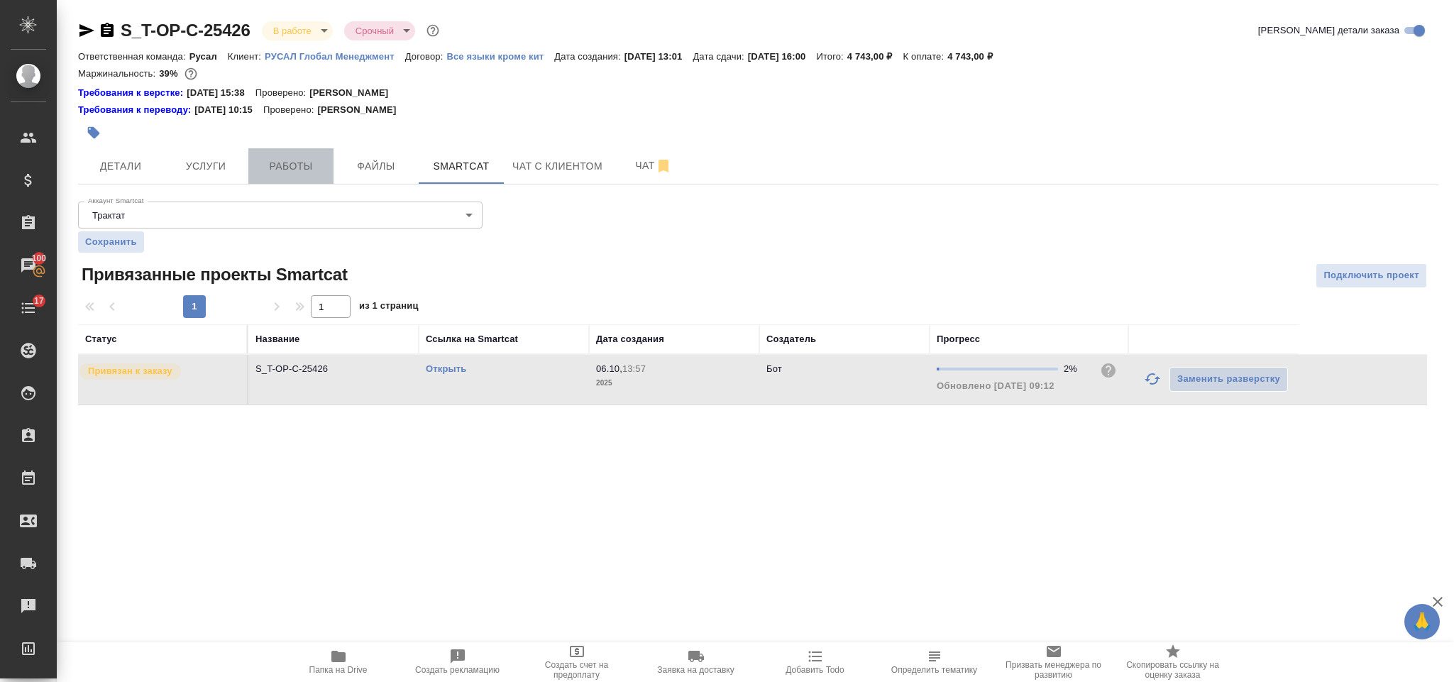
click at [294, 183] on button "Работы" at bounding box center [290, 165] width 85 height 35
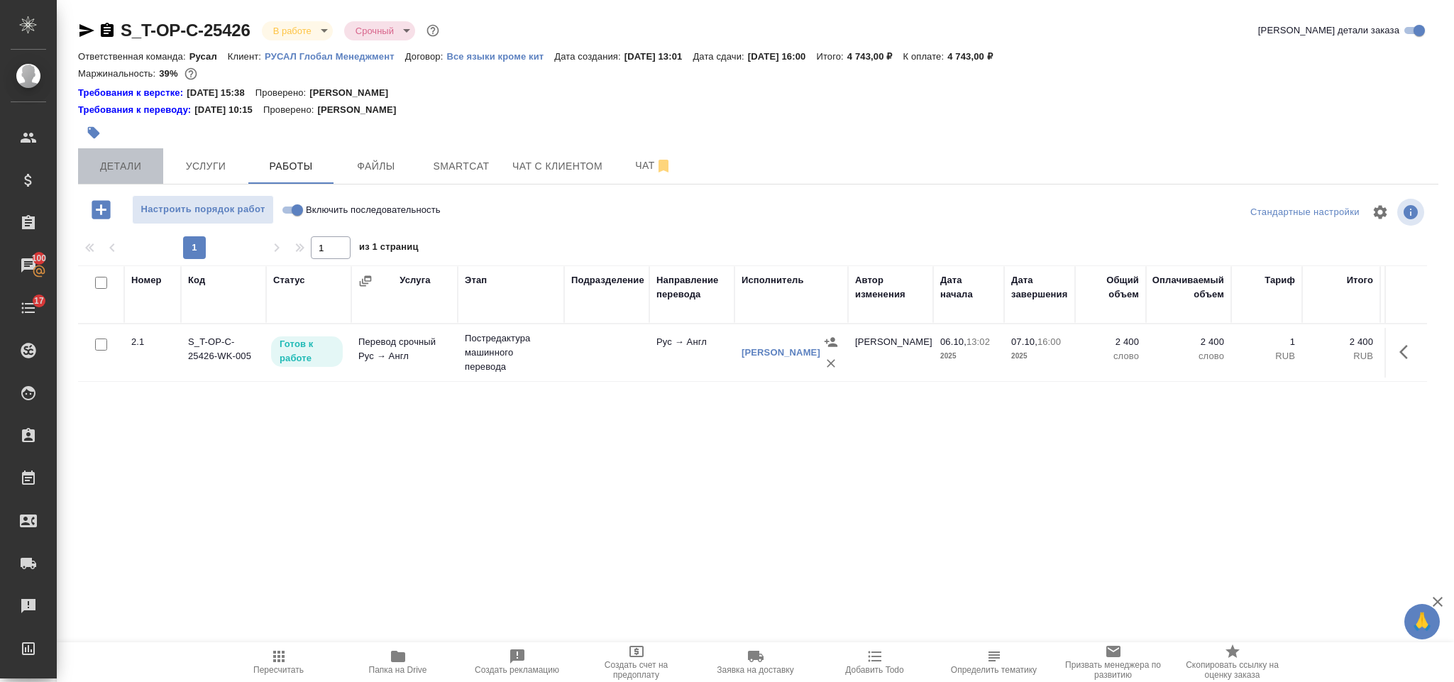
click at [115, 169] on span "Детали" at bounding box center [121, 167] width 68 height 18
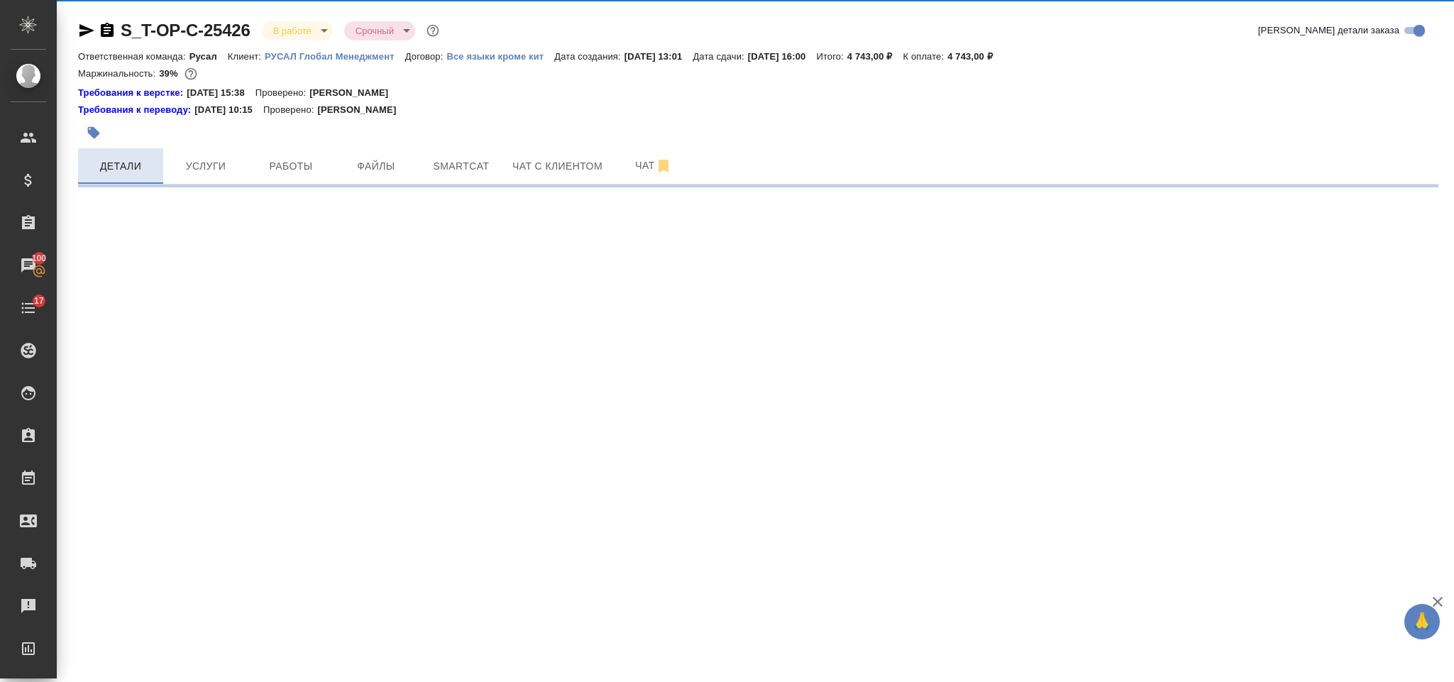
select select "RU"
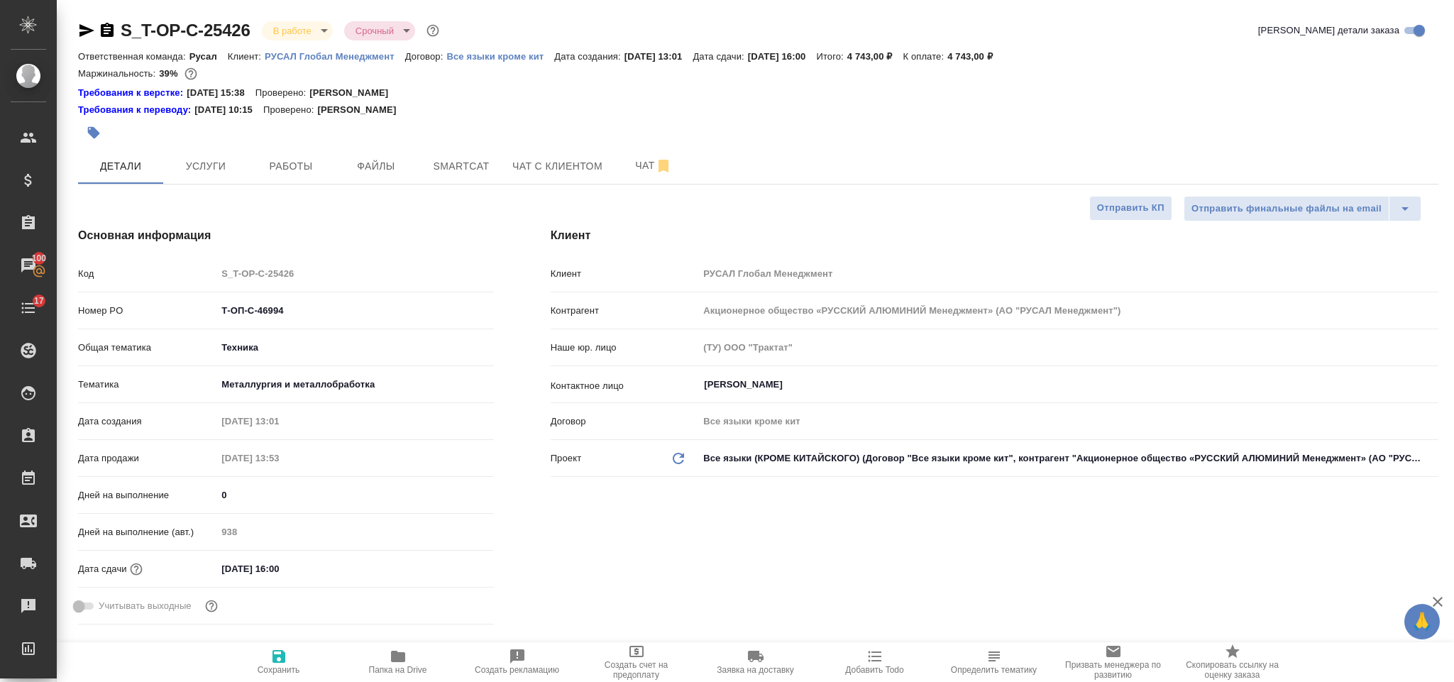
type textarea "x"
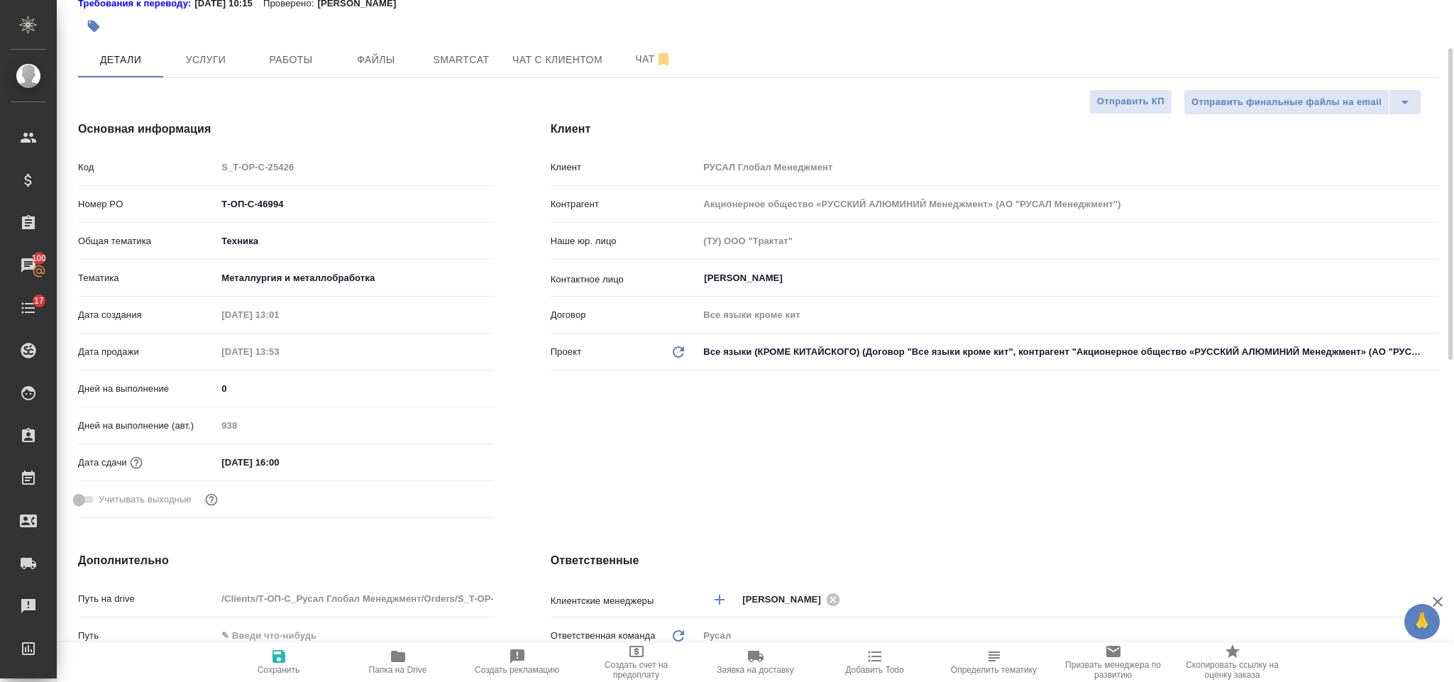
scroll to position [319, 0]
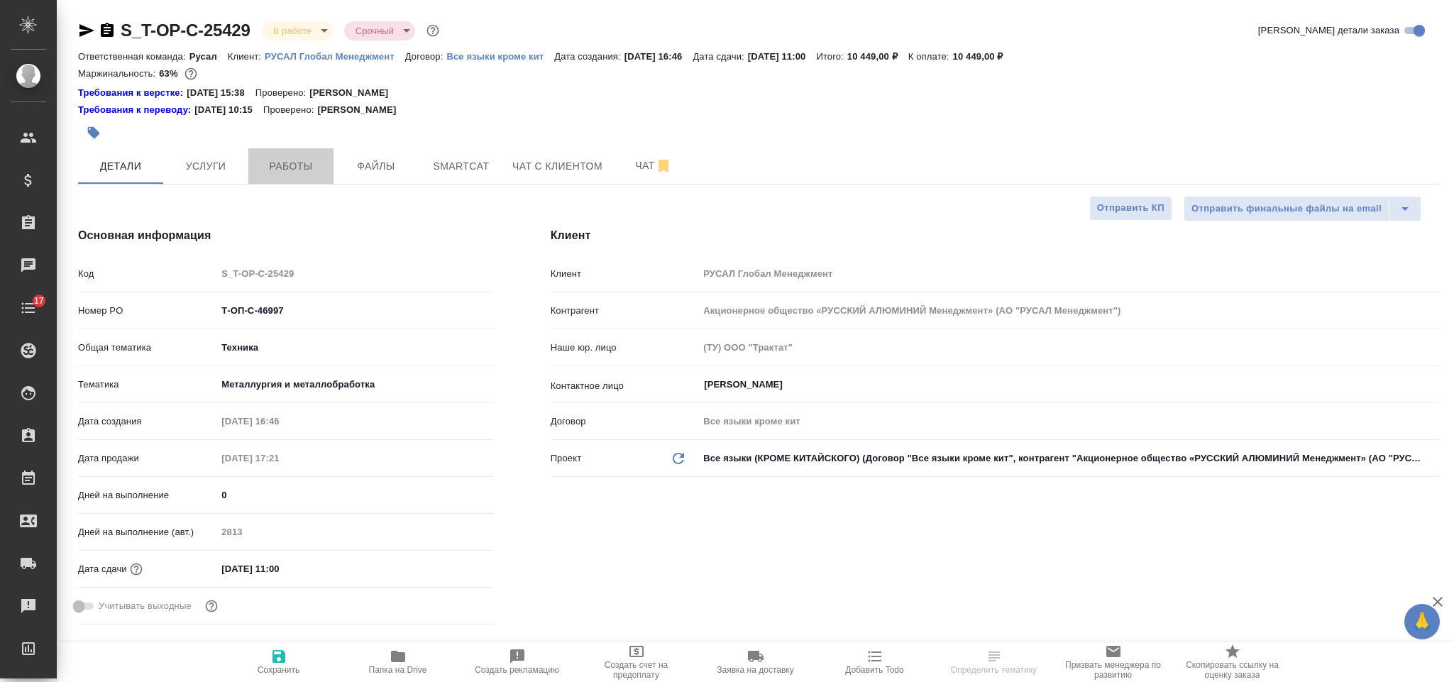
select select "RU"
click at [299, 158] on span "Работы" at bounding box center [291, 167] width 68 height 18
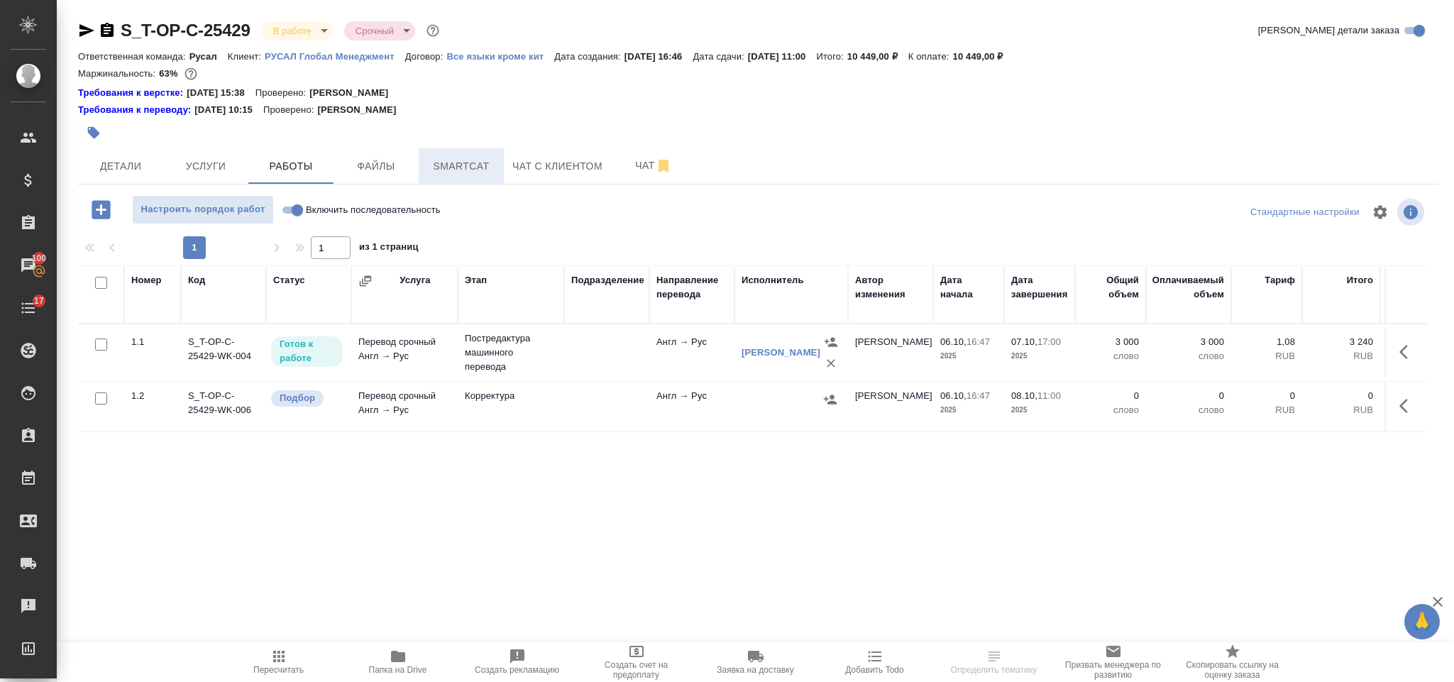
click at [456, 175] on button "Smartcat" at bounding box center [461, 165] width 85 height 35
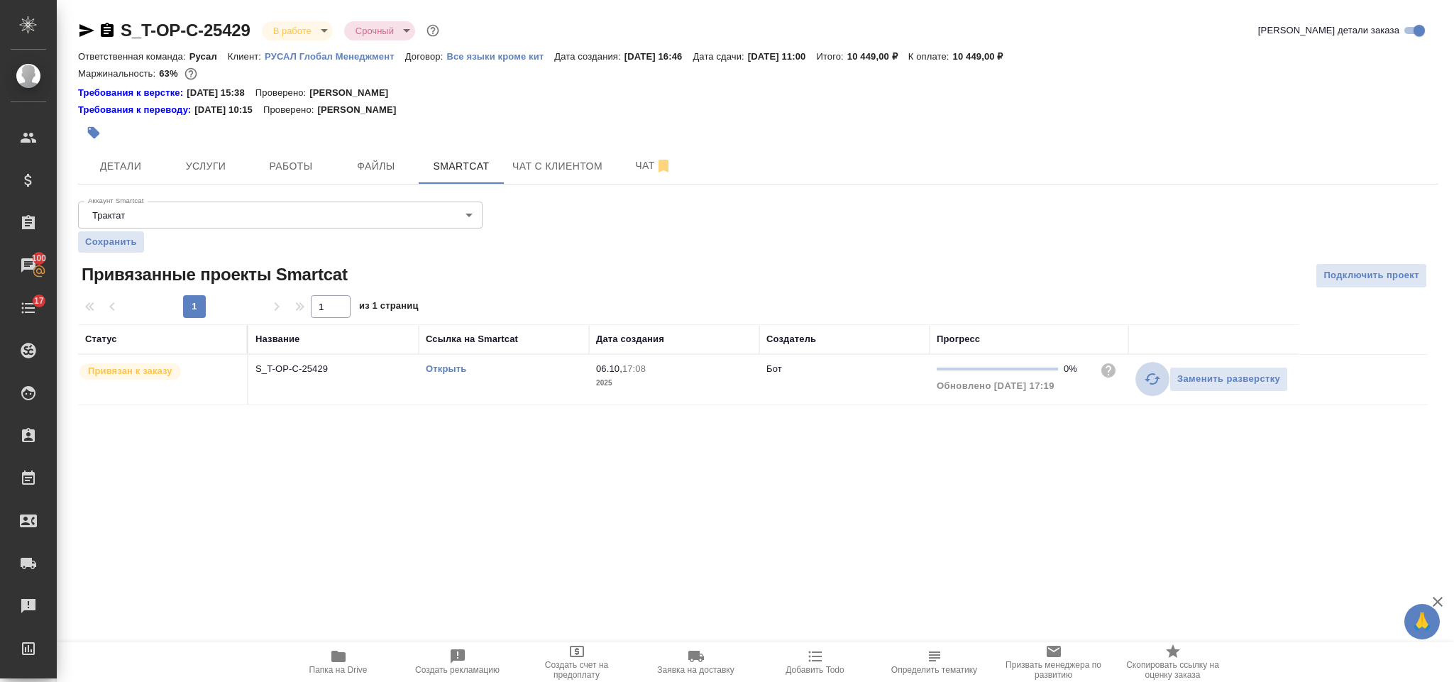
click at [1150, 388] on icon "button" at bounding box center [1152, 378] width 17 height 17
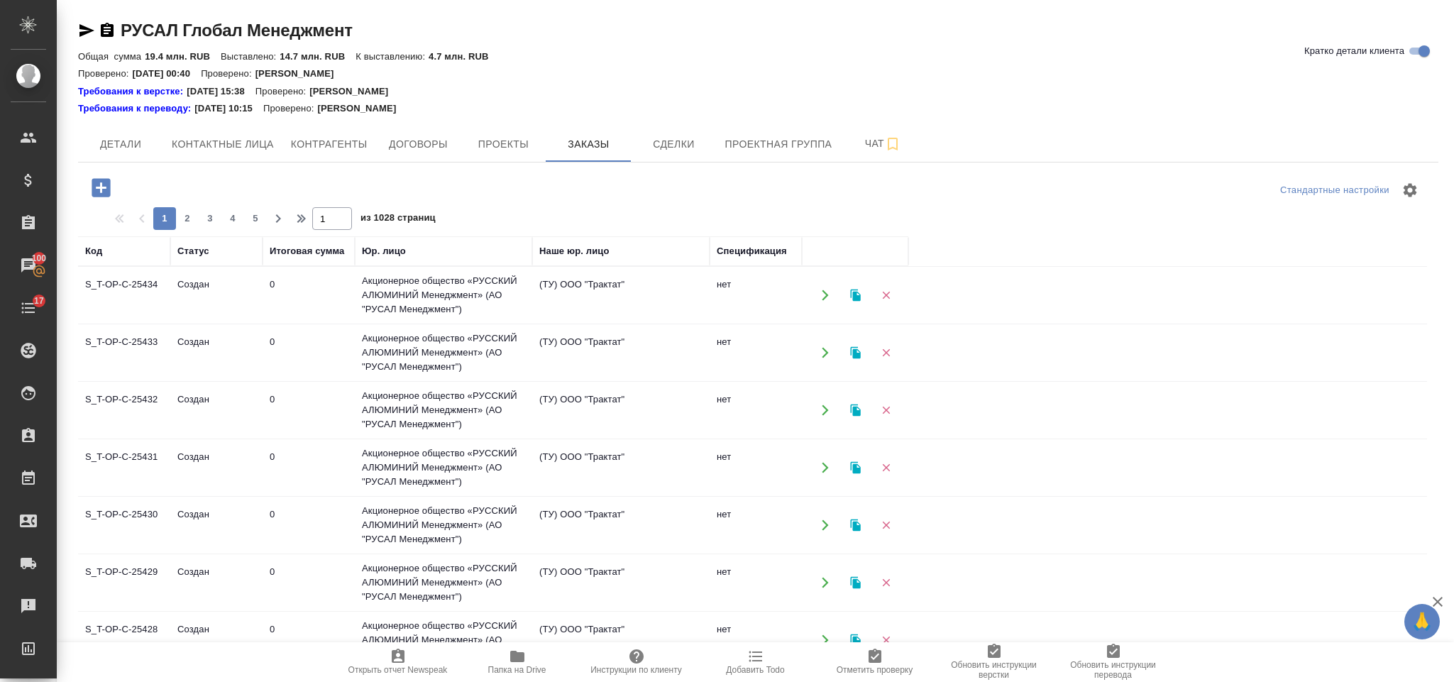
click at [111, 192] on icon "button" at bounding box center [101, 187] width 25 height 25
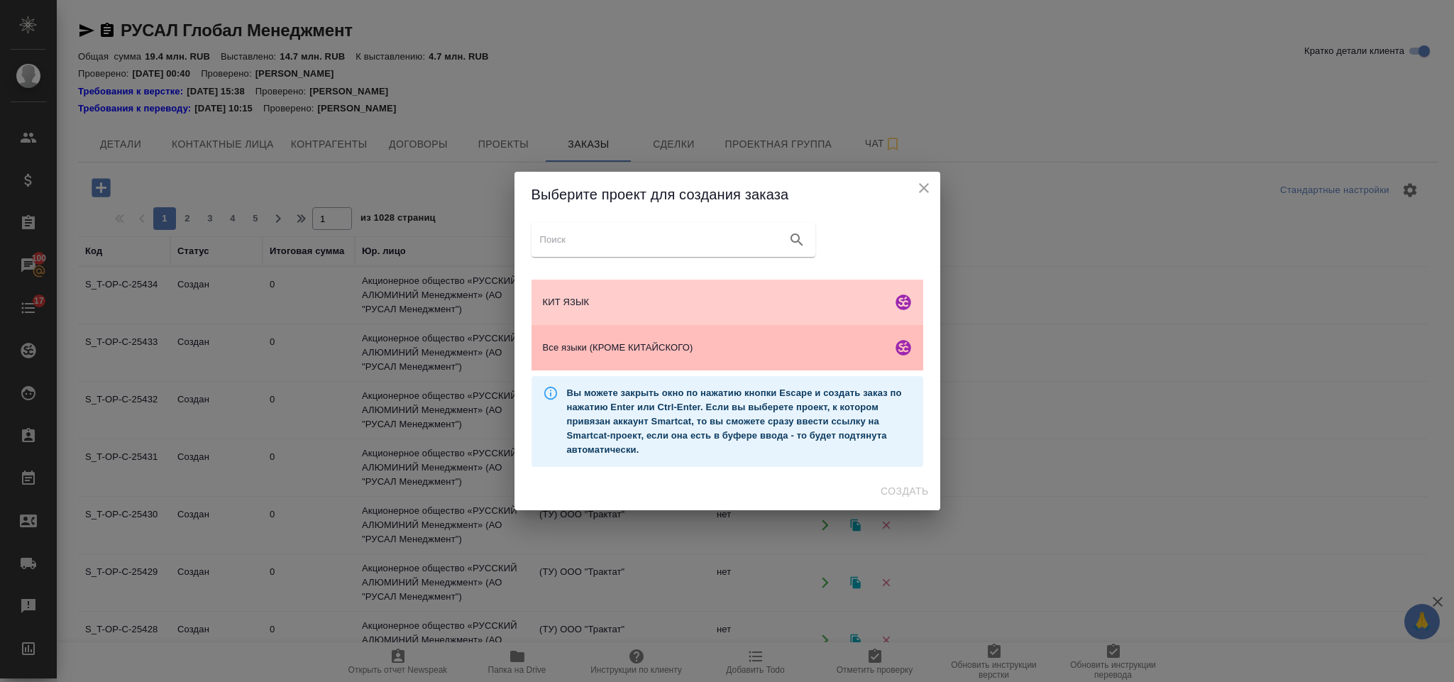
click at [634, 336] on div "Все языки (КРОМЕ КИТАЙСКОГО)" at bounding box center [728, 347] width 392 height 45
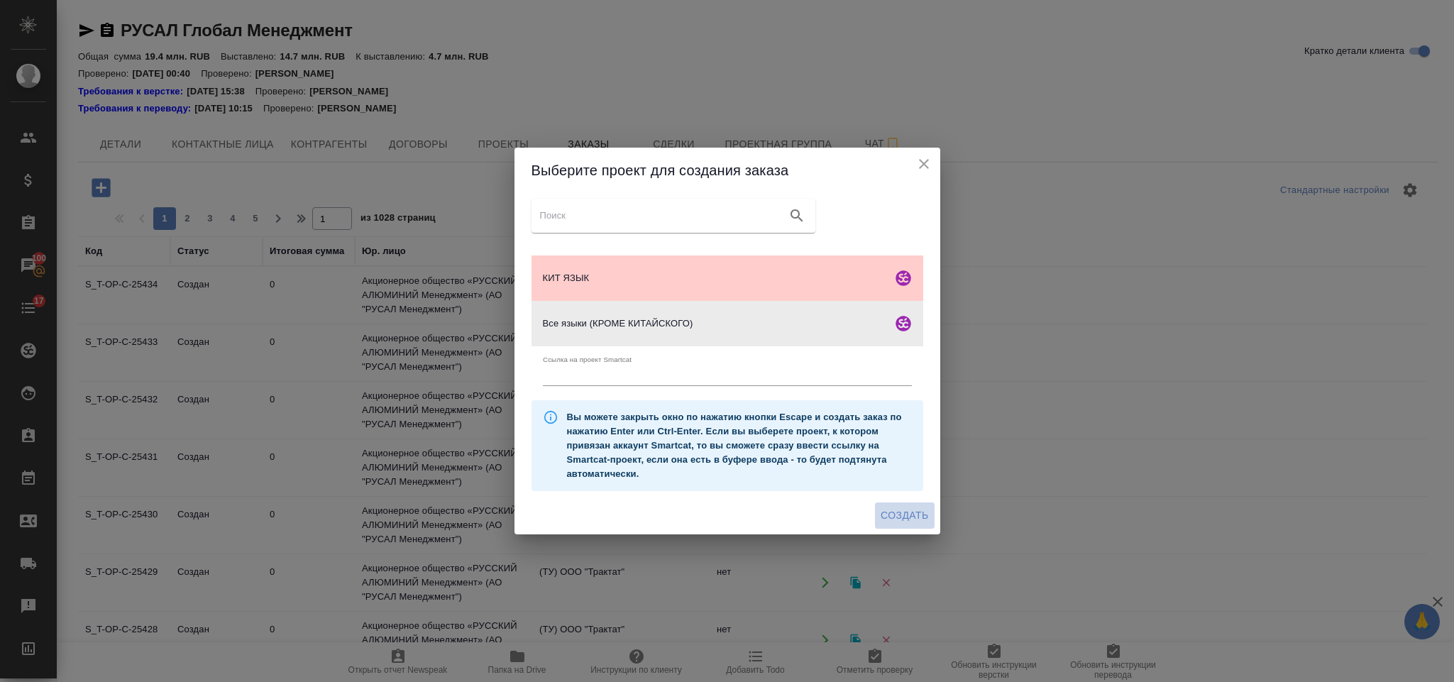
click at [926, 517] on span "Создать" at bounding box center [905, 516] width 48 height 18
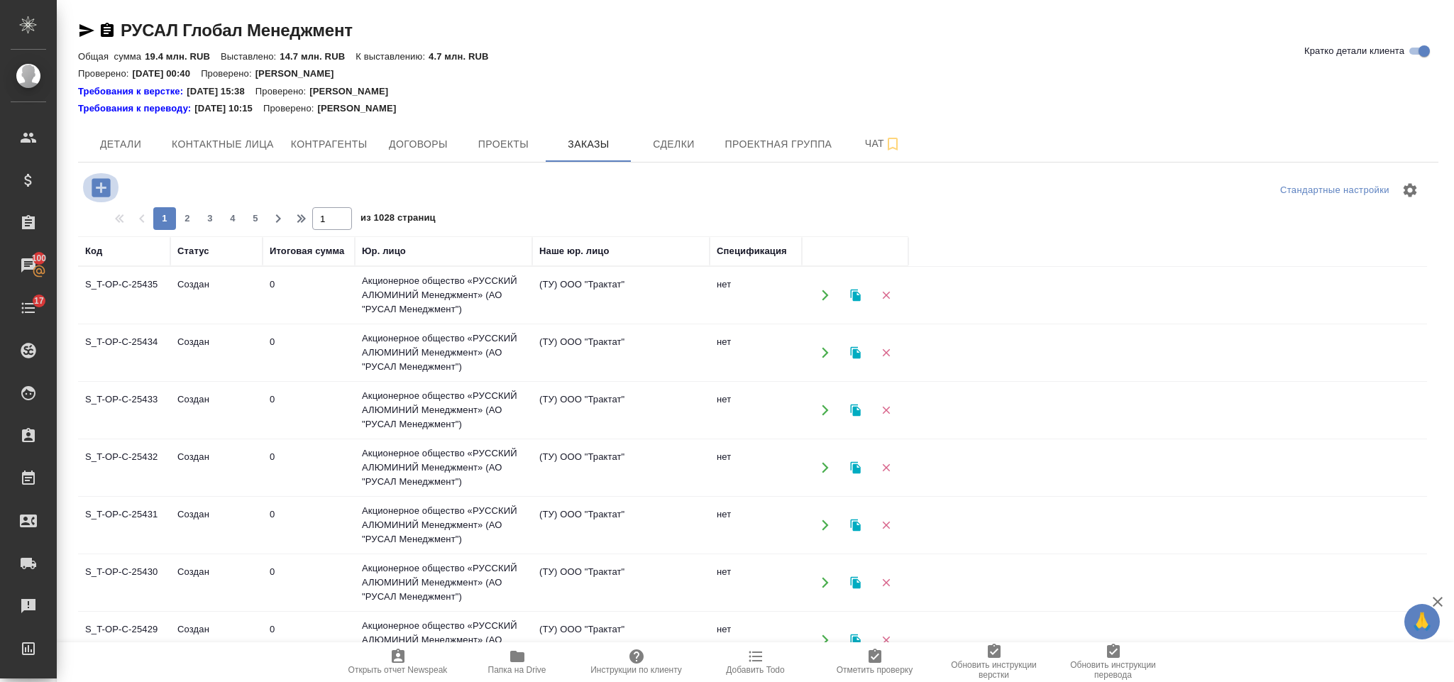
click at [104, 184] on icon "button" at bounding box center [101, 187] width 18 height 18
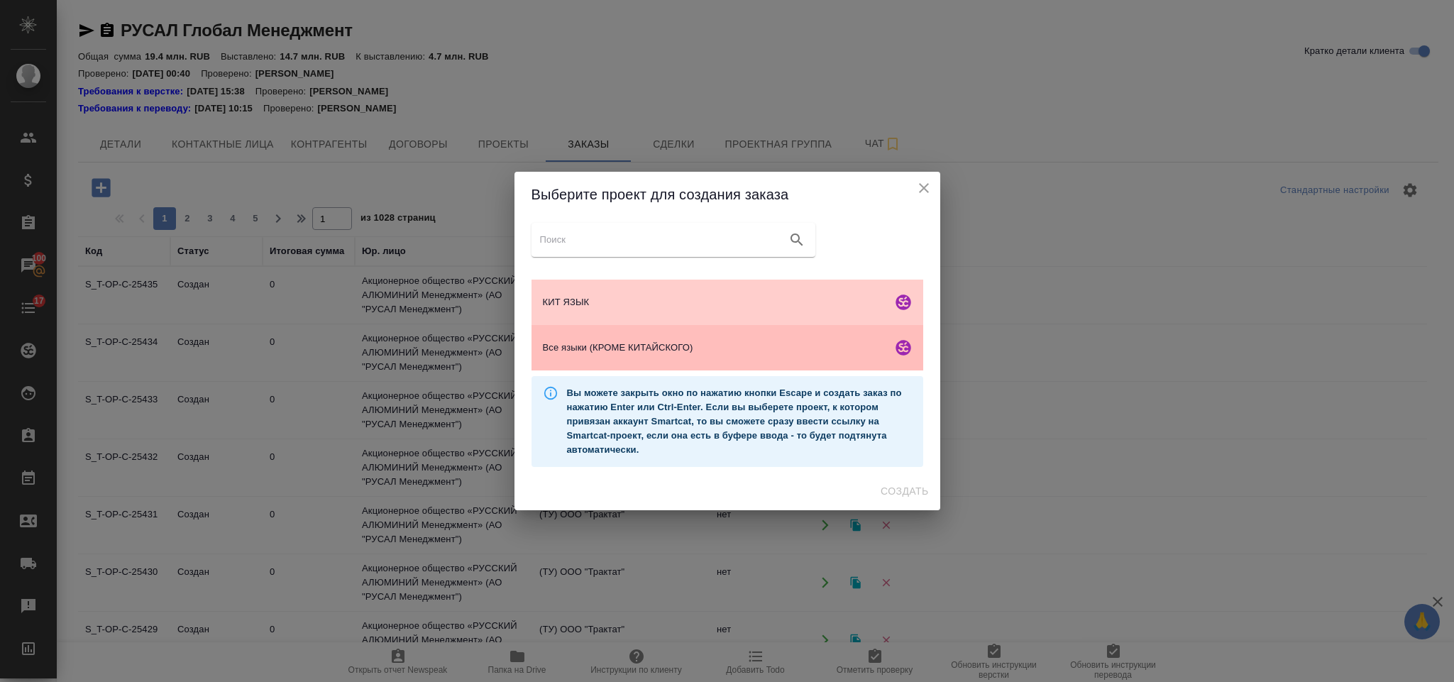
click at [711, 350] on span "Все языки (КРОМЕ КИТАЙСКОГО)" at bounding box center [715, 348] width 344 height 14
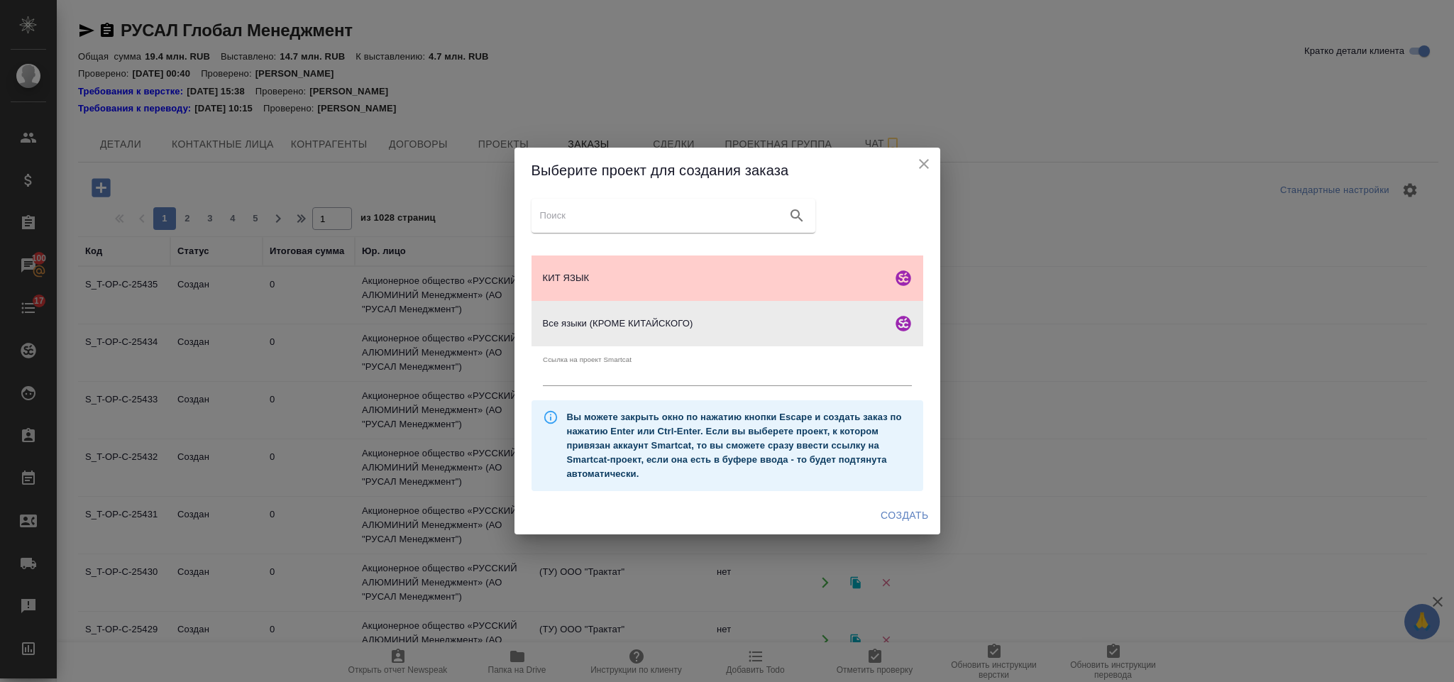
click at [894, 517] on span "Создать" at bounding box center [905, 516] width 48 height 18
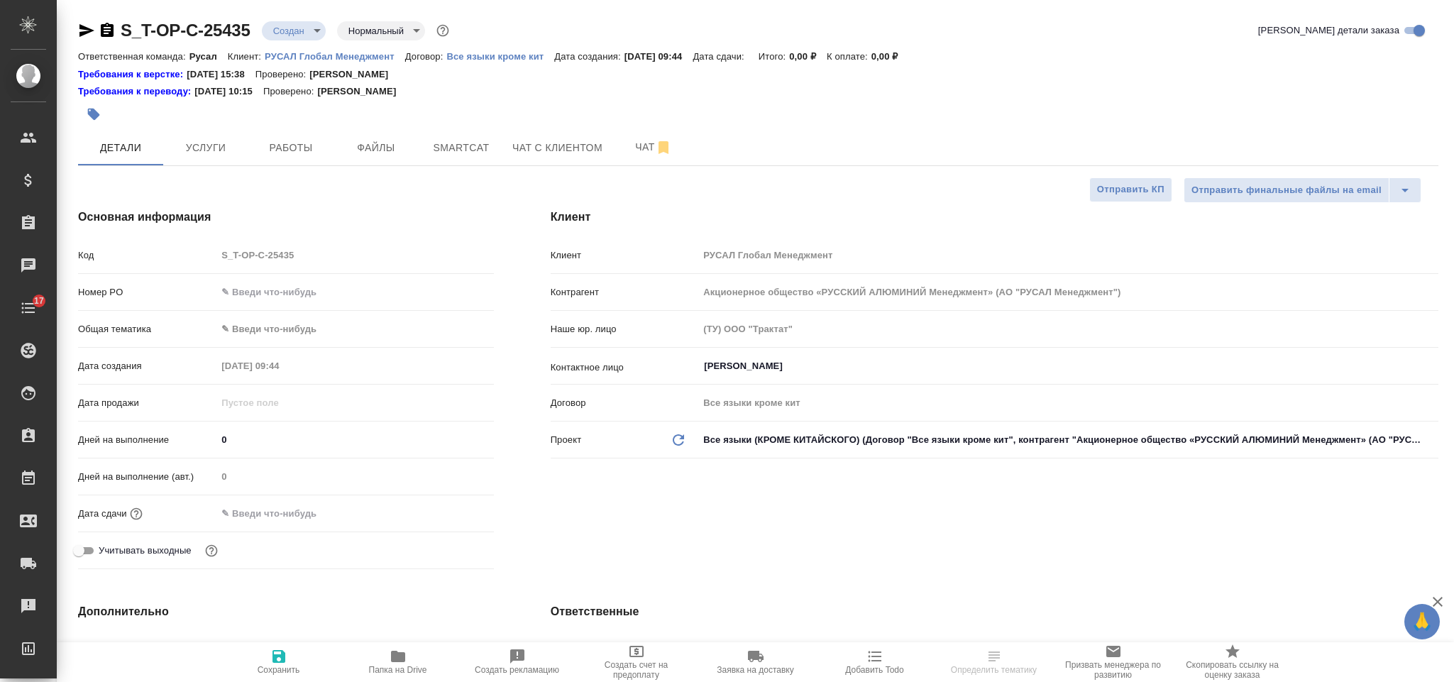
select select "RU"
click at [311, 290] on input "text" at bounding box center [354, 292] width 277 height 21
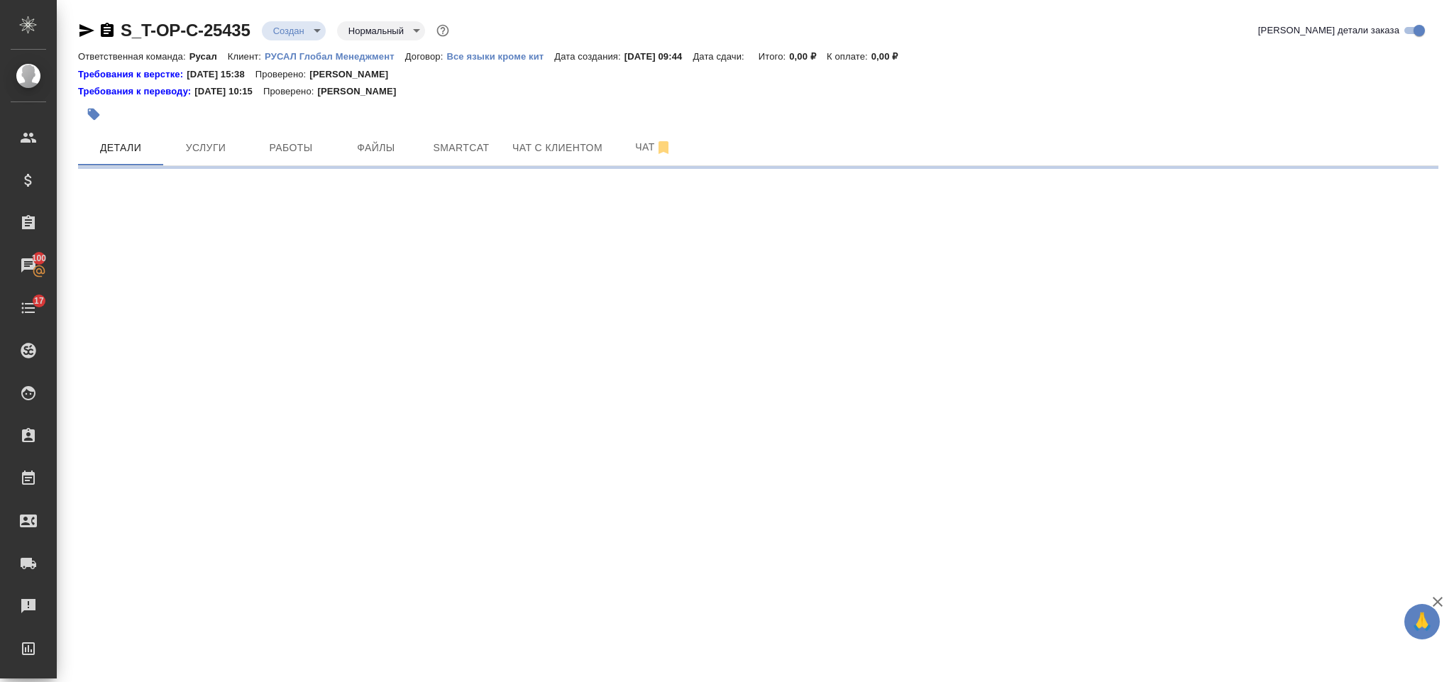
select select "RU"
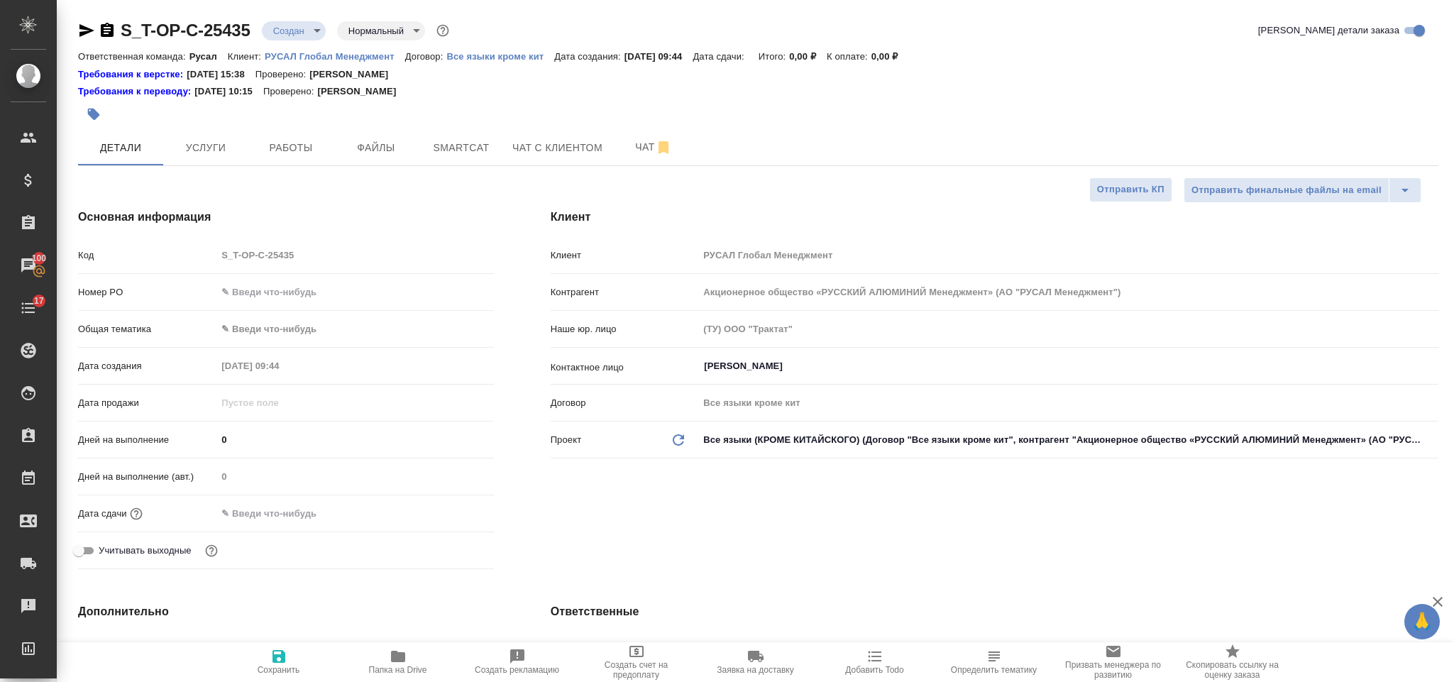
type textarea "x"
click at [311, 290] on input "text" at bounding box center [354, 292] width 277 height 21
paste input "Т-ОП-С-47002"
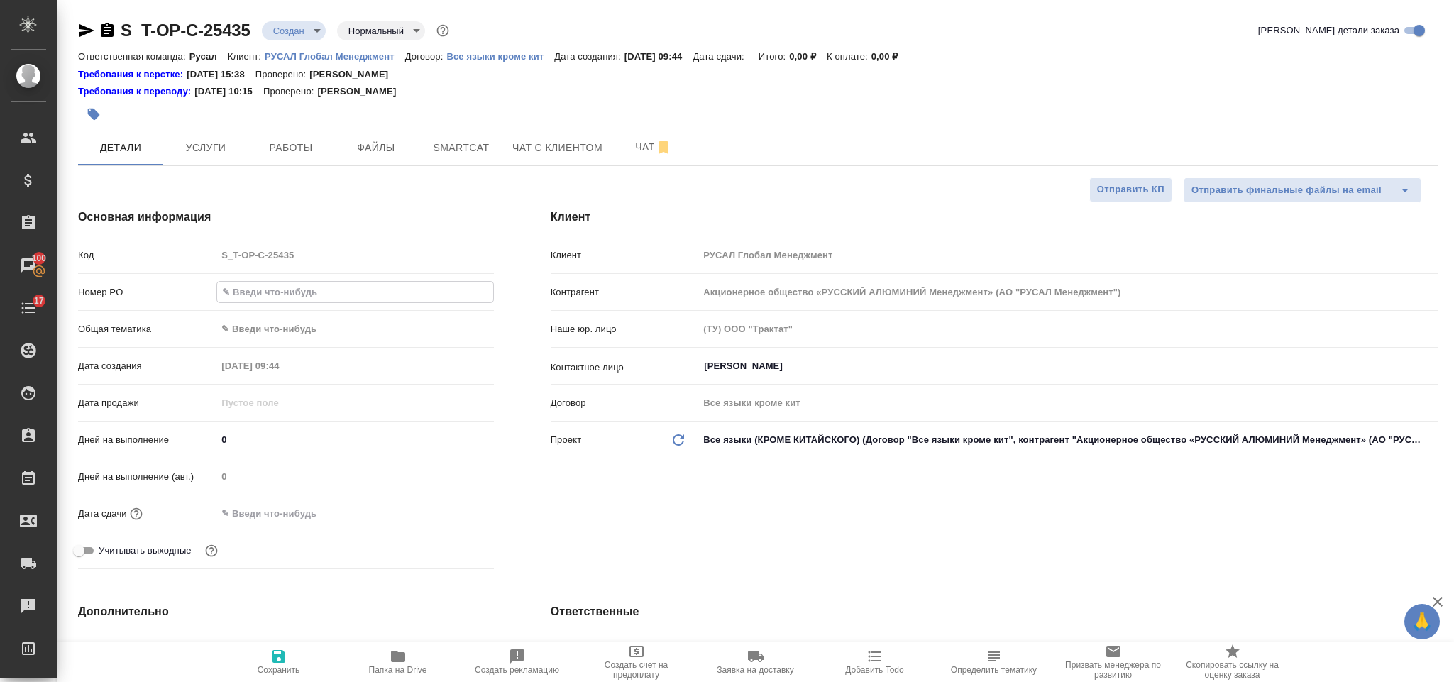
type input "Т-ОП-С-47002"
type textarea "x"
type input "Т-ОП-С-47002"
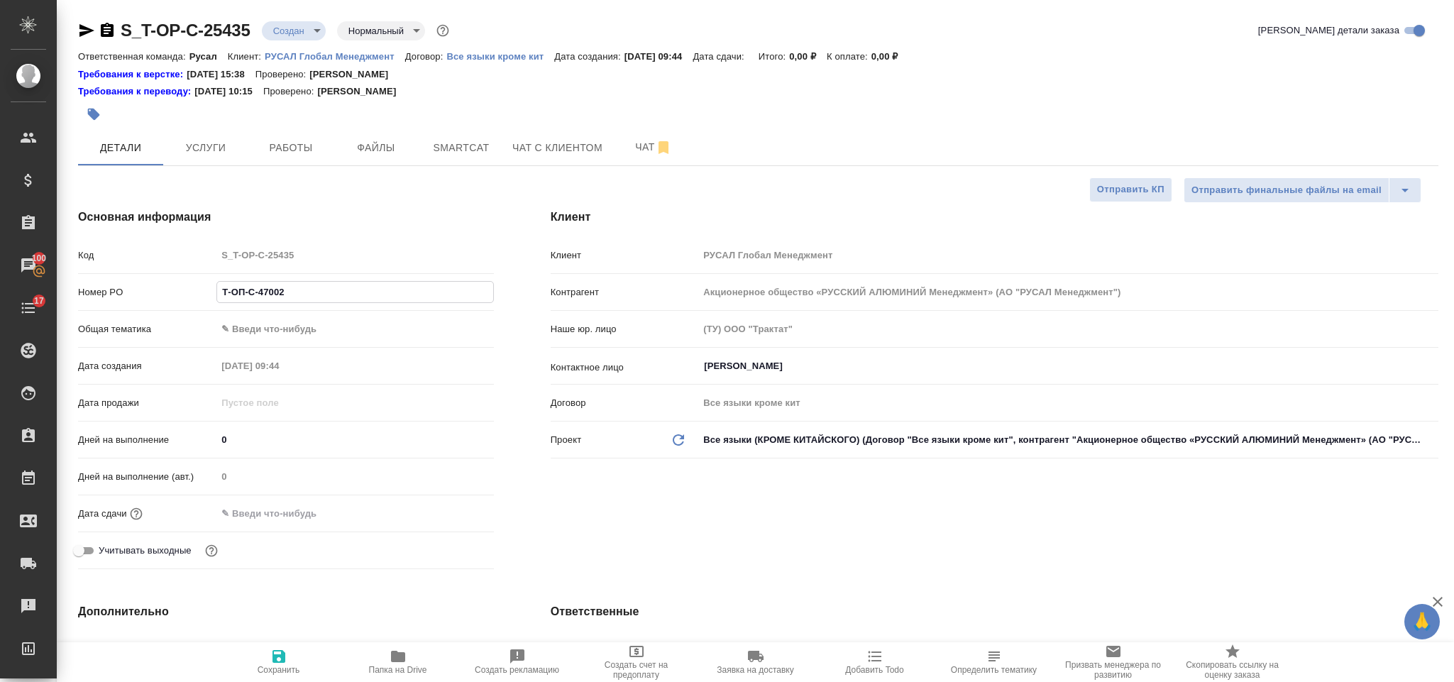
click at [309, 318] on body "🙏 .cls-1 fill:#fff; AWATERA Gorlenko Yuliua Клиенты Спецификации Заказы 100 Чат…" at bounding box center [727, 341] width 1454 height 682
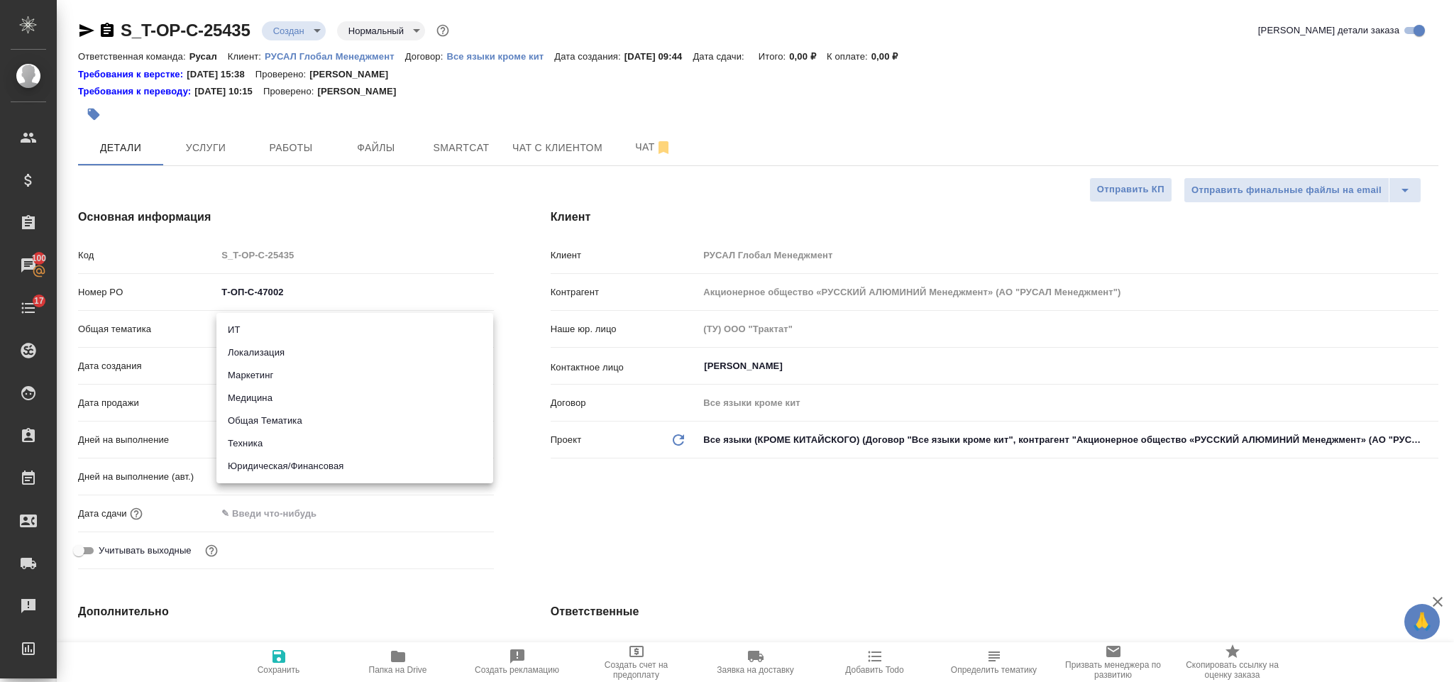
click at [333, 460] on li "Юридическая/Финансовая" at bounding box center [354, 466] width 277 height 23
type input "yr-fn"
type textarea "x"
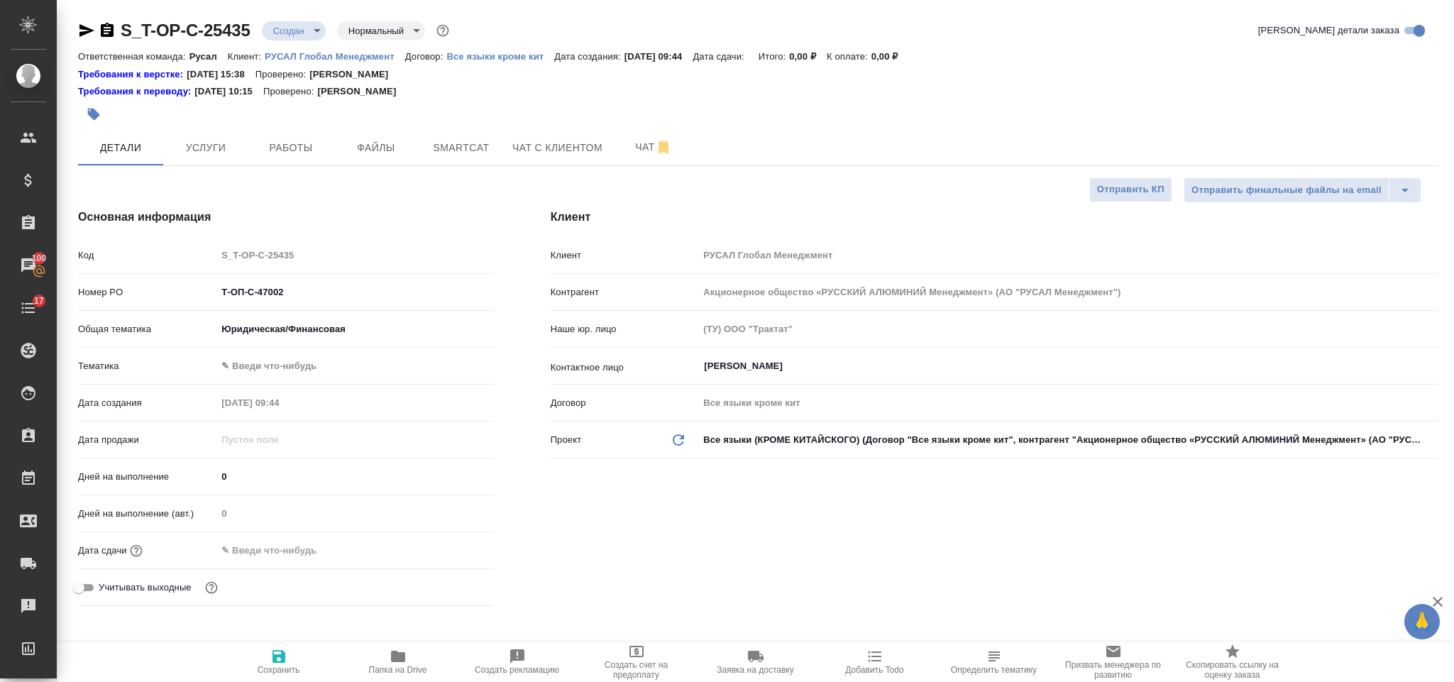
click at [311, 356] on body "🙏 .cls-1 fill:#fff; AWATERA Gorlenko Yuliua Клиенты Спецификации Заказы 100 Чат…" at bounding box center [727, 341] width 1454 height 682
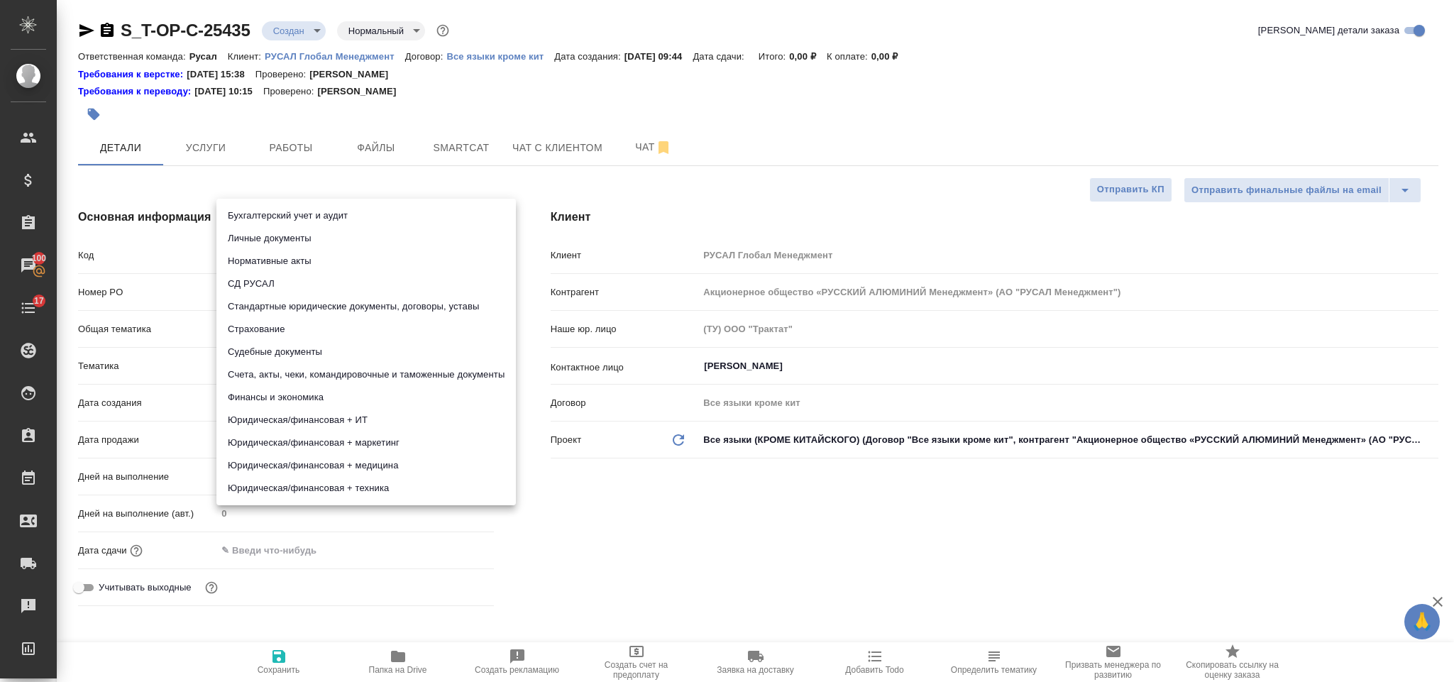
click at [177, 361] on div at bounding box center [727, 341] width 1454 height 682
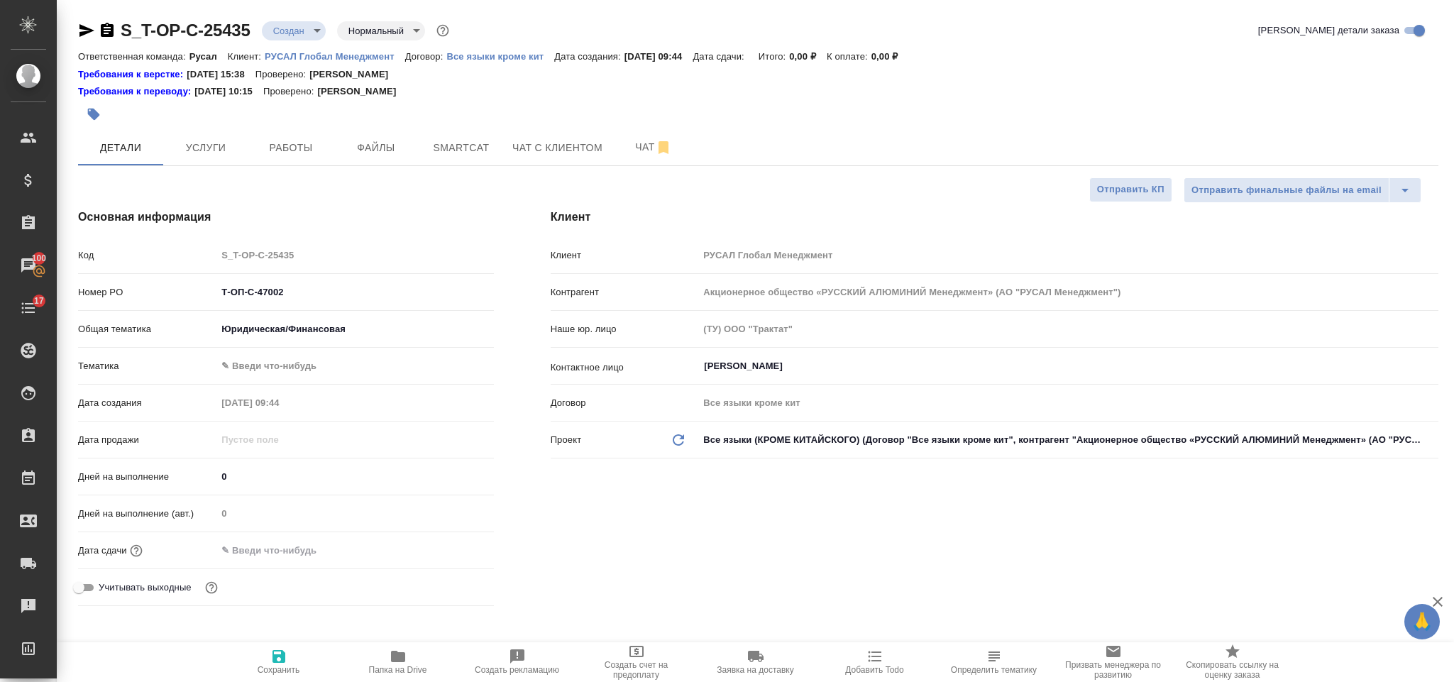
click at [247, 326] on body "🙏 .cls-1 fill:#fff; AWATERA Gorlenko Yuliua Клиенты Спецификации Заказы 100 Чат…" at bounding box center [727, 341] width 1454 height 682
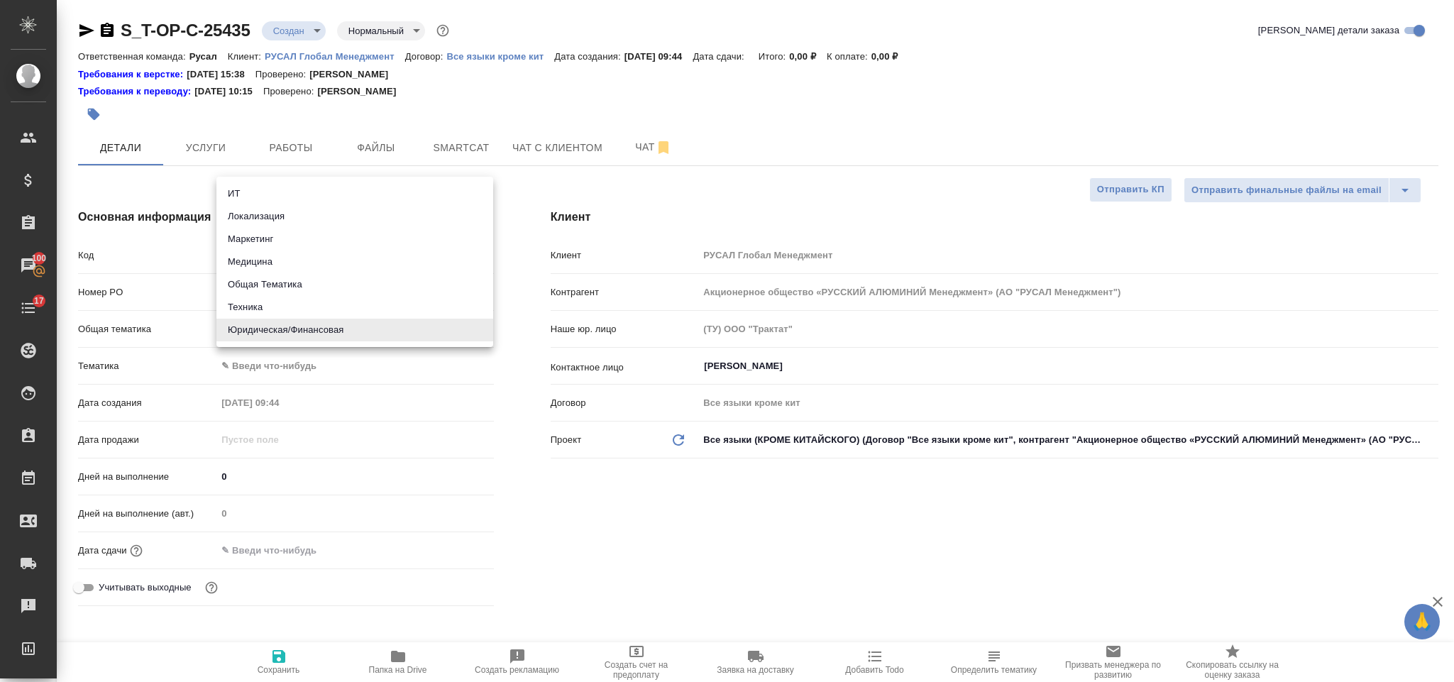
click at [267, 299] on li "Техника" at bounding box center [354, 307] width 277 height 23
type input "tech"
type textarea "x"
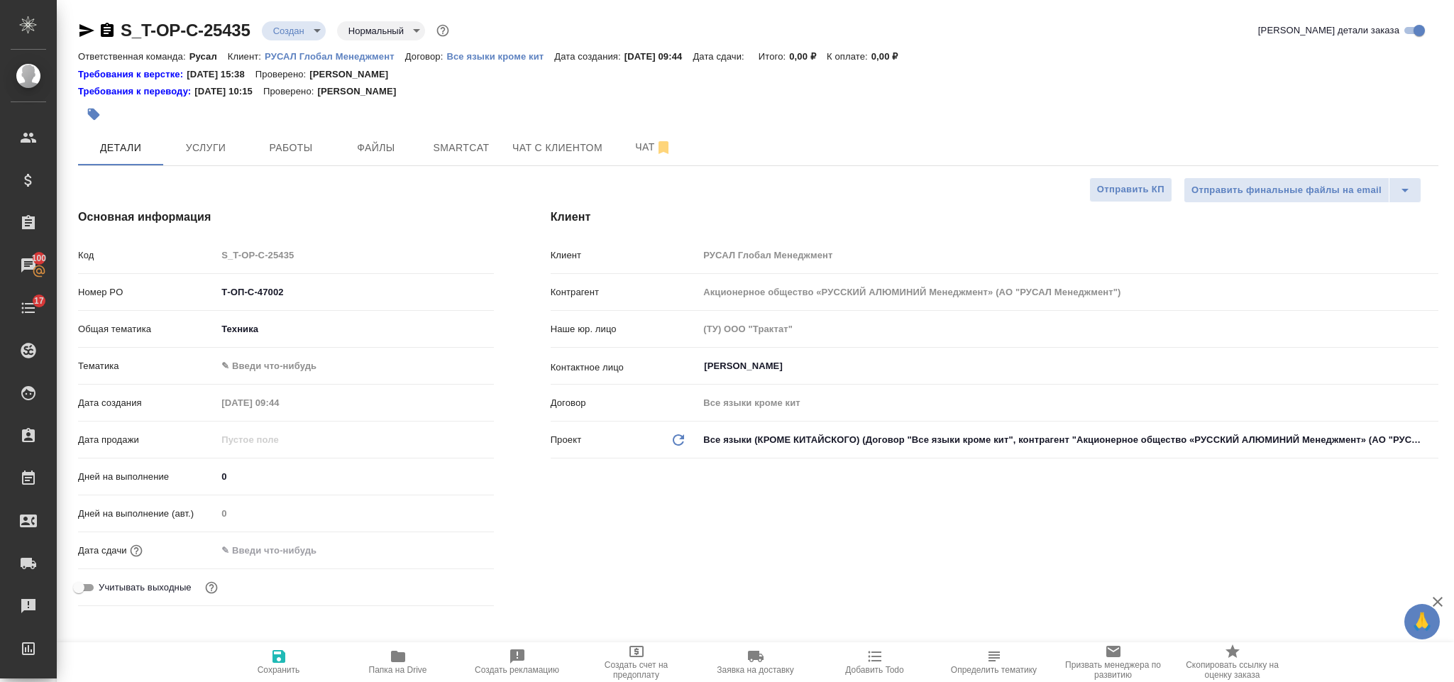
click at [299, 368] on body "🙏 .cls-1 fill:#fff; AWATERA Gorlenko Yuliua Клиенты Спецификации Заказы 100 Чат…" at bounding box center [727, 341] width 1454 height 682
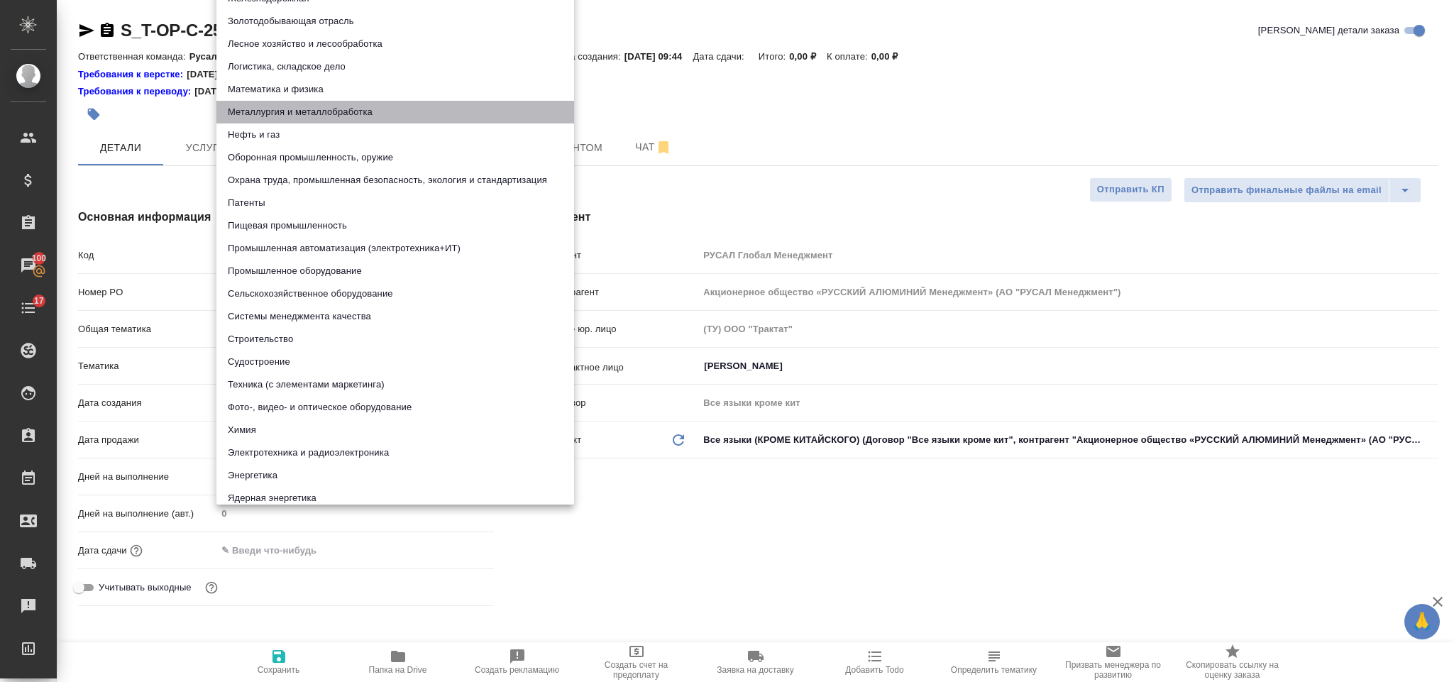
click at [341, 104] on li "Металлургия и металлобработка" at bounding box center [395, 112] width 358 height 23
type textarea "x"
type input "60014e23f7d9dc5f480a3cf8"
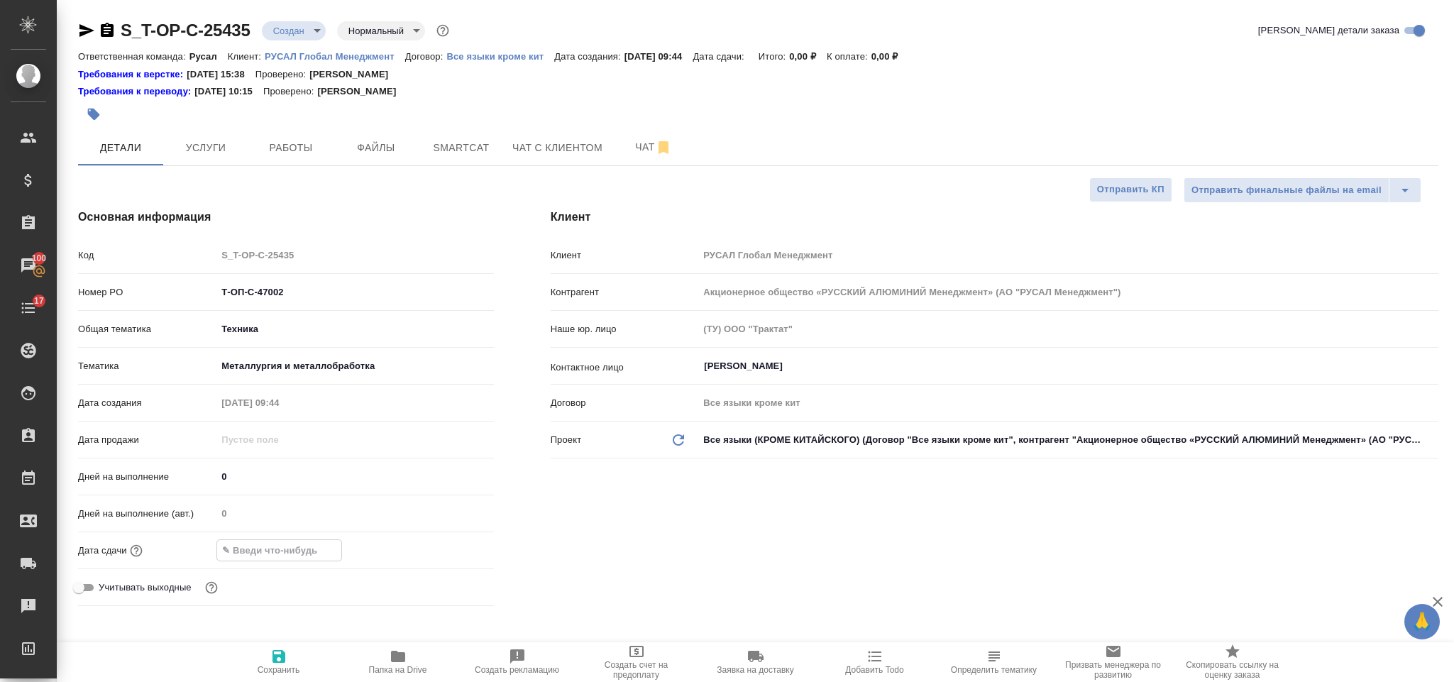
click at [297, 542] on input "text" at bounding box center [279, 550] width 124 height 21
click at [452, 550] on icon "button" at bounding box center [452, 549] width 17 height 17
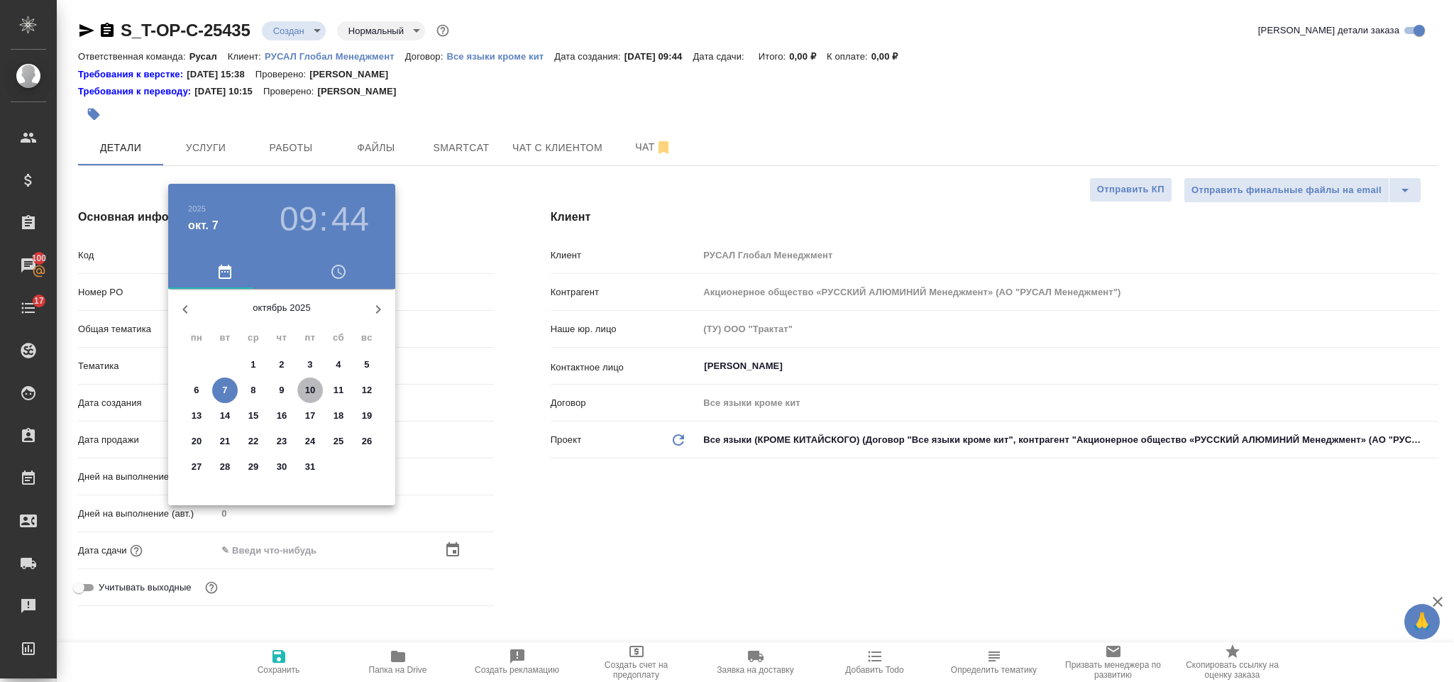
click at [315, 383] on span "10" at bounding box center [310, 390] width 26 height 14
type input "10.10.2025 09:44"
type textarea "x"
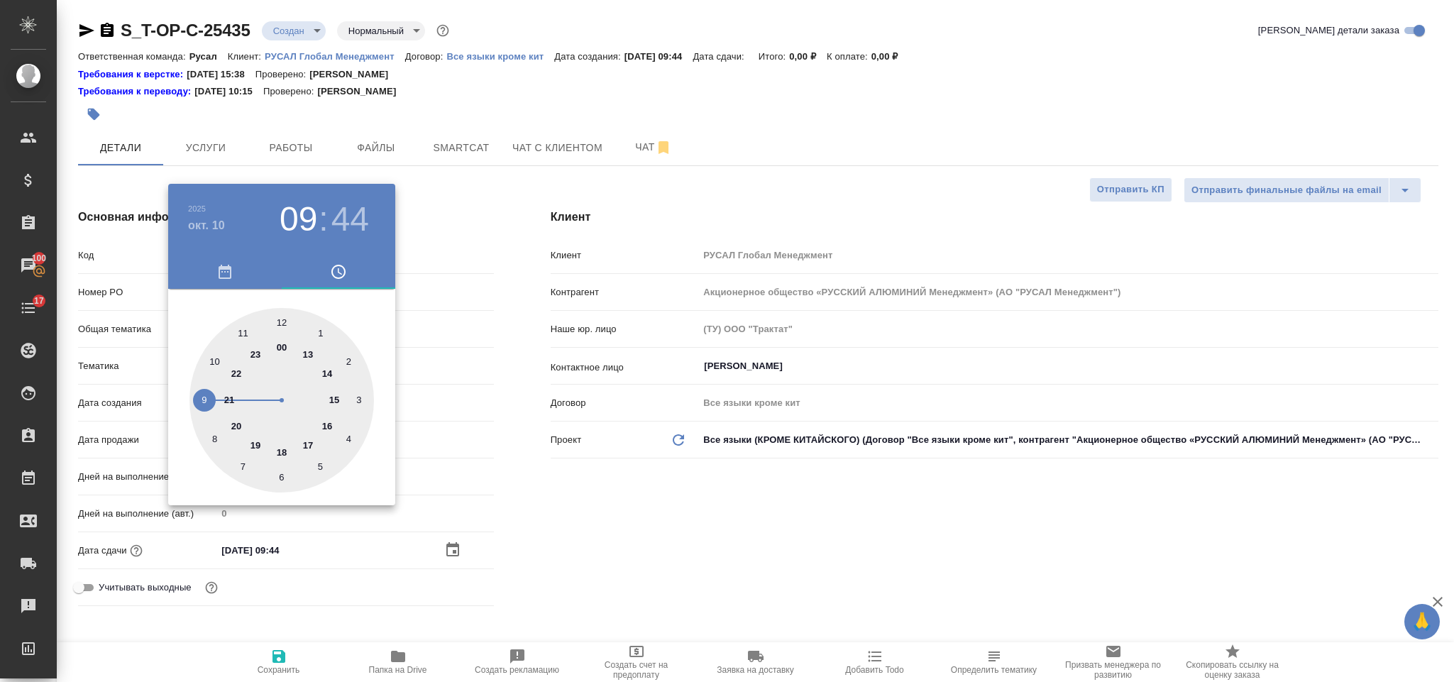
click at [324, 422] on div at bounding box center [281, 400] width 185 height 185
type input "10.10.2025 16:44"
type textarea "x"
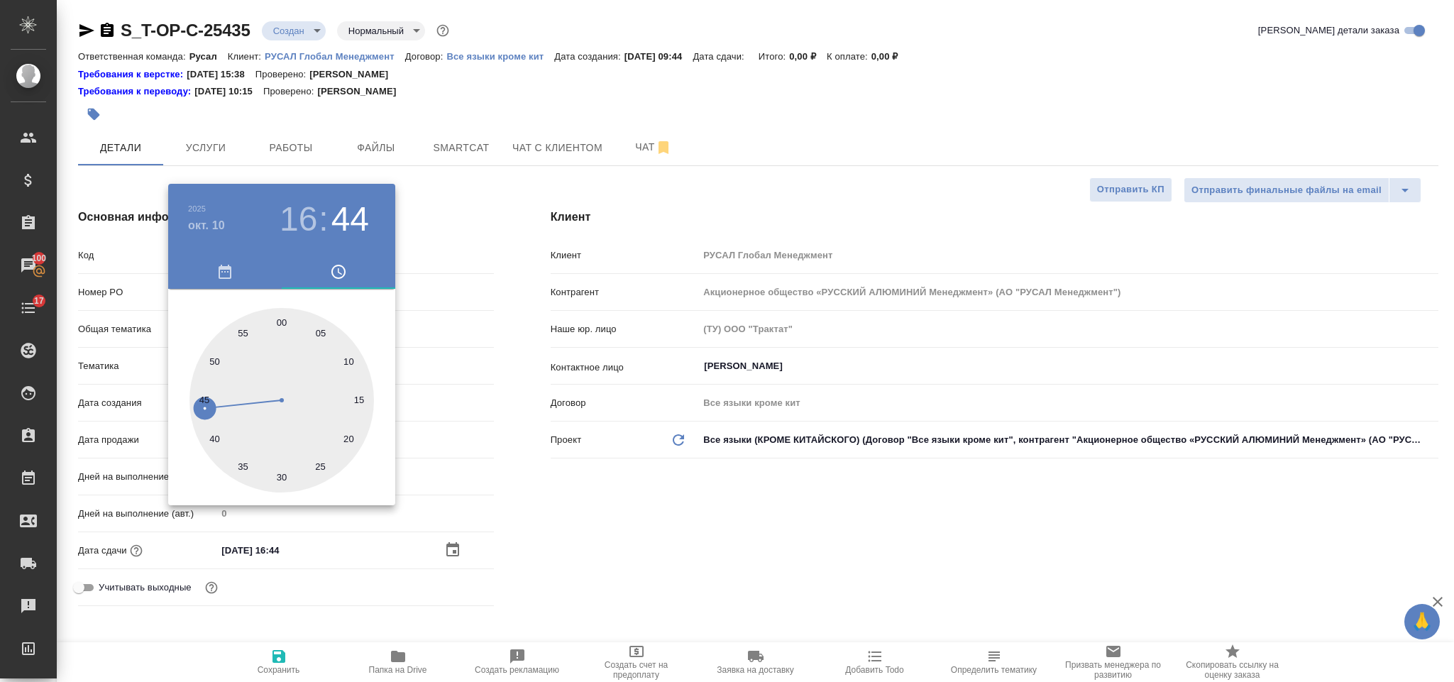
click at [287, 315] on div at bounding box center [281, 400] width 185 height 185
type input "10.10.2025 16:01"
type textarea "x"
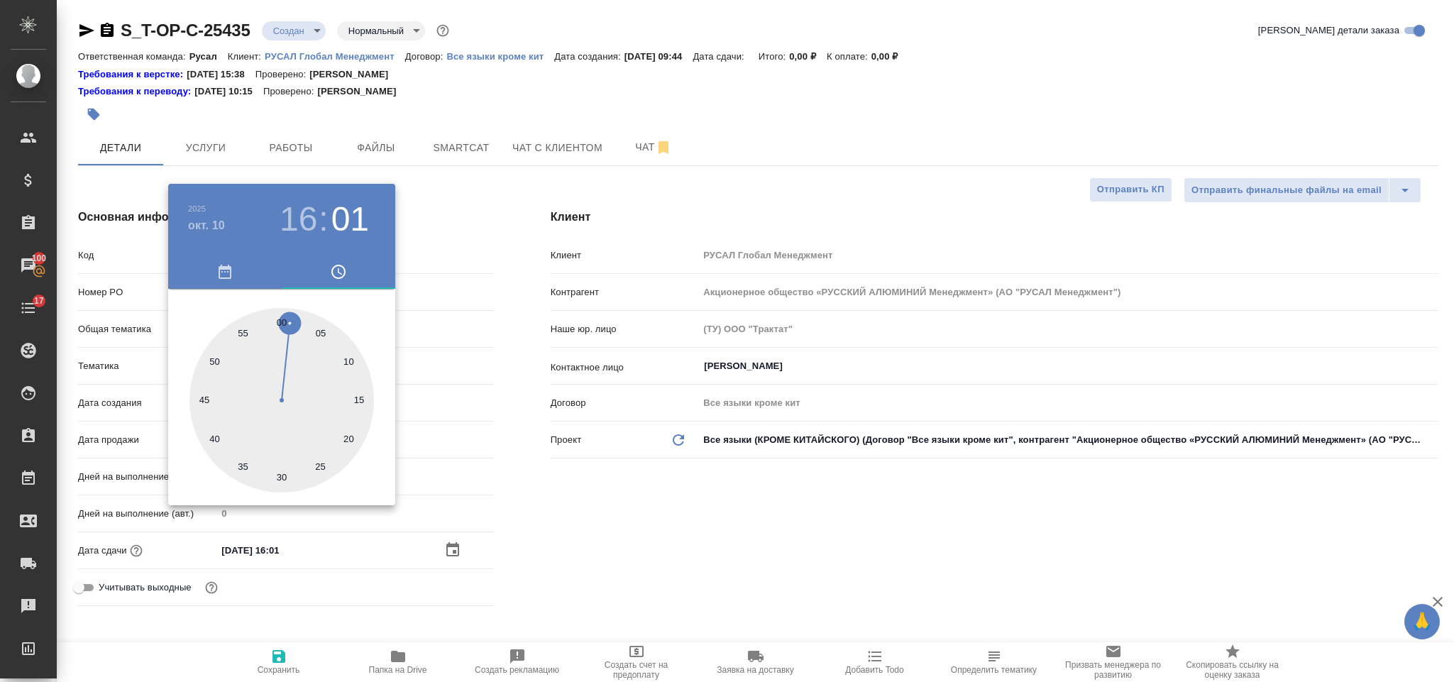
click at [281, 316] on div at bounding box center [281, 400] width 185 height 185
type input "10.10.2025 16:00"
type textarea "x"
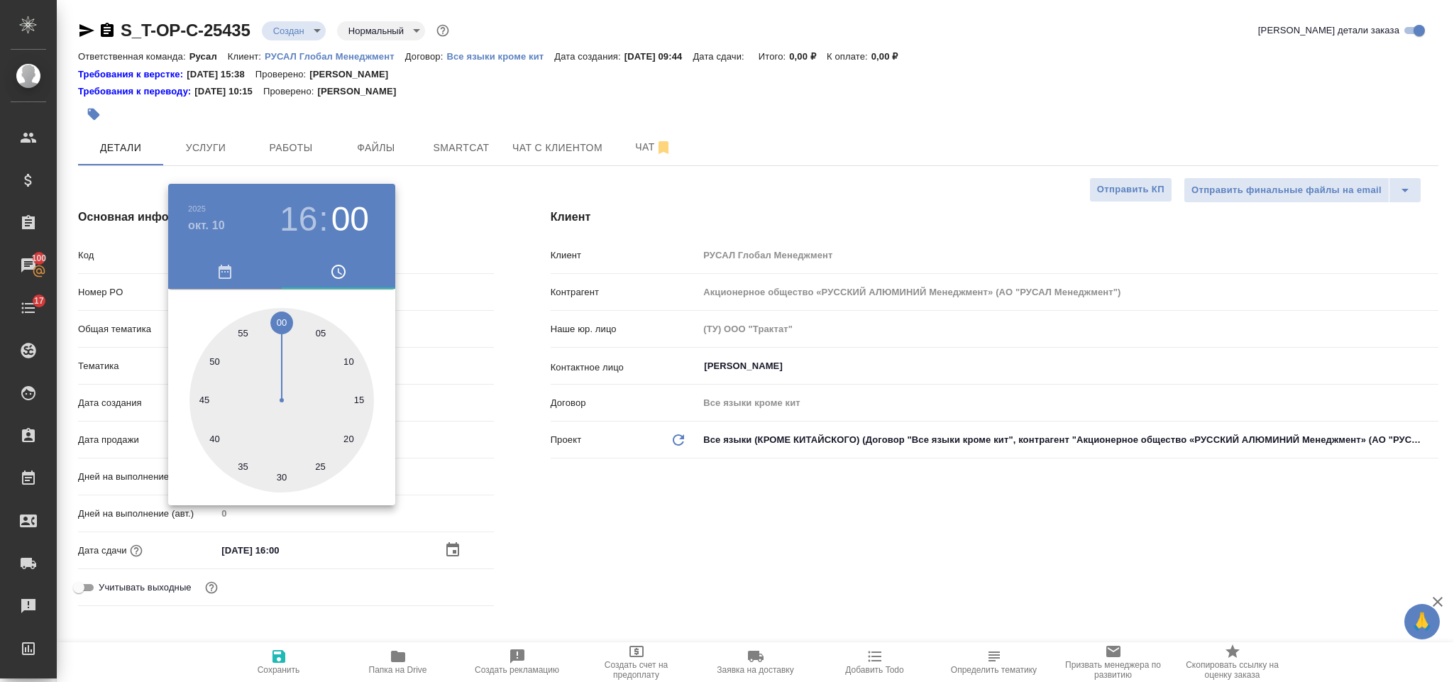
click at [498, 458] on div at bounding box center [727, 341] width 1454 height 682
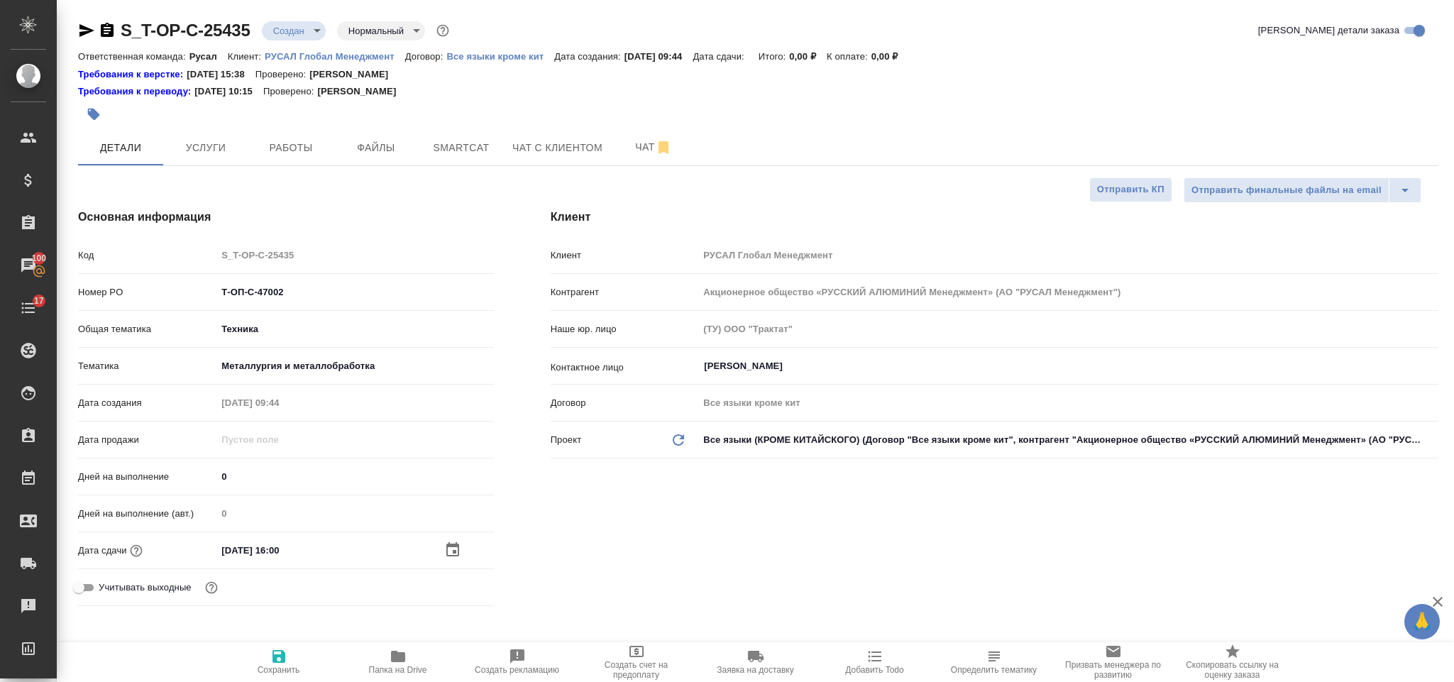
click at [284, 647] on button "Сохранить" at bounding box center [278, 662] width 119 height 40
type textarea "x"
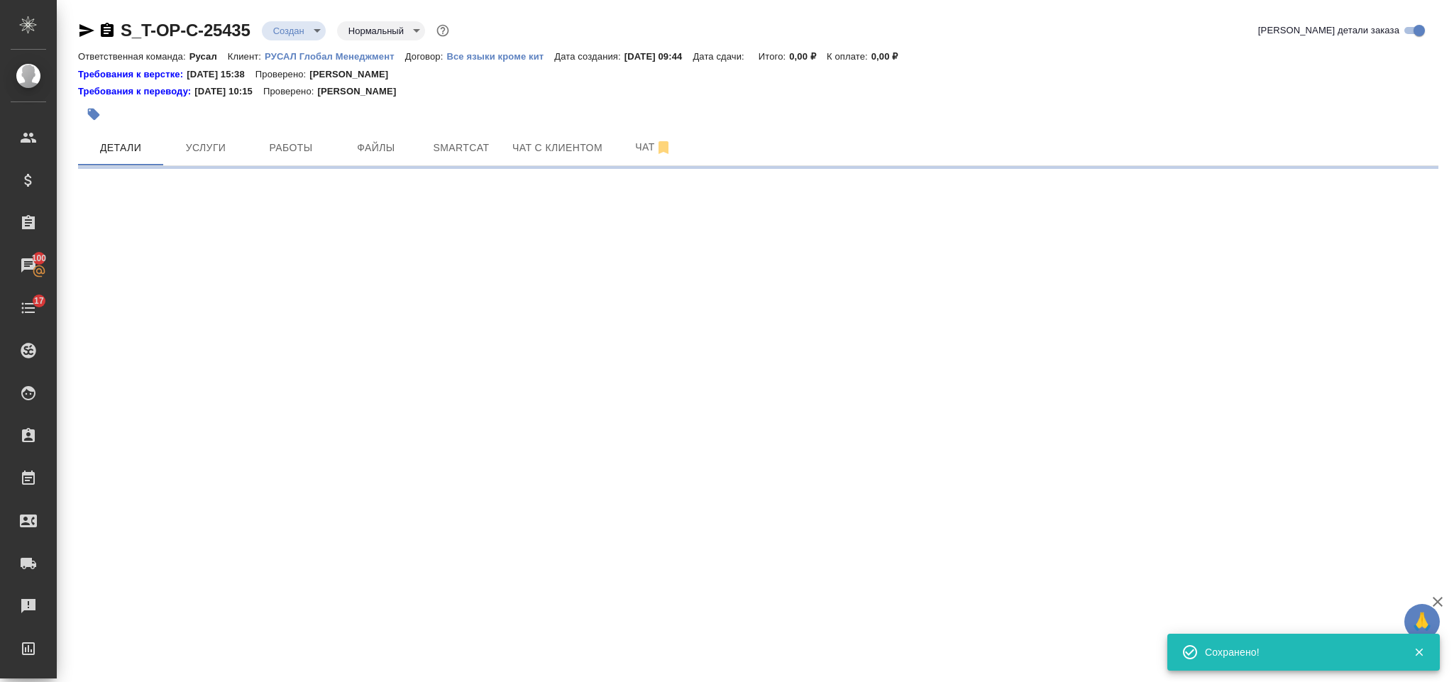
select select "RU"
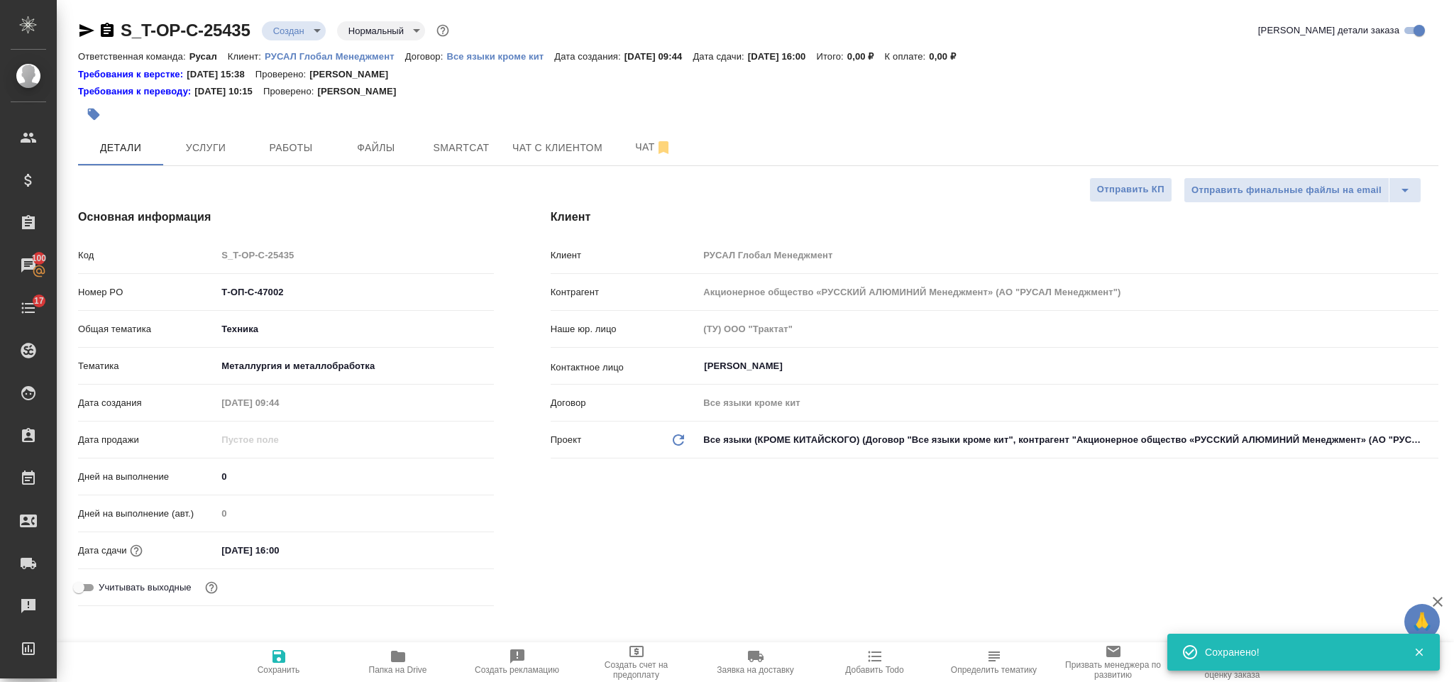
type textarea "x"
click at [282, 656] on icon "button" at bounding box center [279, 656] width 13 height 13
type textarea "x"
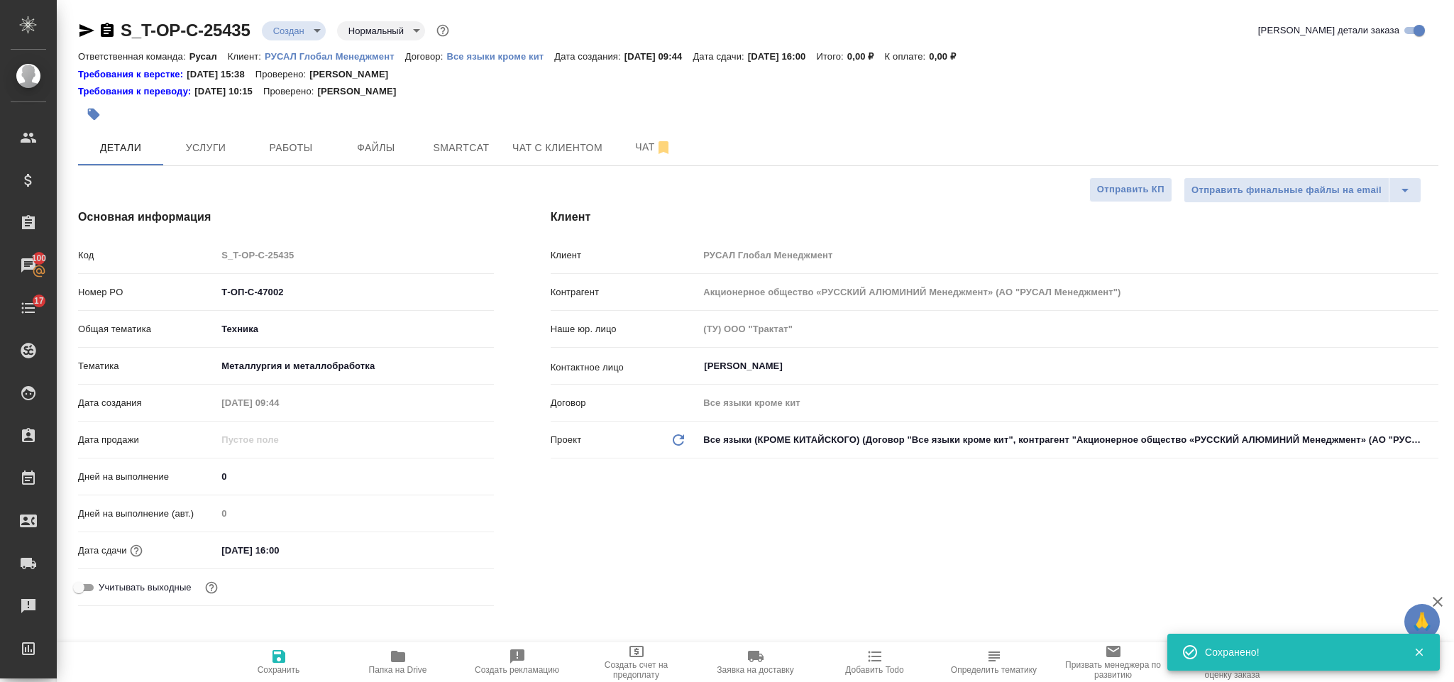
type textarea "x"
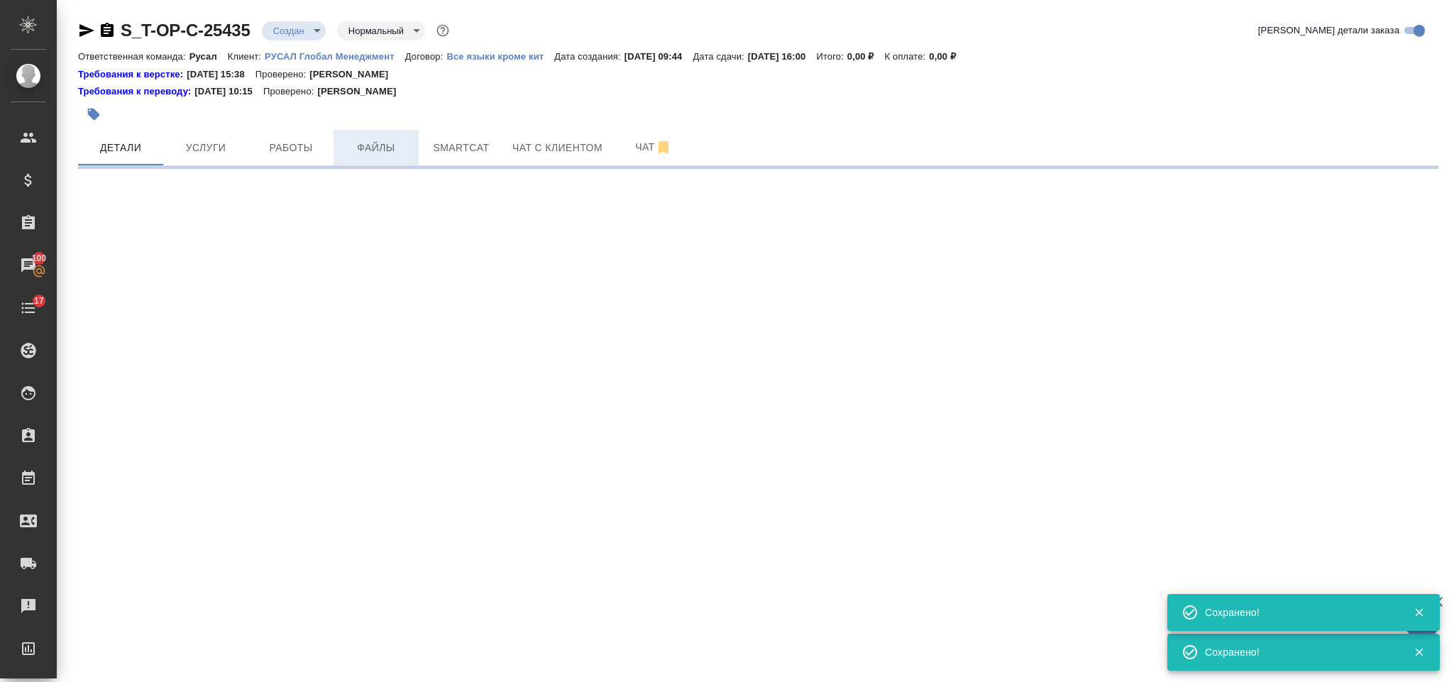
select select "RU"
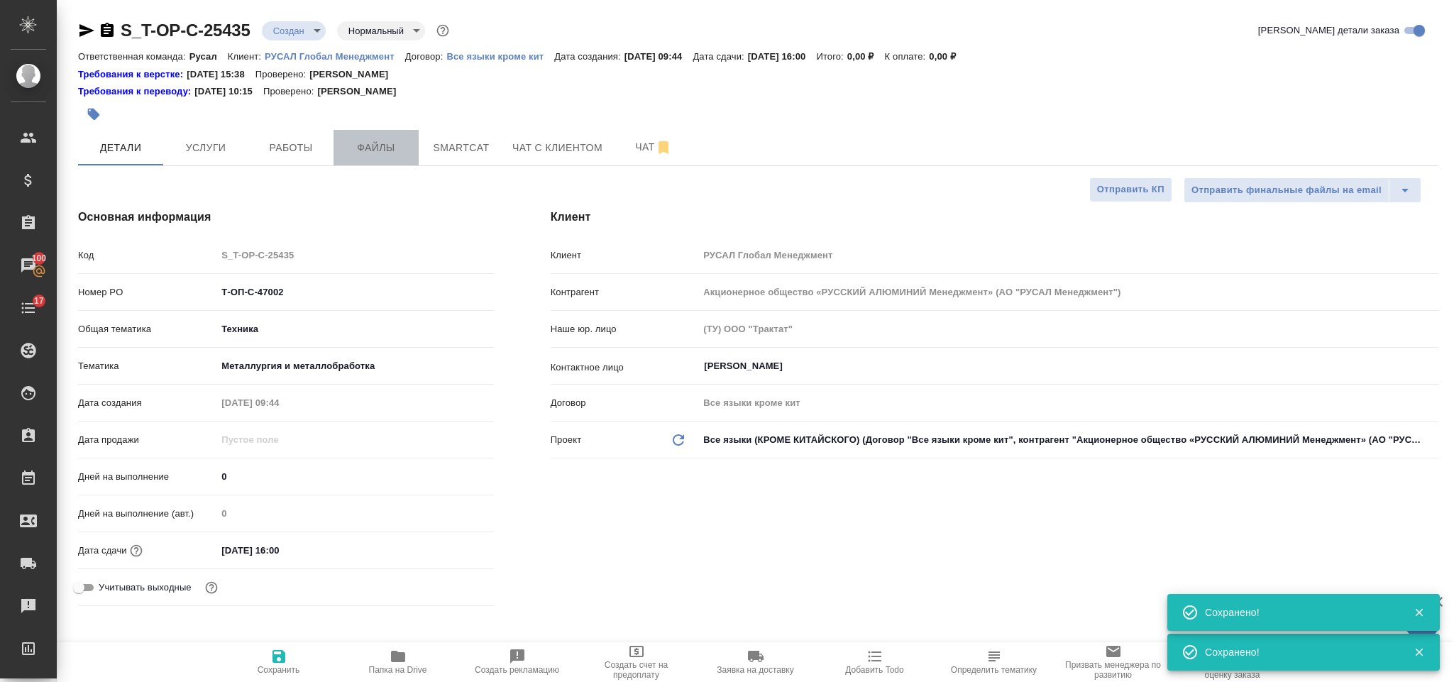
click at [396, 143] on span "Файлы" at bounding box center [376, 148] width 68 height 18
type textarea "x"
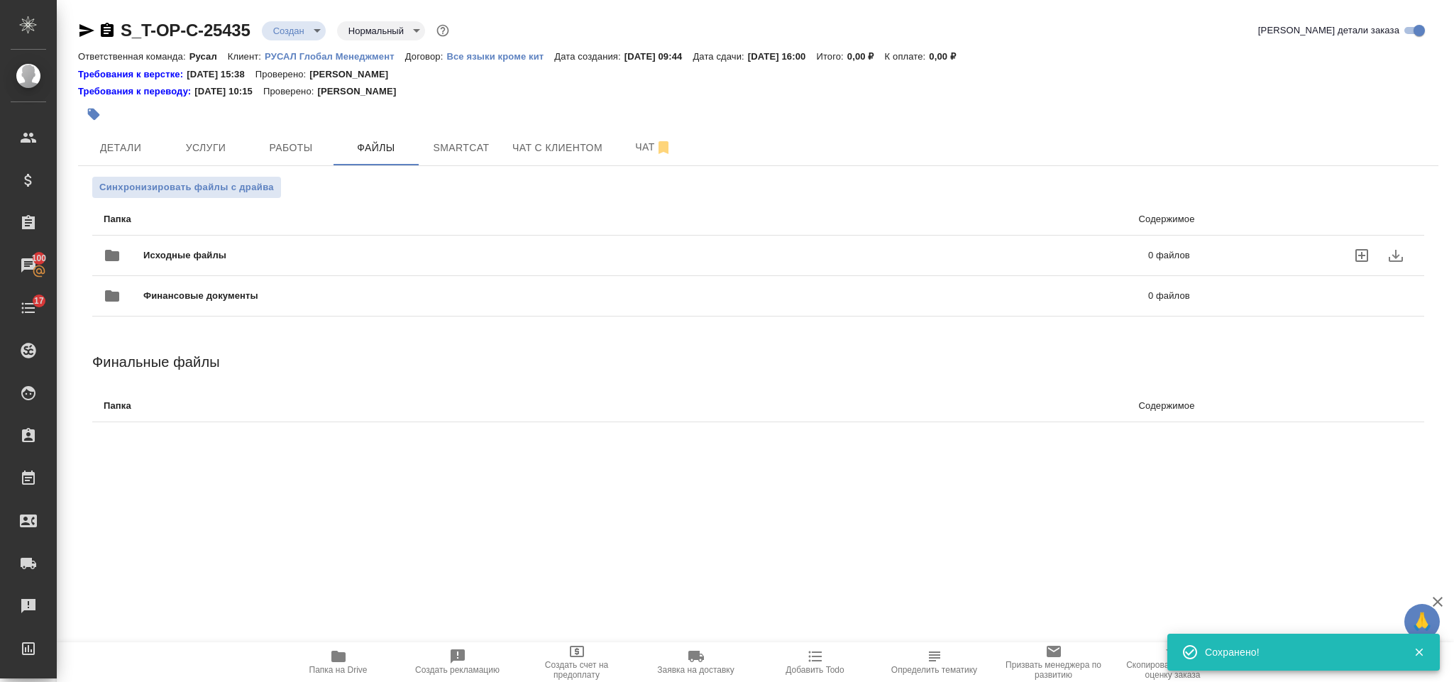
click at [298, 252] on span "Исходные файлы" at bounding box center [415, 255] width 544 height 14
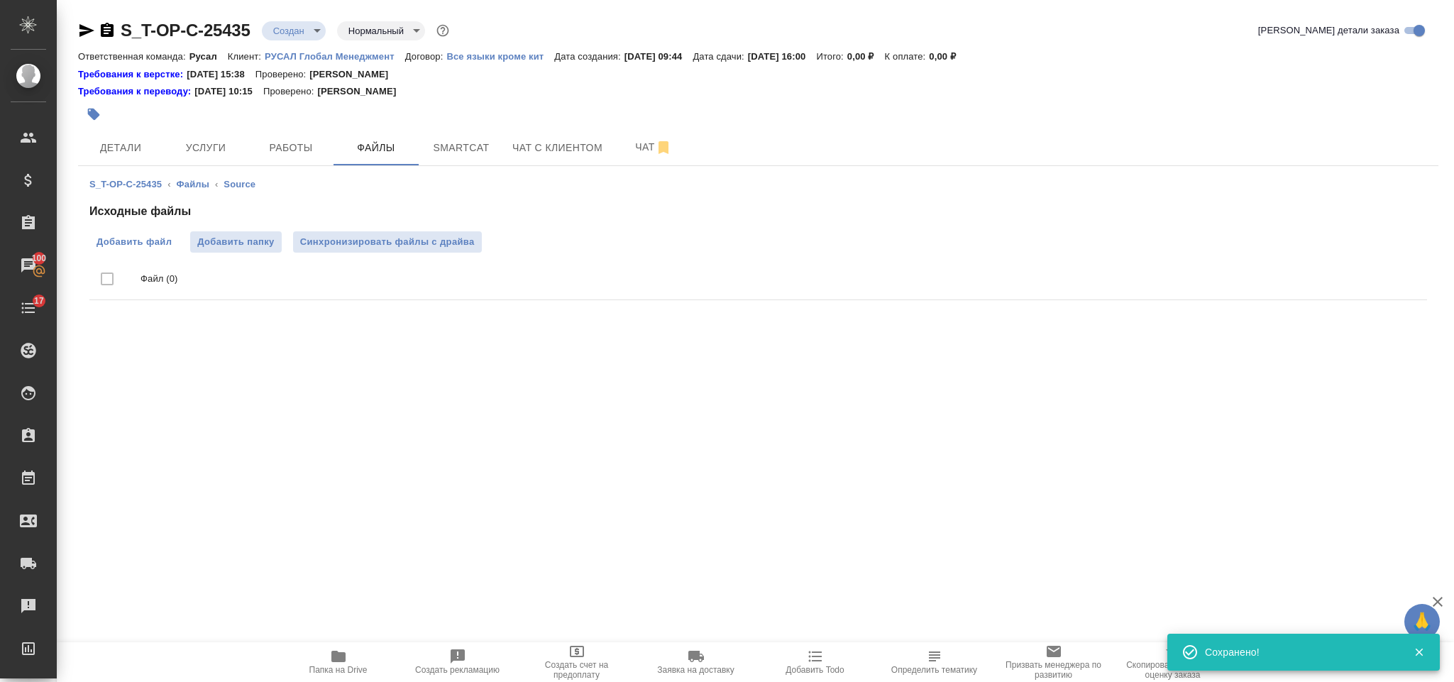
click at [163, 237] on span "Добавить файл" at bounding box center [134, 242] width 75 height 14
click at [0, 0] on input "Добавить файл" at bounding box center [0, 0] width 0 height 0
click at [216, 143] on span "Услуги" at bounding box center [206, 148] width 68 height 18
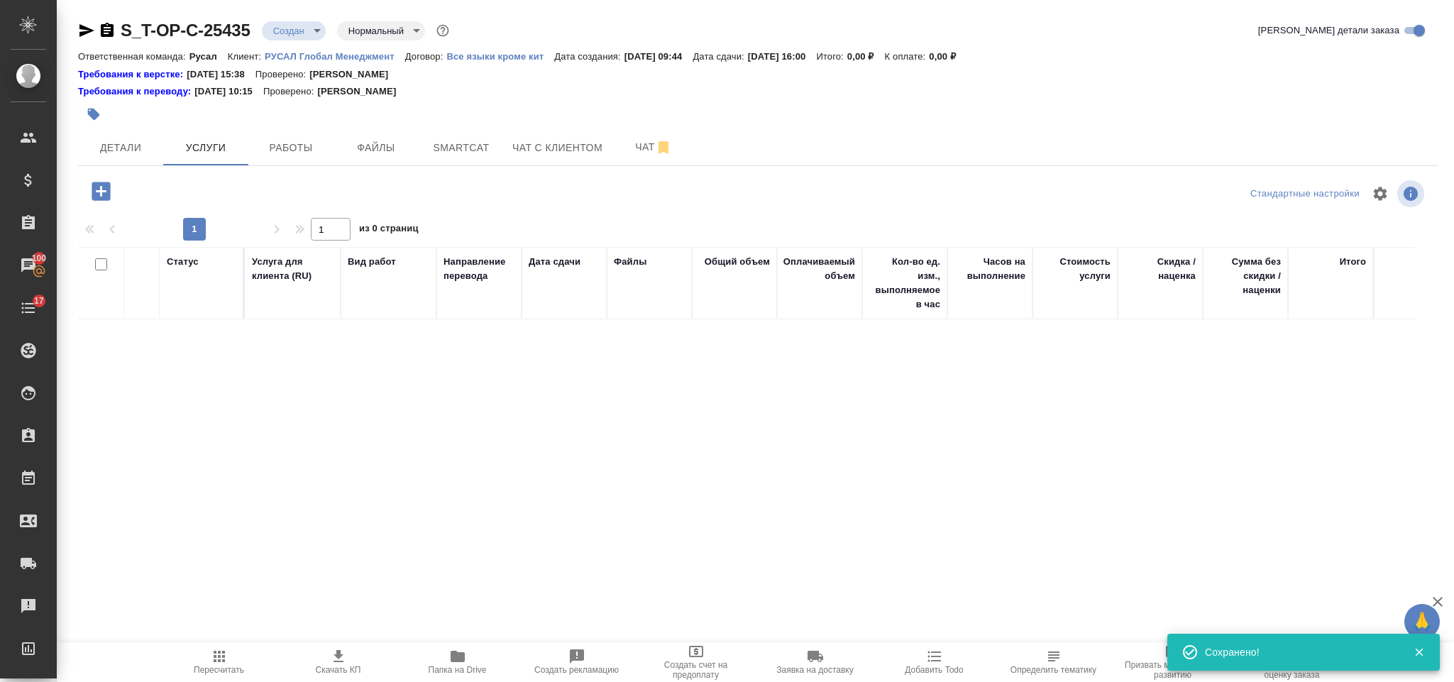
click at [97, 185] on icon "button" at bounding box center [101, 191] width 18 height 18
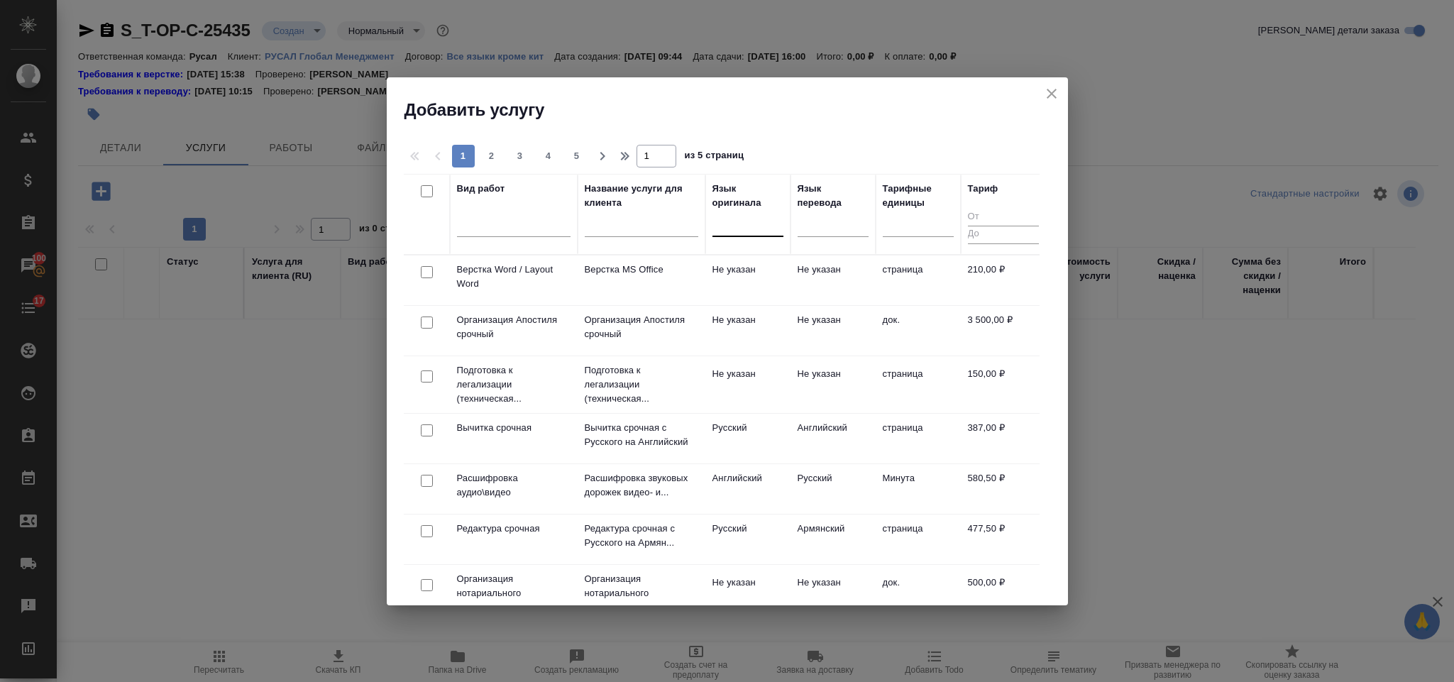
click at [761, 218] on div at bounding box center [748, 222] width 71 height 21
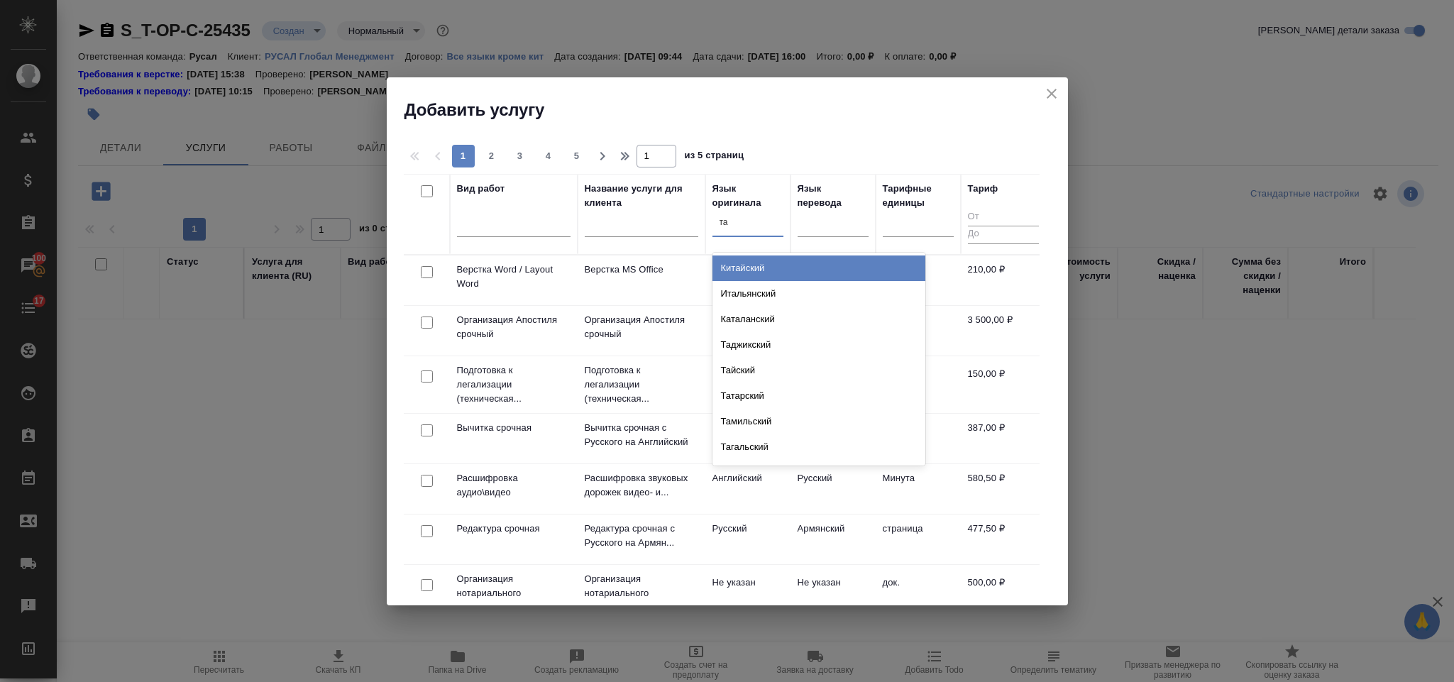
type input "тай"
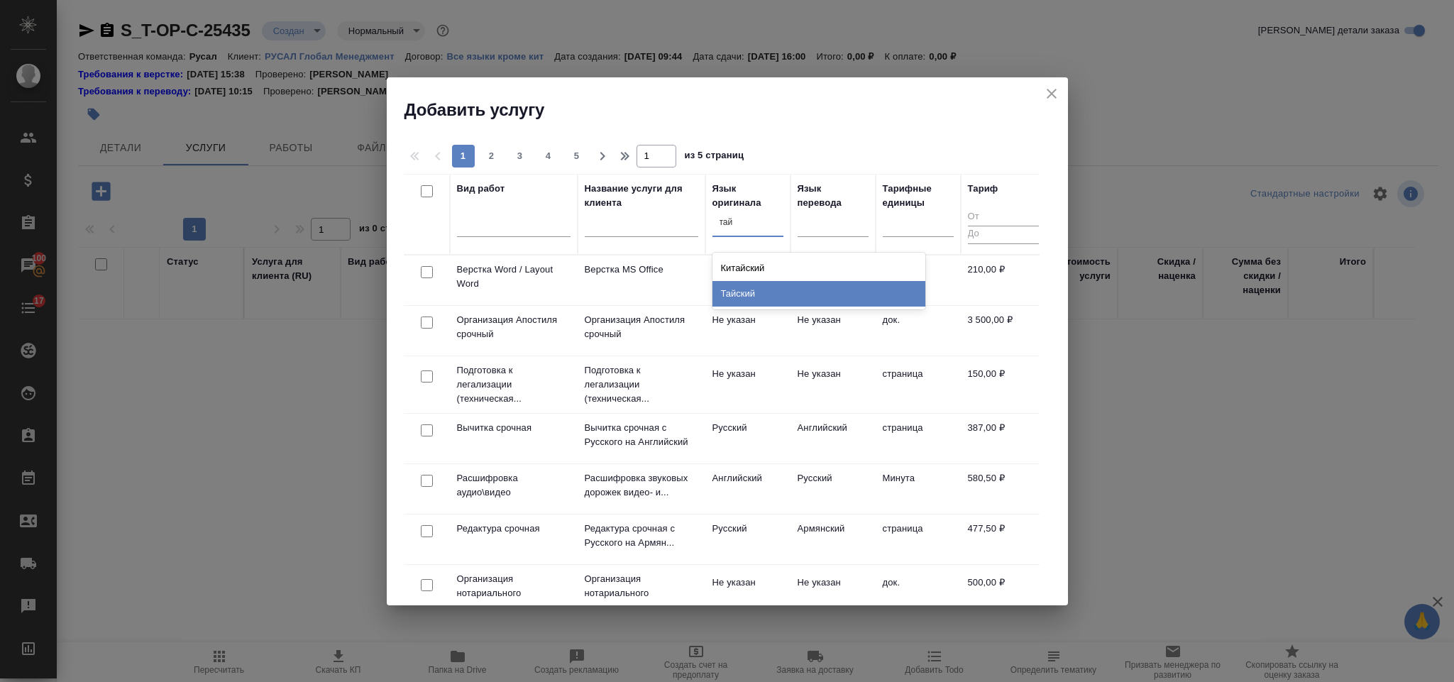
click at [779, 283] on div "Тайский" at bounding box center [819, 294] width 213 height 26
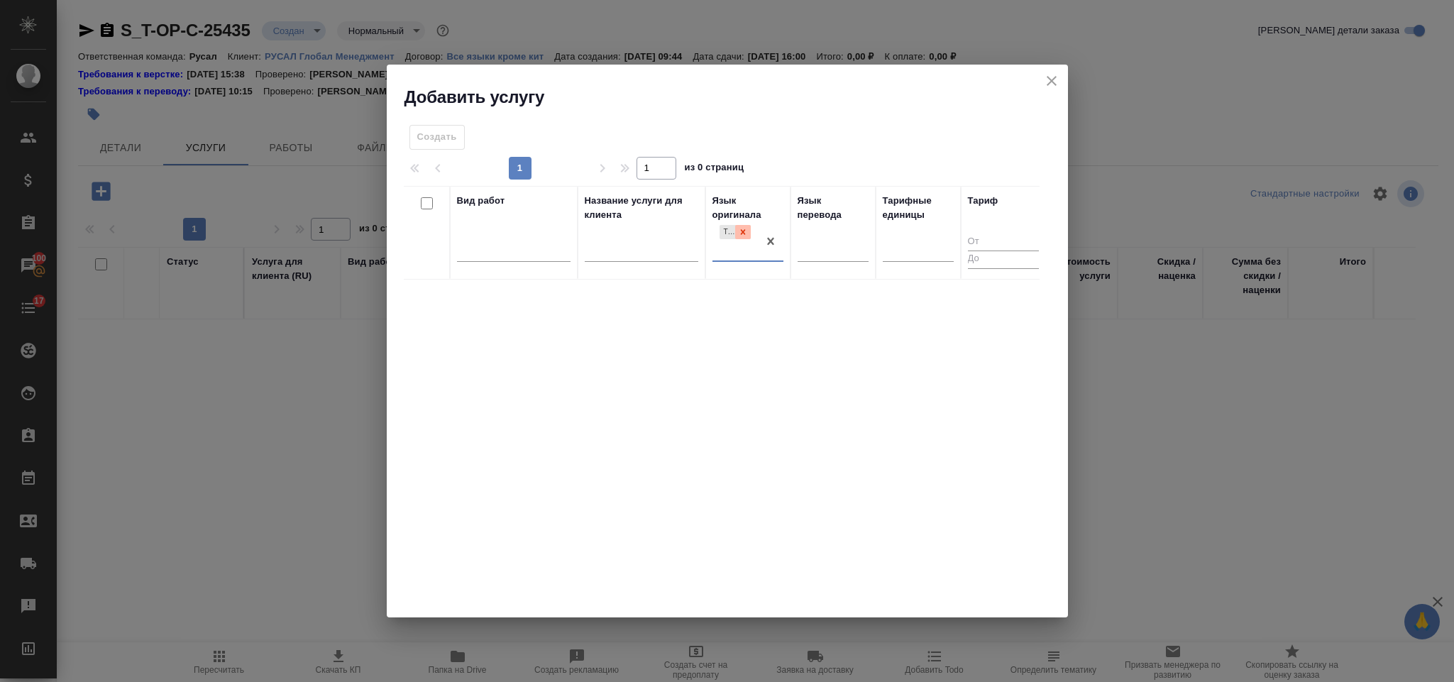
click at [747, 228] on icon at bounding box center [743, 232] width 10 height 10
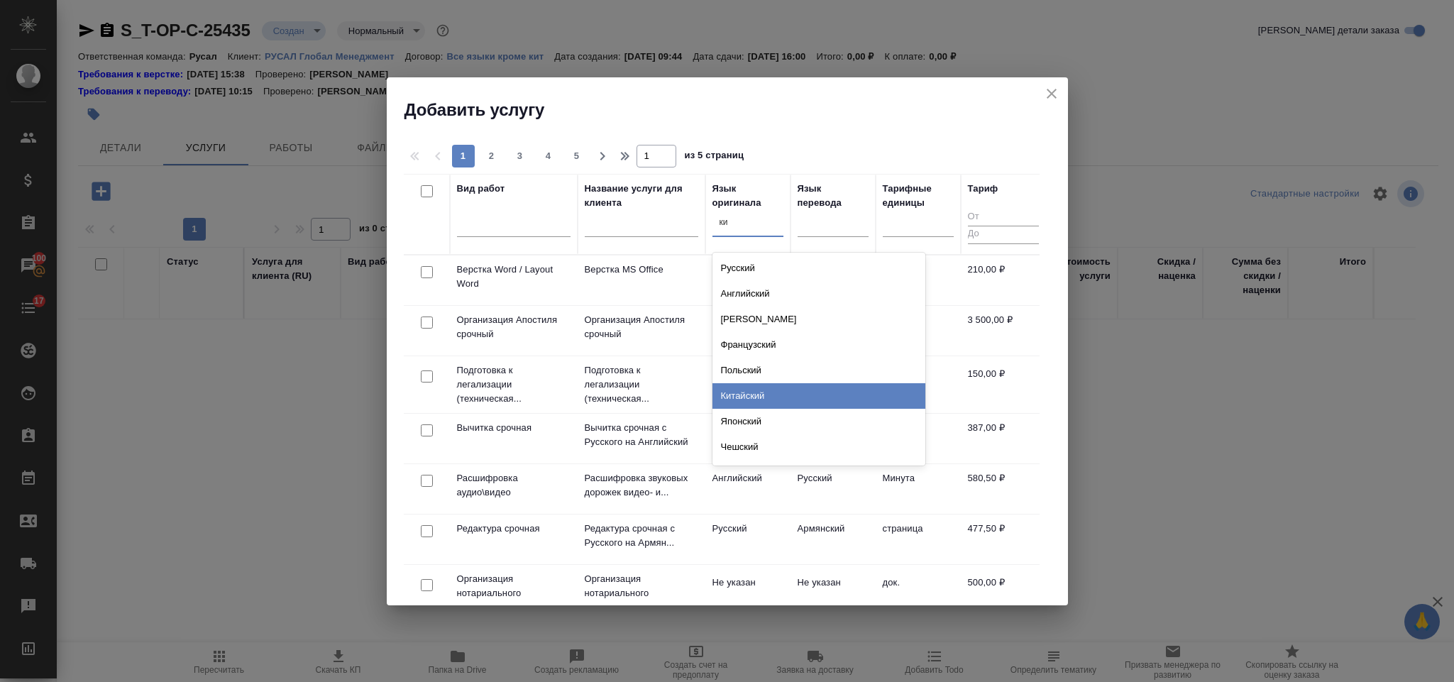
type input "к"
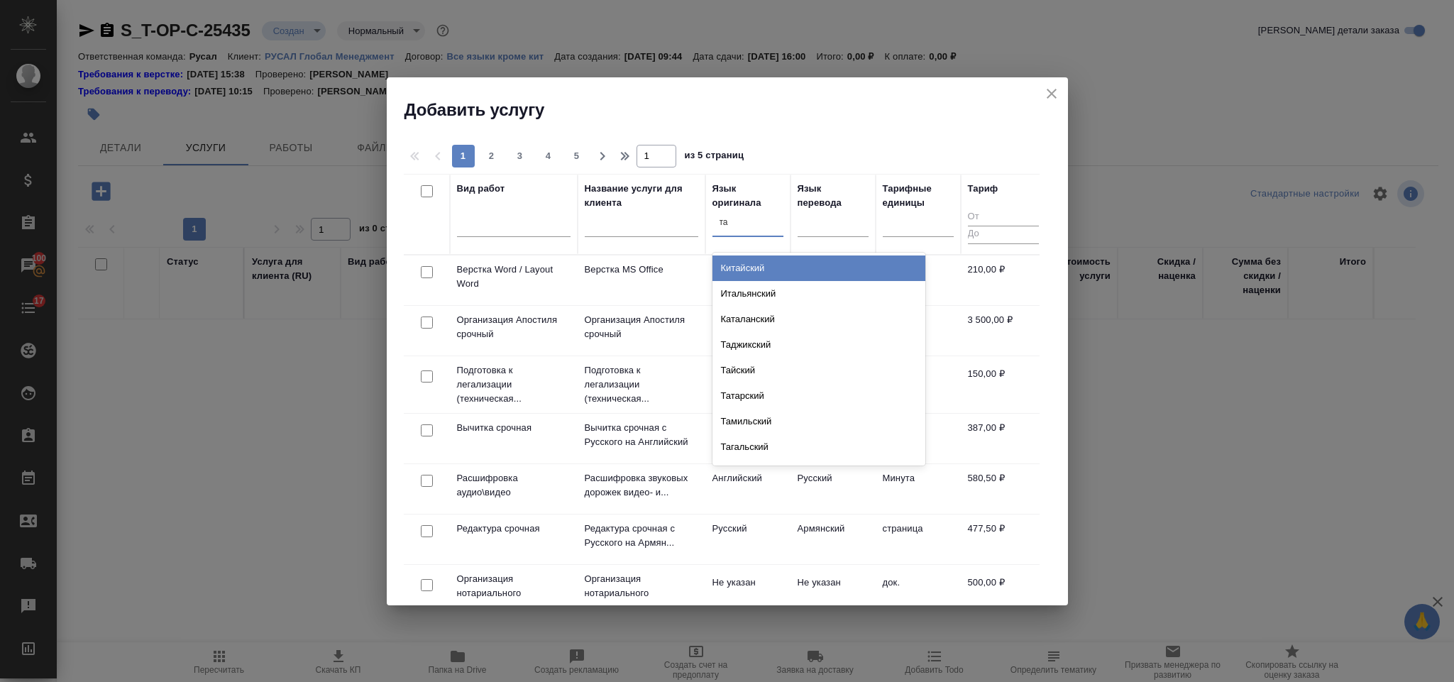
type input "тай"
click at [774, 282] on div "Тайский" at bounding box center [819, 294] width 213 height 26
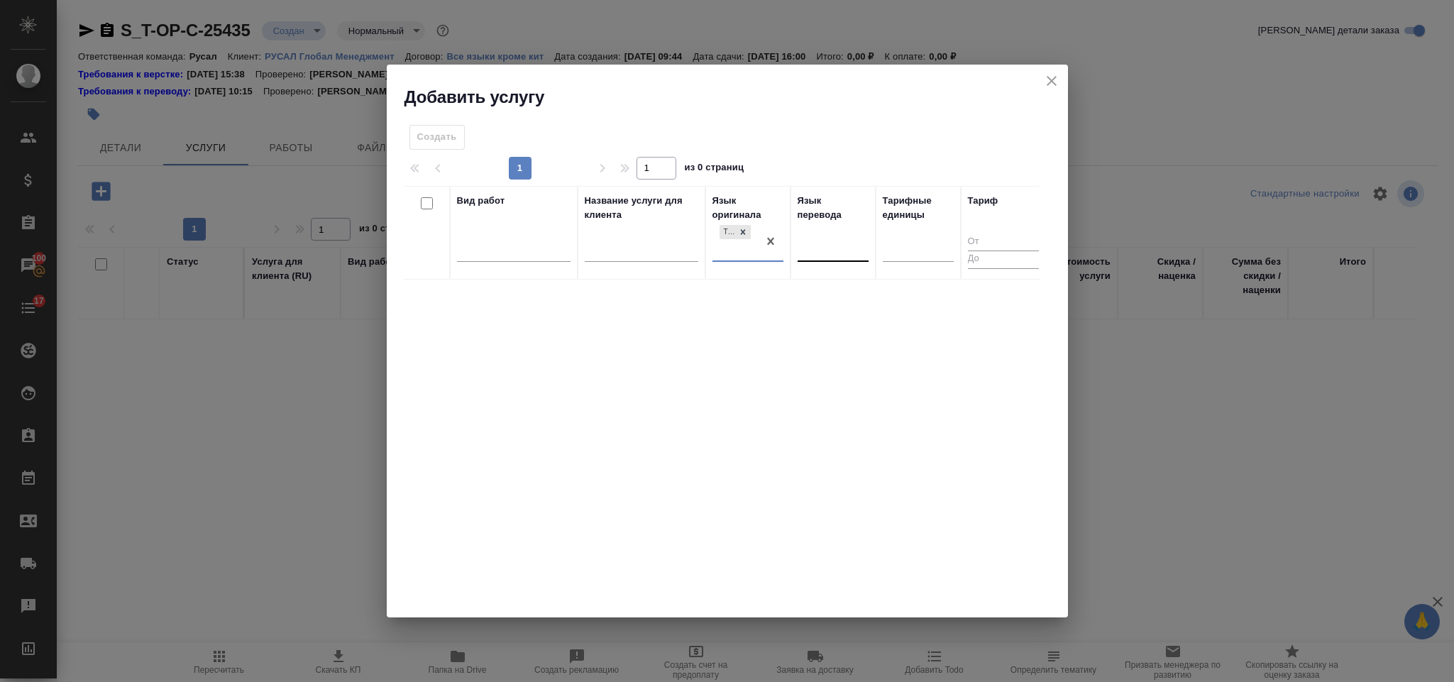
click at [809, 247] on div at bounding box center [833, 247] width 71 height 21
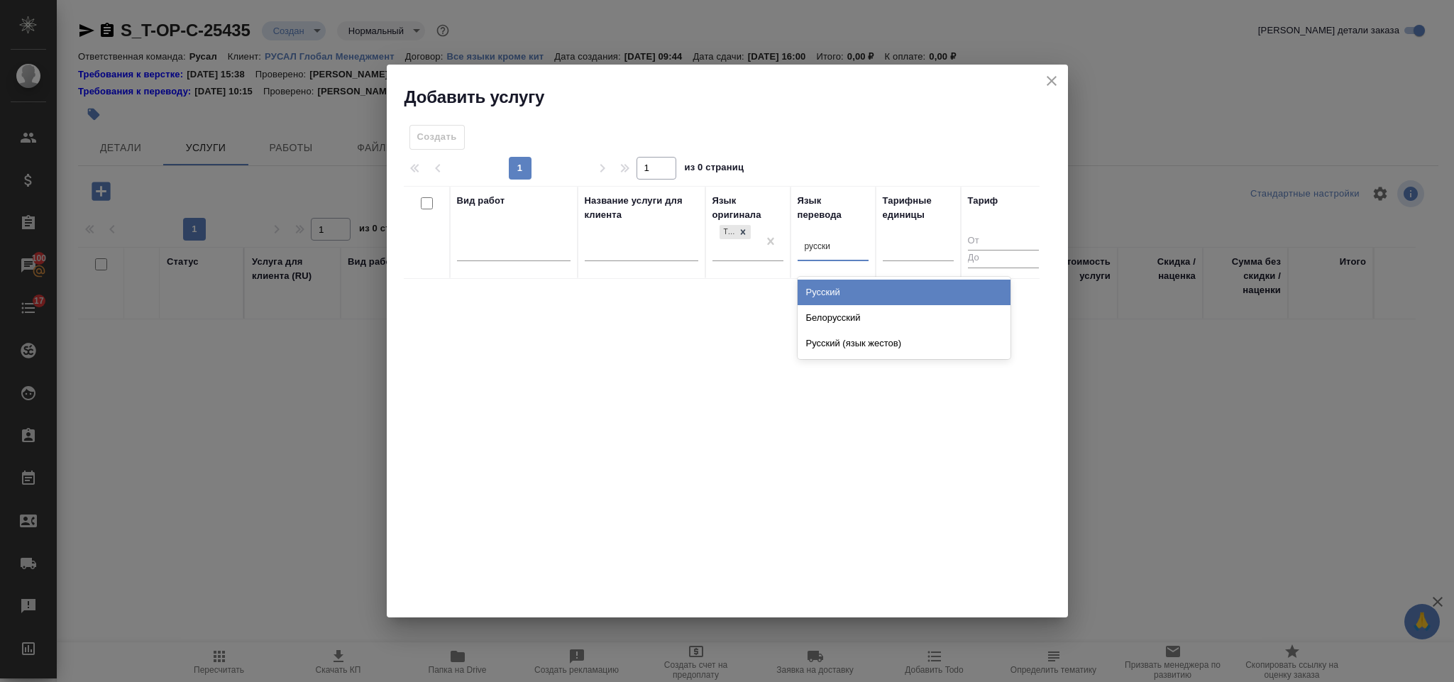
type input "русский"
click at [825, 288] on div "Русский" at bounding box center [904, 293] width 213 height 26
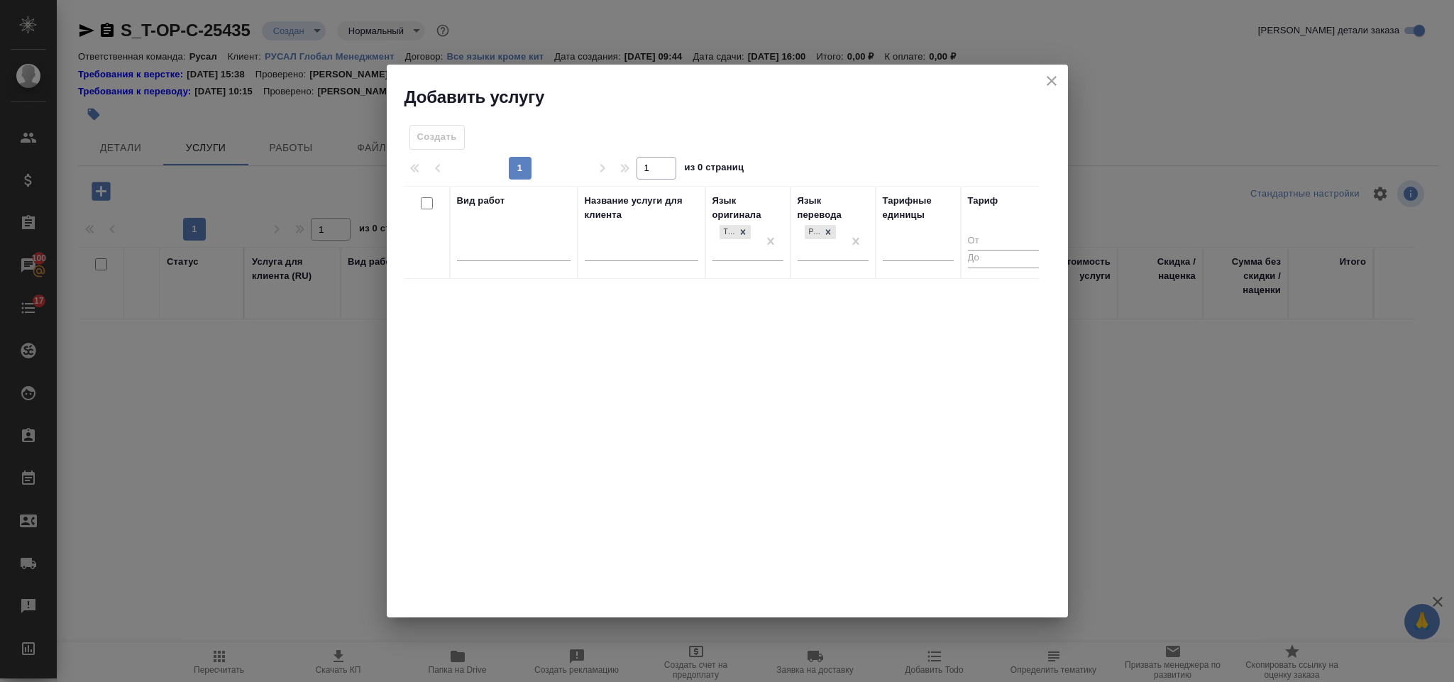
click at [448, 145] on div "Создать" at bounding box center [437, 137] width 55 height 25
click at [830, 232] on icon at bounding box center [828, 232] width 10 height 10
click at [747, 229] on icon at bounding box center [743, 232] width 10 height 10
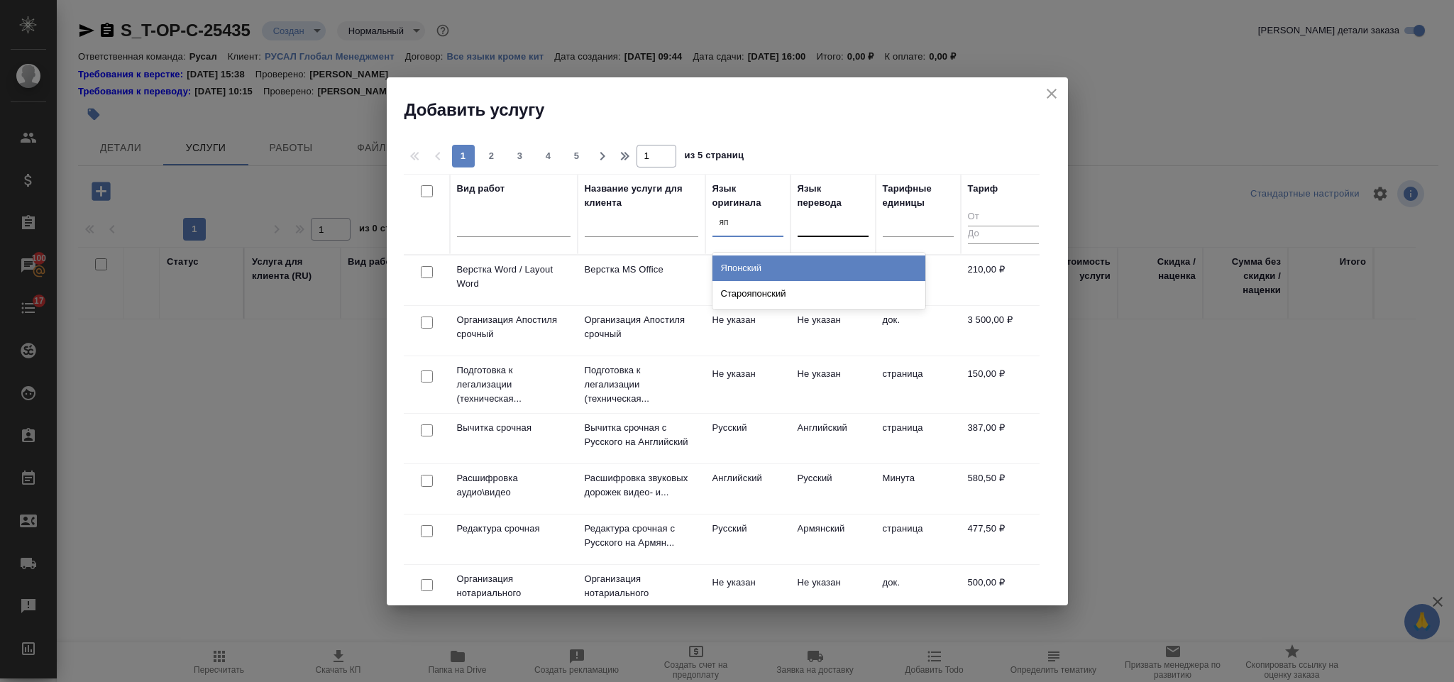
type input "япо"
click at [752, 265] on div "Японский" at bounding box center [819, 268] width 213 height 26
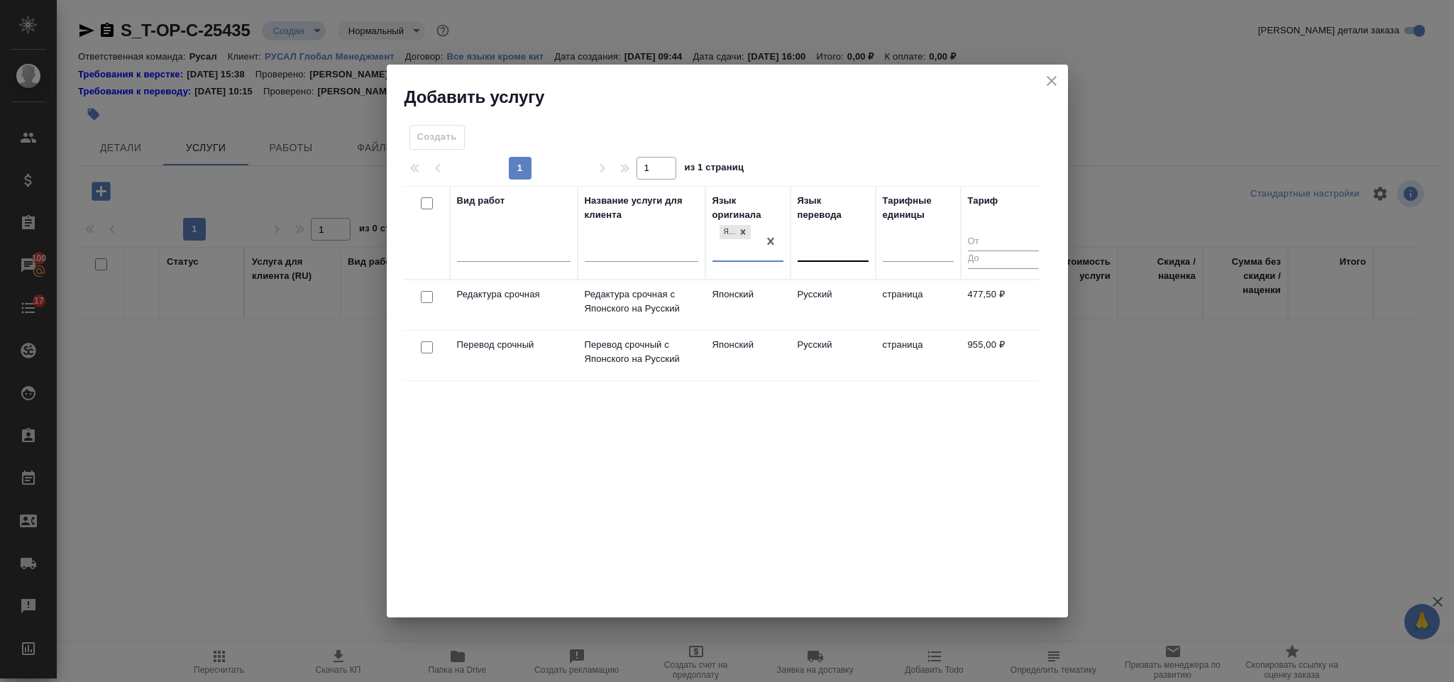
click at [837, 252] on div at bounding box center [833, 247] width 71 height 21
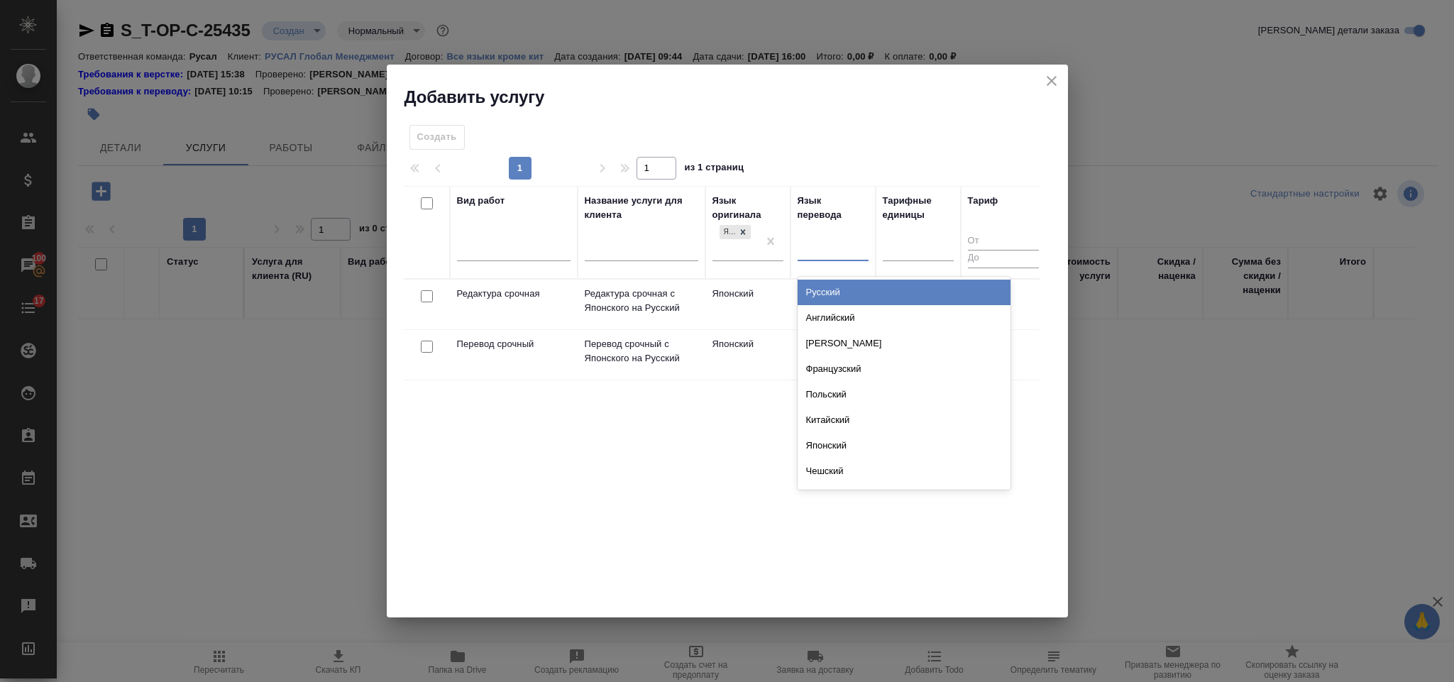
click at [841, 296] on div "Русский" at bounding box center [904, 293] width 213 height 26
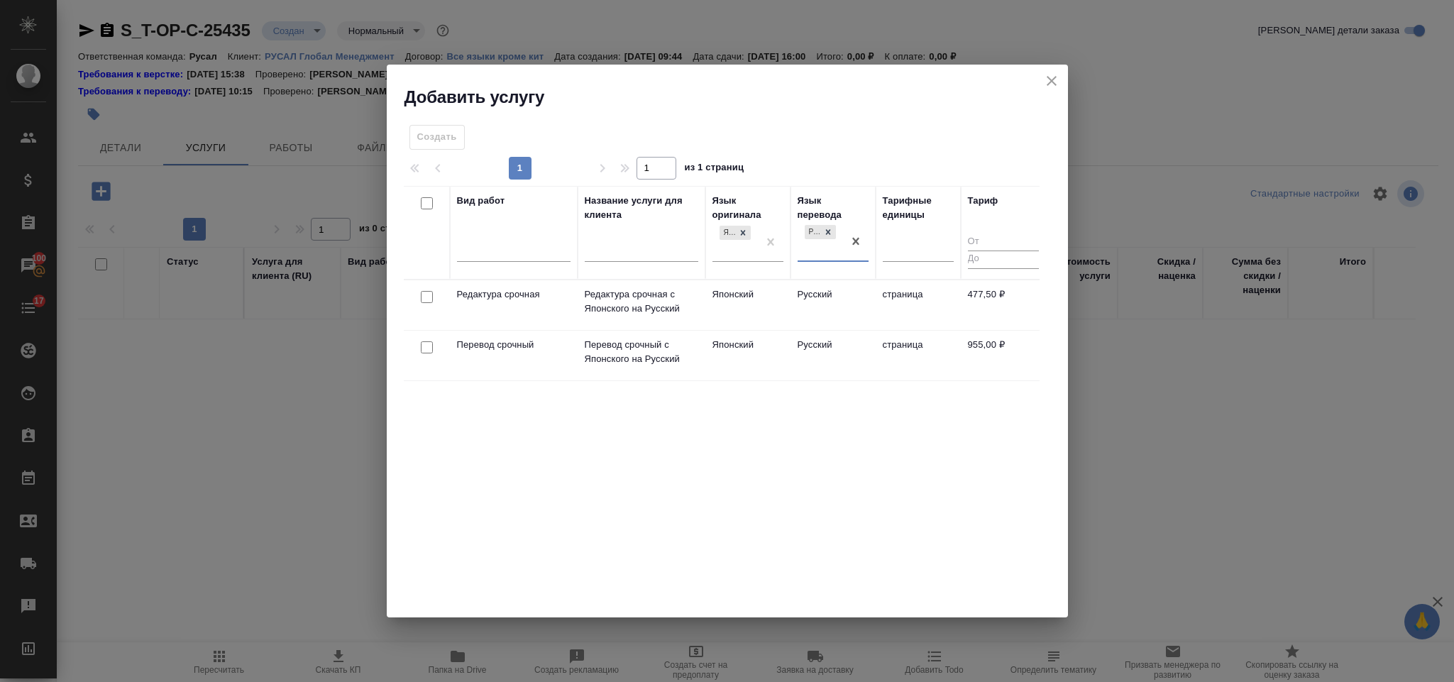
click at [430, 296] on input "checkbox" at bounding box center [427, 297] width 12 height 12
checkbox input "true"
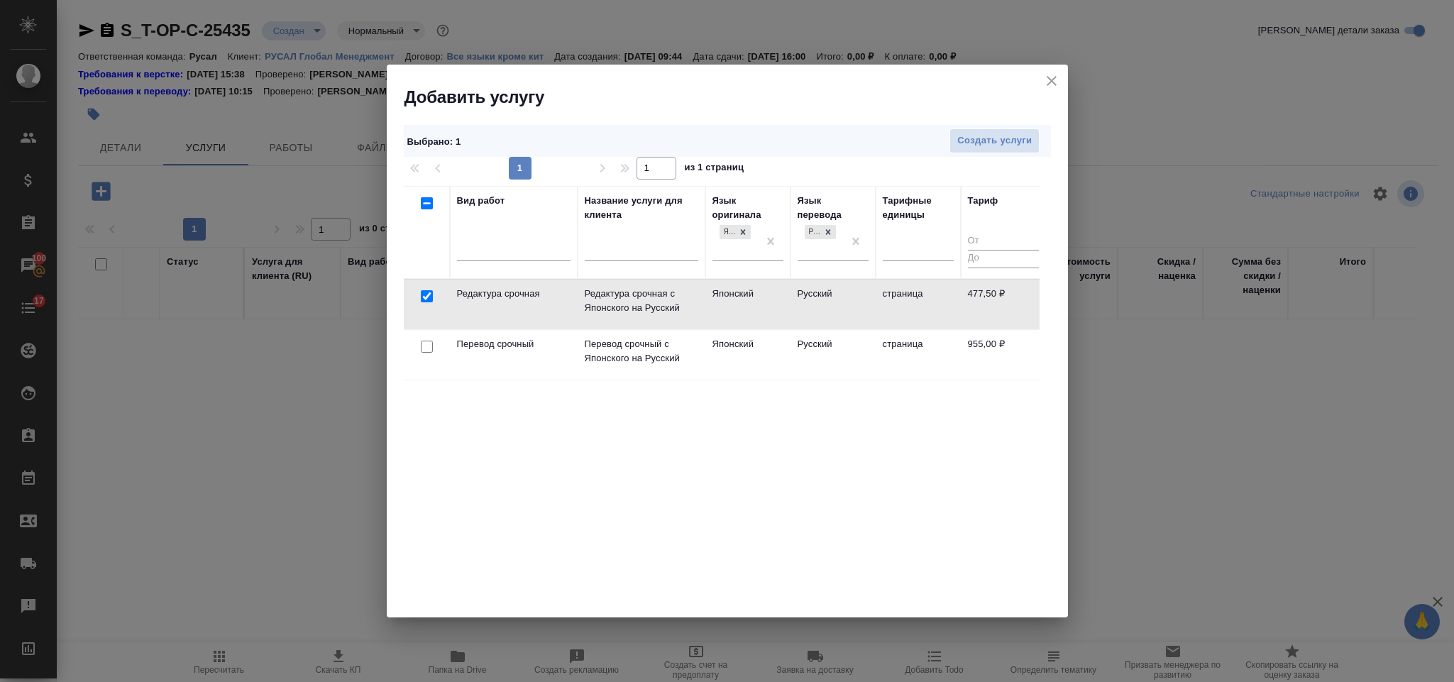
click at [424, 349] on input "checkbox" at bounding box center [427, 347] width 12 height 12
checkbox input "true"
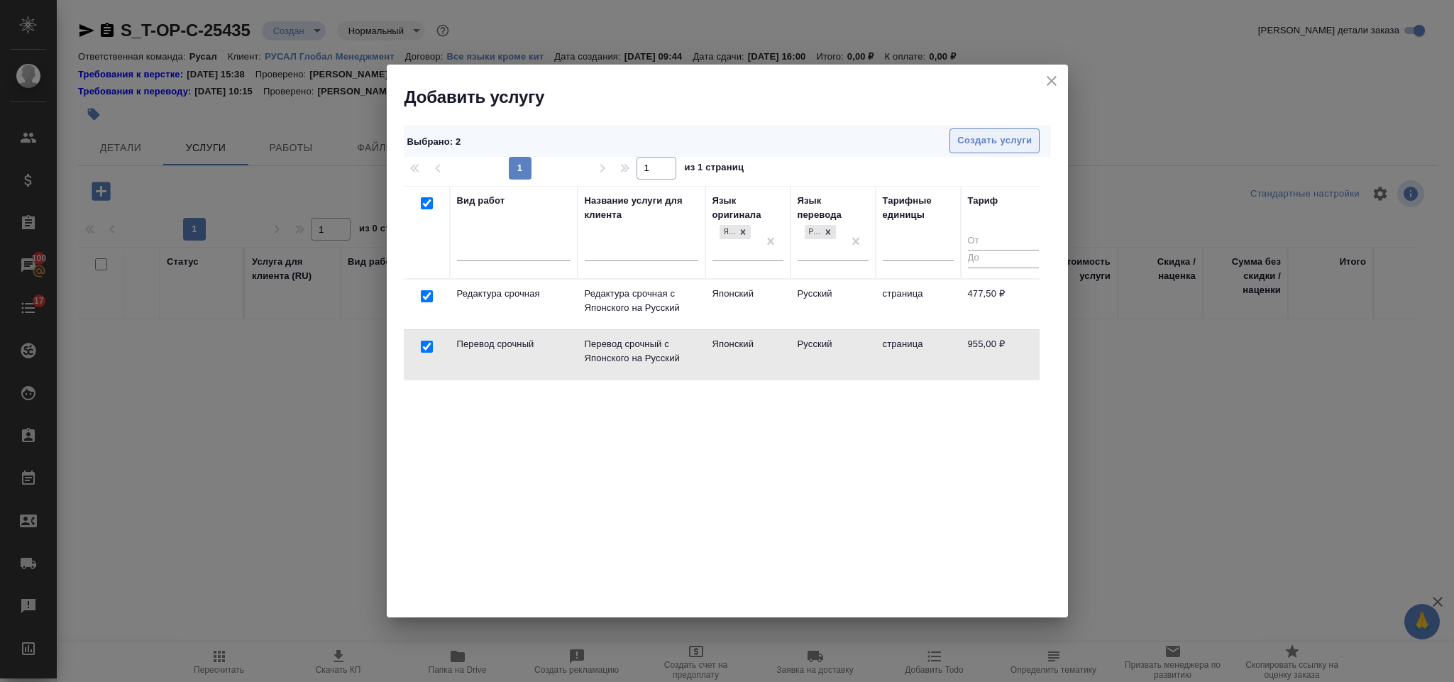
click at [1027, 130] on button "Создать услуги" at bounding box center [995, 140] width 90 height 25
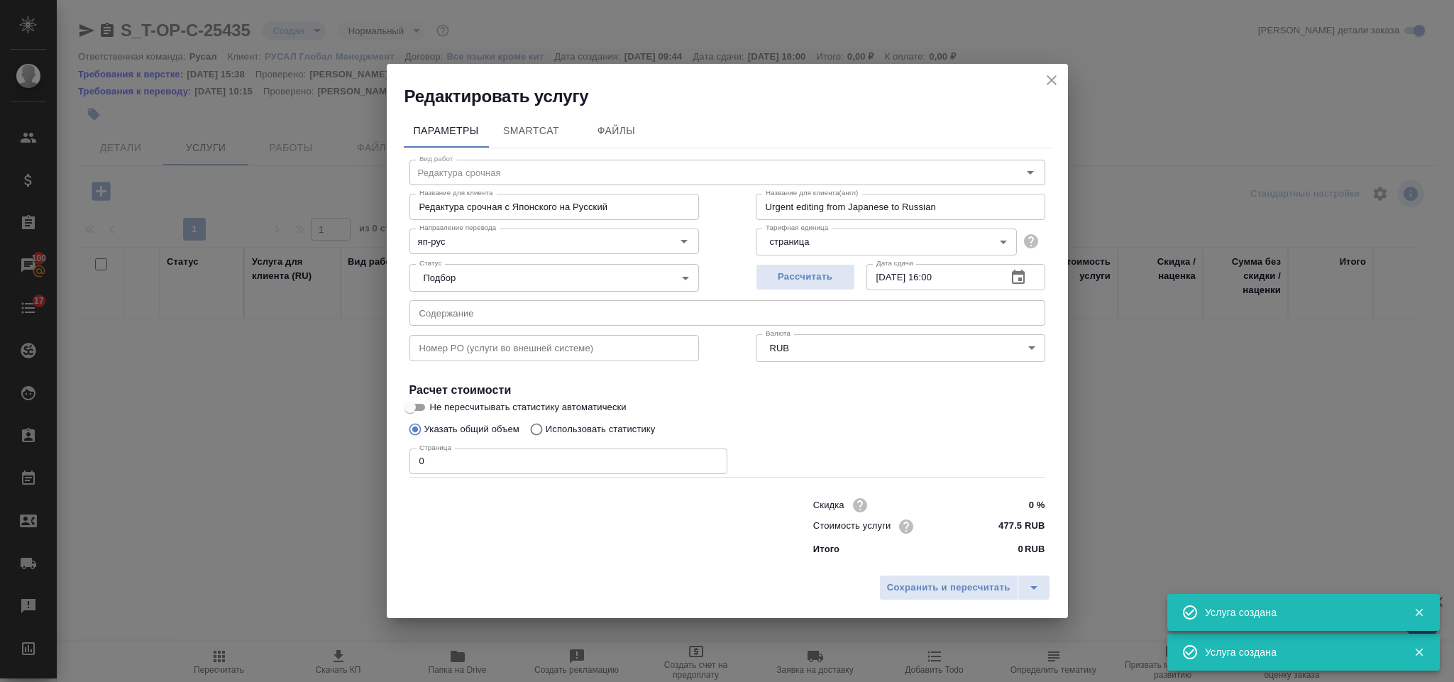
click at [635, 300] on input "text" at bounding box center [728, 313] width 636 height 26
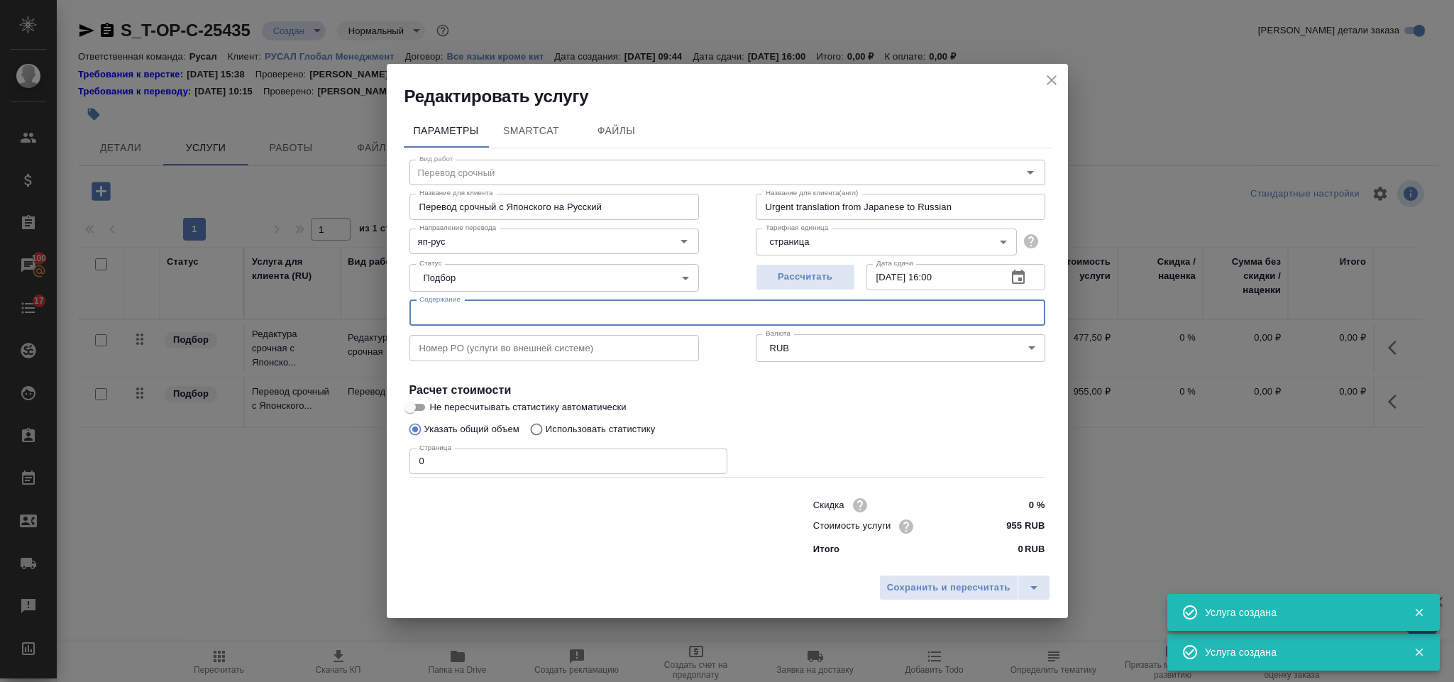
type input "Перевод срочный"
type input "Перевод срочный с Японского на Русский"
type input "Urgent translation from Japanese to Russian"
type input "955 RUB"
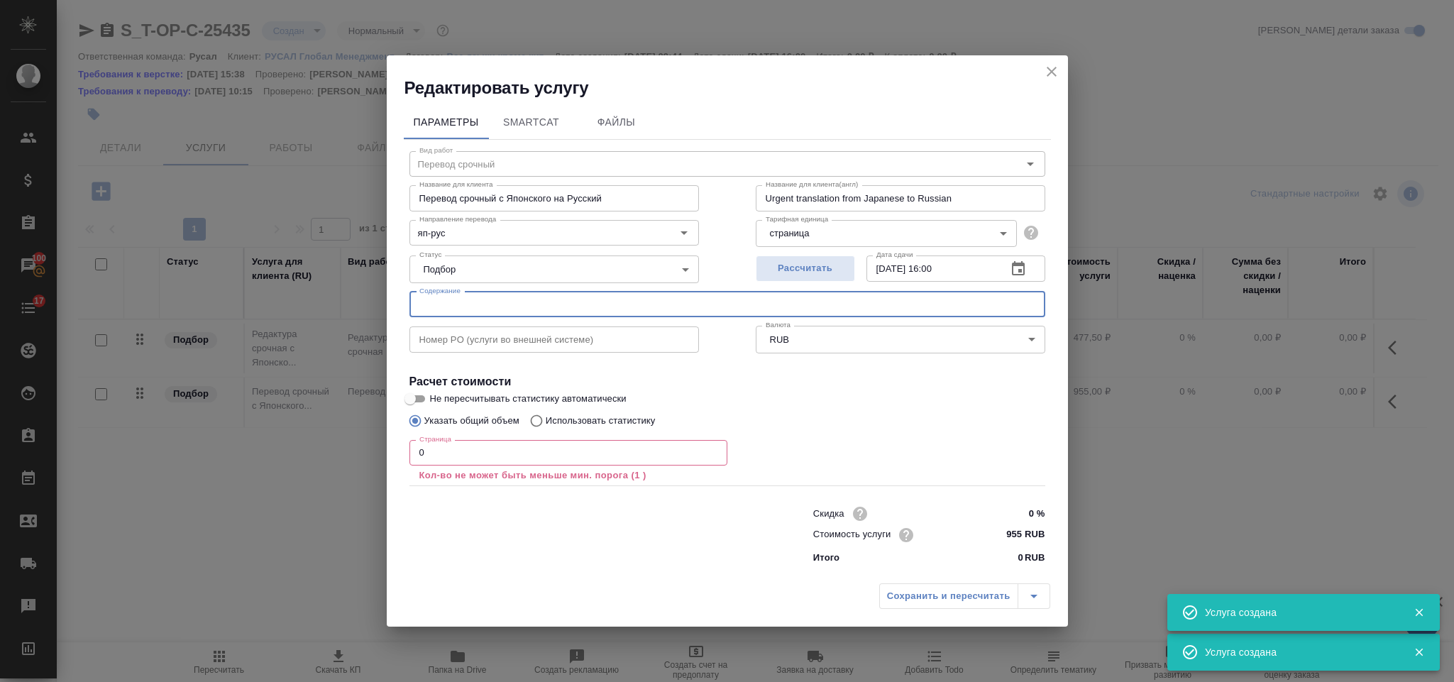
paste input "Memo claim Lot 1092"
type input "Memo claim Lot 1092"
click at [500, 443] on input "0" at bounding box center [569, 453] width 318 height 26
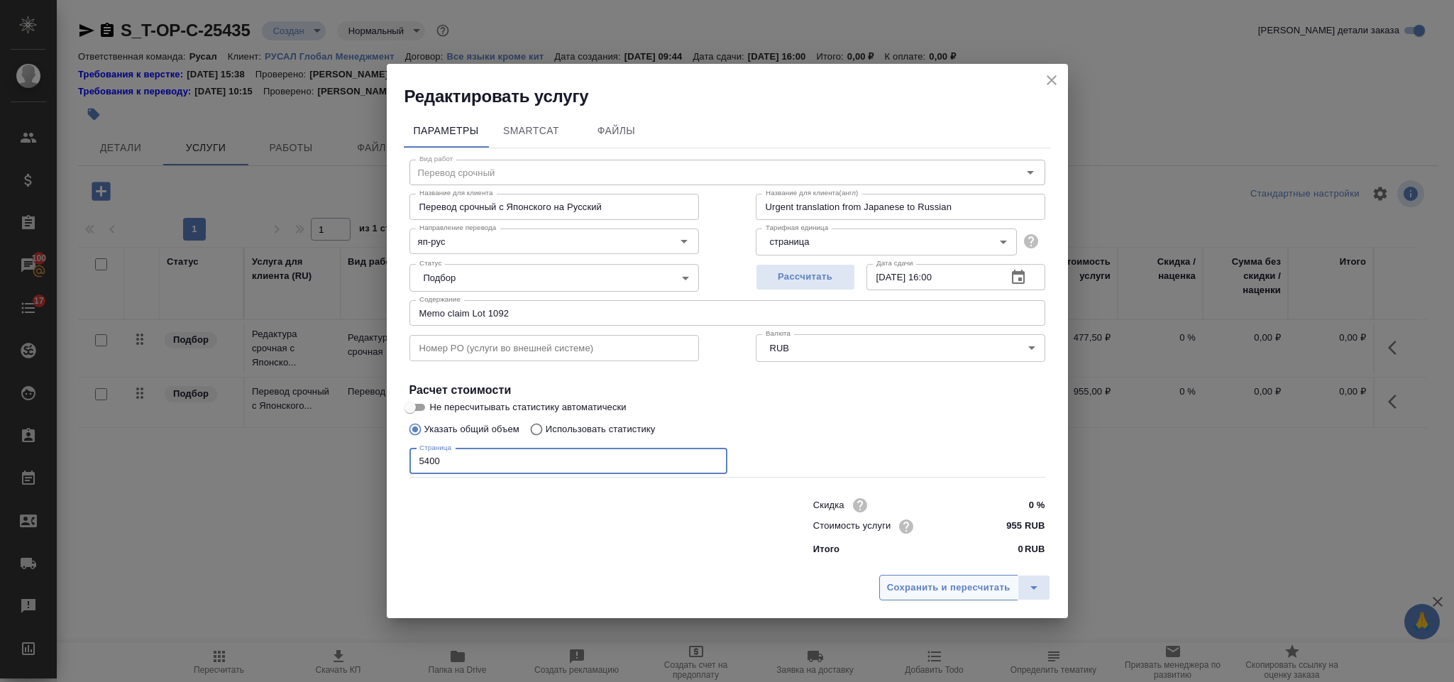
type input "5400"
click at [937, 590] on span "Сохранить и пересчитать" at bounding box center [948, 588] width 123 height 16
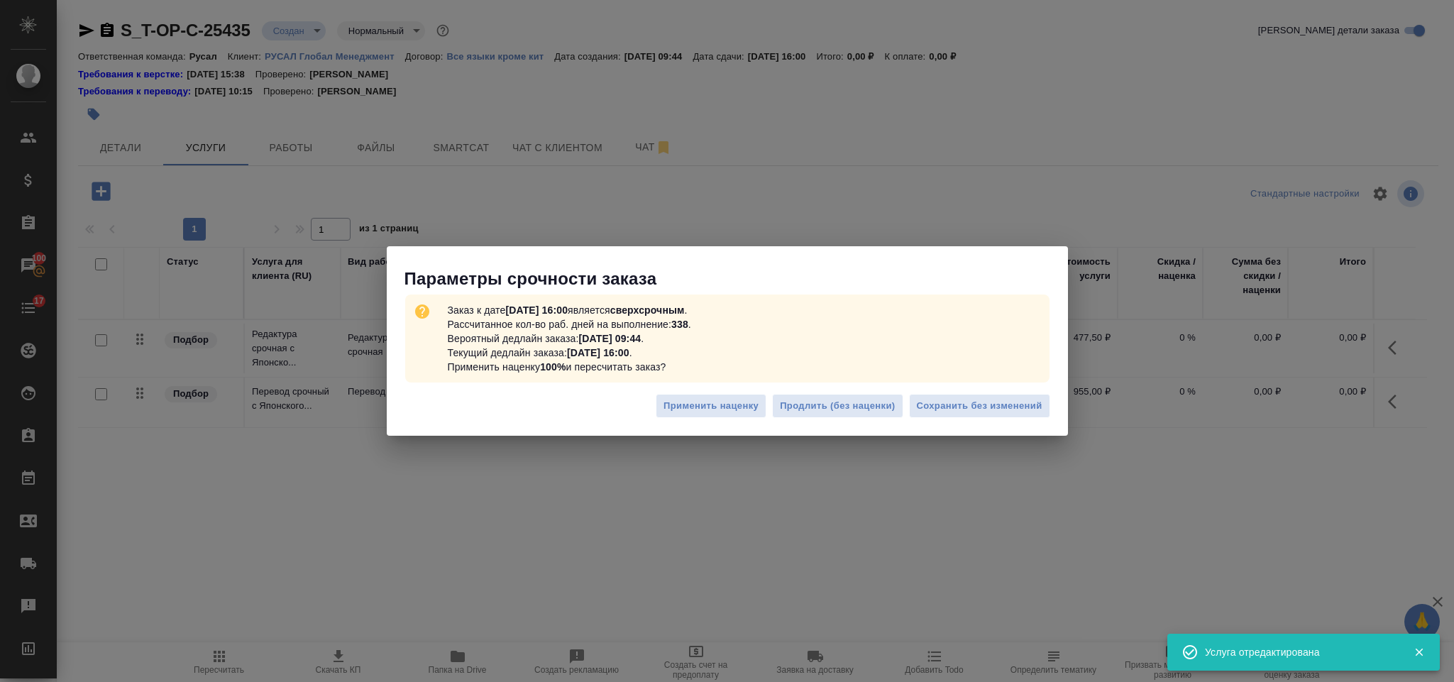
click at [947, 395] on button "Сохранить без изменений" at bounding box center [979, 406] width 141 height 25
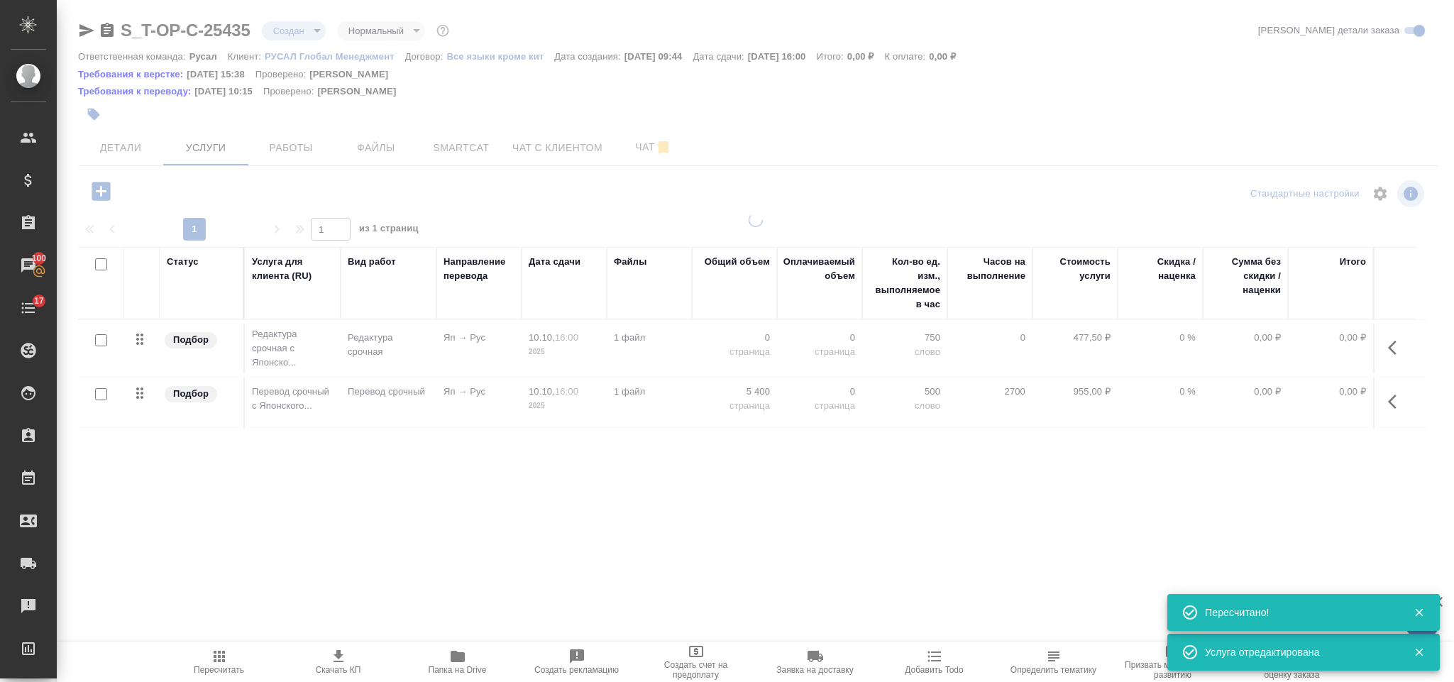
type input "urgent"
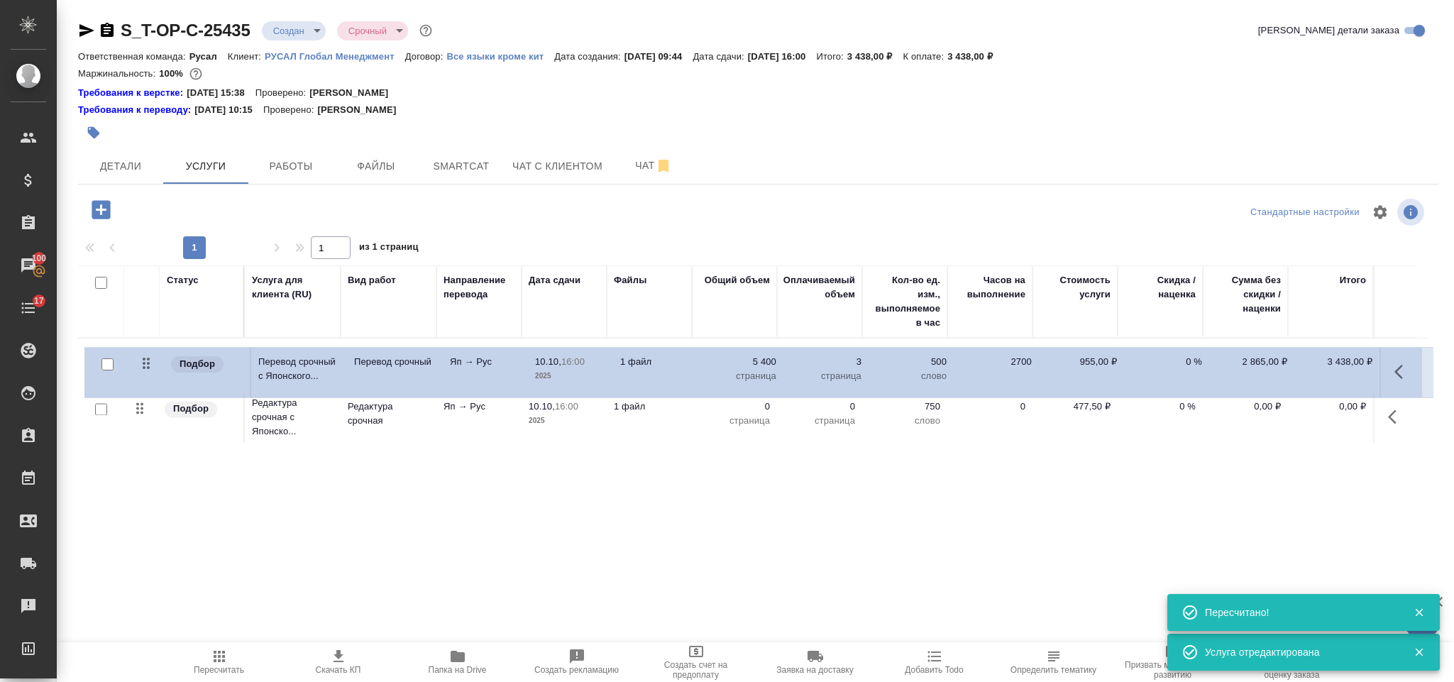
drag, startPoint x: 138, startPoint y: 413, endPoint x: 145, endPoint y: 358, distance: 55.0
click at [145, 358] on table "Статус Услуга для клиента (RU) Вид работ Направление перевода Дата сдачи Файлы …" at bounding box center [752, 355] width 1349 height 181
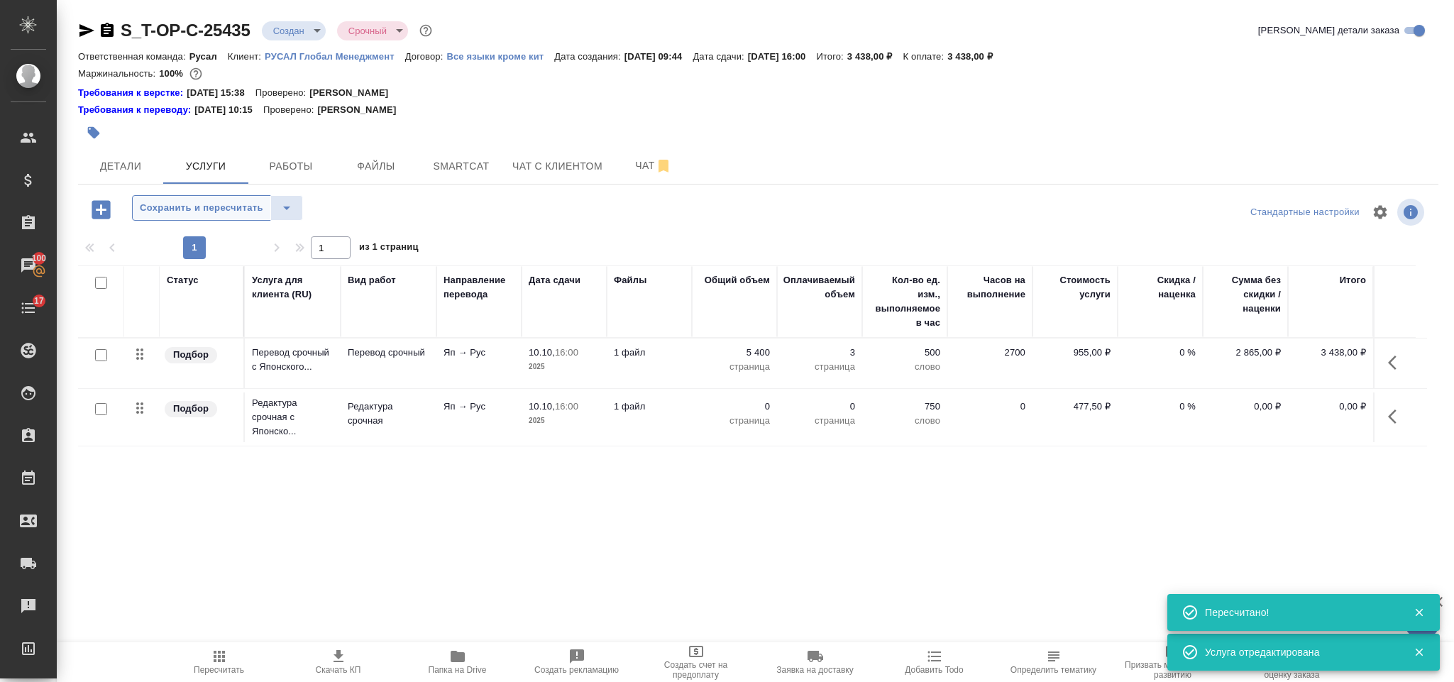
click at [232, 215] on span "Сохранить и пересчитать" at bounding box center [201, 208] width 123 height 16
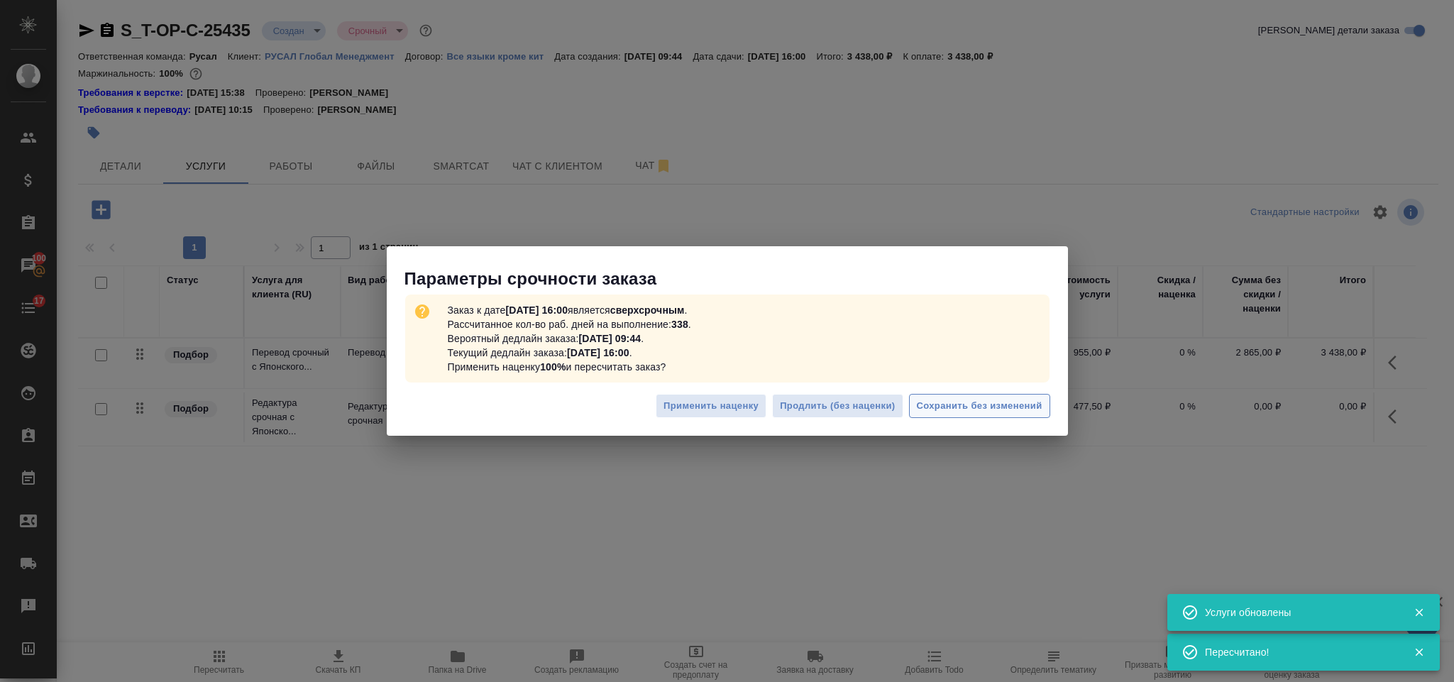
click at [1001, 403] on span "Сохранить без изменений" at bounding box center [980, 406] width 126 height 16
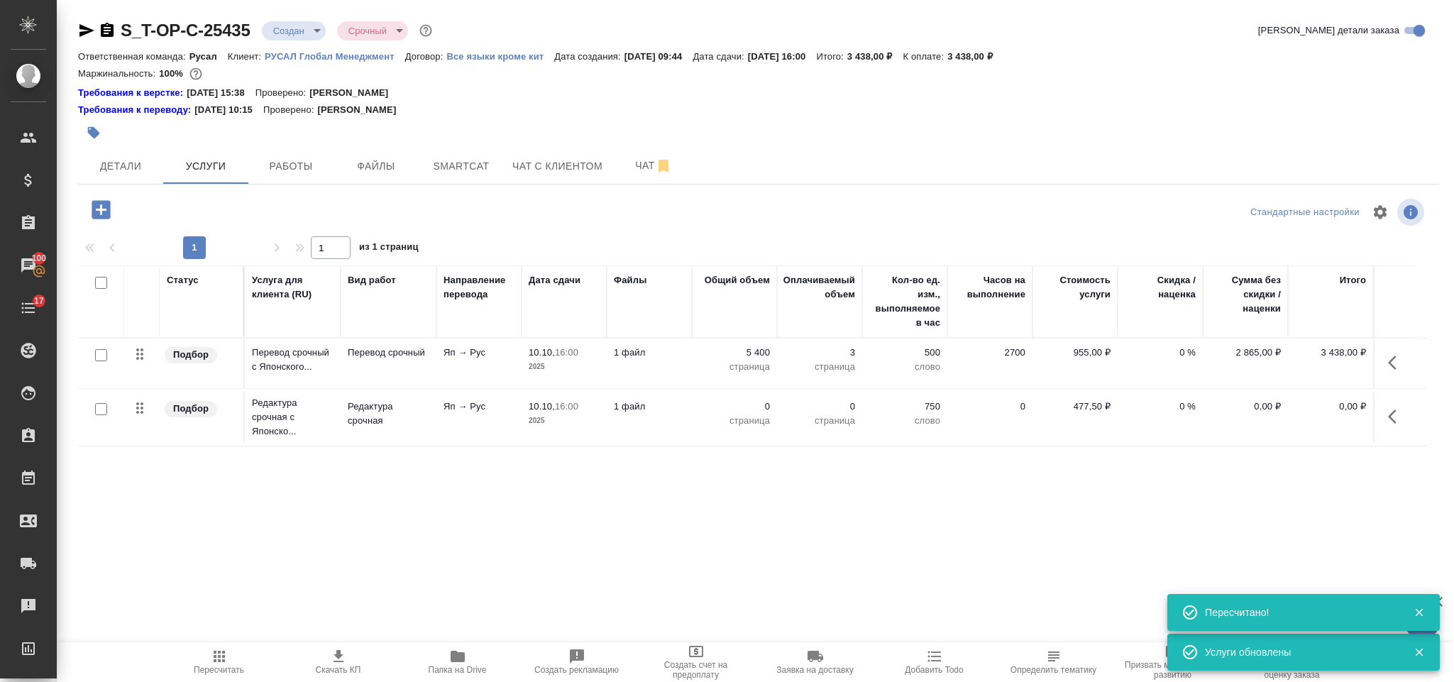
click at [1399, 419] on icon "button" at bounding box center [1396, 416] width 17 height 17
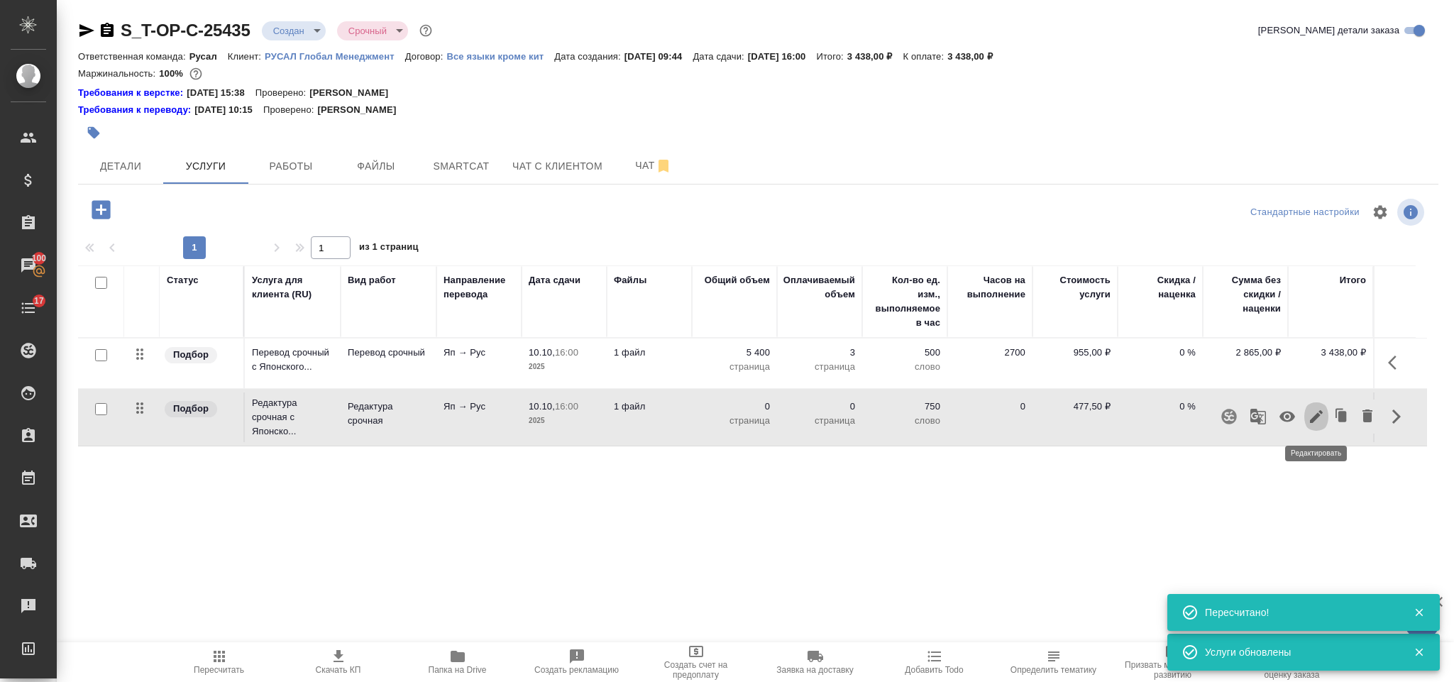
click at [1323, 407] on button "button" at bounding box center [1316, 417] width 24 height 34
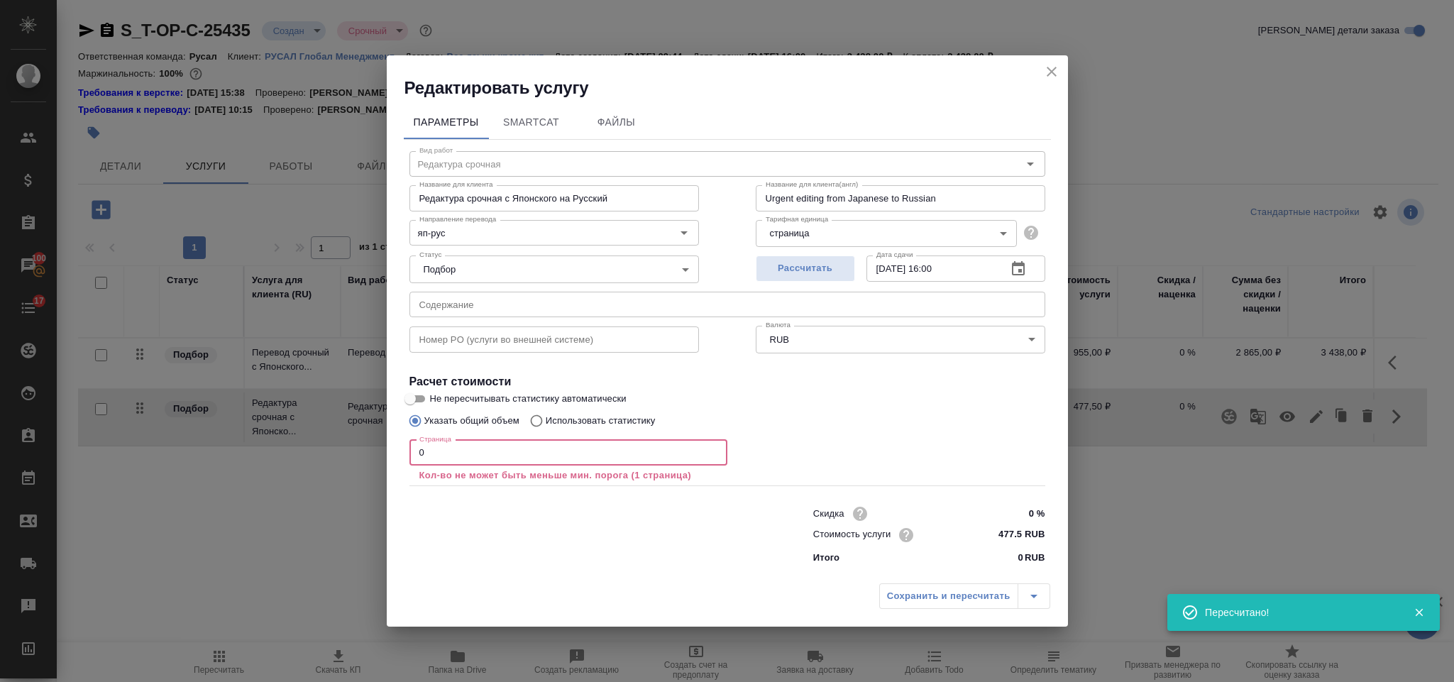
click at [475, 460] on input "0" at bounding box center [569, 453] width 318 height 26
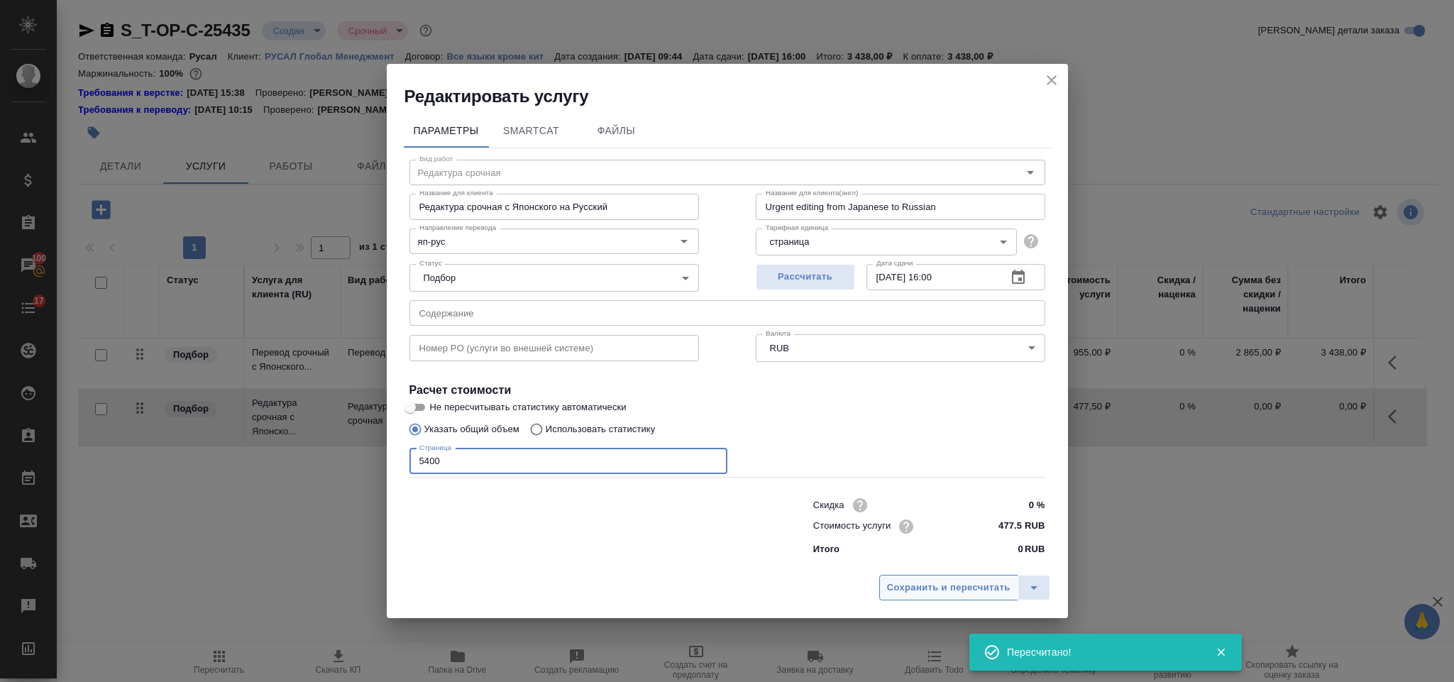
type input "5400"
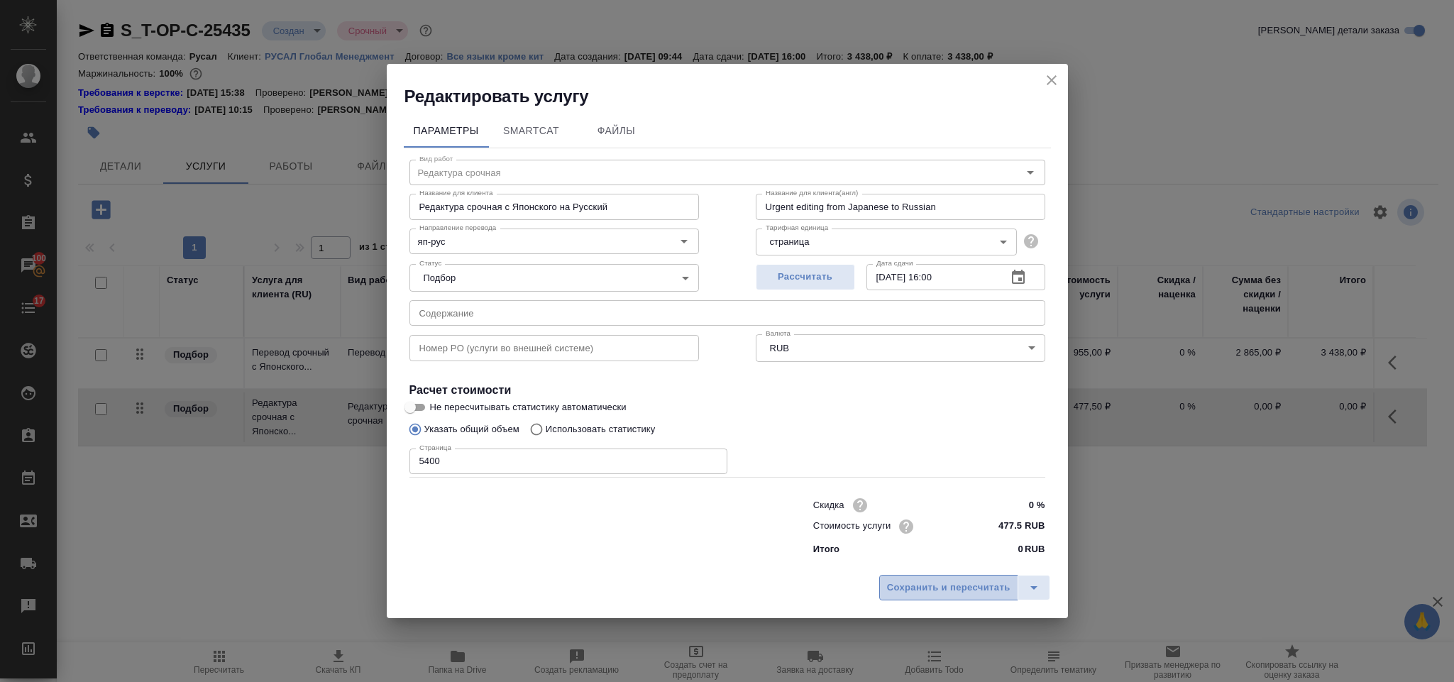
click at [918, 592] on span "Сохранить и пересчитать" at bounding box center [948, 588] width 123 height 16
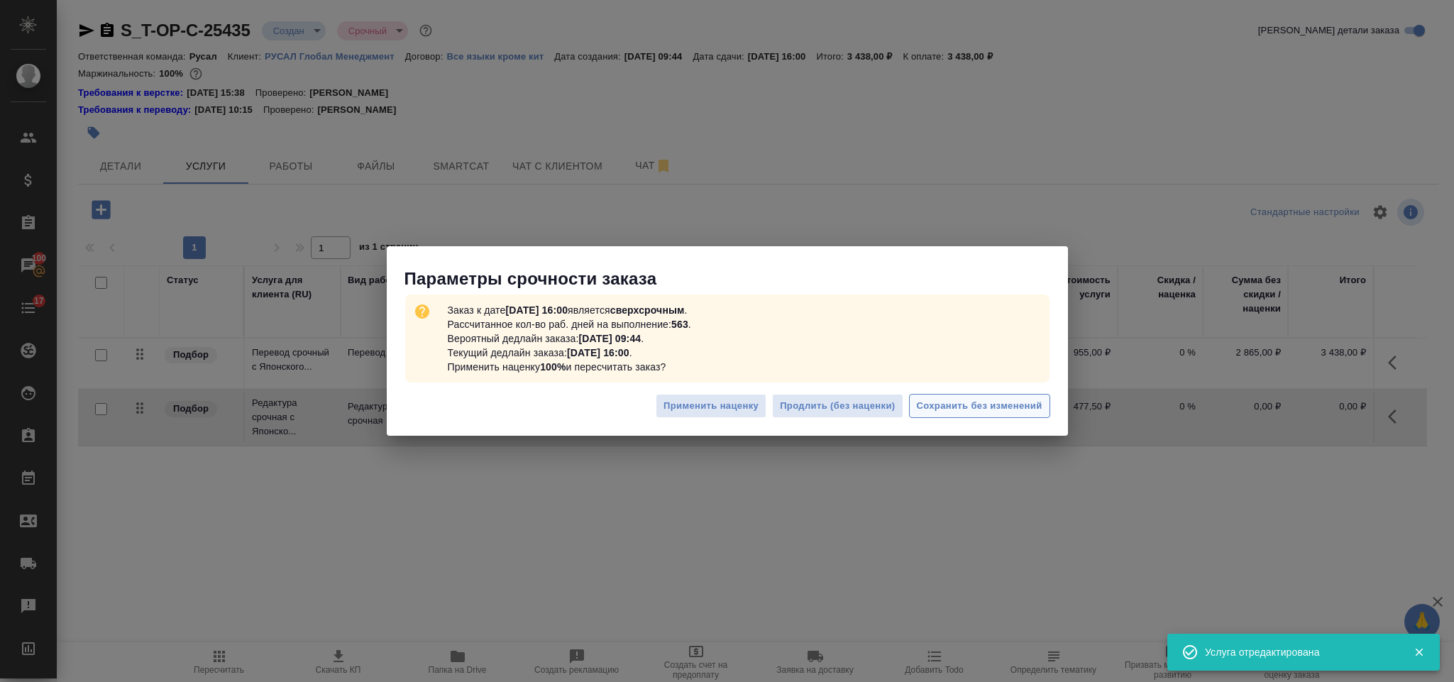
click at [963, 418] on button "Сохранить без изменений" at bounding box center [979, 406] width 141 height 25
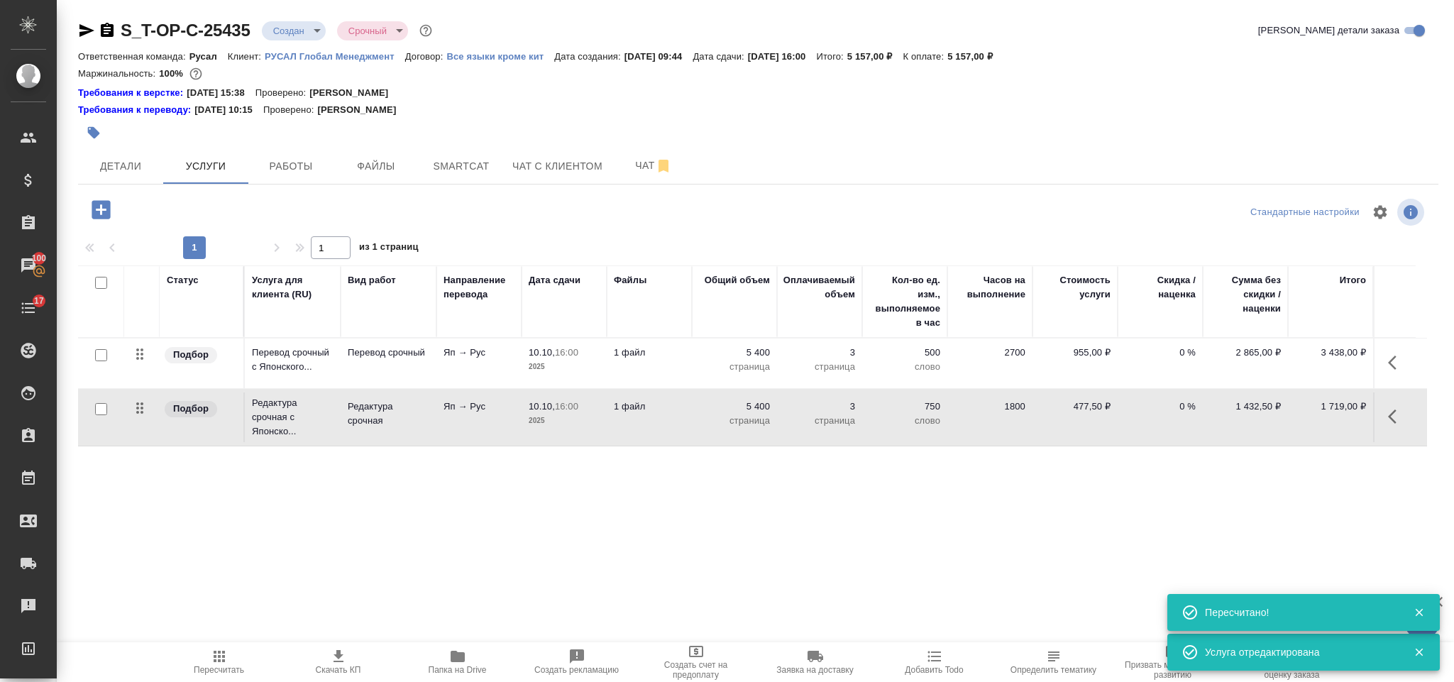
click at [105, 201] on icon "button" at bounding box center [101, 209] width 25 height 25
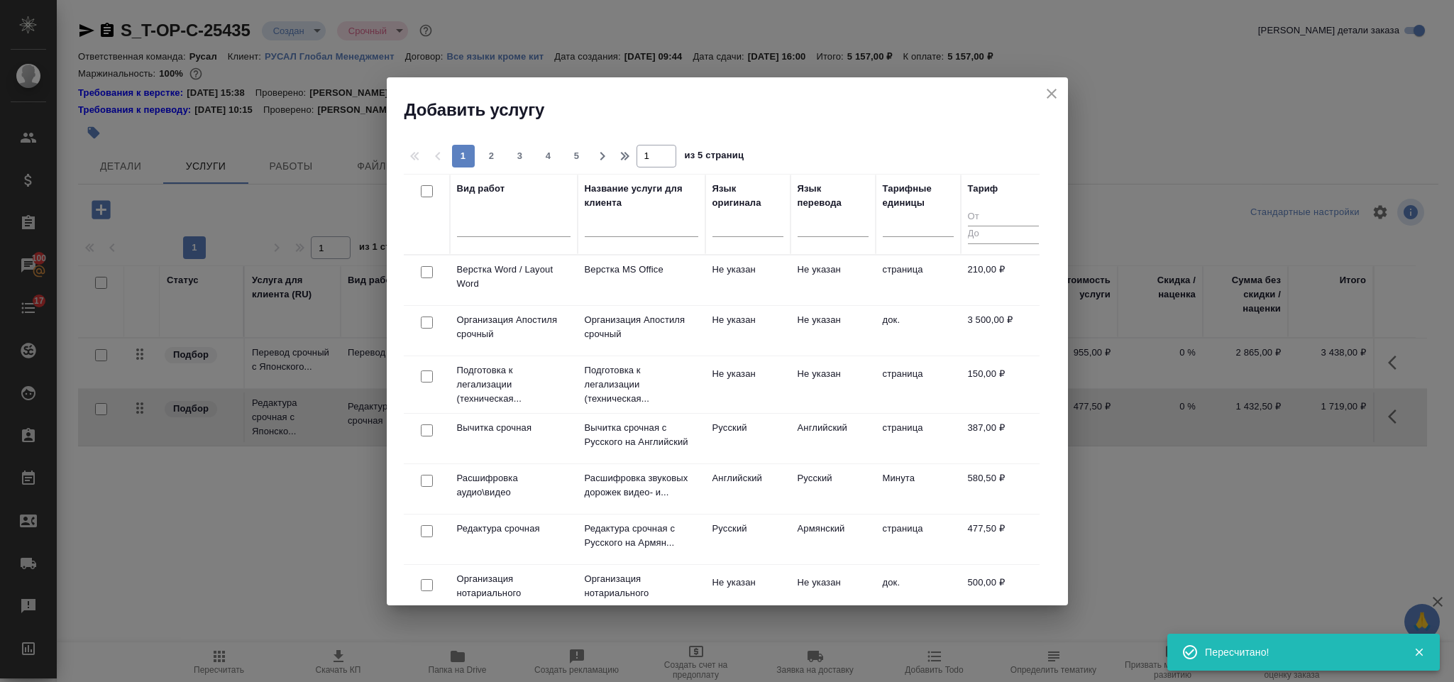
click at [424, 273] on input "checkbox" at bounding box center [427, 272] width 12 height 12
checkbox input "true"
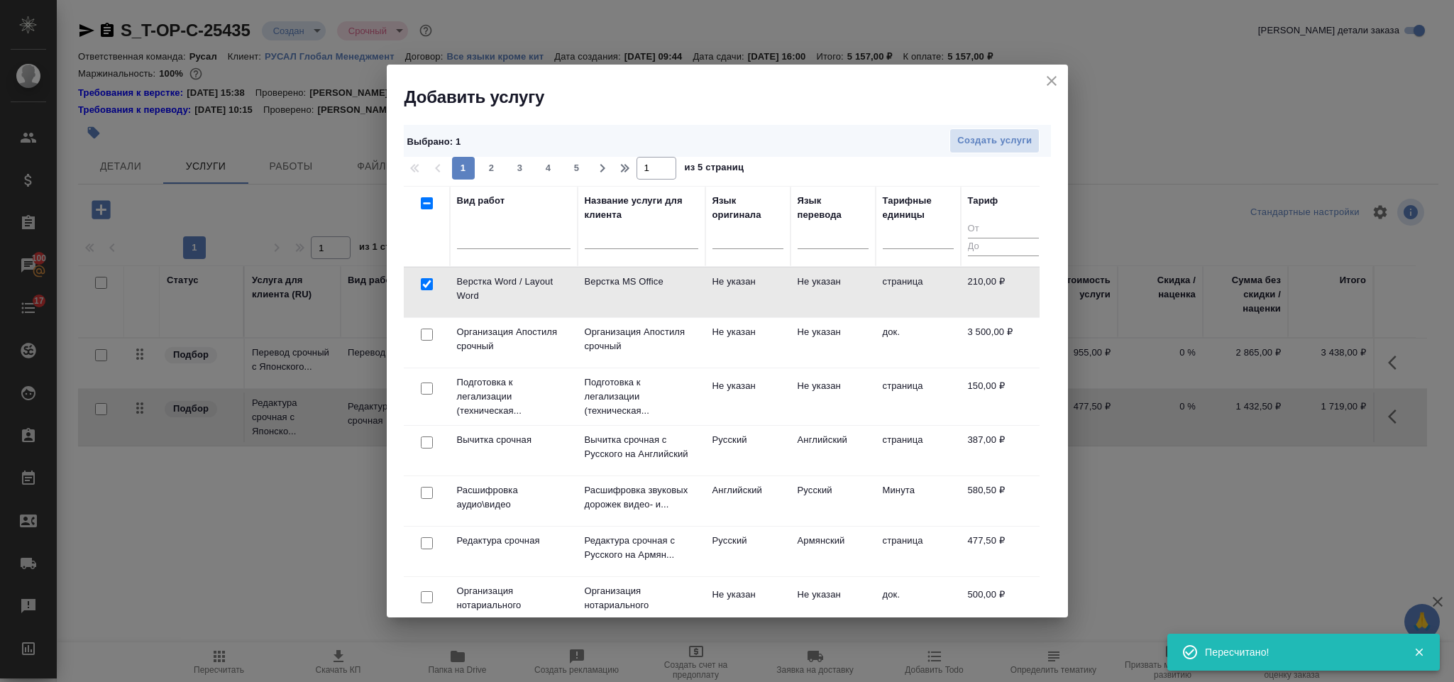
click at [972, 126] on div "Выбрано : 1 Создать услуги" at bounding box center [727, 141] width 647 height 32
click at [972, 139] on span "Создать услуги" at bounding box center [994, 141] width 75 height 16
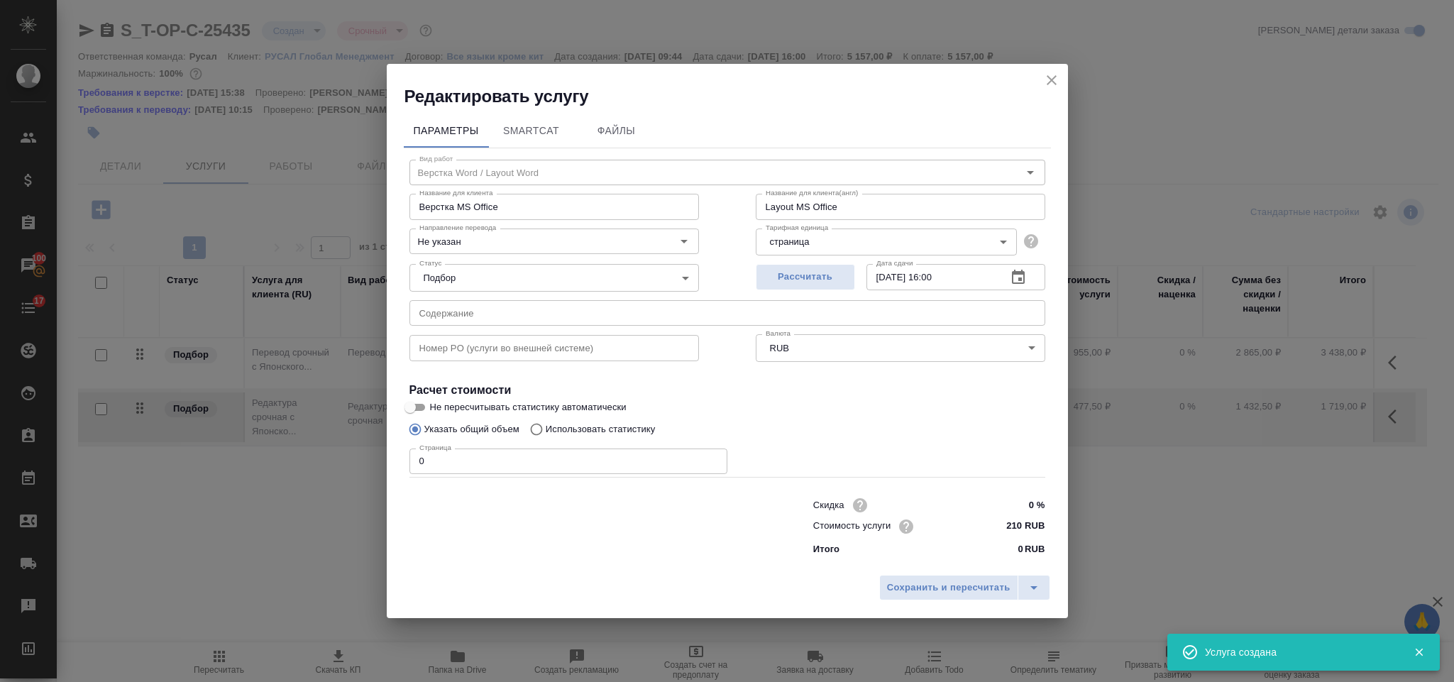
click at [497, 454] on input "0" at bounding box center [569, 462] width 318 height 26
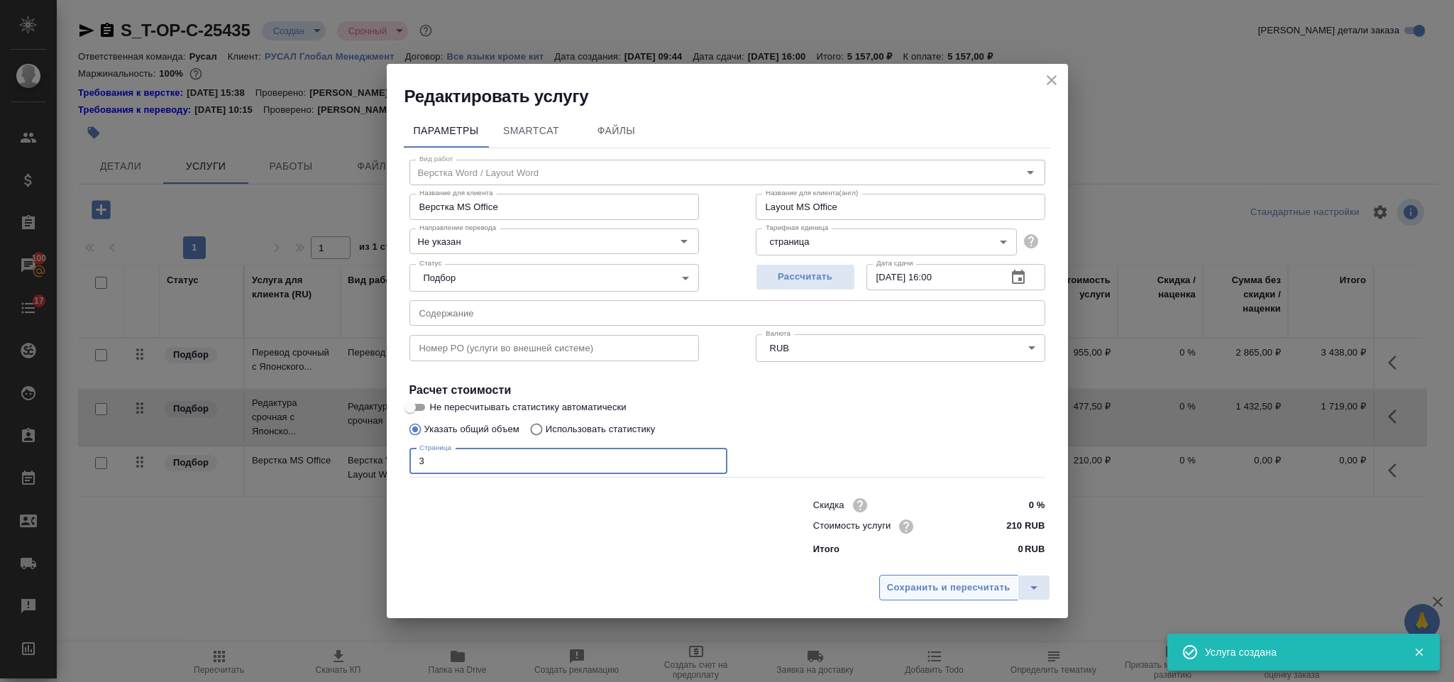
type input "3"
click at [892, 593] on span "Сохранить и пересчитать" at bounding box center [948, 588] width 123 height 16
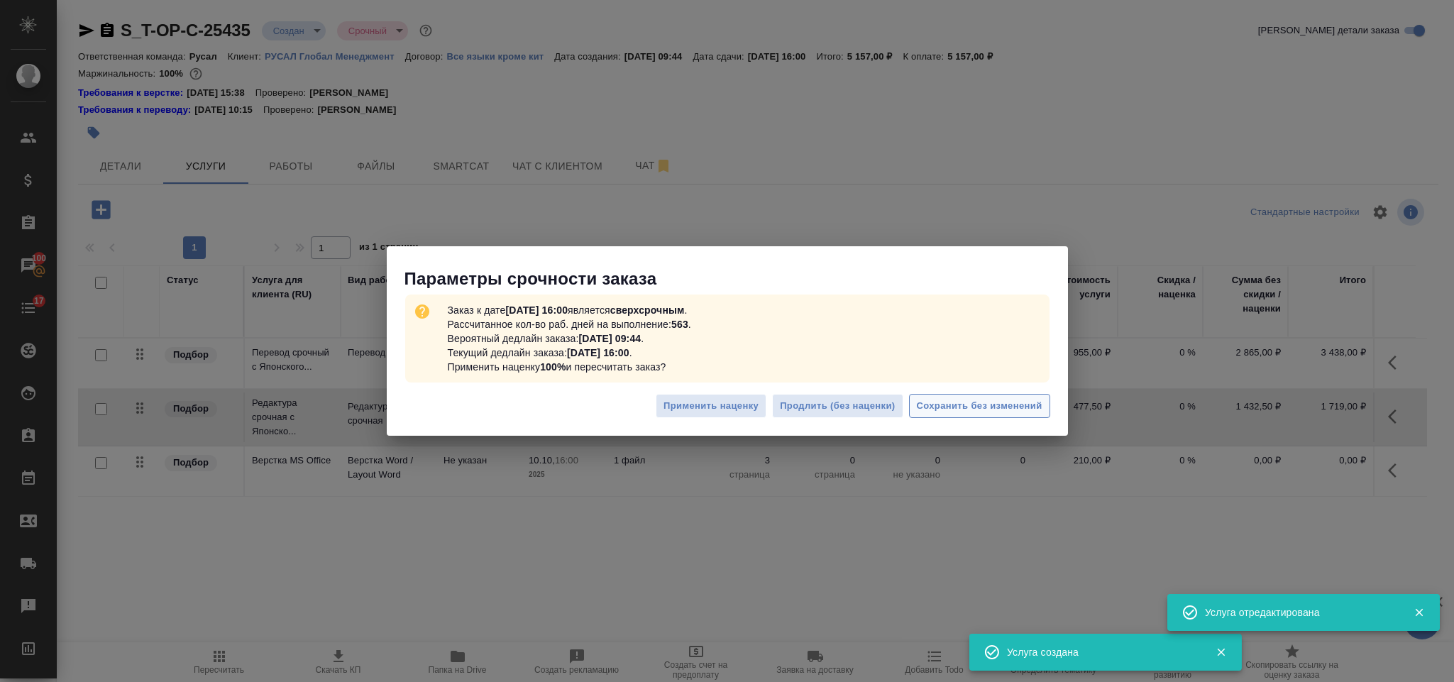
click at [933, 405] on span "Сохранить без изменений" at bounding box center [980, 406] width 126 height 16
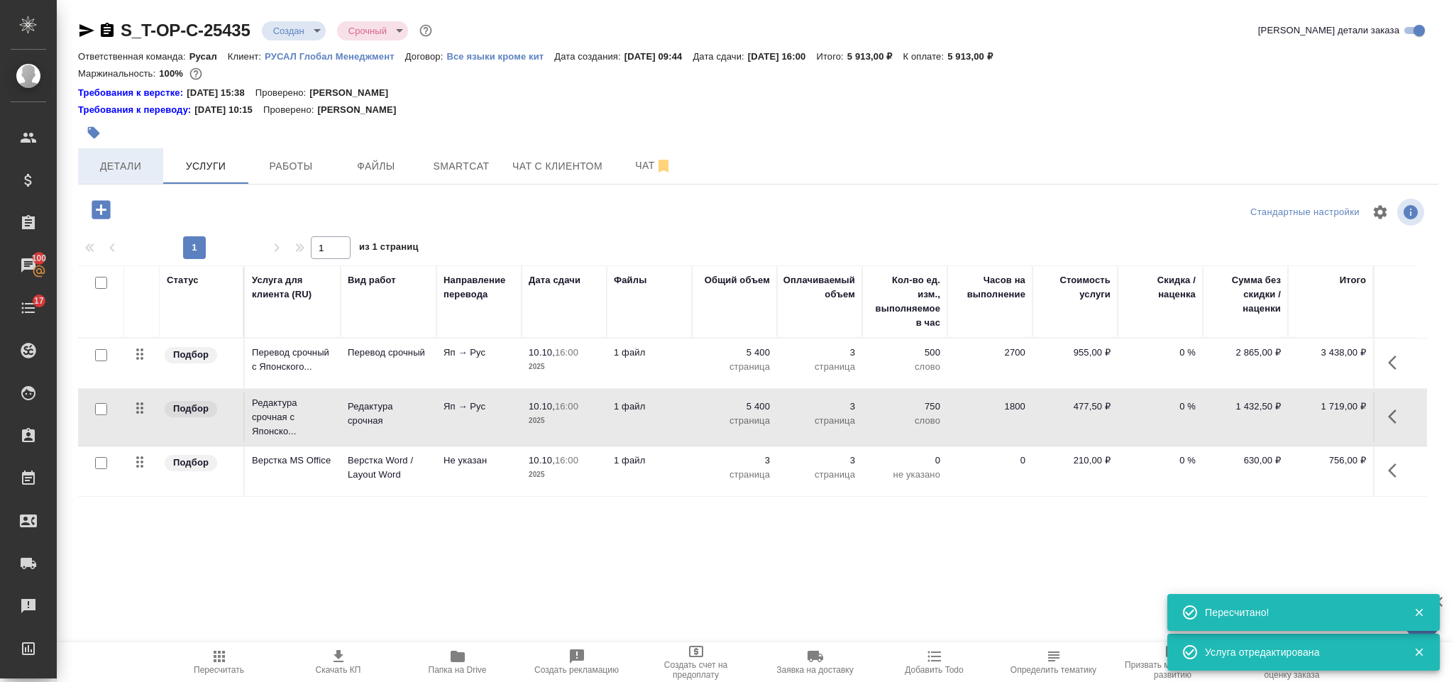
click at [136, 171] on span "Детали" at bounding box center [121, 167] width 68 height 18
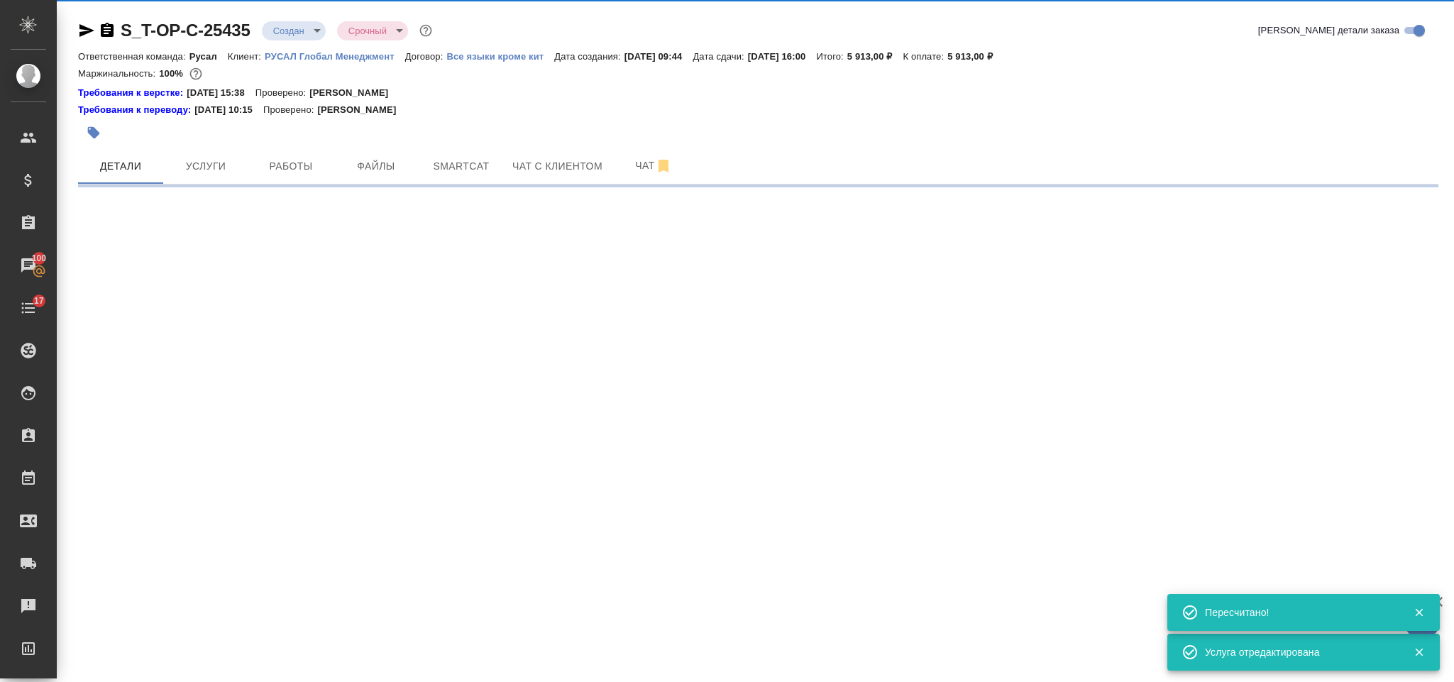
select select "RU"
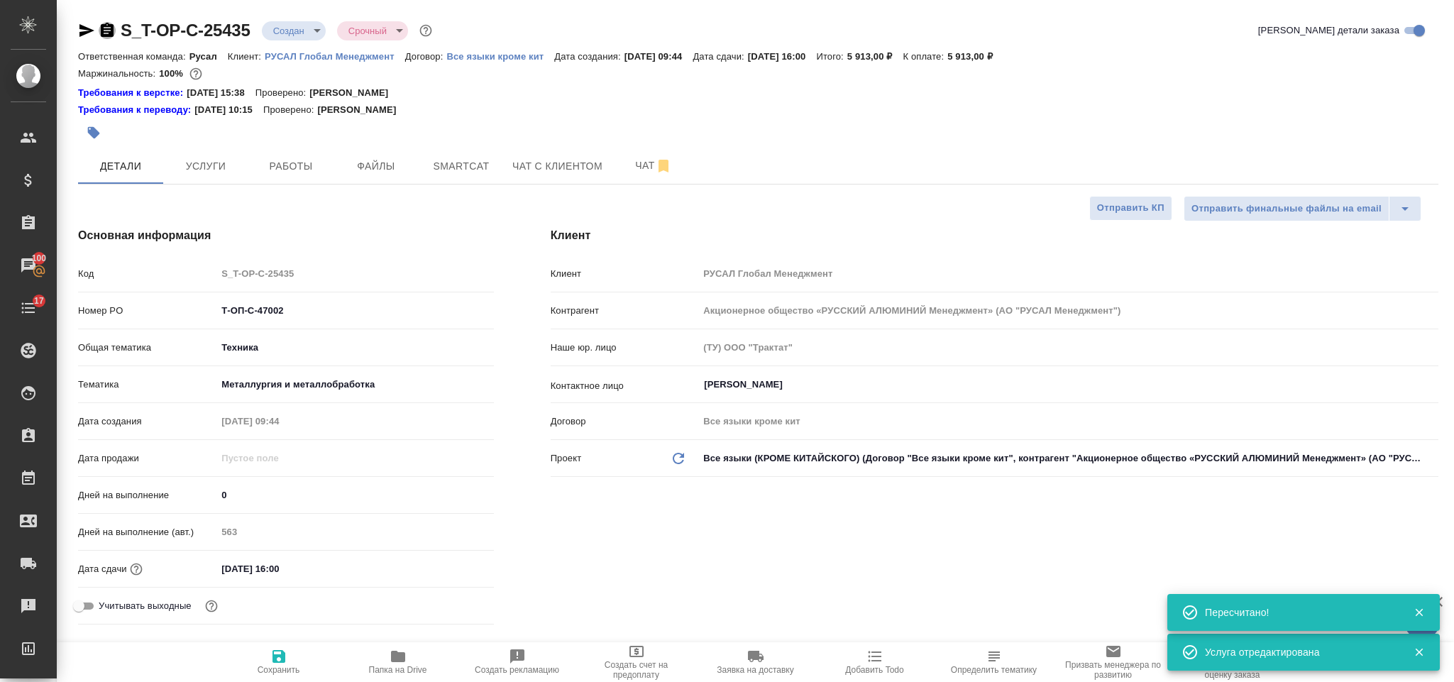
click at [106, 33] on icon "button" at bounding box center [107, 30] width 17 height 17
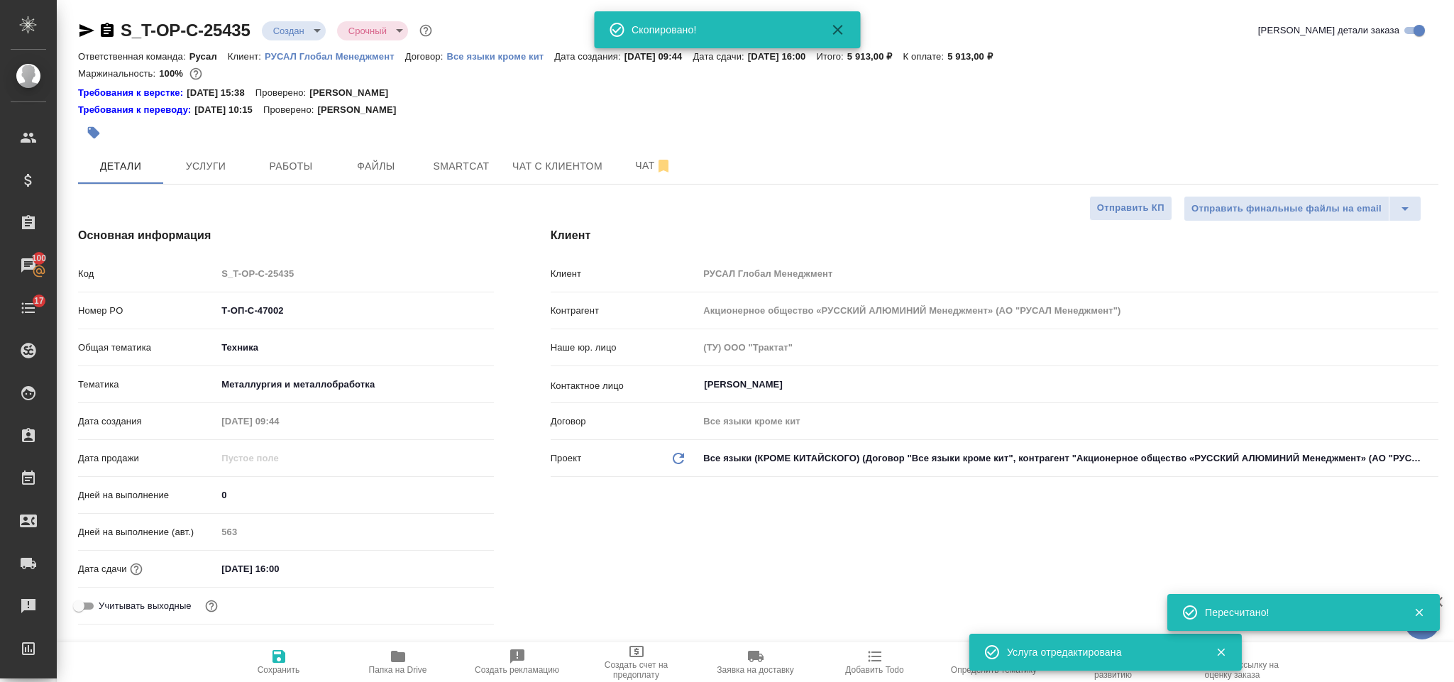
type textarea "x"
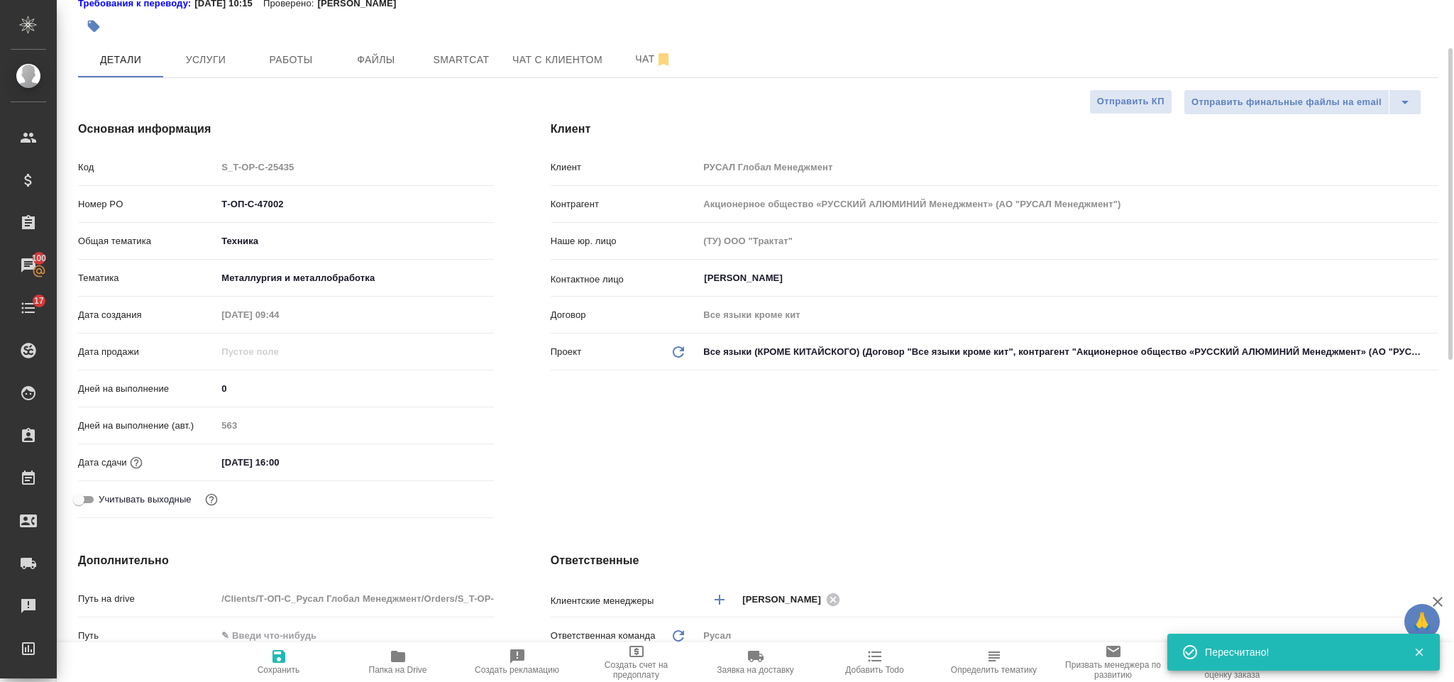
scroll to position [213, 0]
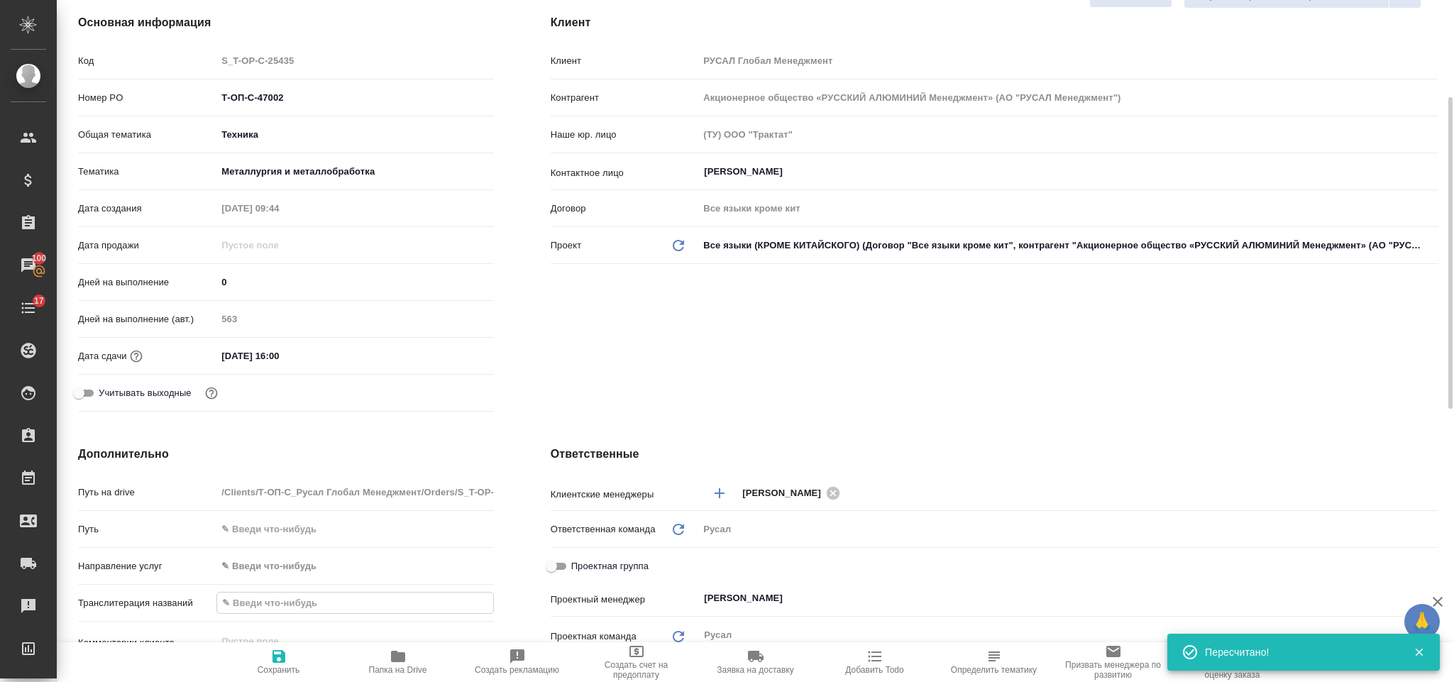
click at [307, 594] on input "text" at bounding box center [354, 603] width 275 height 21
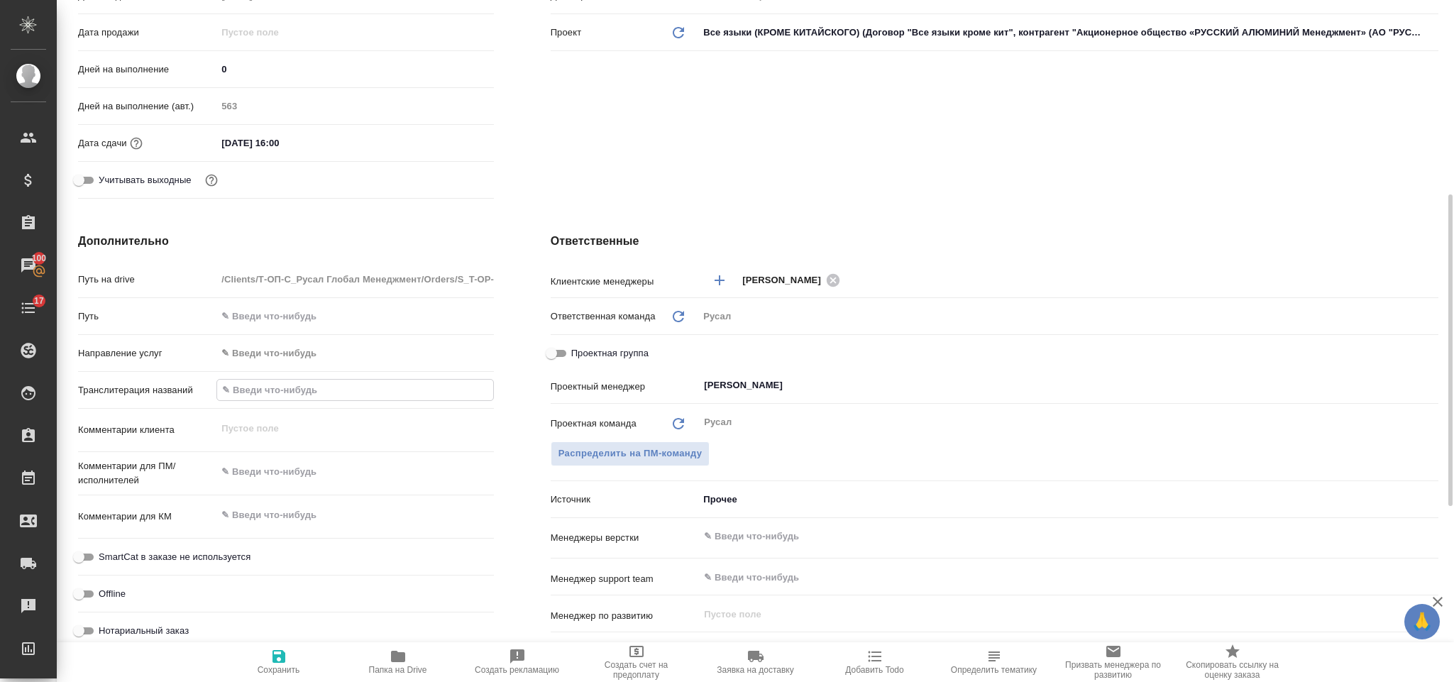
click at [315, 488] on div "x" at bounding box center [354, 473] width 277 height 31
type textarea "x"
type textarea "та"
type textarea "x"
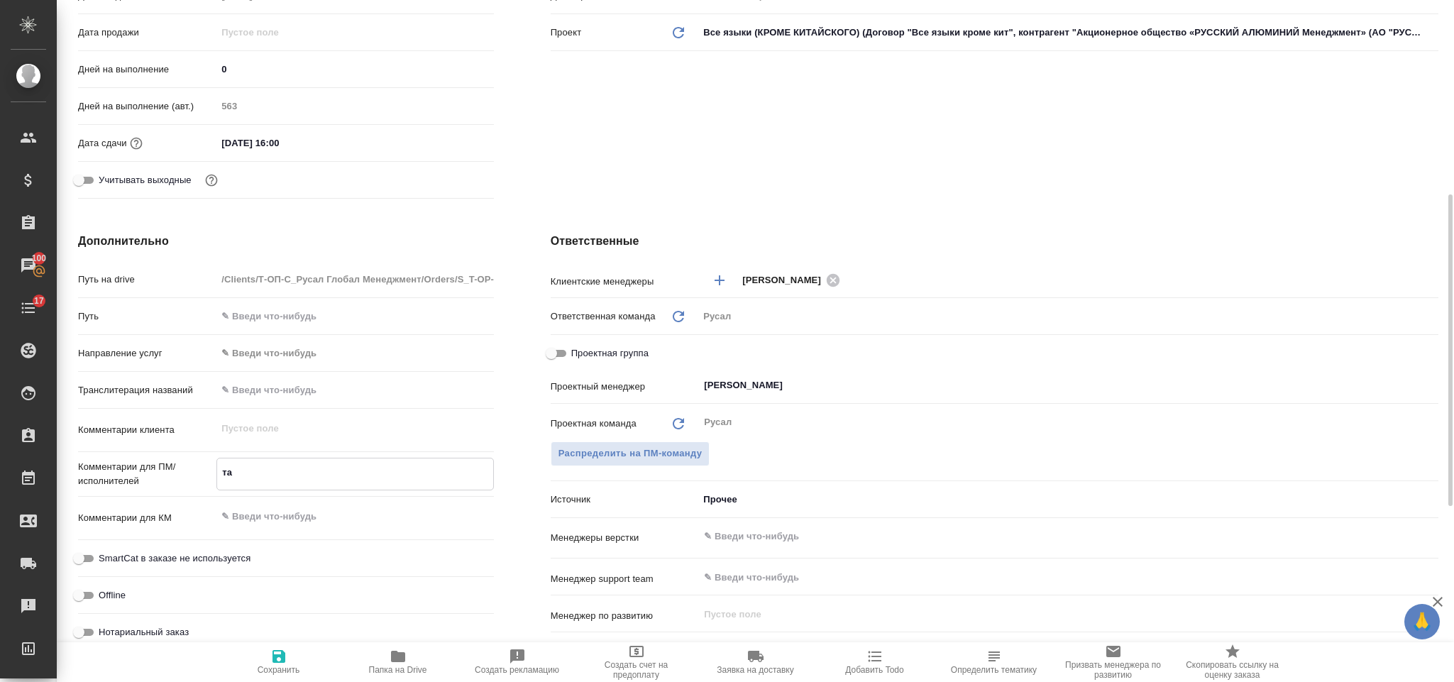
type textarea "x"
type textarea "тай"
type textarea "x"
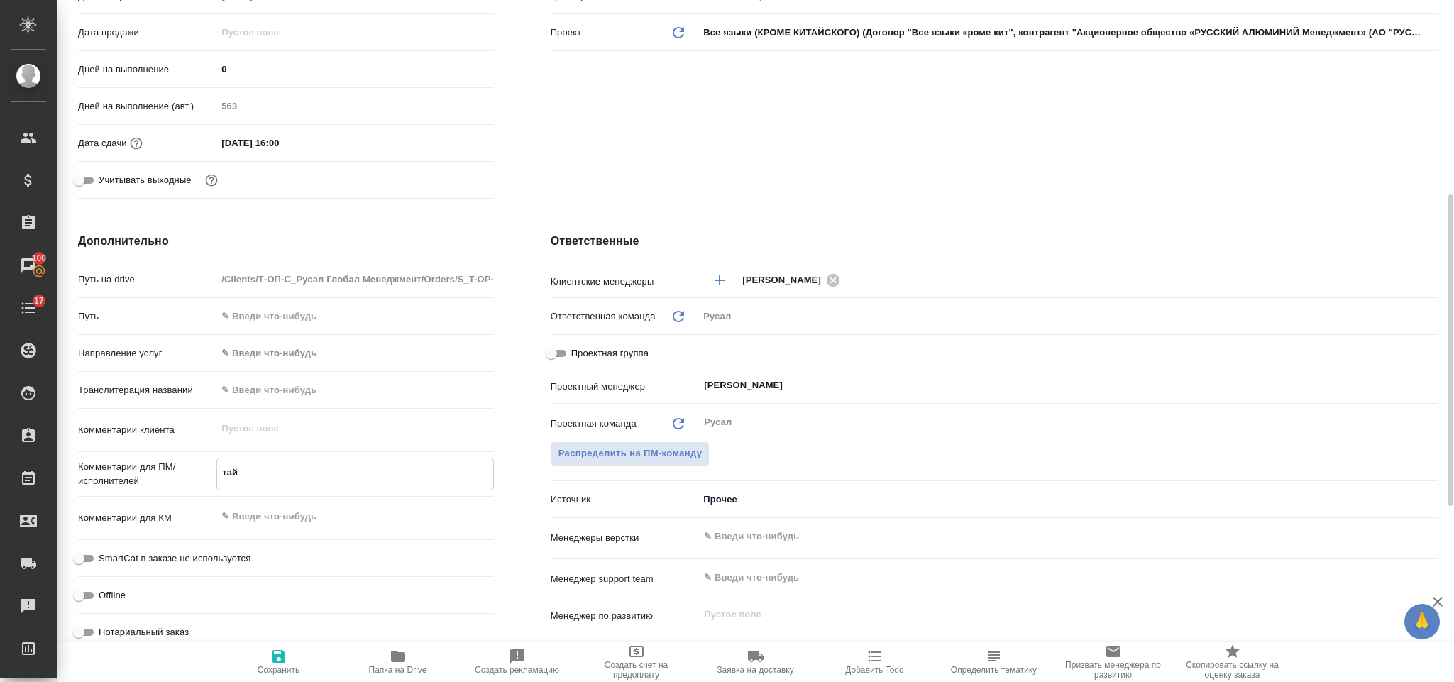
type textarea "тайс"
type textarea "x"
type textarea "тайски"
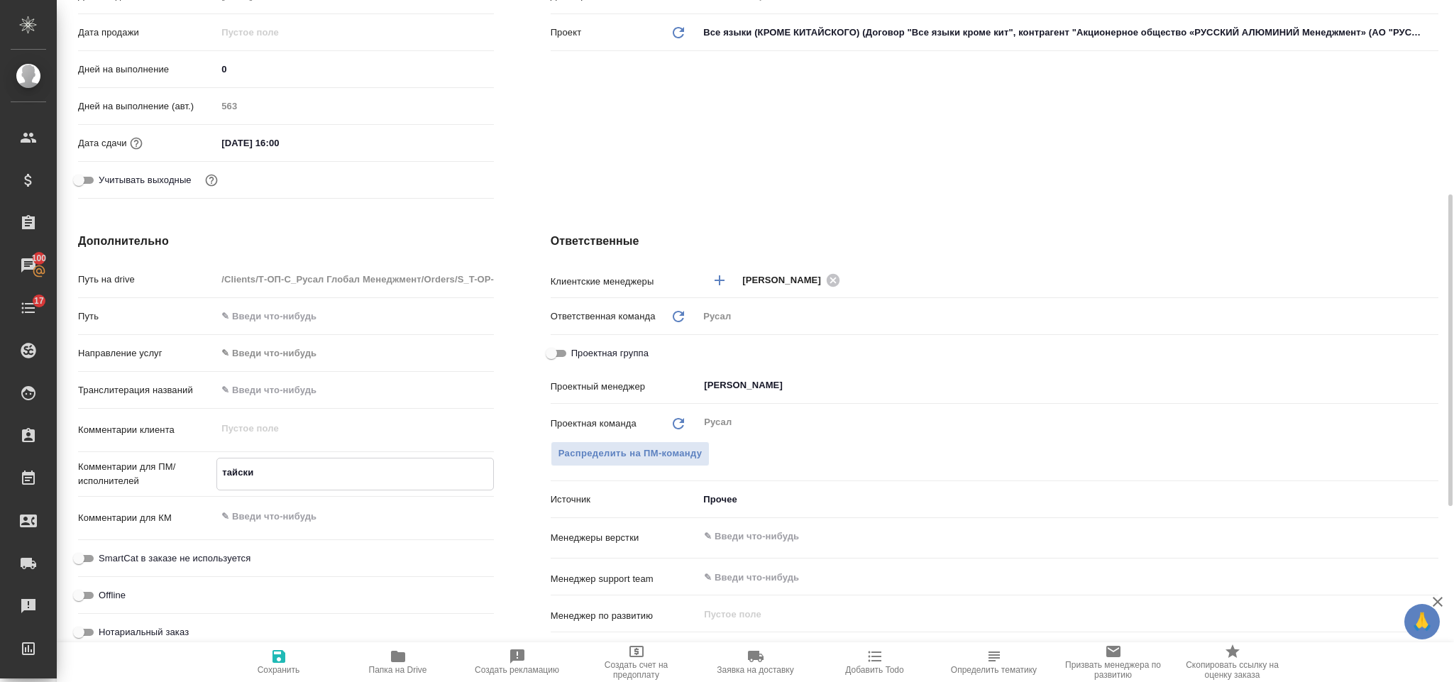
type textarea "x"
type textarea "тайский"
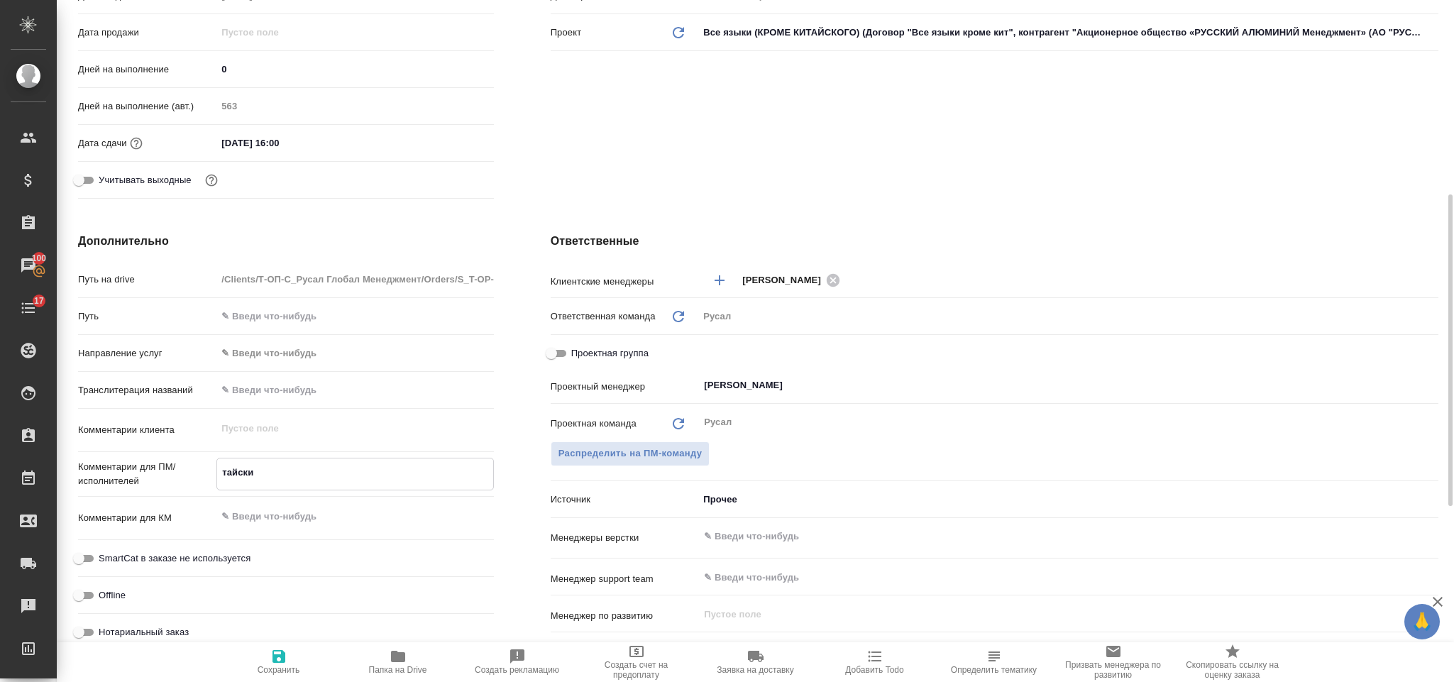
type textarea "x"
type textarea "тайский-"
type textarea "x"
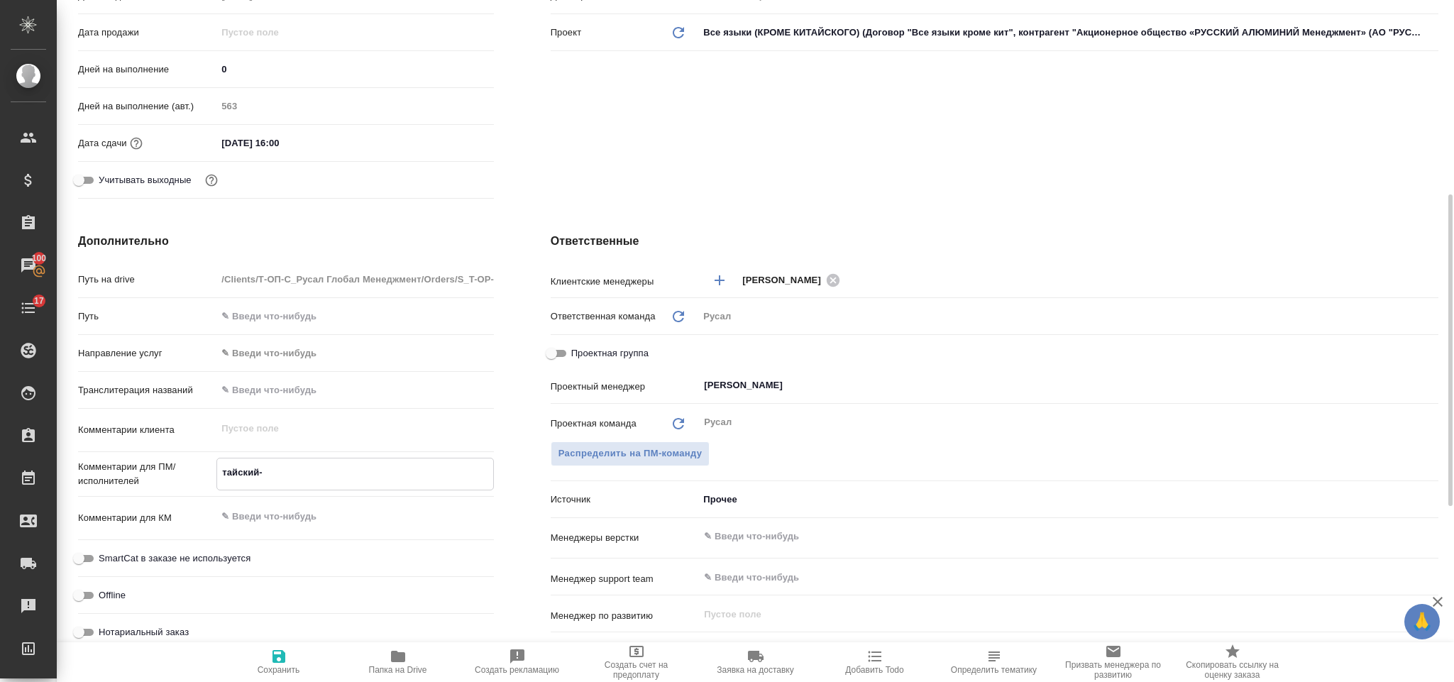
type textarea "x"
type textarea "тайский-ру"
type textarea "x"
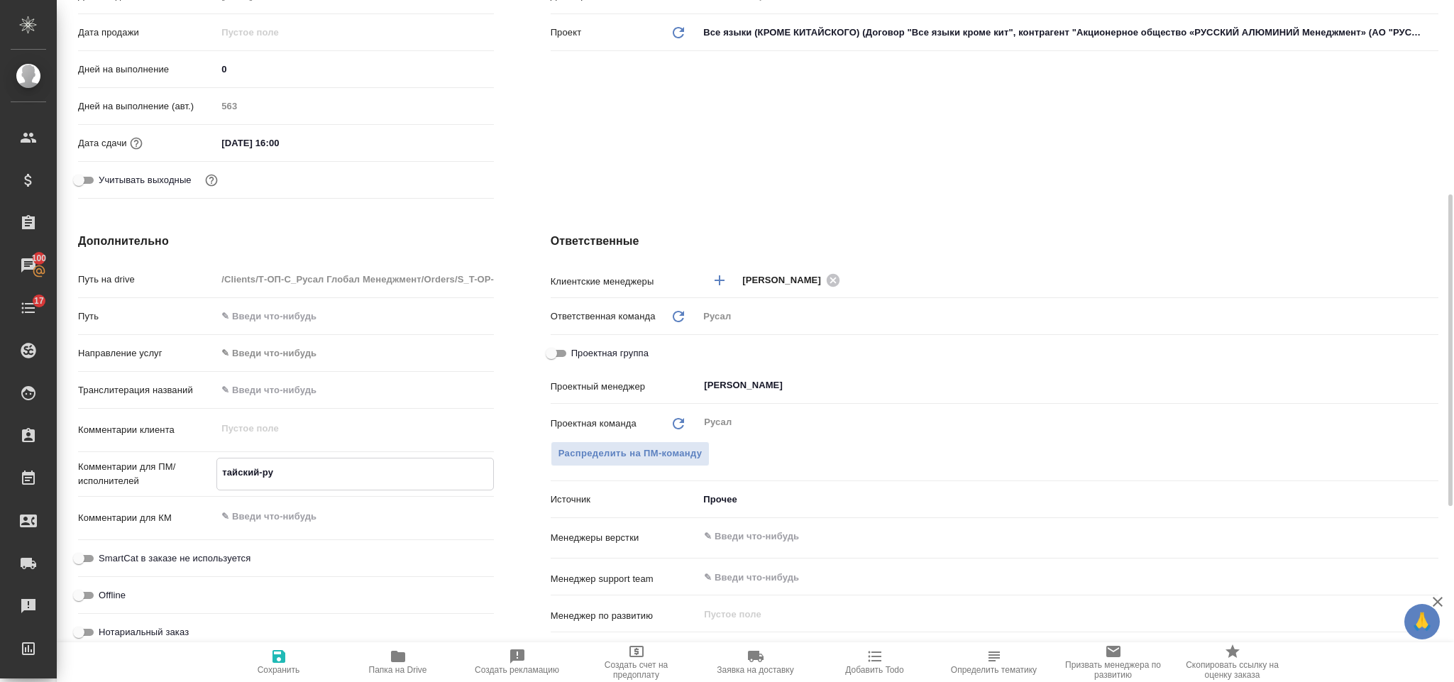
type textarea "тайский-рус"
type textarea "x"
type textarea "тайский-рус"
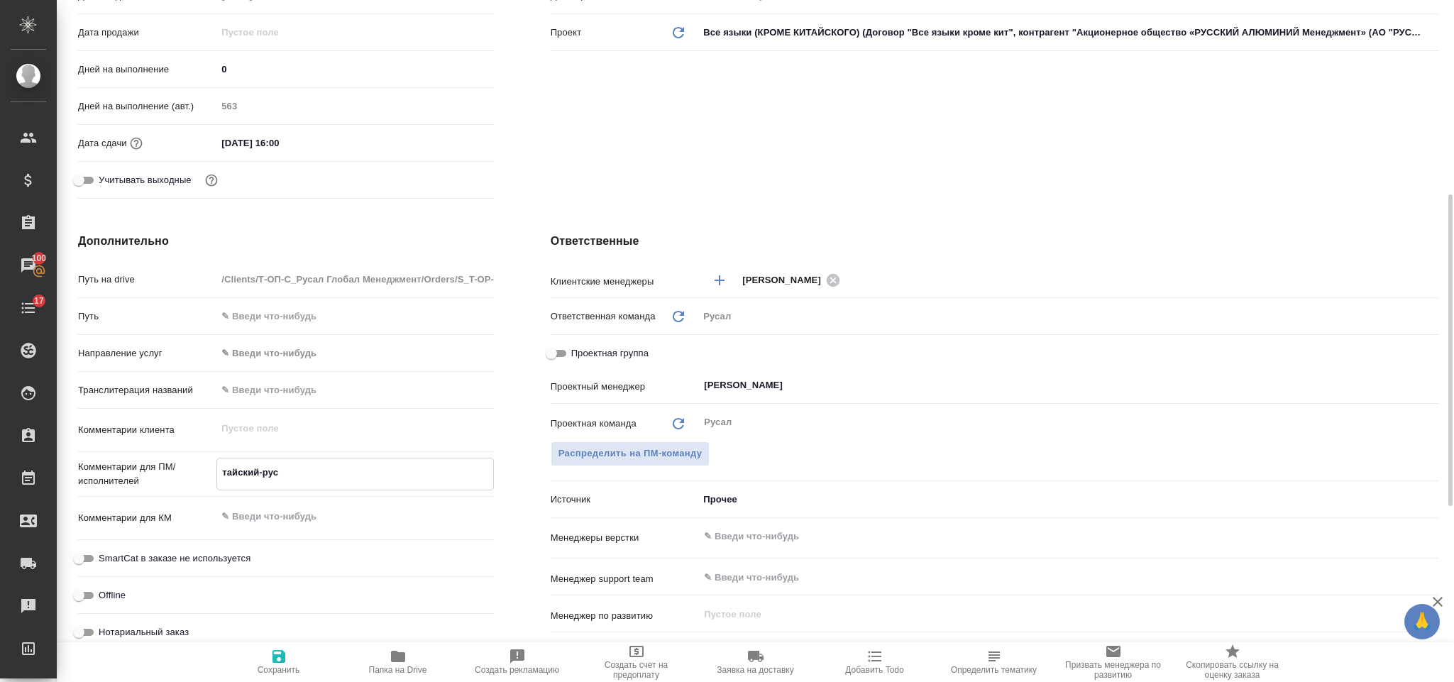
type textarea "x"
click at [282, 656] on icon "button" at bounding box center [279, 656] width 13 height 13
type textarea "x"
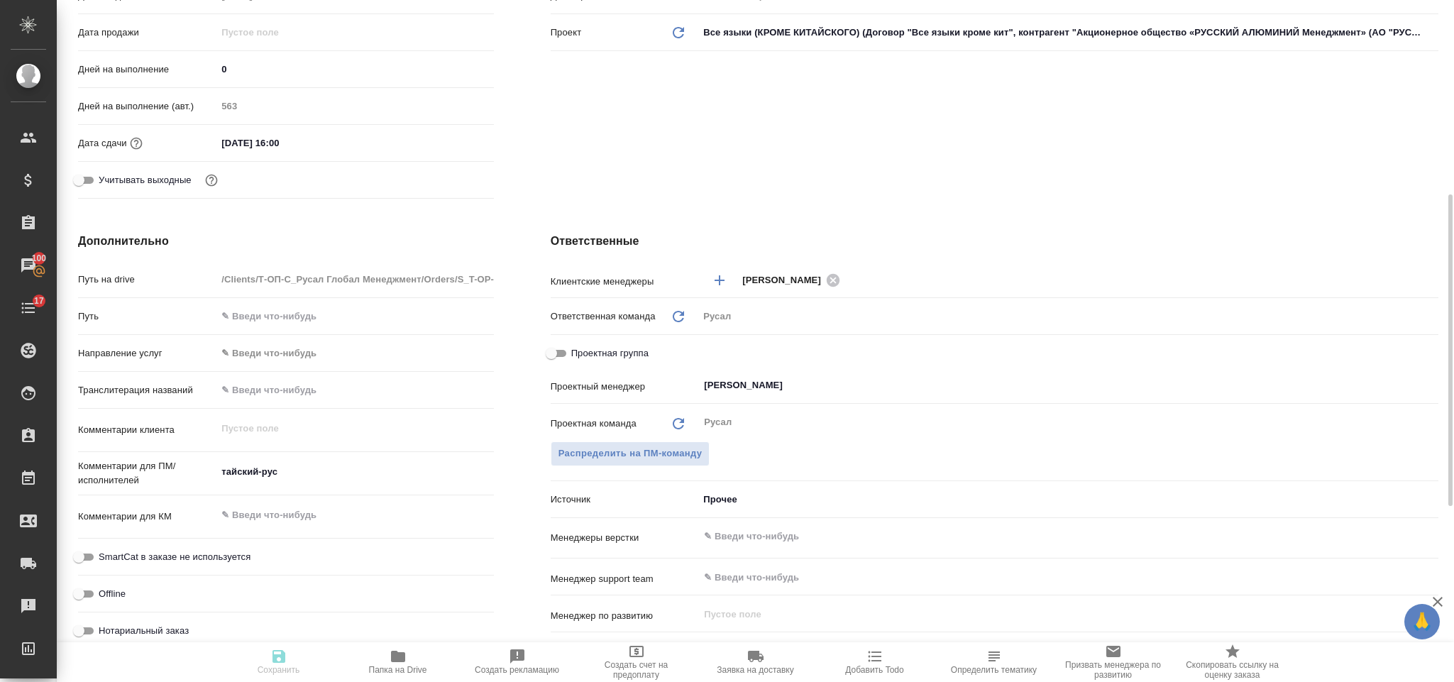
type textarea "x"
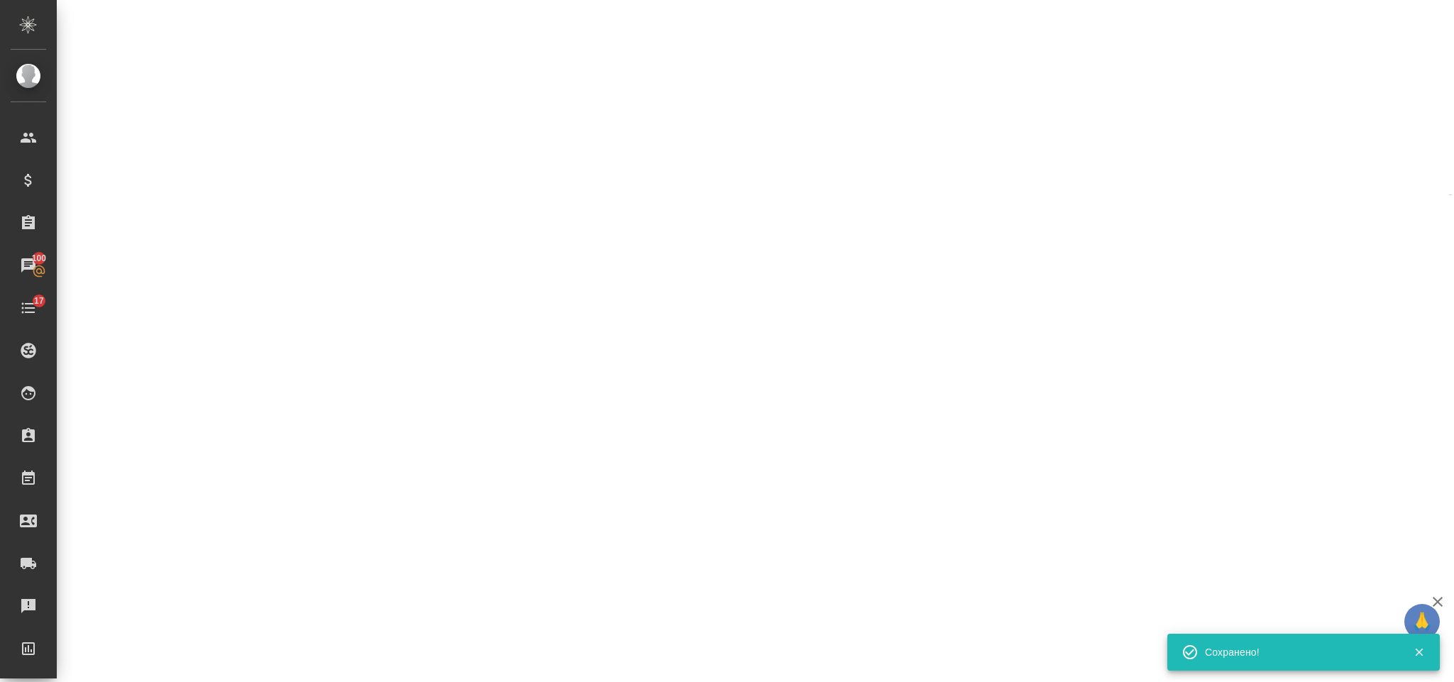
select select "RU"
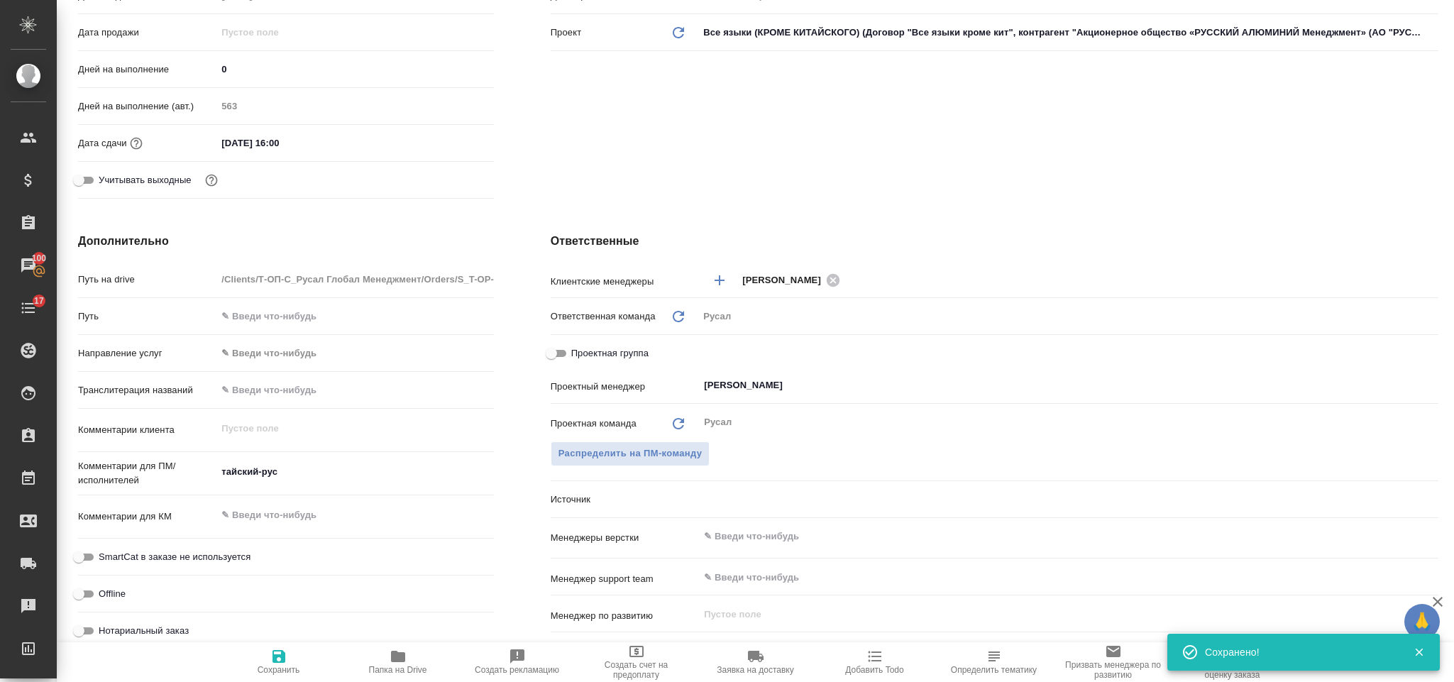
type textarea "x"
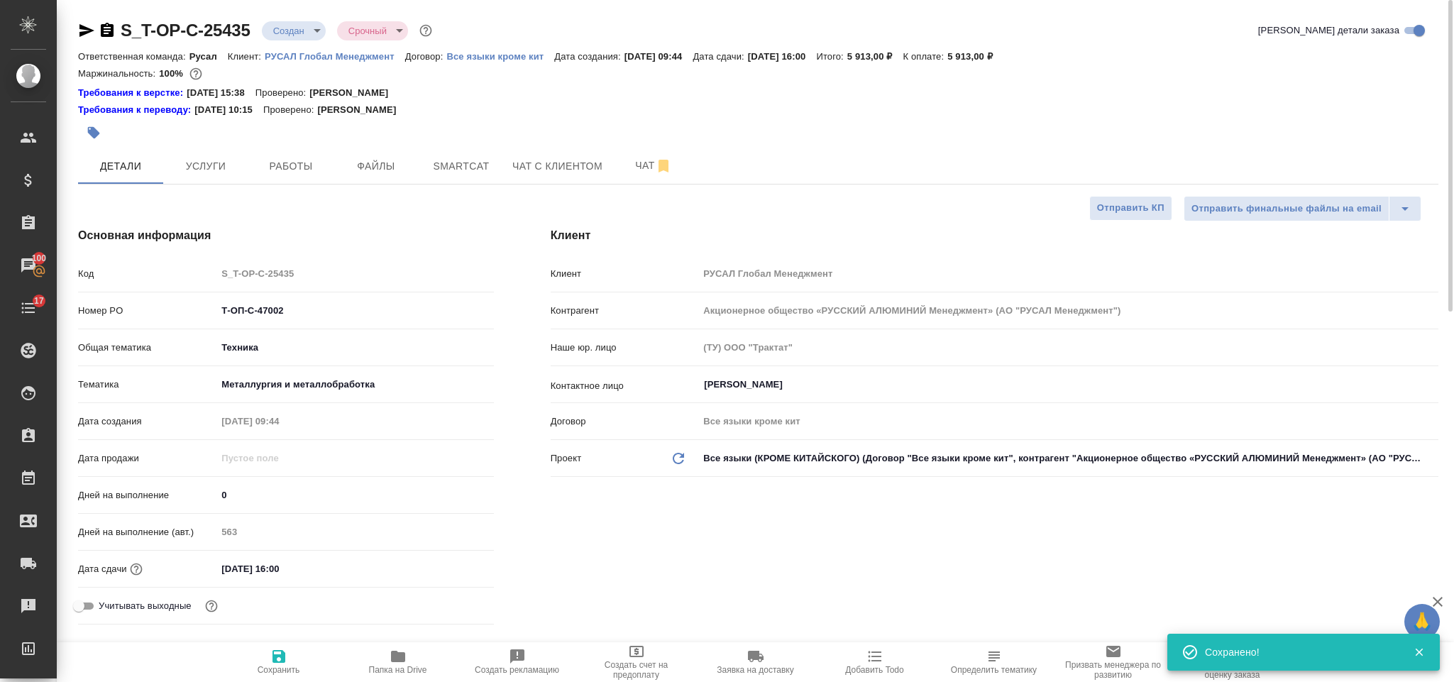
click at [92, 23] on icon "button" at bounding box center [86, 30] width 17 height 17
drag, startPoint x: 319, startPoint y: 317, endPoint x: 211, endPoint y: 295, distance: 110.9
click at [211, 295] on div "Код S_T-OP-C-25435 Номер PO Т-ОП-С-47002 Общая тематика Техника tech Тематика М…" at bounding box center [286, 445] width 416 height 369
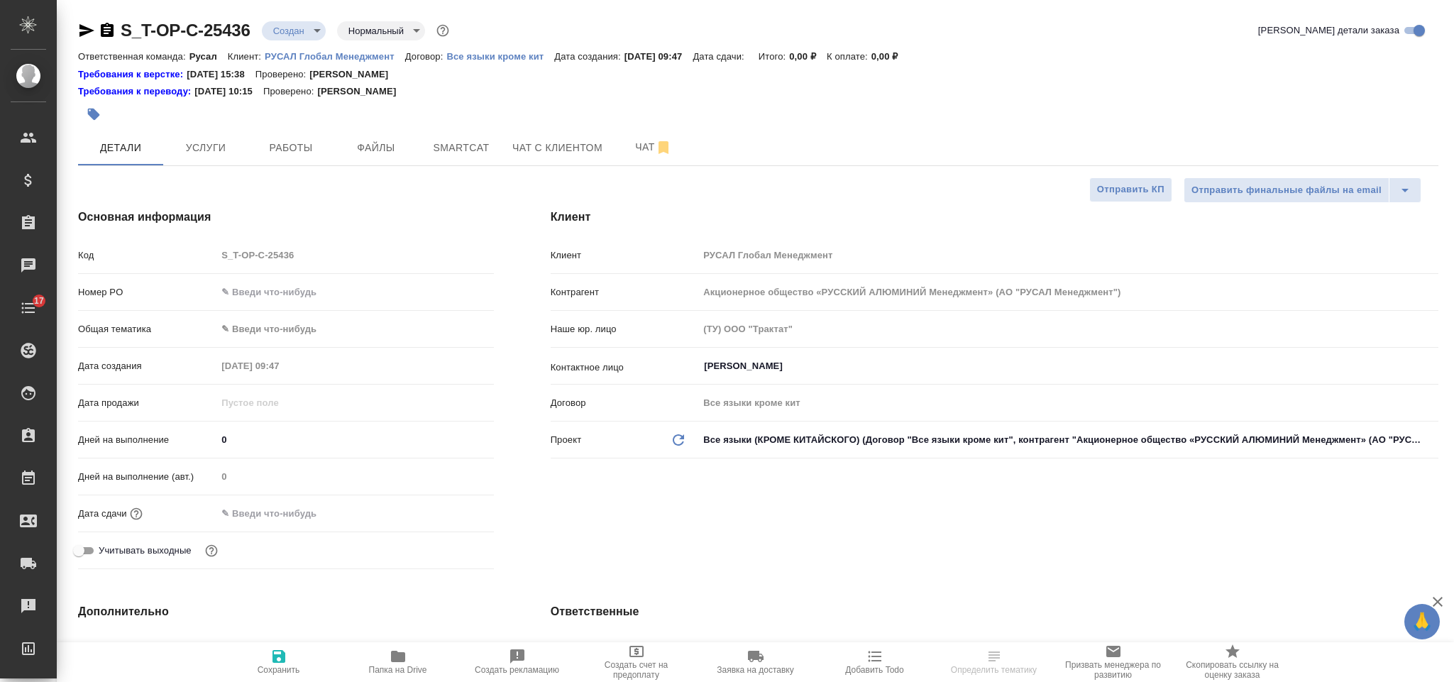
select select "RU"
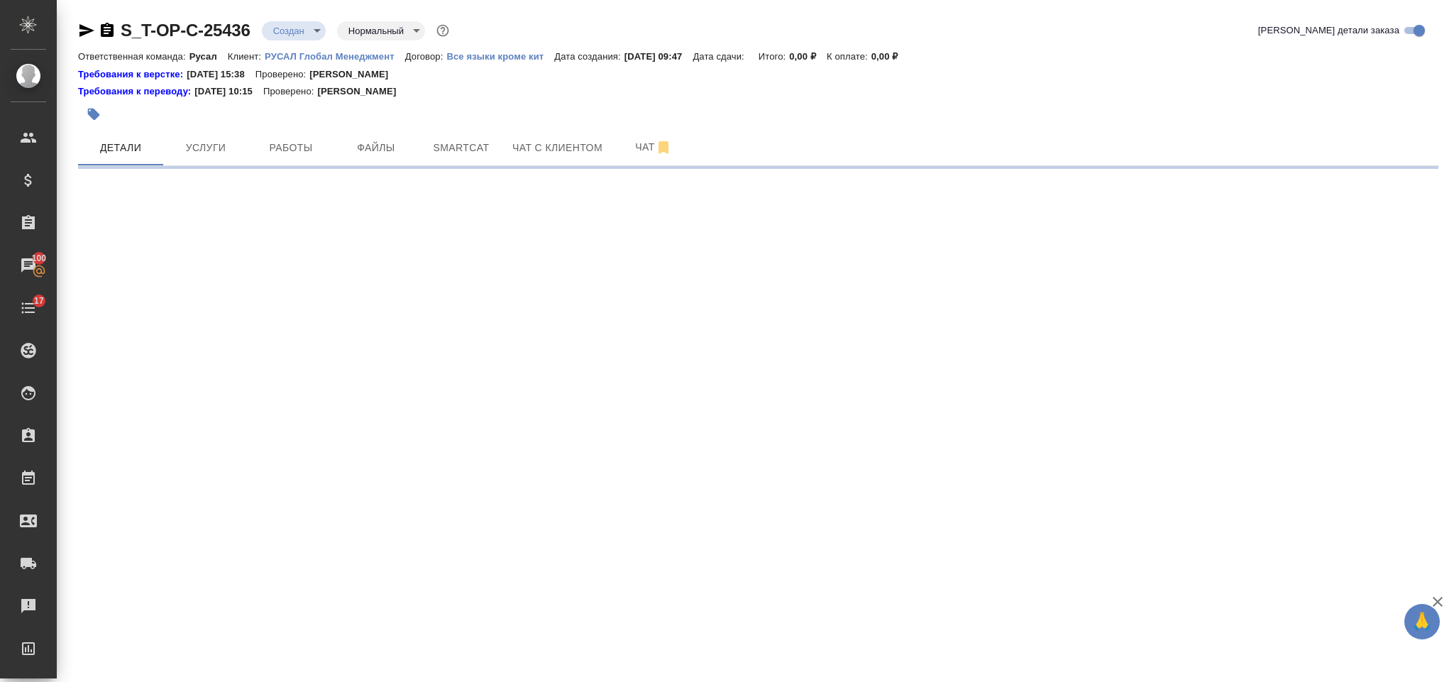
select select "RU"
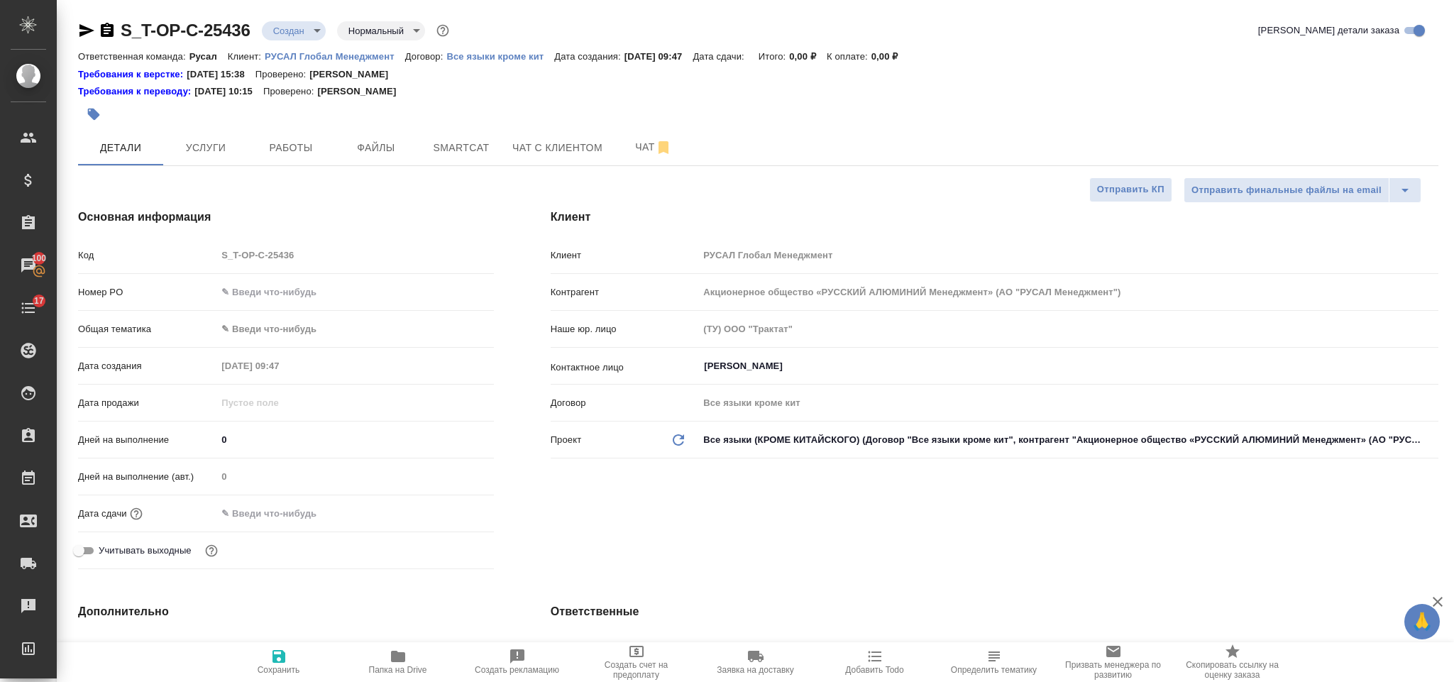
type textarea "x"
click at [313, 294] on input "text" at bounding box center [354, 292] width 277 height 21
paste input "Т-ОП-С-47003"
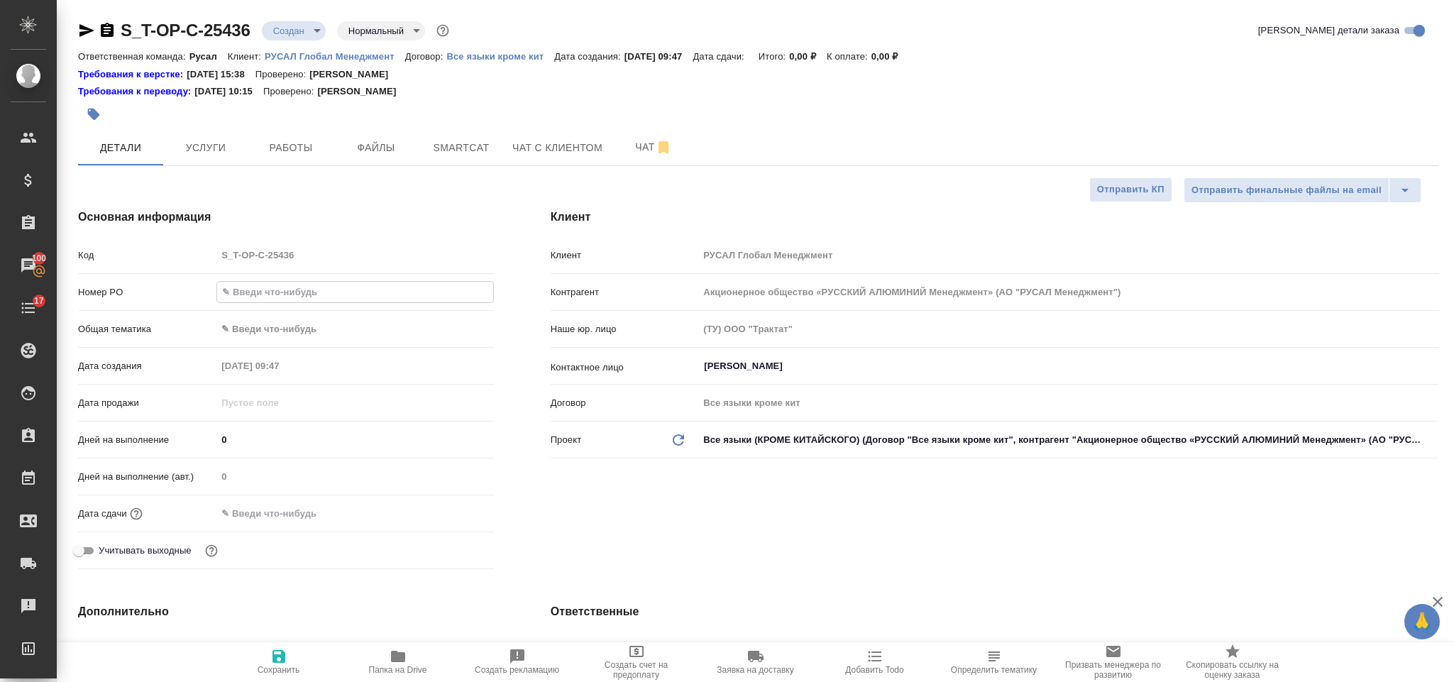
type input "Т-ОП-С-47003"
type textarea "x"
type input "Т-ОП-С-47003"
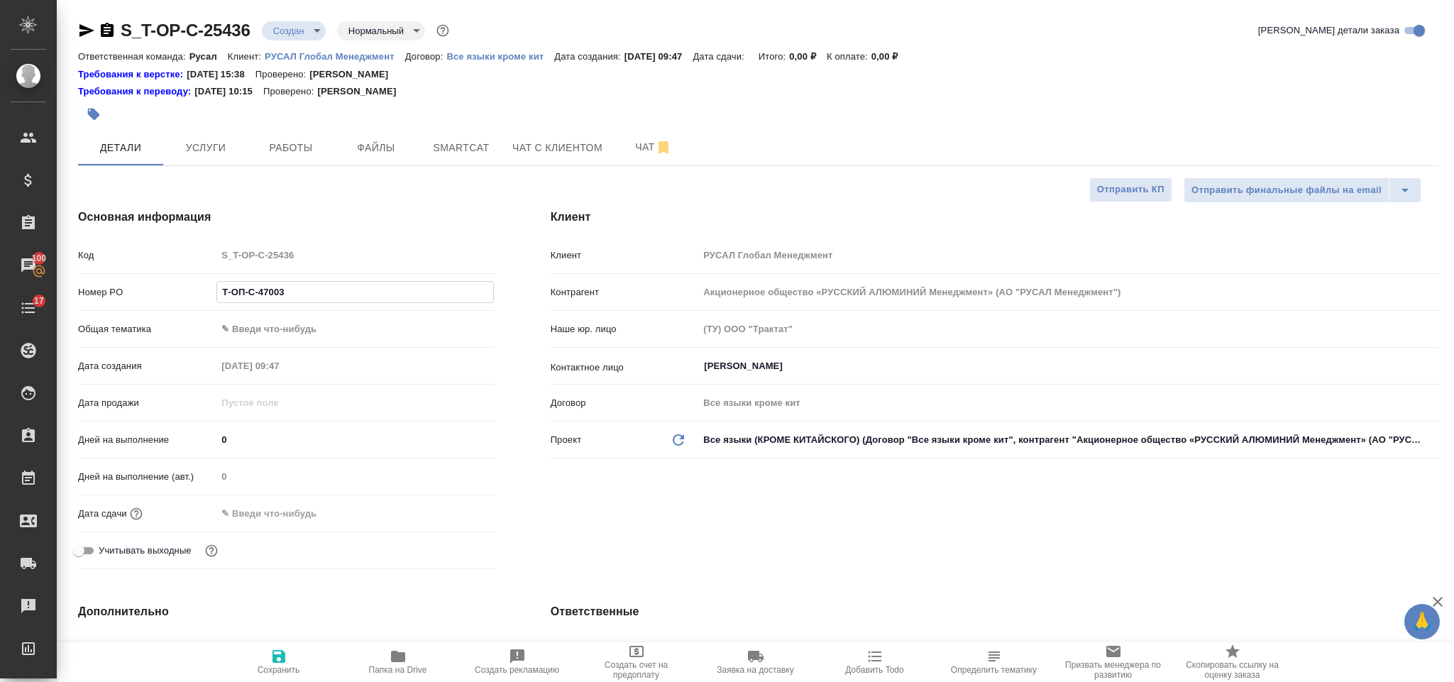
click at [328, 328] on body "🙏 .cls-1 fill:#fff; AWATERA [PERSON_NAME] Спецификации Заказы 100 Чаты 17 Todo …" at bounding box center [727, 341] width 1454 height 682
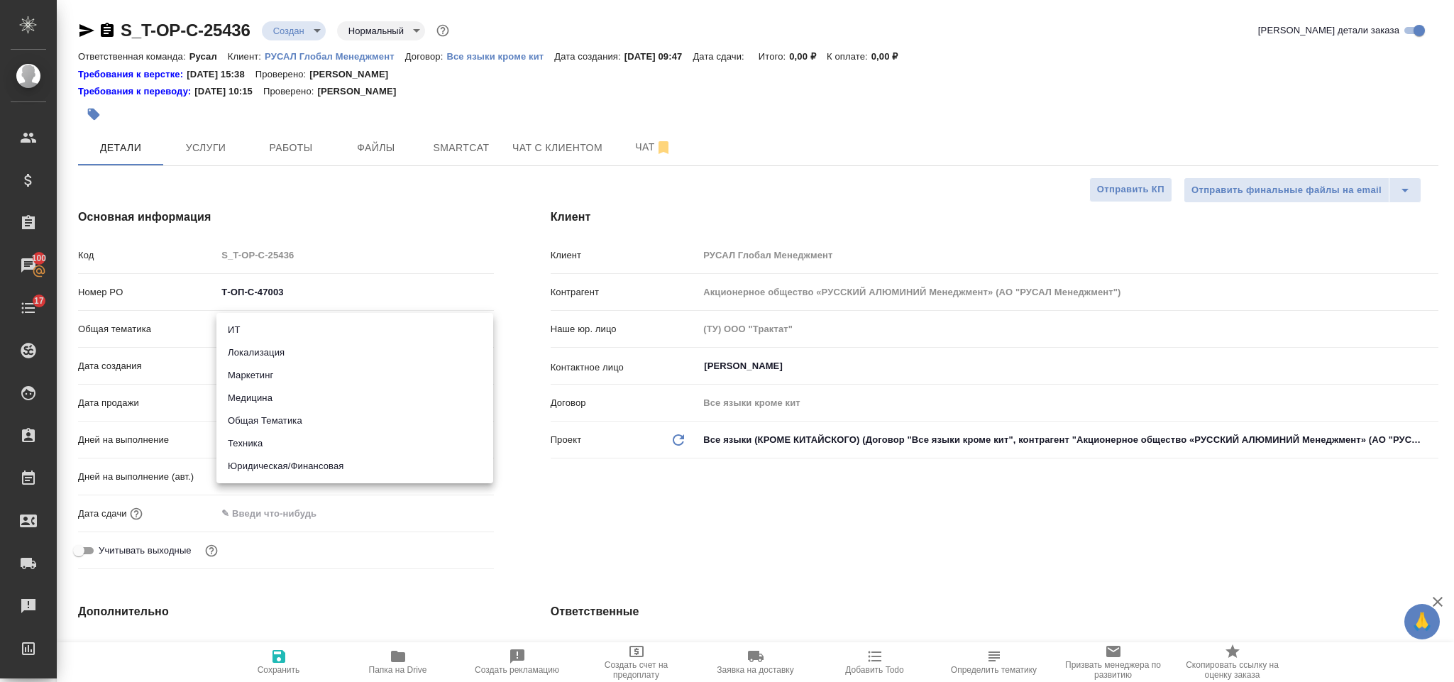
click at [304, 471] on li "Юридическая/Финансовая" at bounding box center [354, 466] width 277 height 23
type input "yr-fn"
type textarea "x"
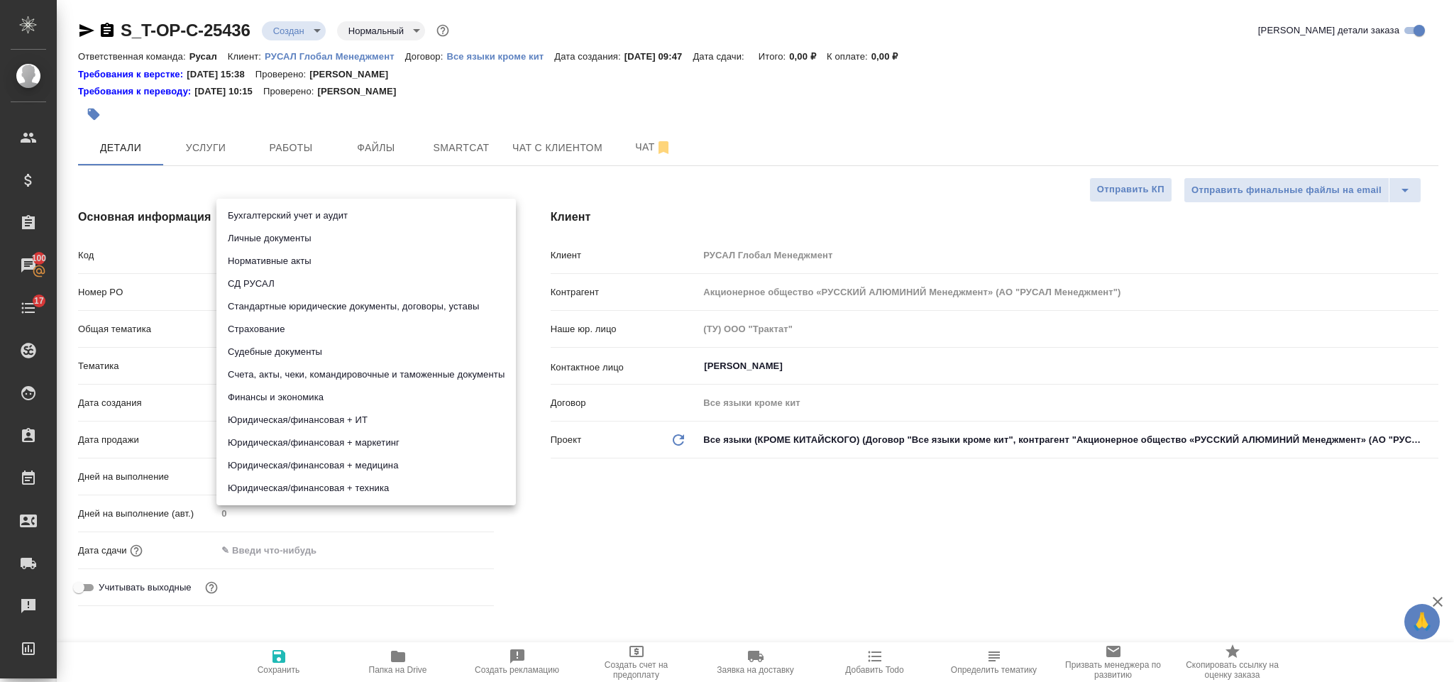
click at [288, 369] on body "🙏 .cls-1 fill:#fff; AWATERA [PERSON_NAME] Спецификации Заказы 100 Чаты 17 Todo …" at bounding box center [727, 341] width 1454 height 682
click at [296, 392] on li "Финансы и экономика" at bounding box center [366, 397] width 300 height 23
type textarea "x"
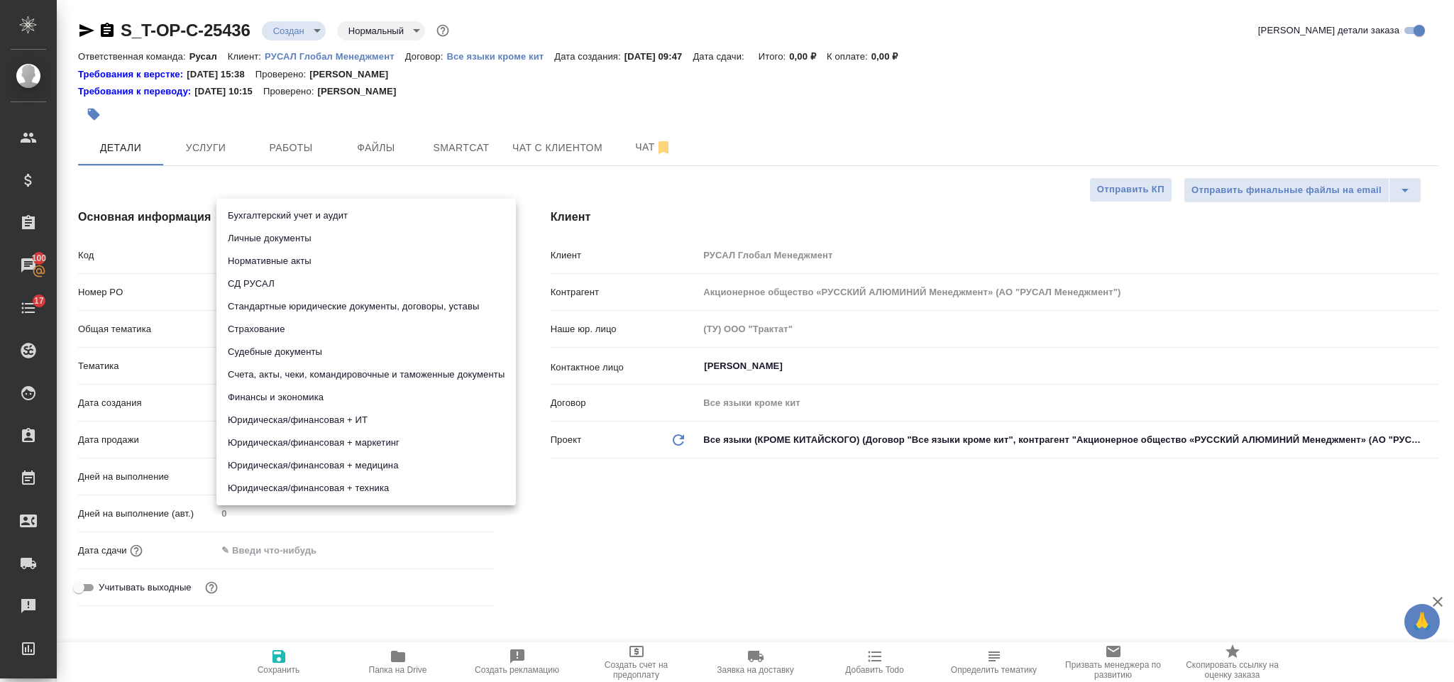
type input "5a8b8b956a9677013d343d3b"
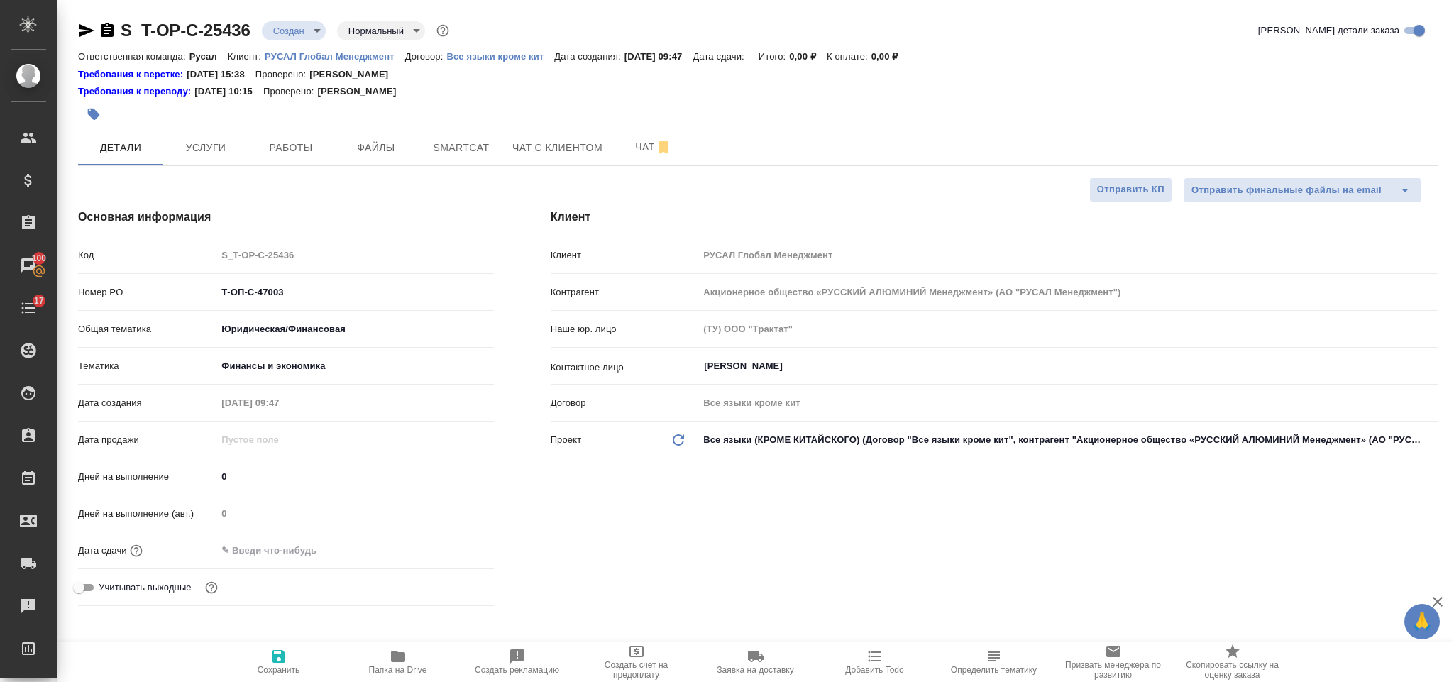
click at [273, 550] on input "text" at bounding box center [278, 550] width 124 height 21
click at [449, 547] on icon "button" at bounding box center [452, 549] width 17 height 17
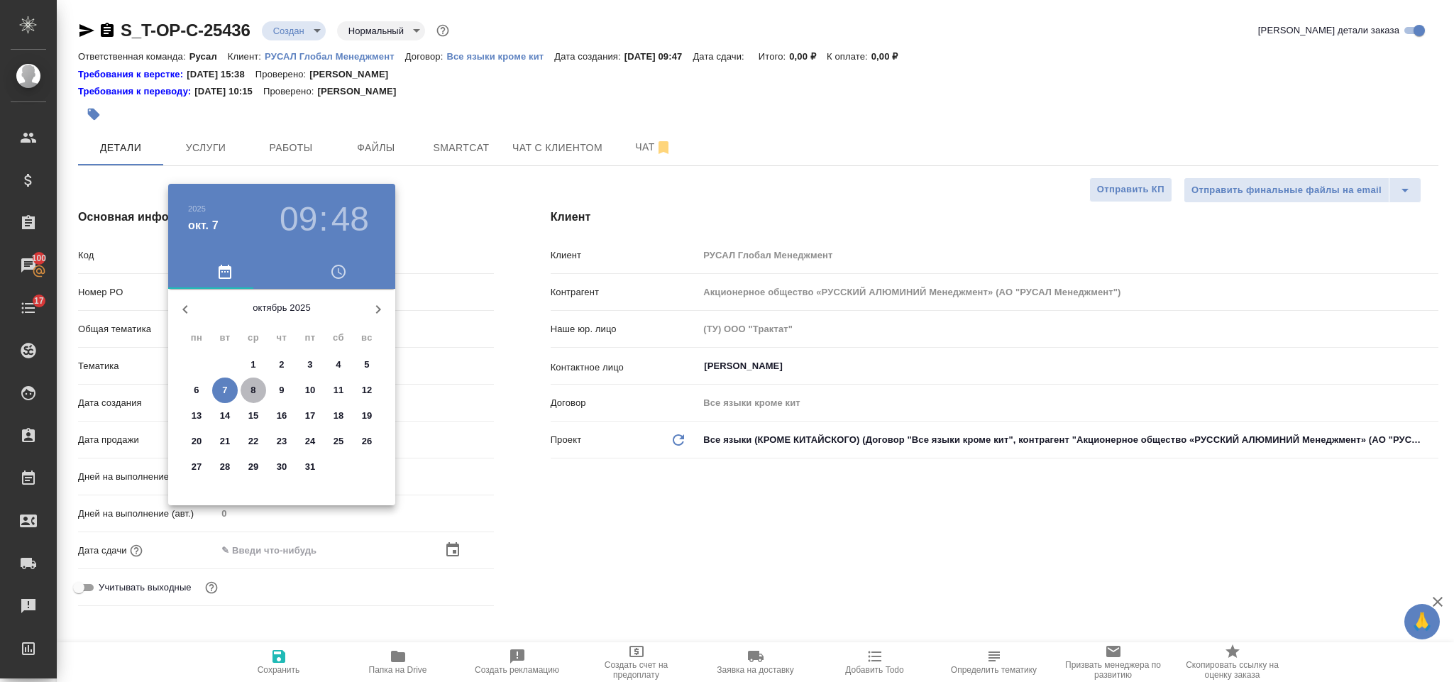
click at [245, 390] on span "8" at bounding box center [254, 390] width 26 height 14
type input "[DATE] 09:48"
type textarea "x"
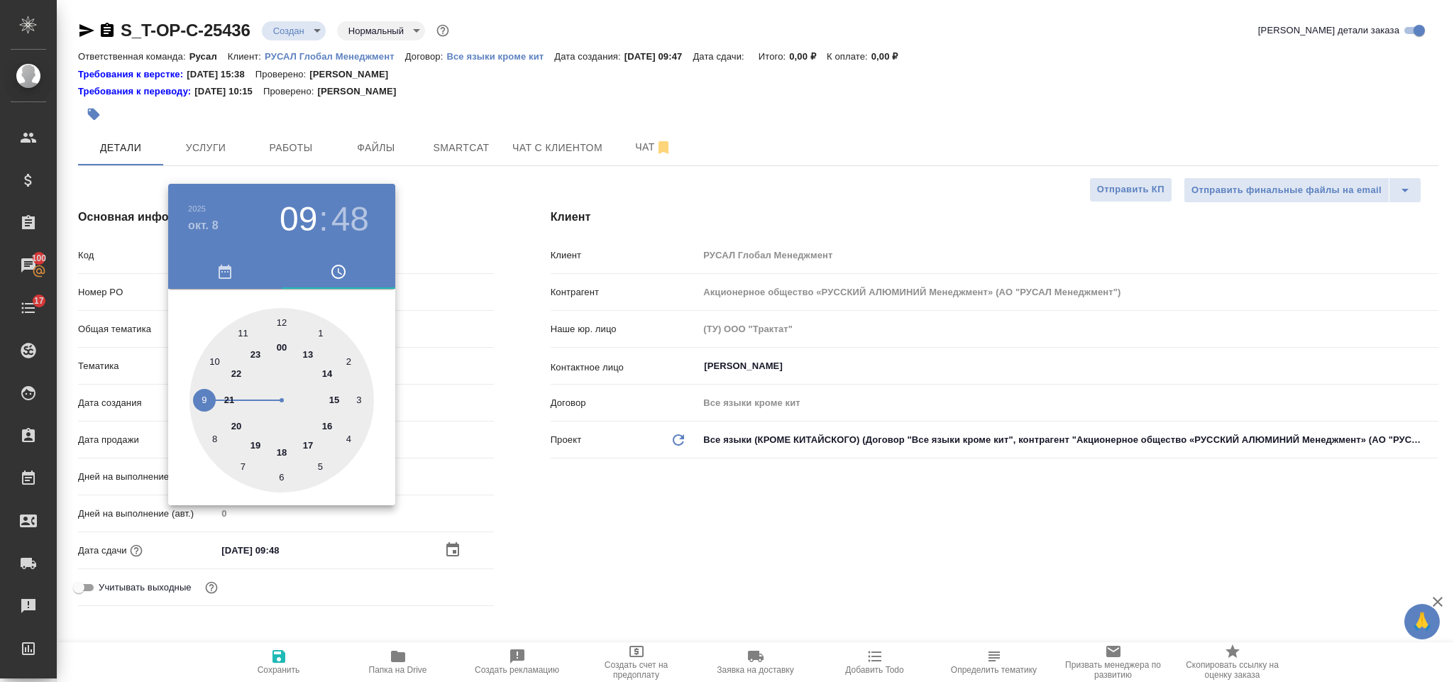
click at [216, 352] on div at bounding box center [281, 400] width 185 height 185
type input "[DATE] 10:48"
type textarea "x"
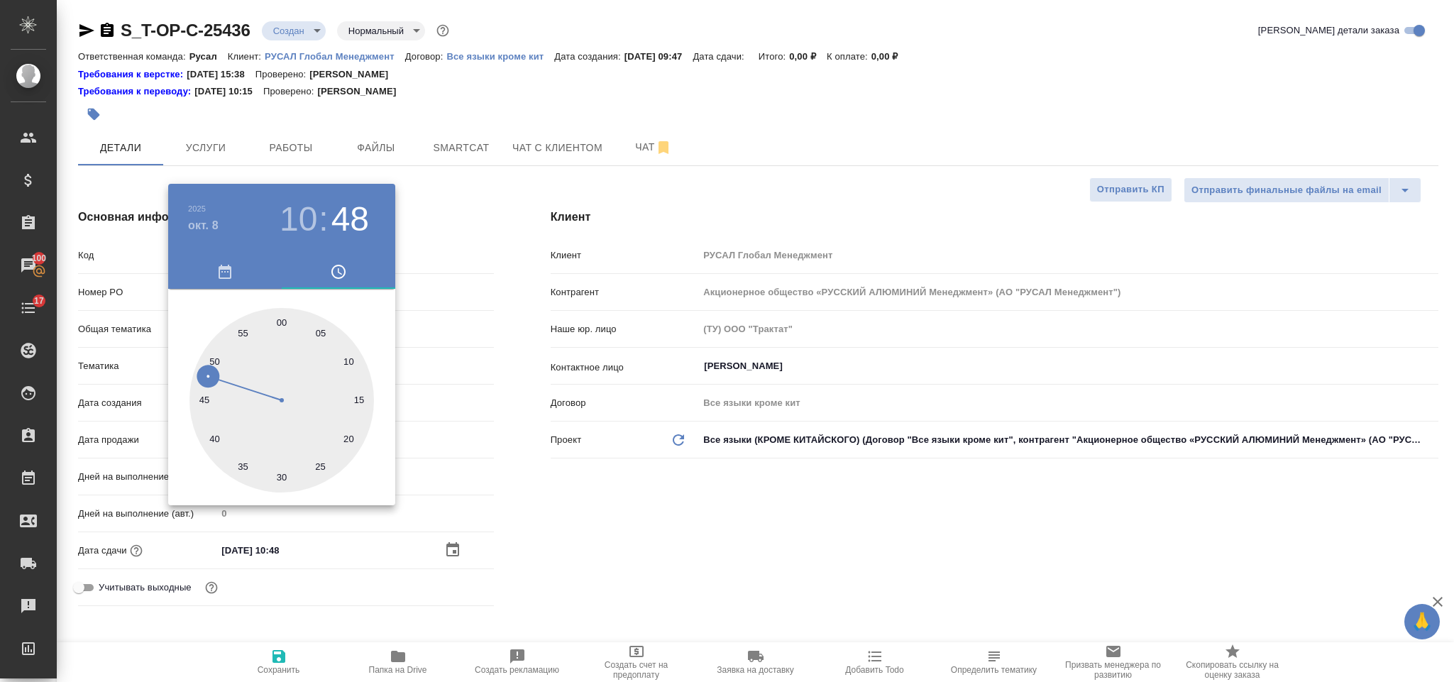
click at [283, 476] on div at bounding box center [281, 400] width 185 height 185
type input "[DATE] 10:30"
type textarea "x"
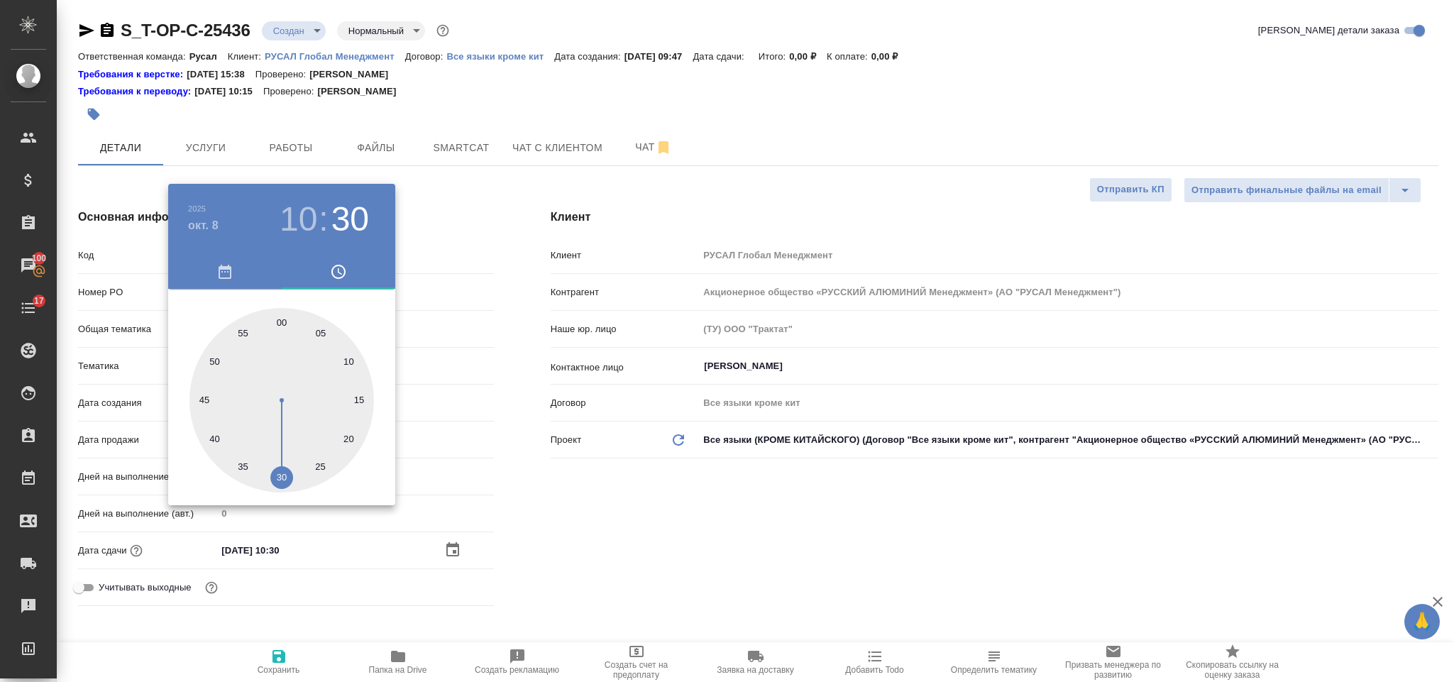
click at [505, 500] on div at bounding box center [727, 341] width 1454 height 682
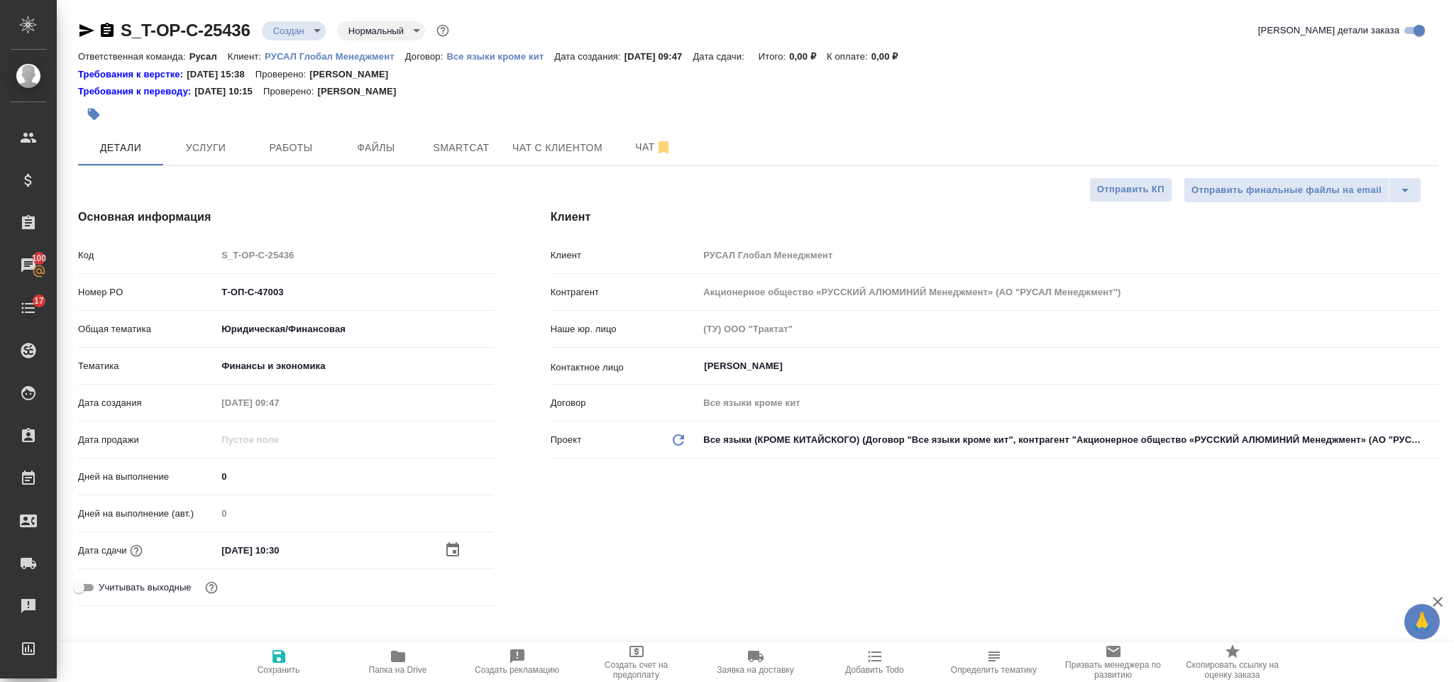
click at [294, 644] on button "Сохранить" at bounding box center [278, 662] width 119 height 40
type textarea "x"
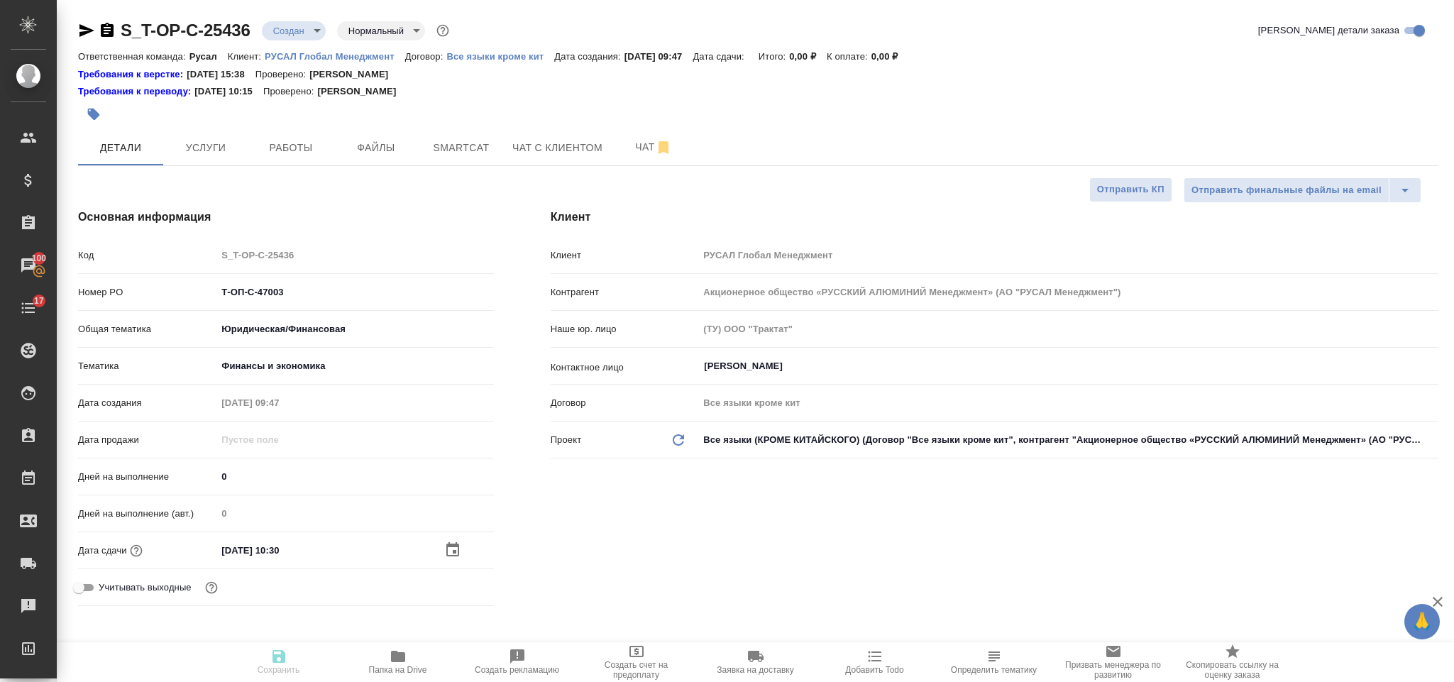
type textarea "x"
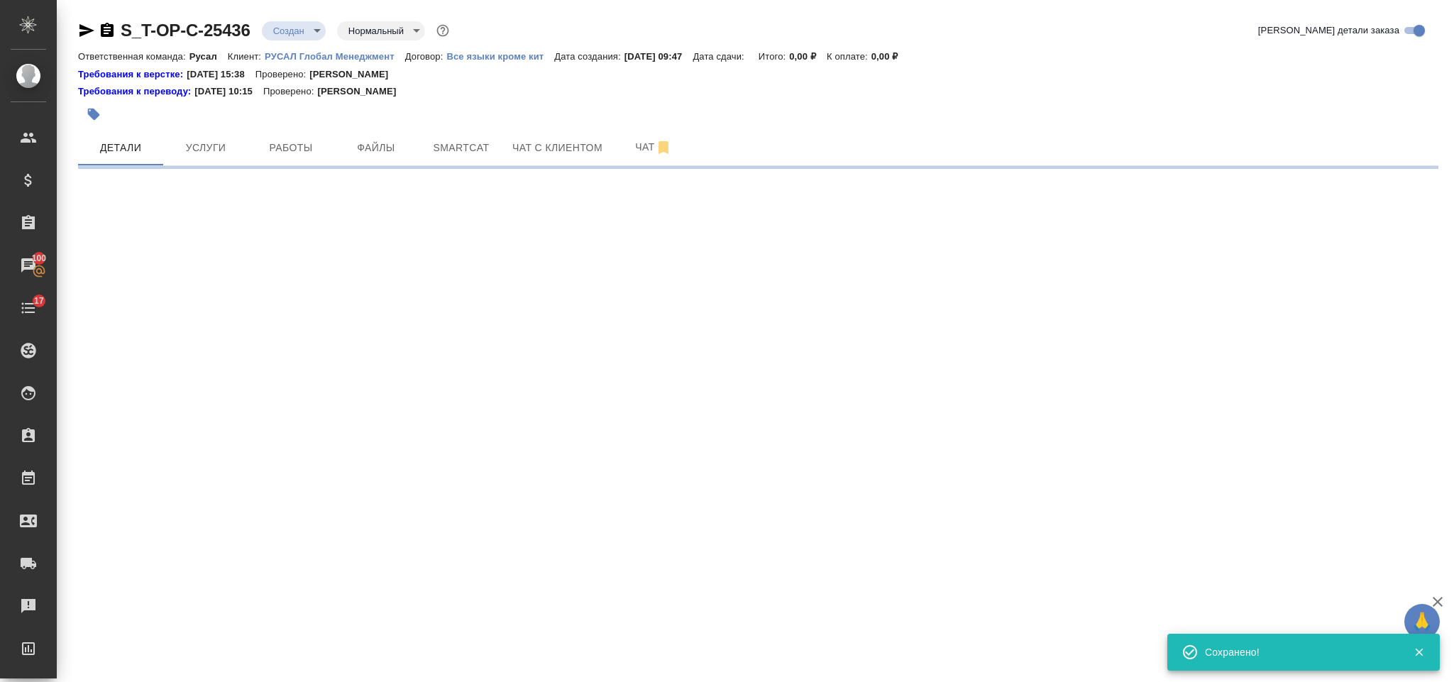
select select "RU"
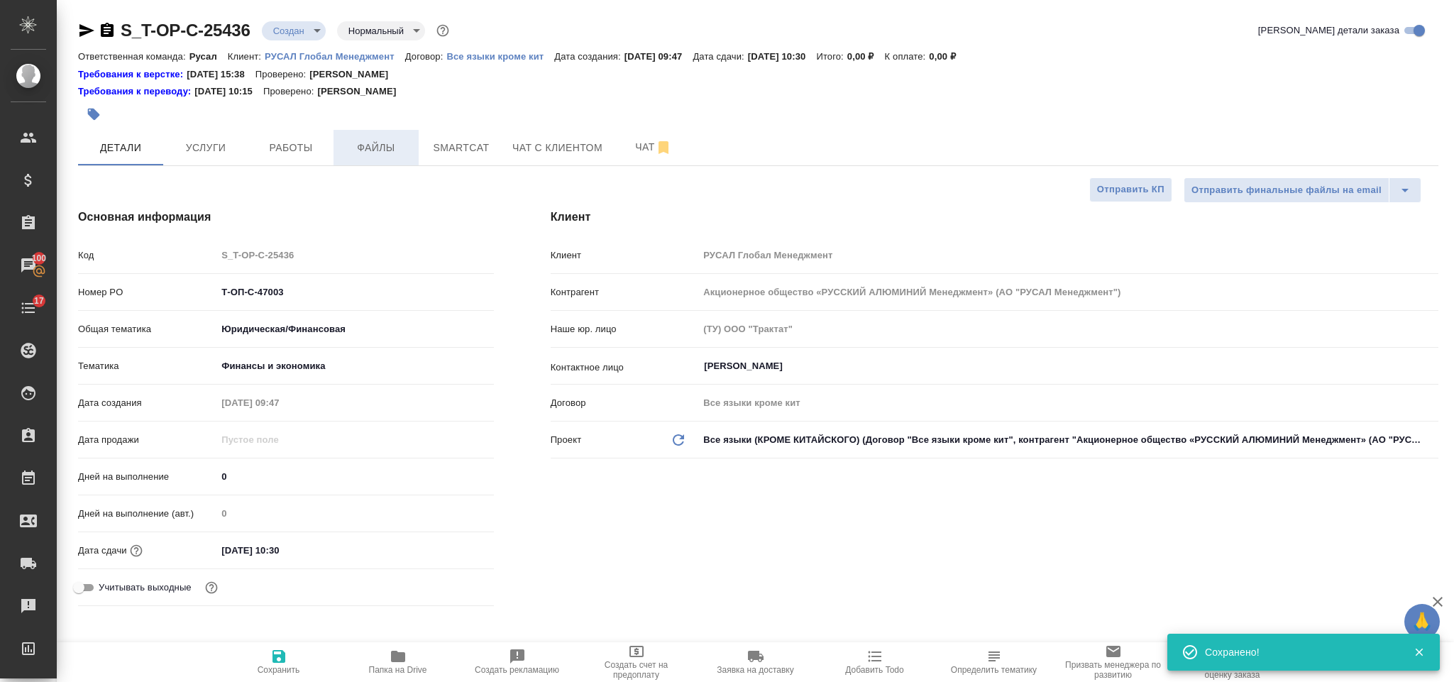
click at [381, 132] on button "Файлы" at bounding box center [376, 147] width 85 height 35
type textarea "x"
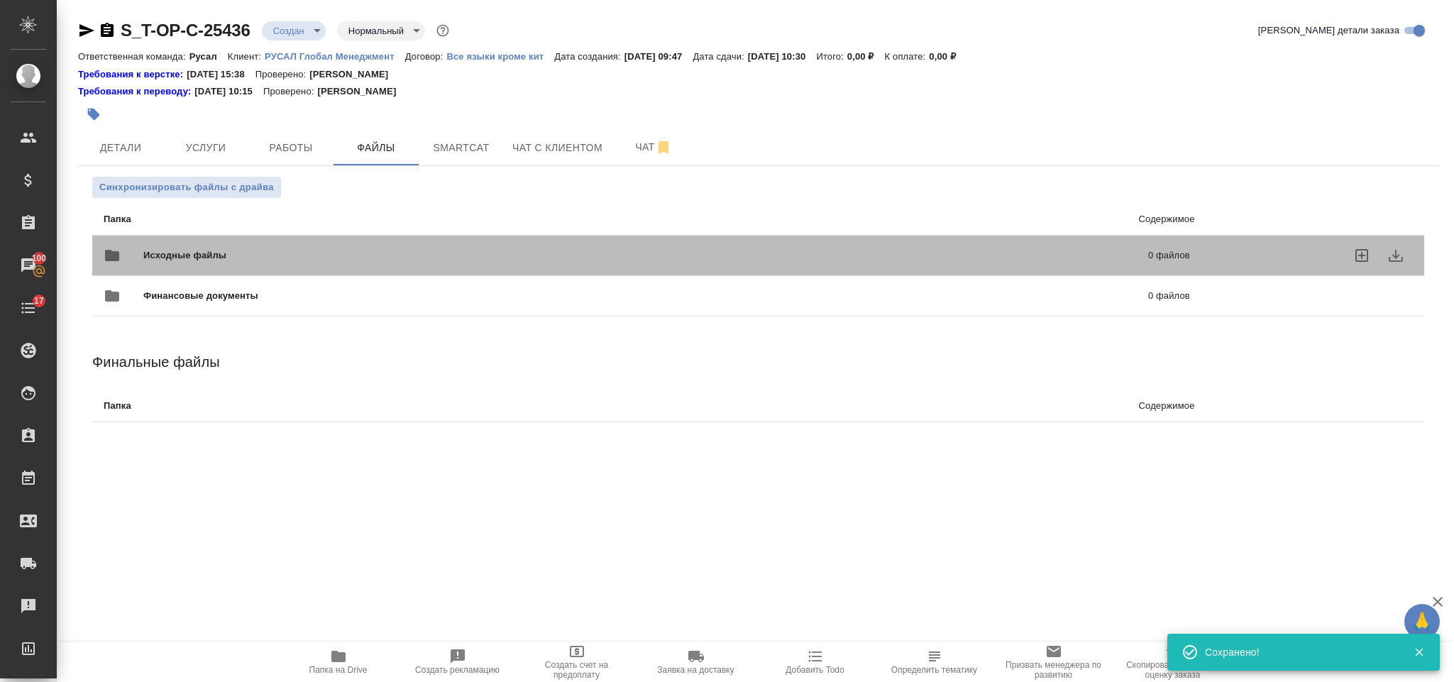
click at [241, 248] on span "Исходные файлы" at bounding box center [415, 255] width 544 height 14
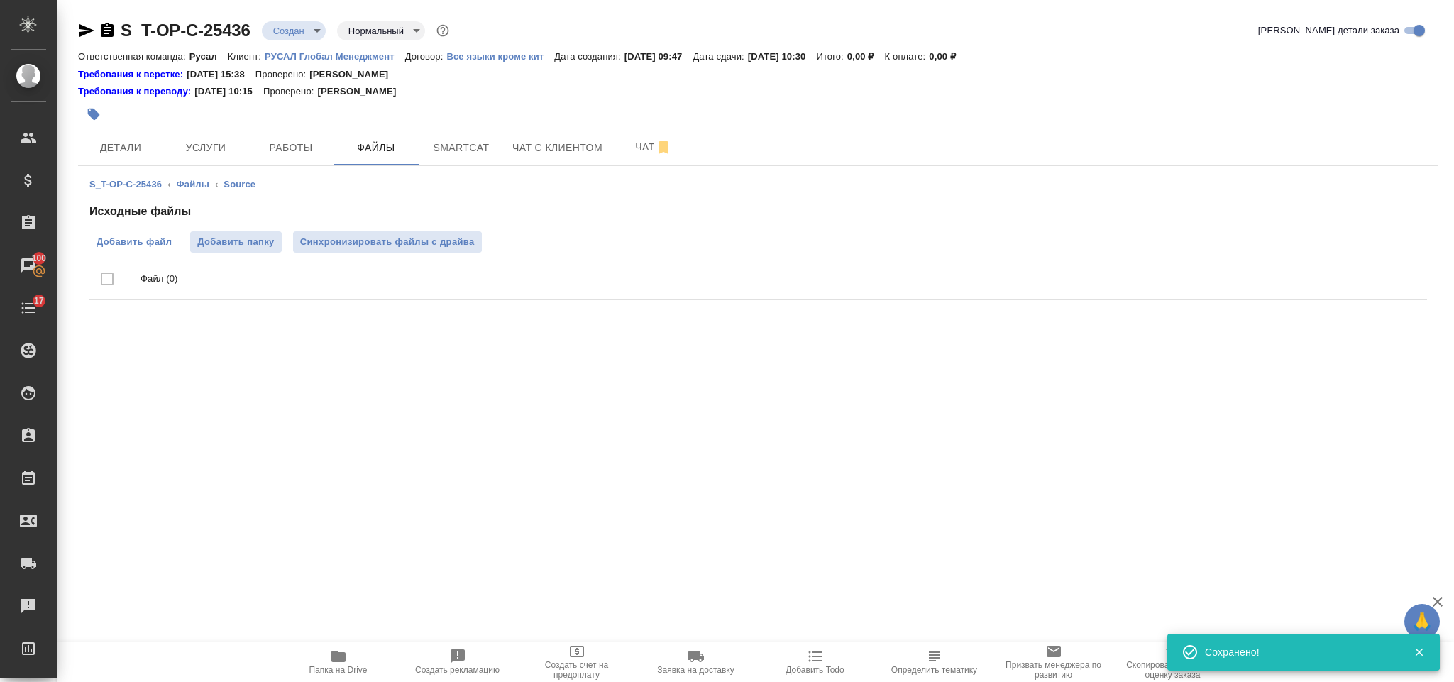
click at [160, 243] on span "Добавить файл" at bounding box center [134, 242] width 75 height 14
click at [0, 0] on input "Добавить файл" at bounding box center [0, 0] width 0 height 0
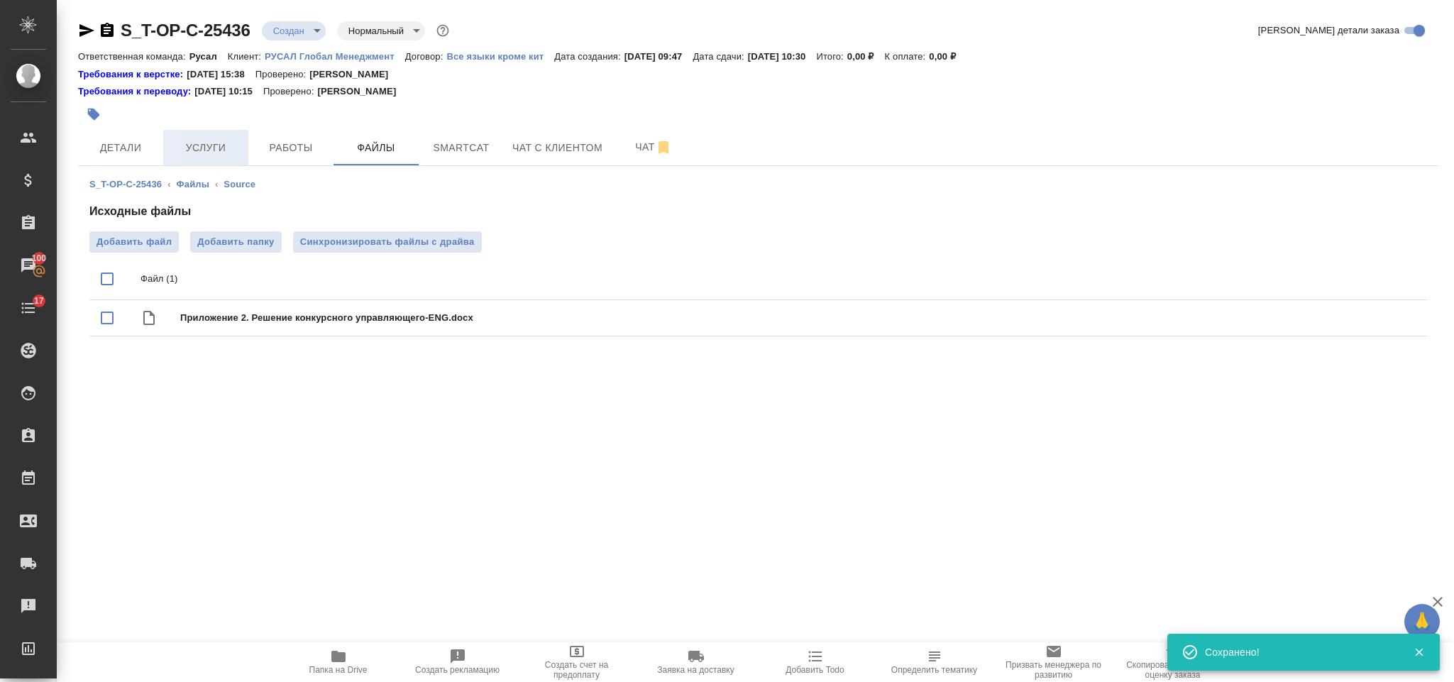
click at [231, 151] on span "Услуги" at bounding box center [206, 148] width 68 height 18
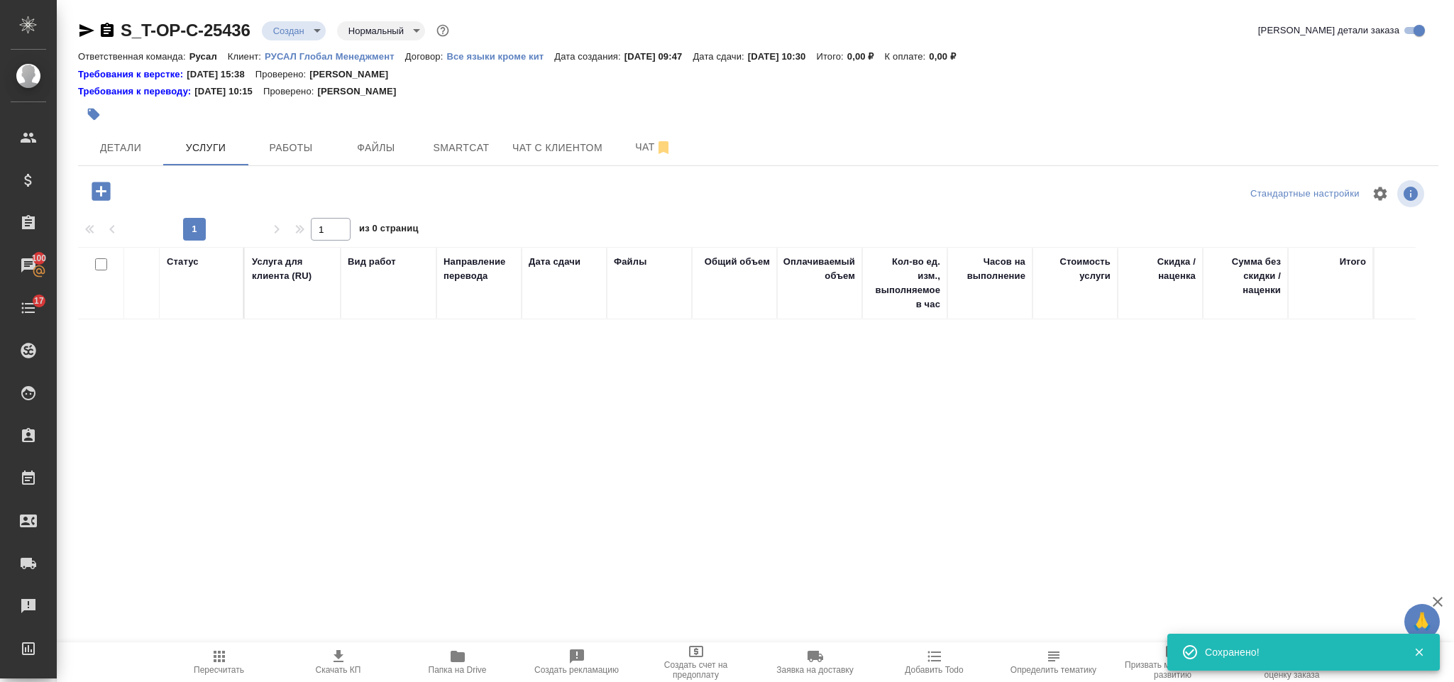
click at [103, 190] on icon "button" at bounding box center [101, 191] width 25 height 25
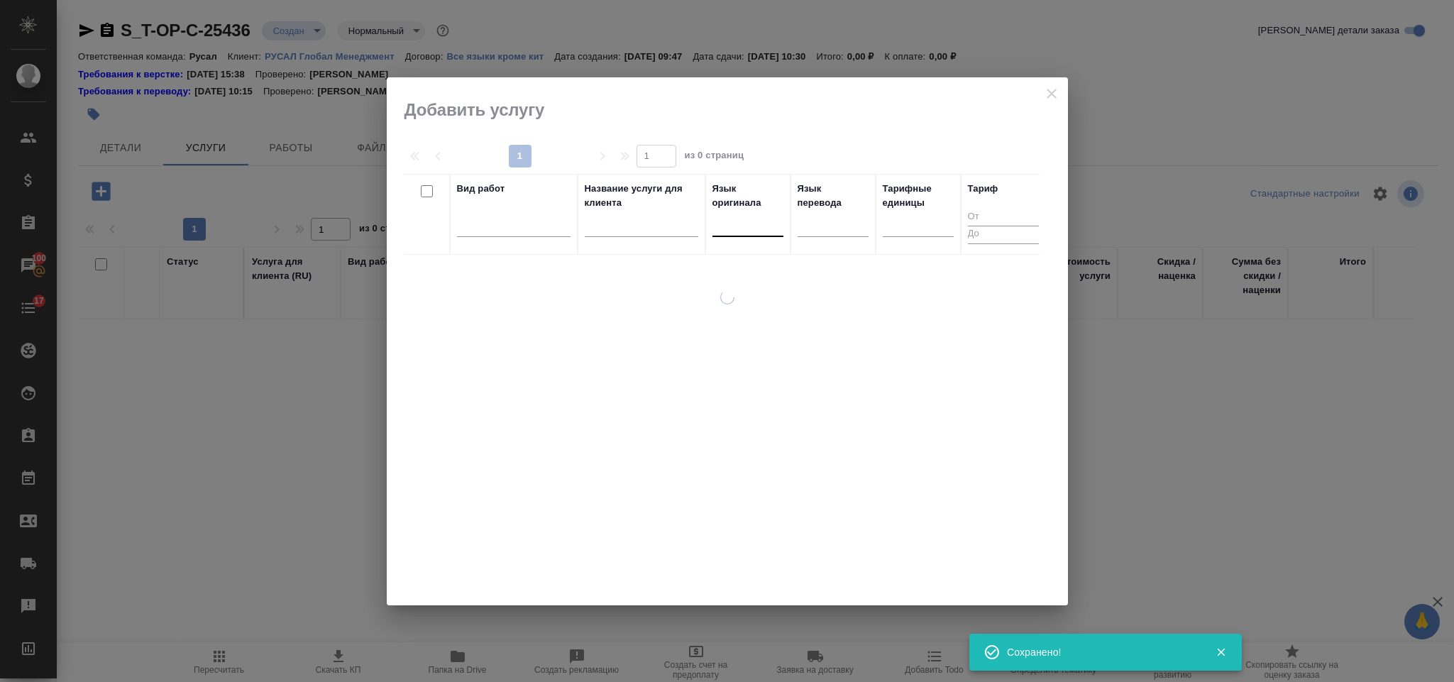
click at [759, 221] on div at bounding box center [748, 222] width 71 height 21
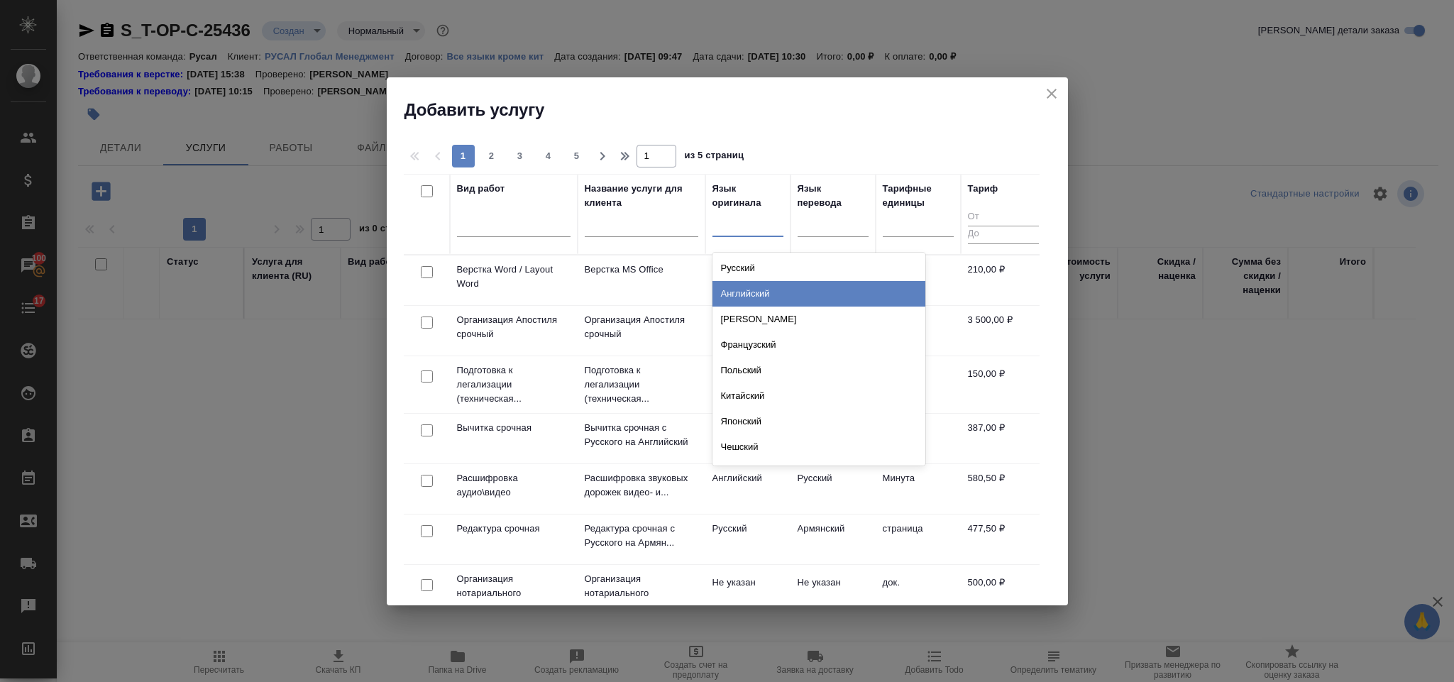
click at [759, 286] on div "Английский" at bounding box center [819, 294] width 213 height 26
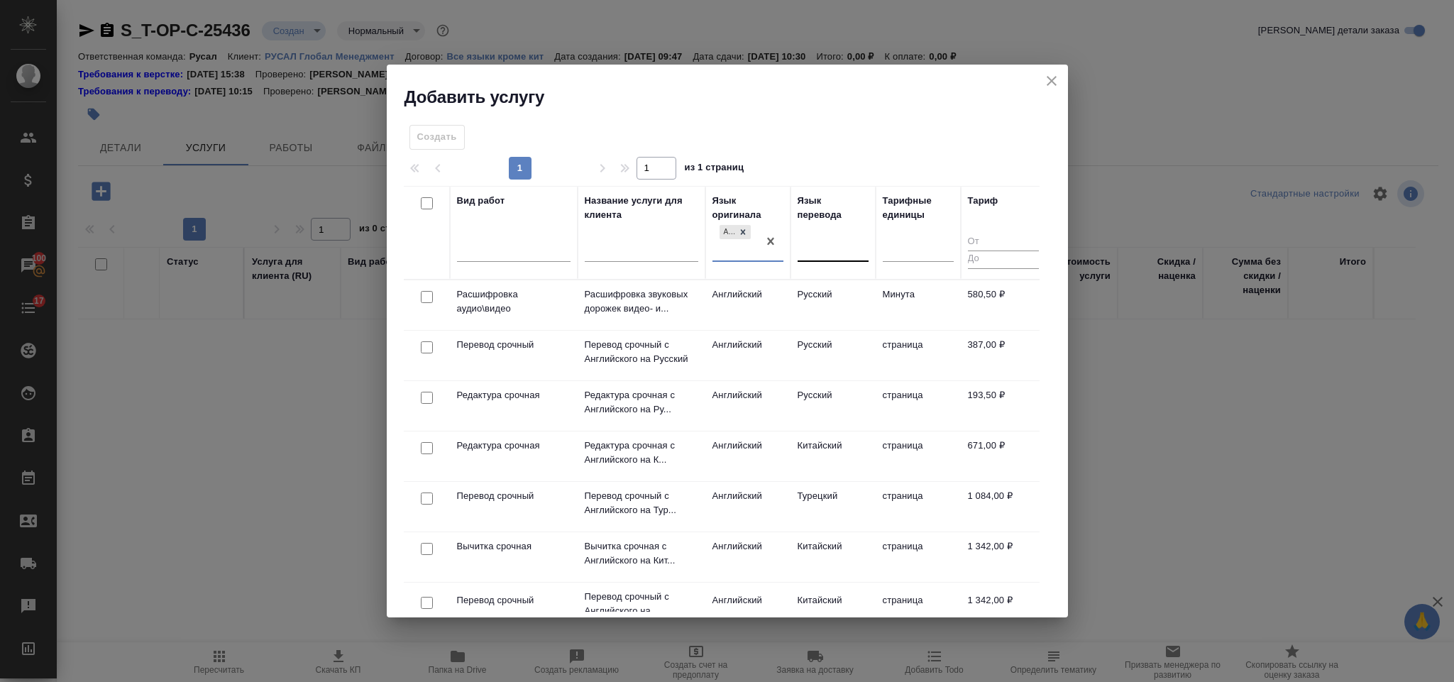
click at [810, 235] on div at bounding box center [833, 248] width 71 height 27
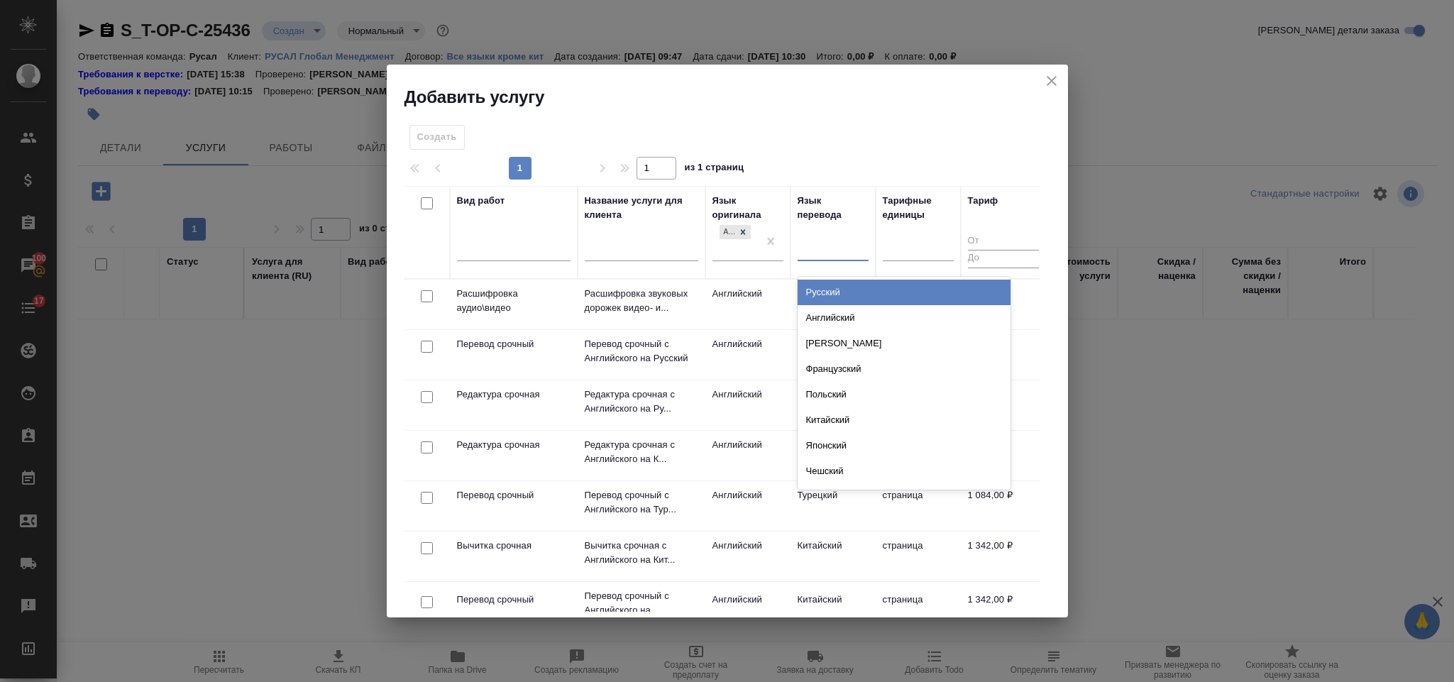
click at [828, 286] on div "Русский" at bounding box center [904, 293] width 213 height 26
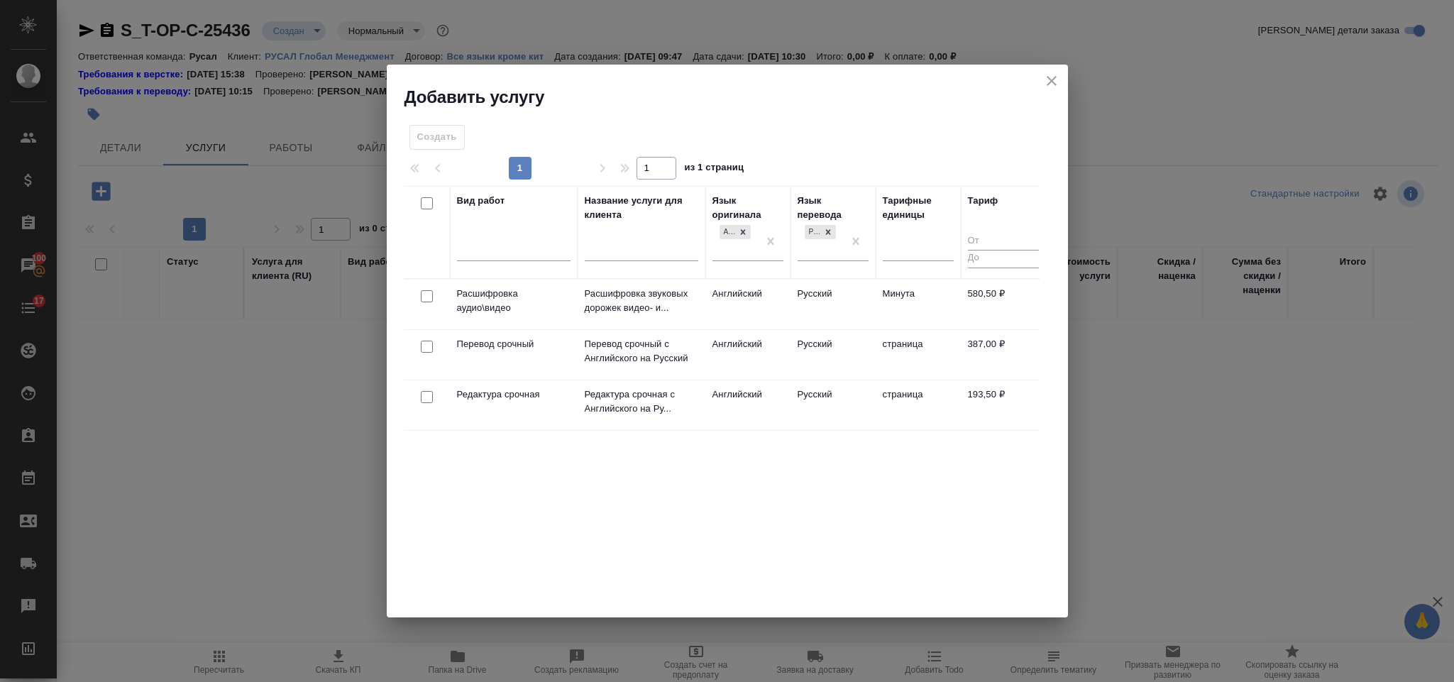
click at [428, 345] on input "checkbox" at bounding box center [427, 347] width 12 height 12
checkbox input "true"
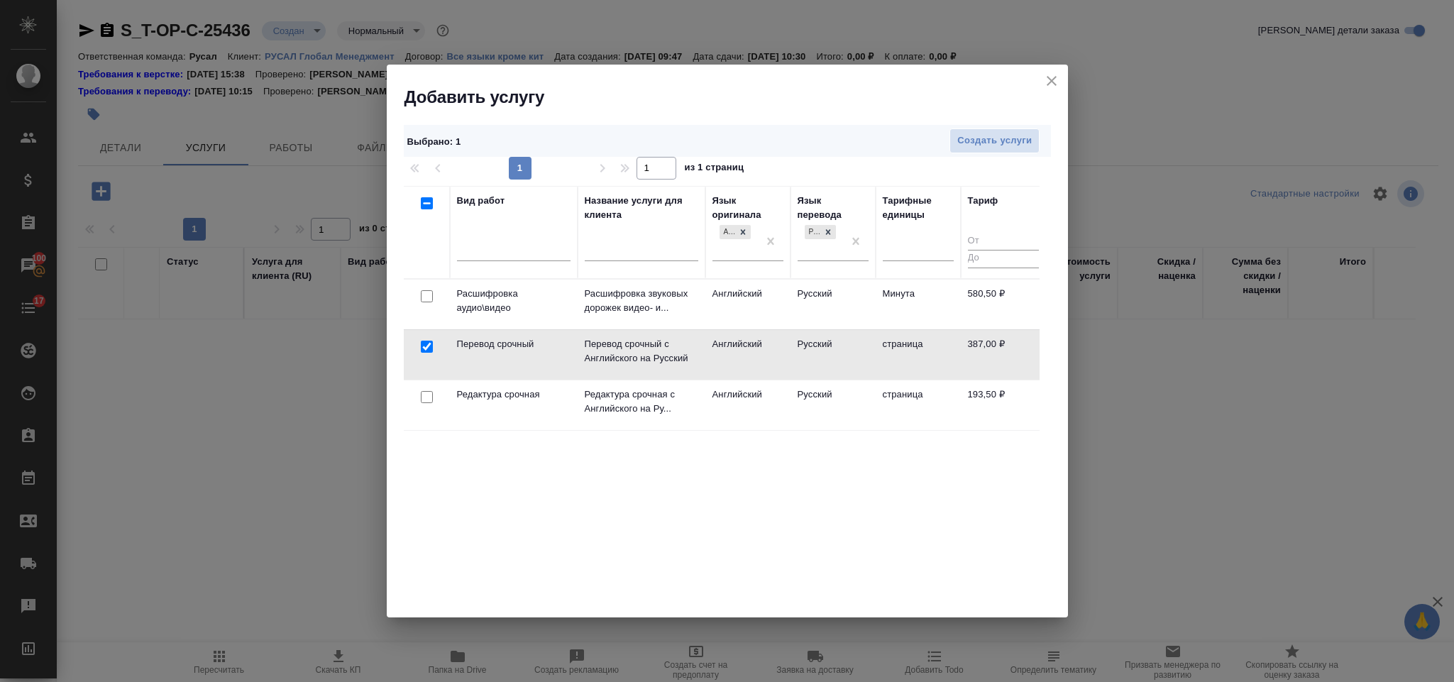
click at [424, 396] on input "checkbox" at bounding box center [427, 397] width 12 height 12
checkbox input "true"
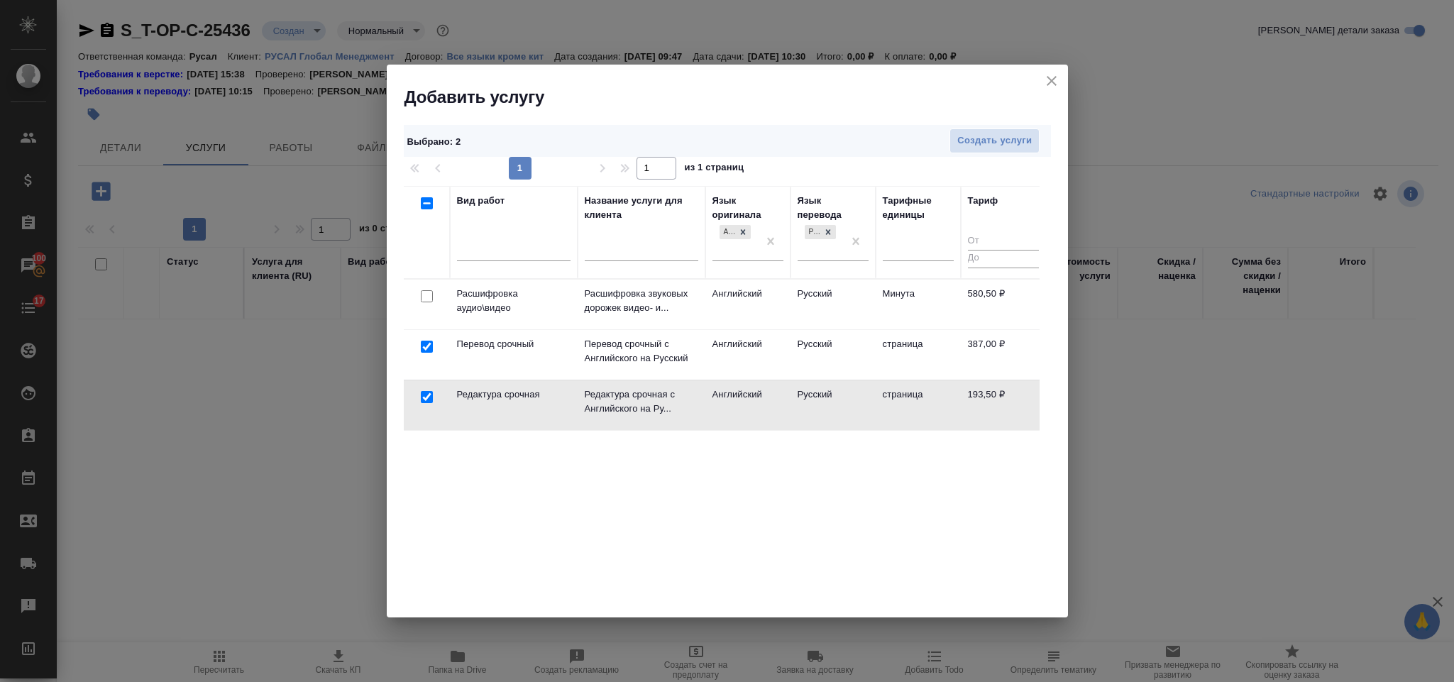
click at [967, 154] on div "Выбрано : 2 Создать услуги" at bounding box center [727, 141] width 647 height 32
click at [965, 141] on span "Создать услуги" at bounding box center [994, 141] width 75 height 16
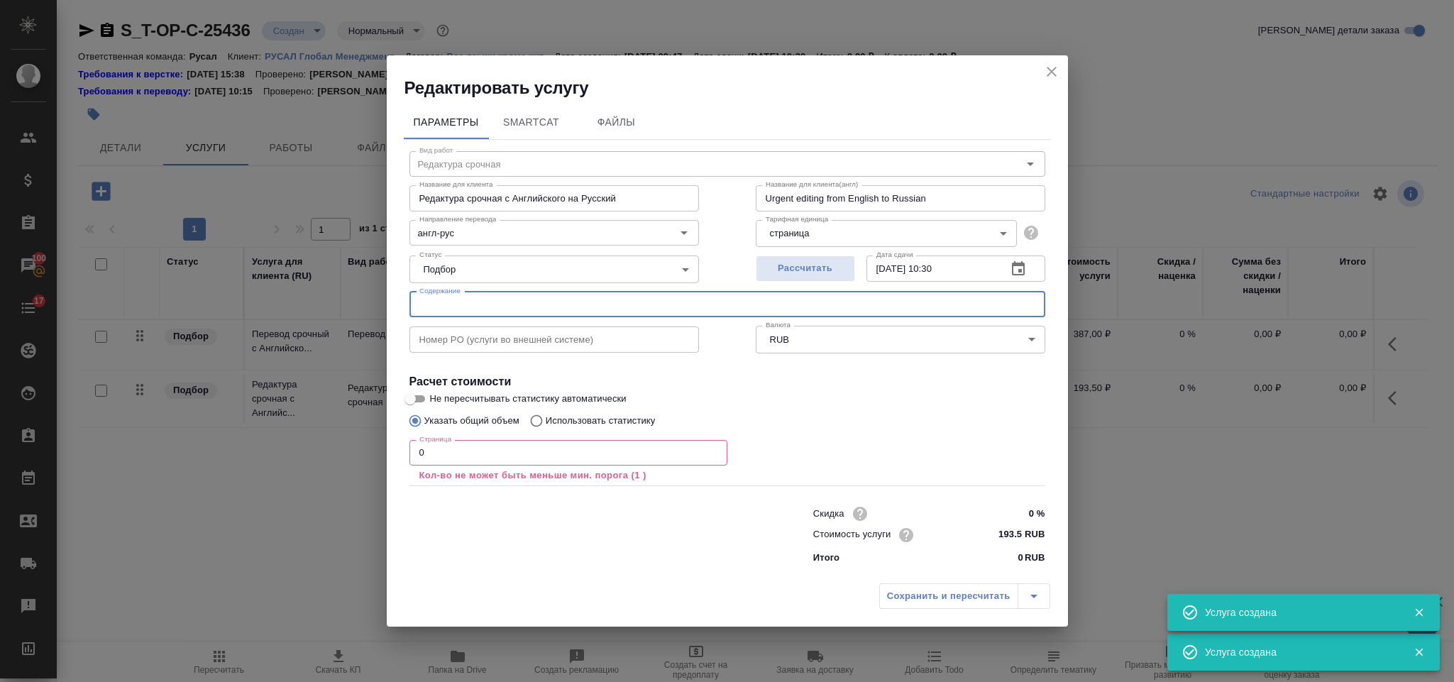
click at [539, 301] on input "text" at bounding box center [728, 305] width 636 height 26
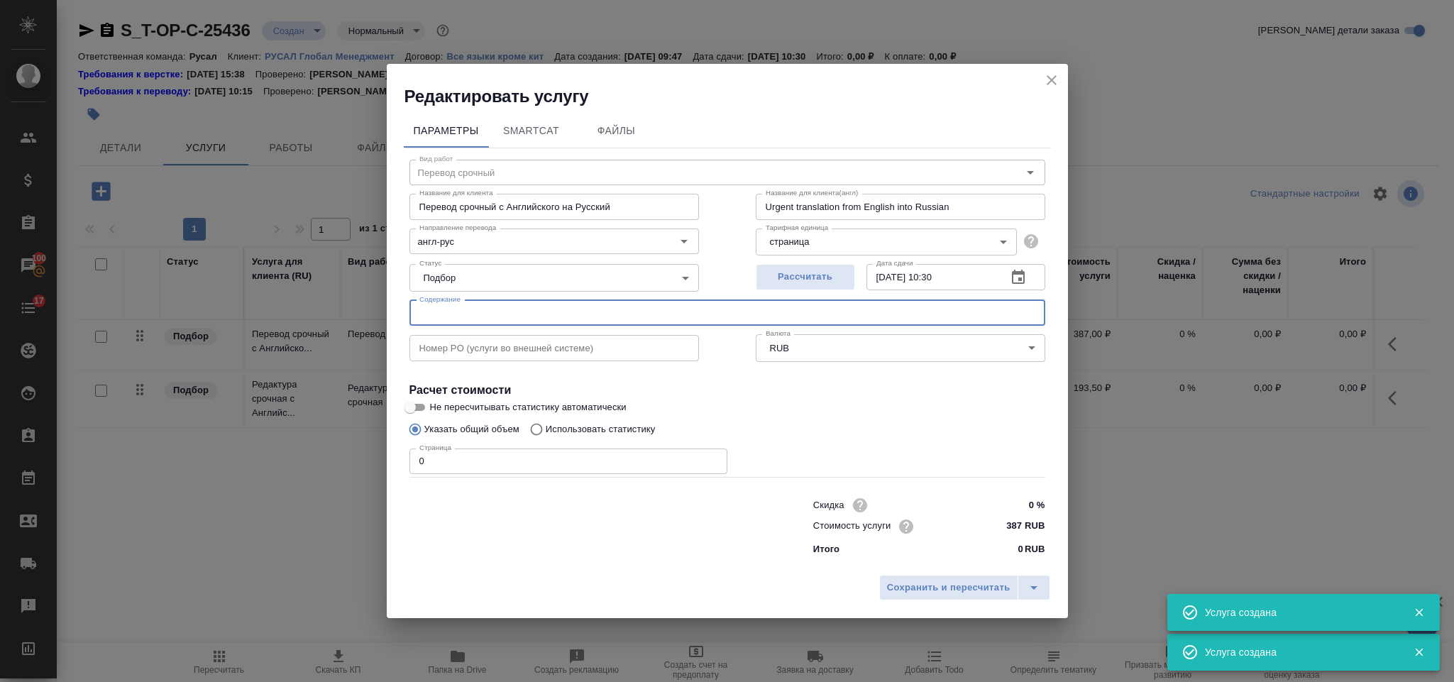
type input "Перевод срочный"
type input "Перевод срочный с Английского на Русский"
type input "Urgent translation from English into Russian"
type input "387 RUB"
paste input "Приложение 2. Решение конкурсного управляющего-ENG"
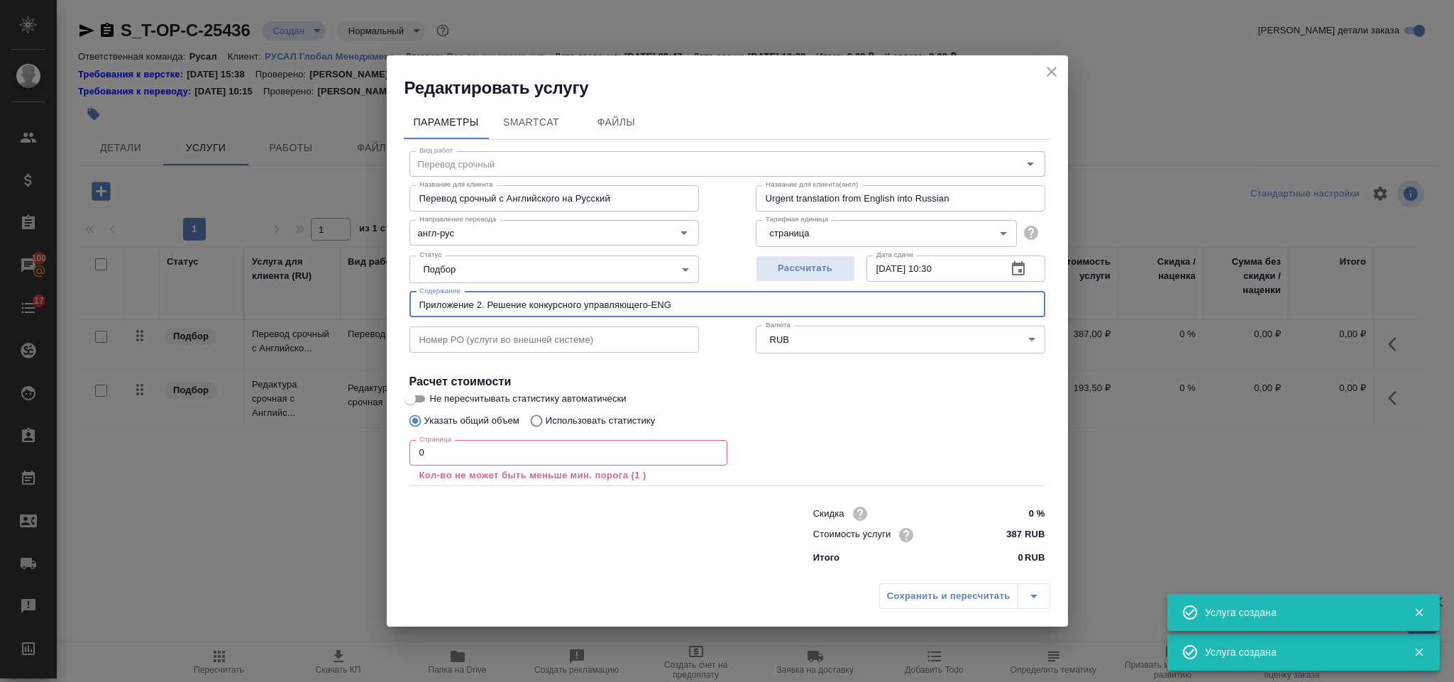
type input "Приложение 2. Решение конкурсного управляющего-ENG"
click at [497, 451] on input "0" at bounding box center [569, 453] width 318 height 26
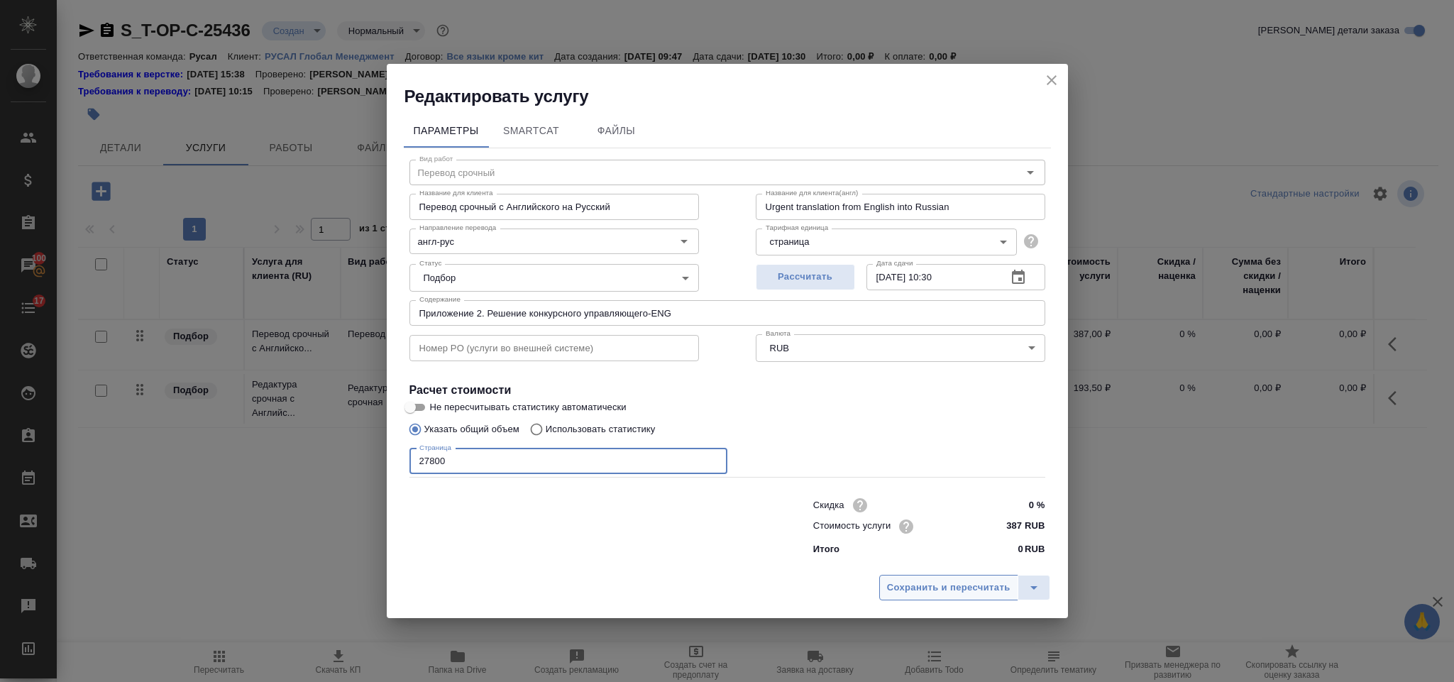
type input "27800"
click at [903, 593] on span "Сохранить и пересчитать" at bounding box center [948, 588] width 123 height 16
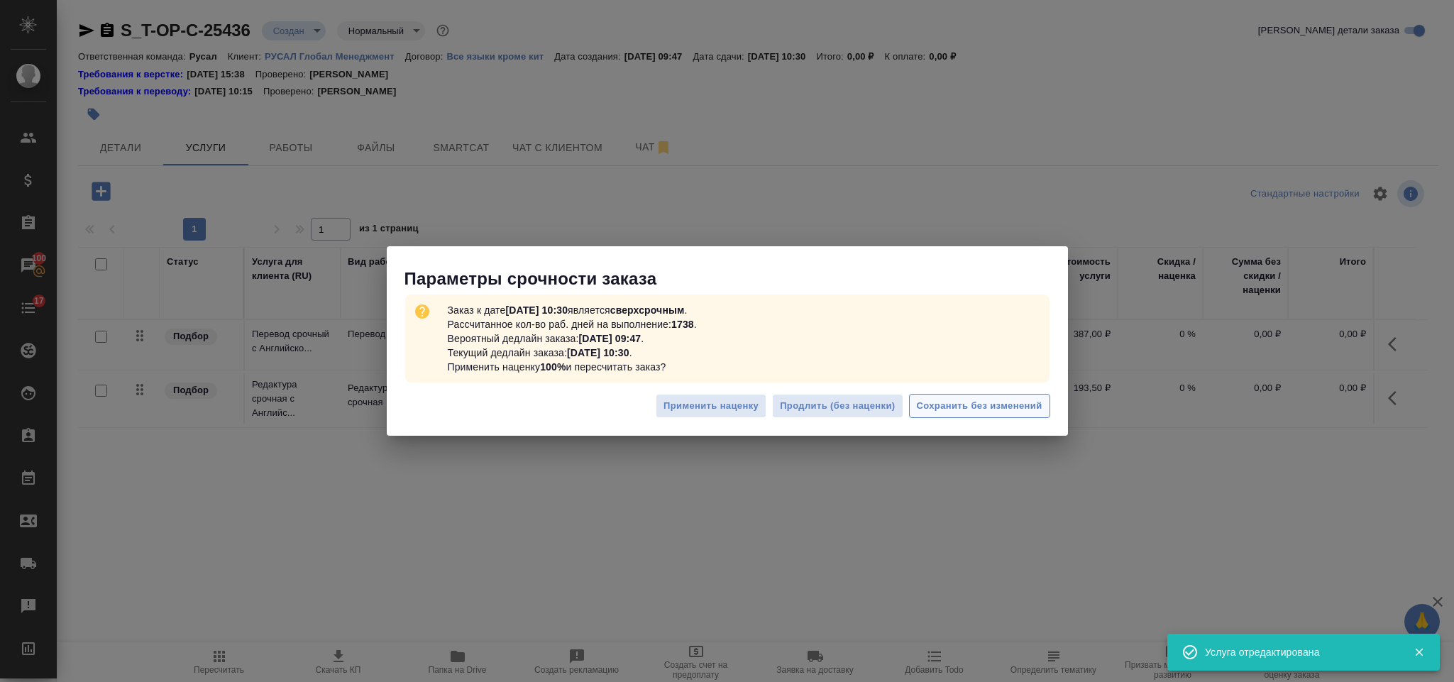
click at [945, 414] on span "Сохранить без изменений" at bounding box center [980, 406] width 126 height 16
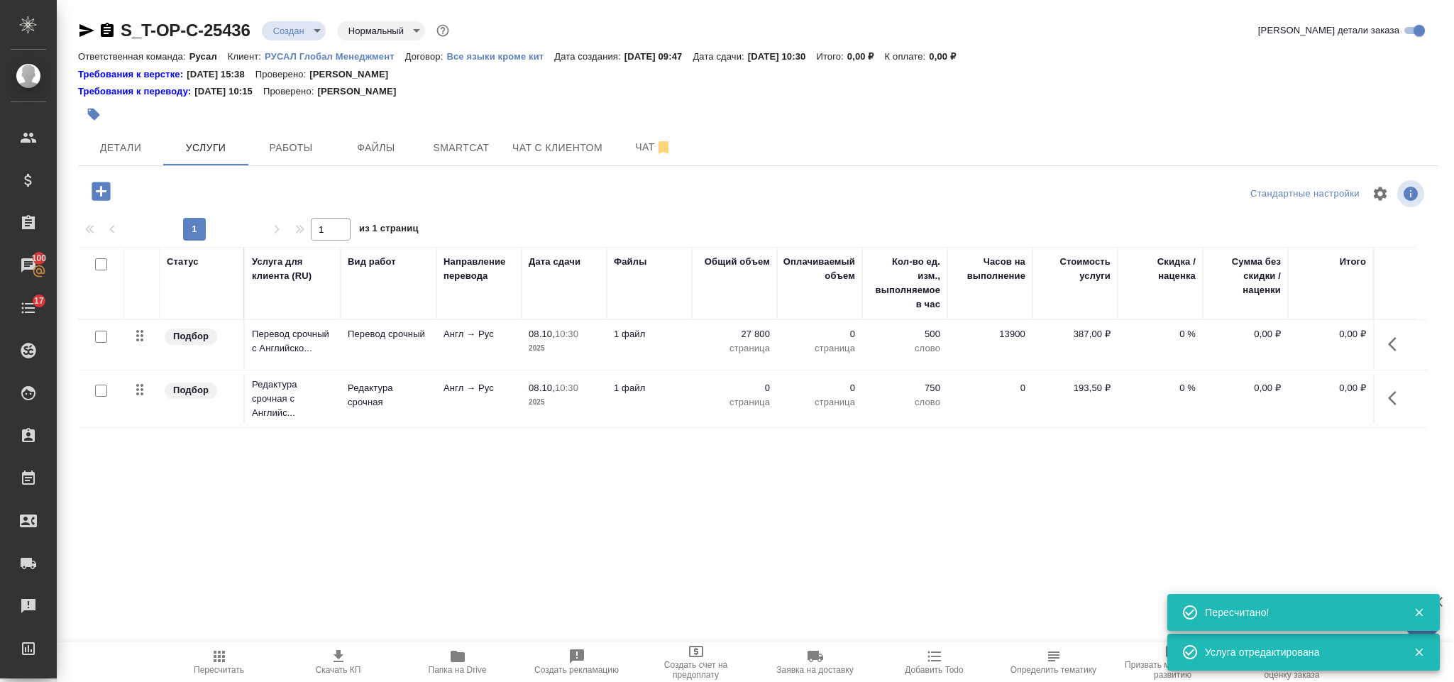
type input "urgent"
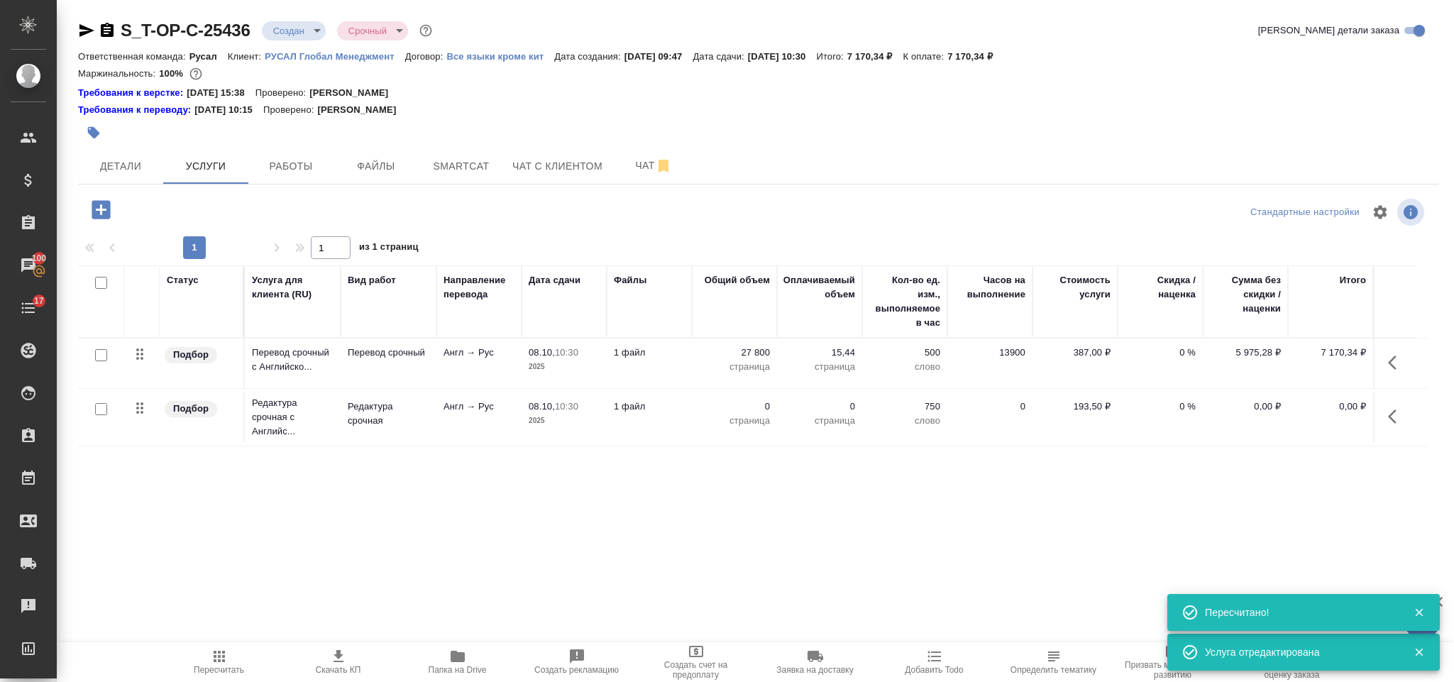
click at [1397, 402] on button "button" at bounding box center [1397, 417] width 34 height 34
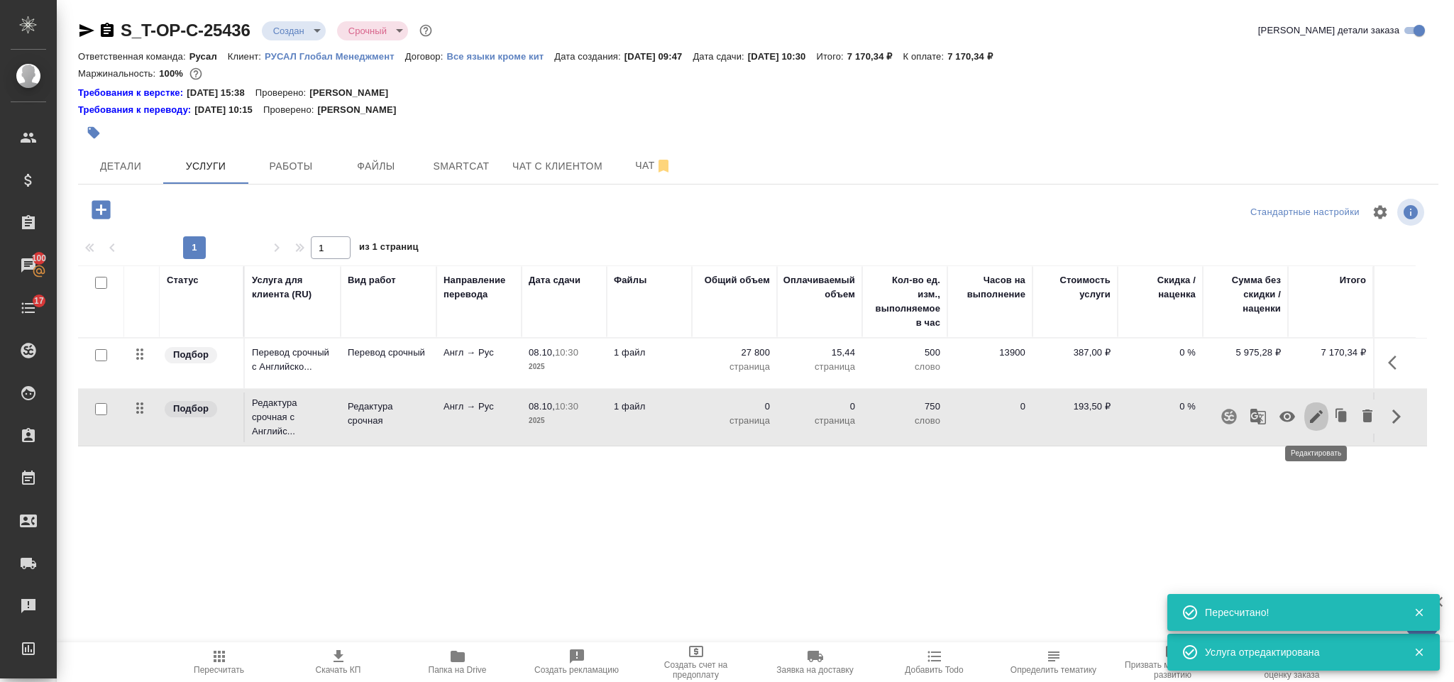
click at [1326, 414] on button "button" at bounding box center [1316, 417] width 24 height 34
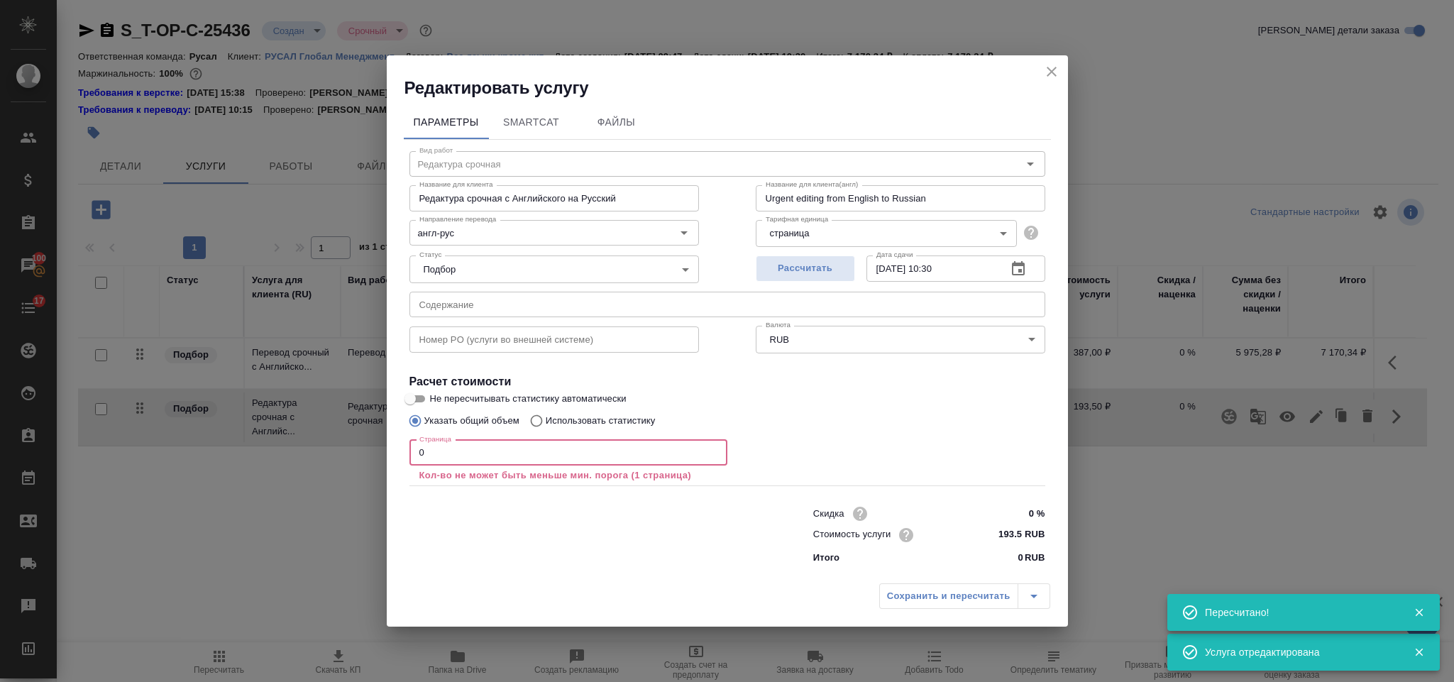
click at [579, 456] on input "0" at bounding box center [569, 453] width 318 height 26
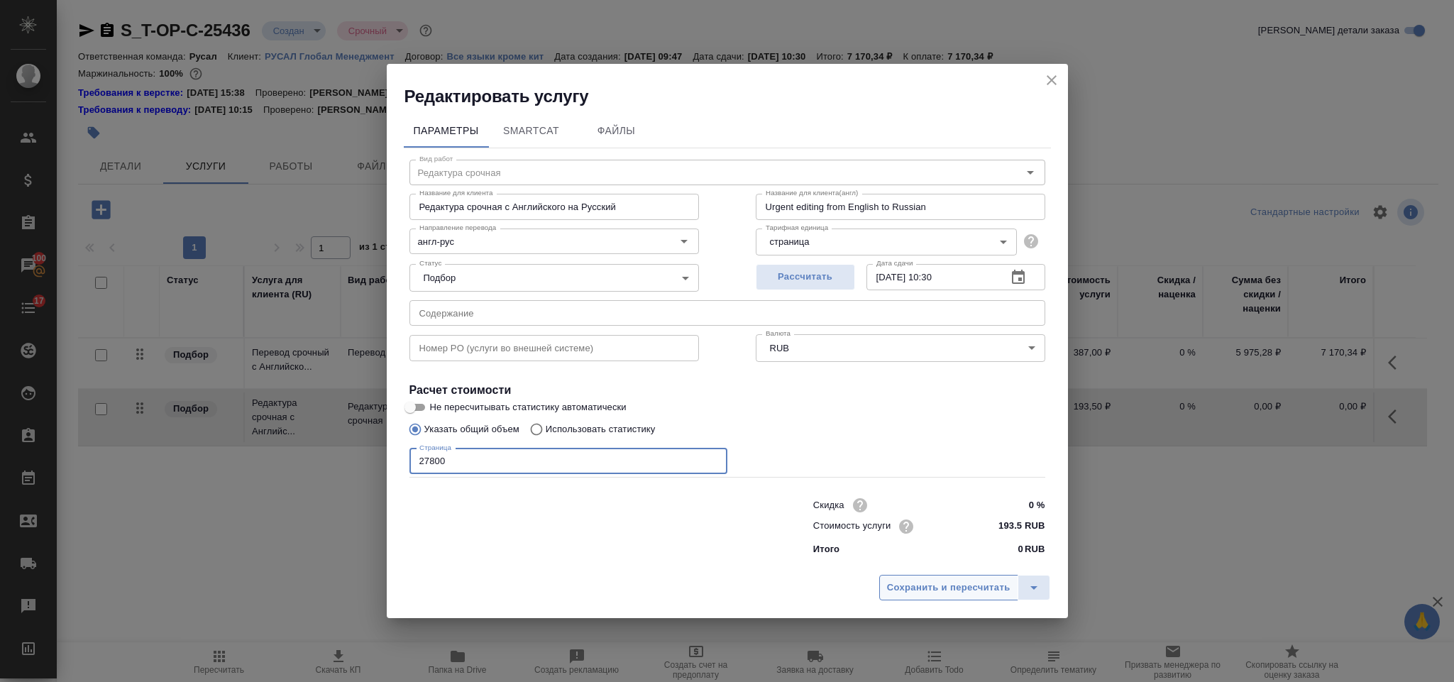
type input "27800"
click at [911, 576] on button "Сохранить и пересчитать" at bounding box center [948, 588] width 139 height 26
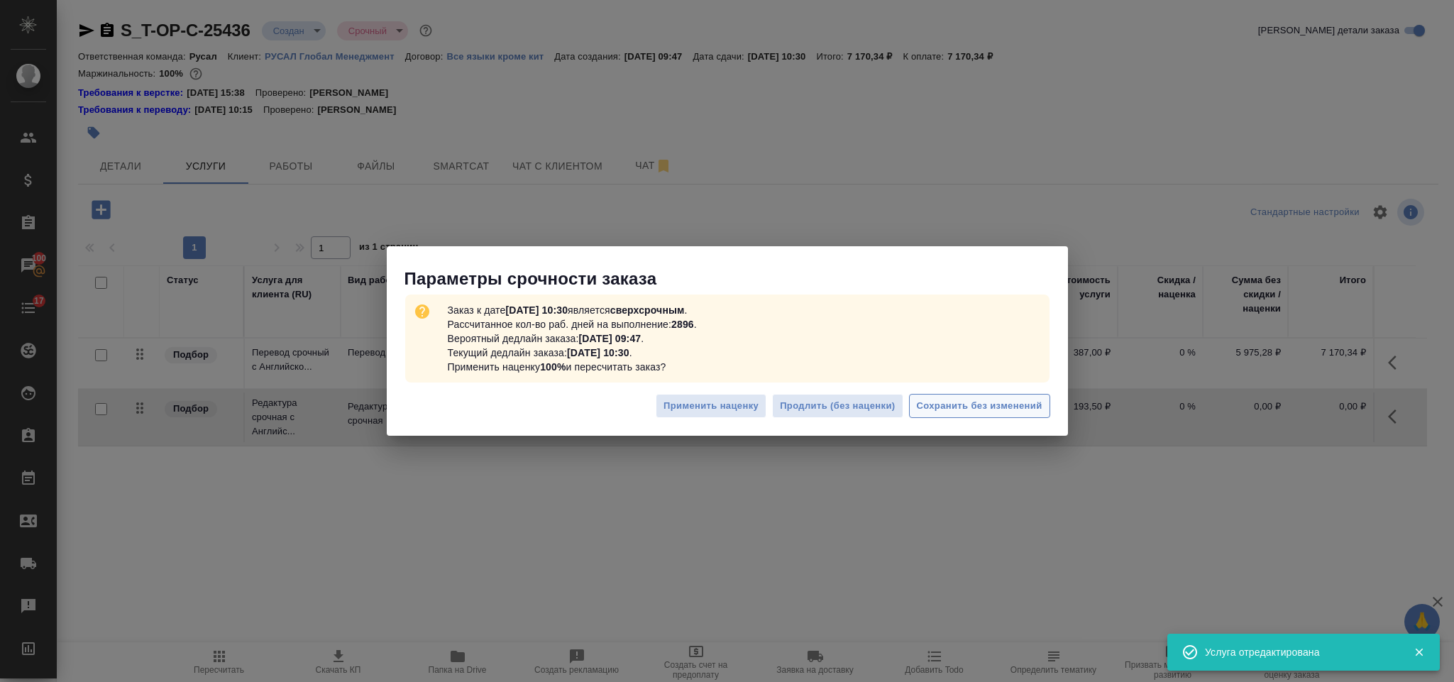
click at [960, 396] on button "Сохранить без изменений" at bounding box center [979, 406] width 141 height 25
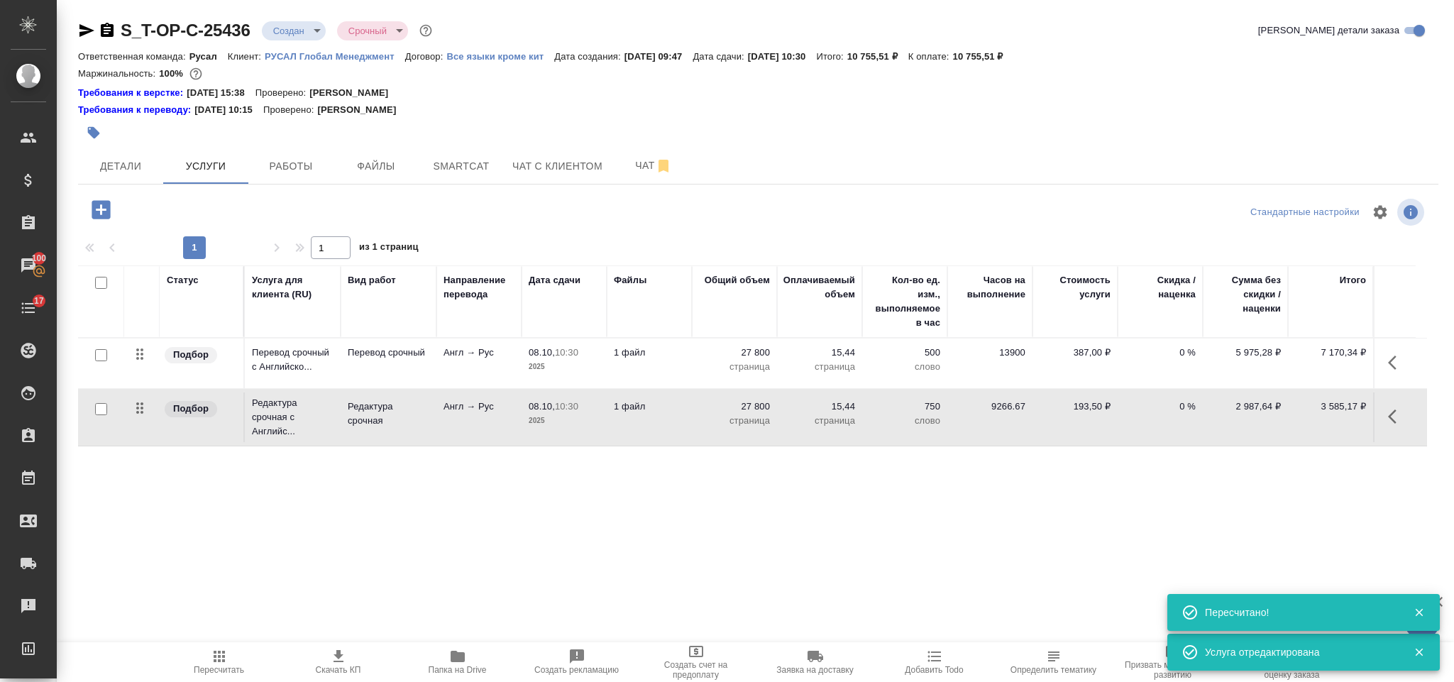
click at [130, 130] on div at bounding box center [531, 132] width 907 height 31
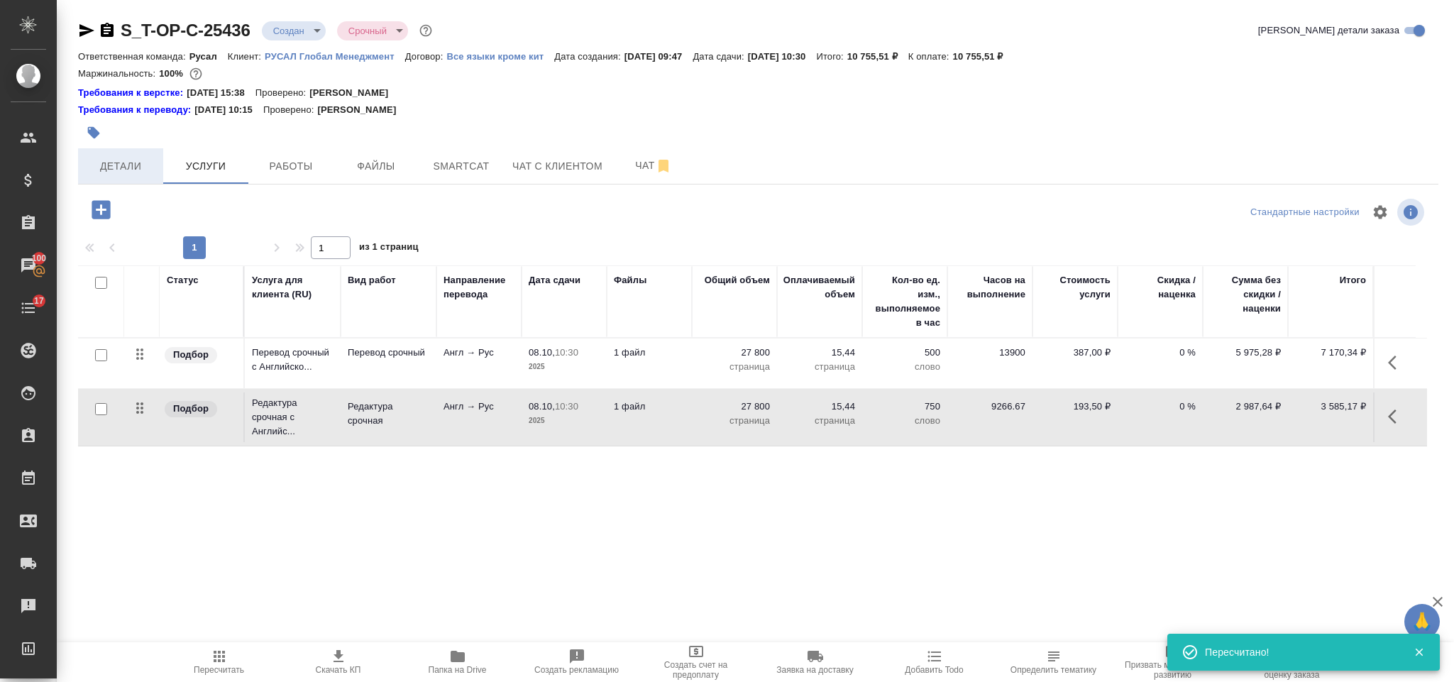
click at [117, 160] on span "Детали" at bounding box center [121, 167] width 68 height 18
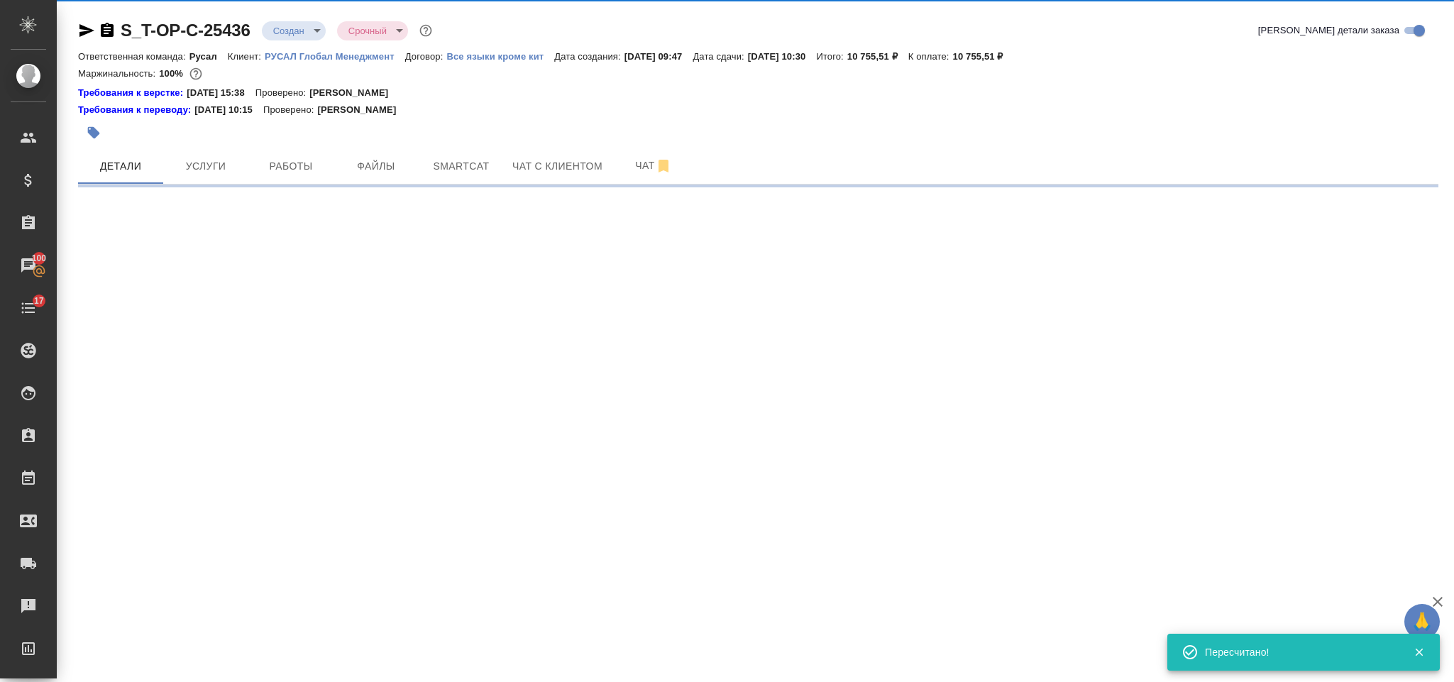
select select "RU"
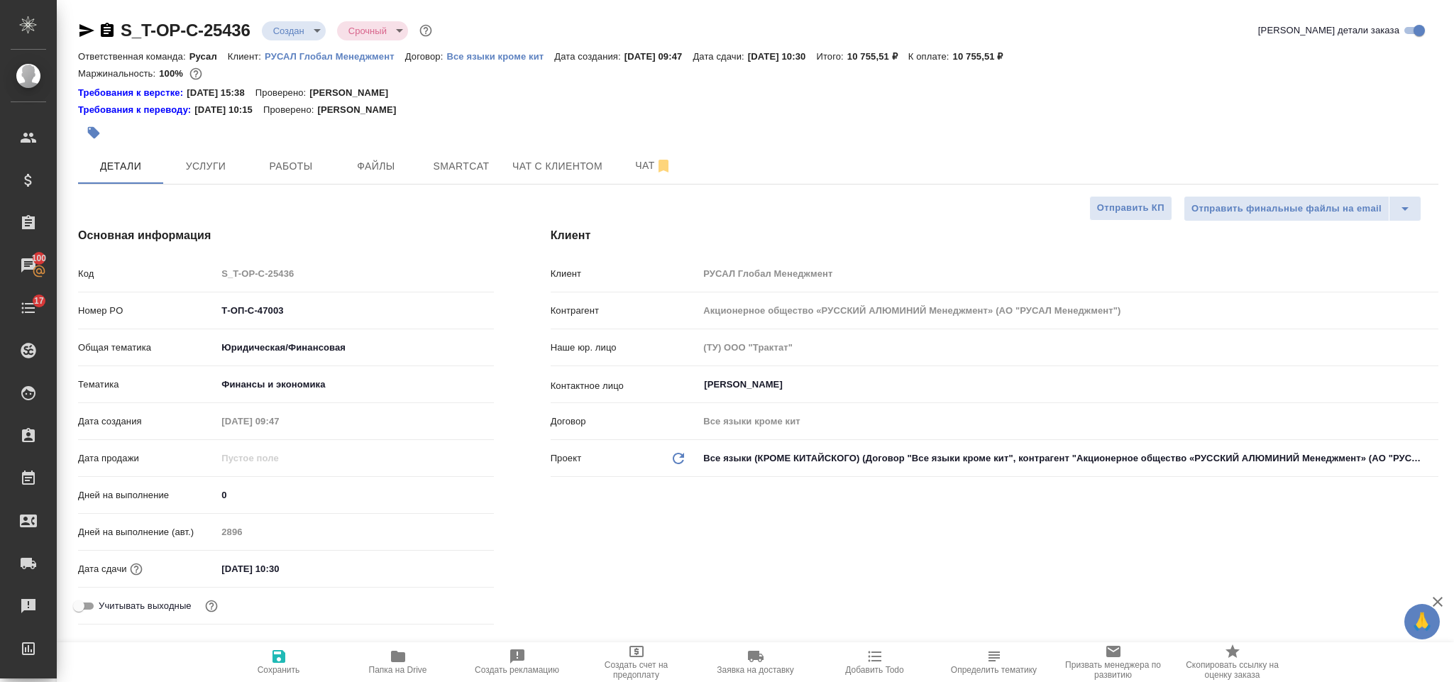
click at [106, 28] on icon "button" at bounding box center [107, 30] width 17 height 17
type textarea "x"
click at [83, 23] on icon "button" at bounding box center [86, 30] width 17 height 17
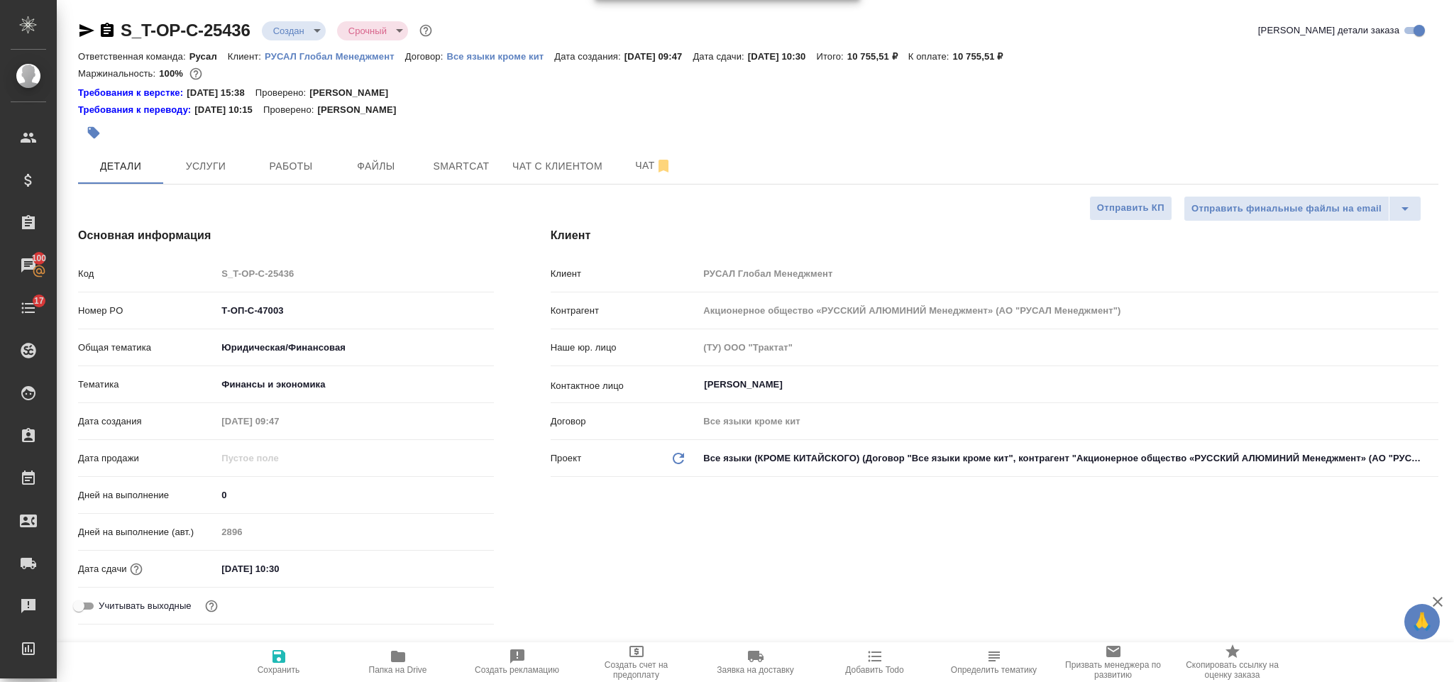
drag, startPoint x: 294, startPoint y: 307, endPoint x: 205, endPoint y: 307, distance: 88.7
click at [205, 307] on div "Номер PO Т-ОП-С-47003" at bounding box center [286, 310] width 416 height 25
